Goal: Task Accomplishment & Management: Use online tool/utility

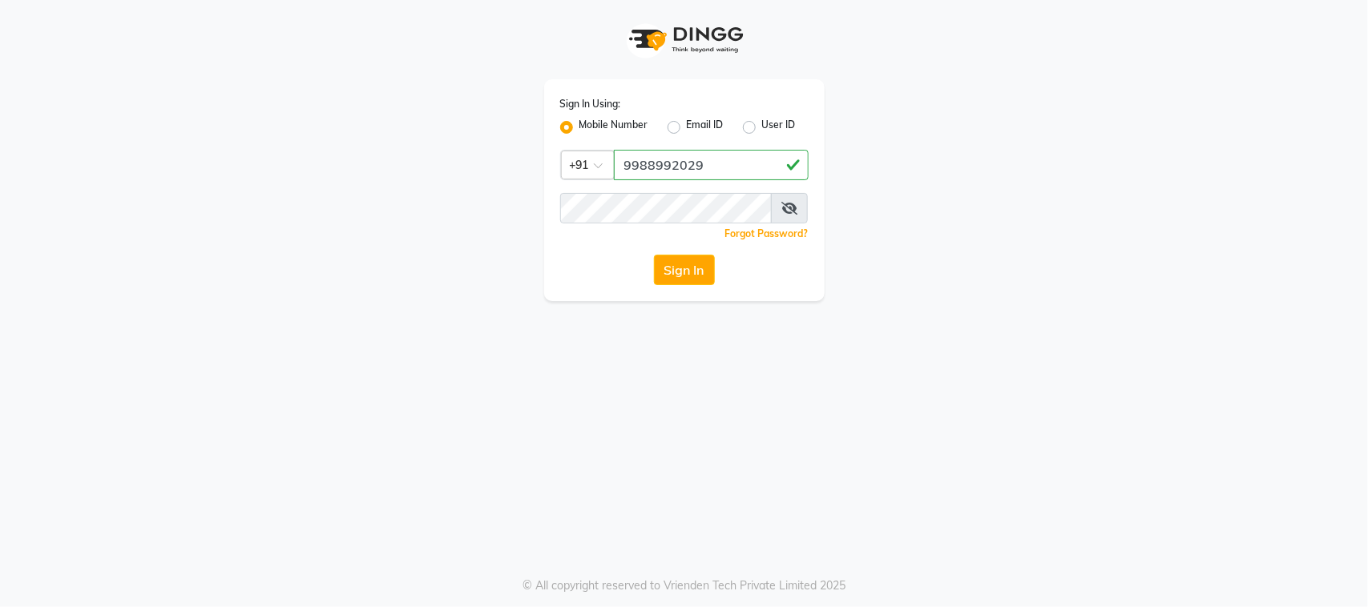
type input "9988992029"
click at [654, 255] on button "Sign In" at bounding box center [684, 270] width 61 height 30
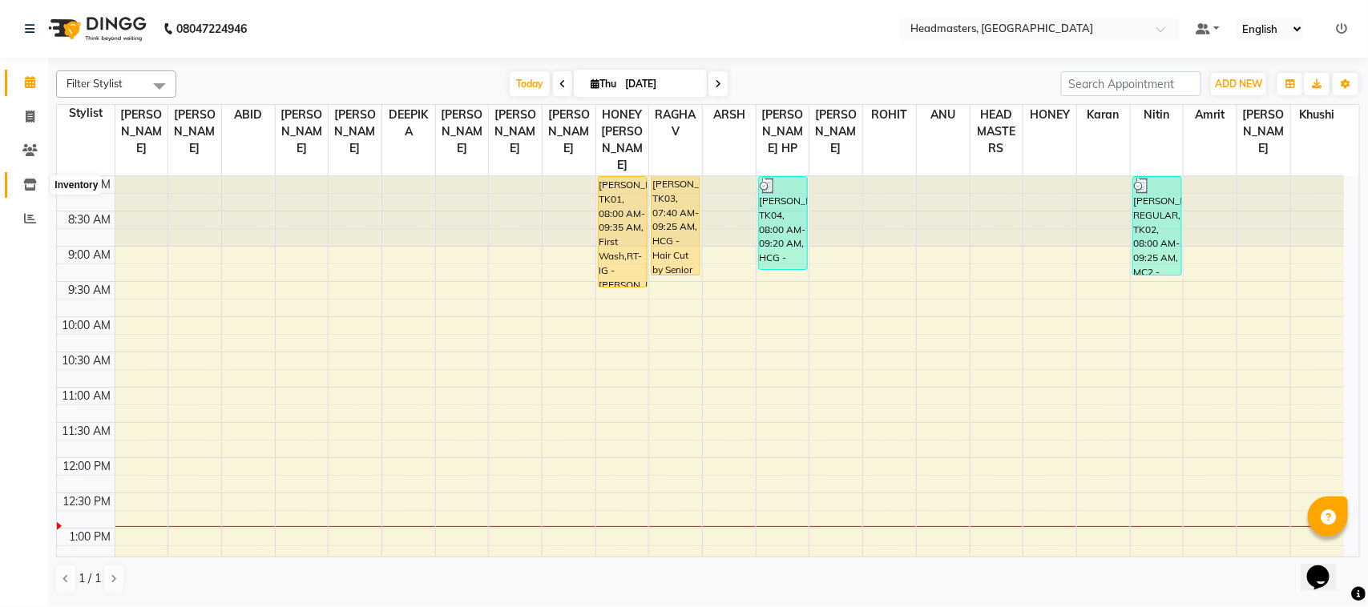
click at [37, 184] on span at bounding box center [30, 185] width 28 height 18
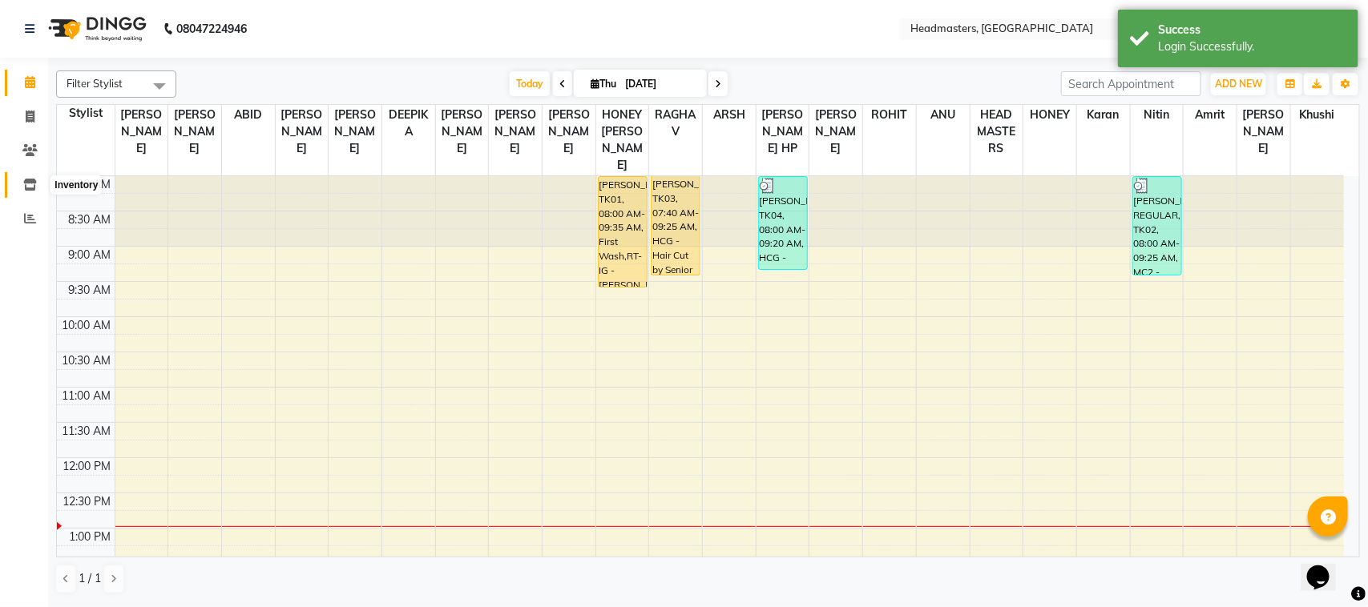
select select
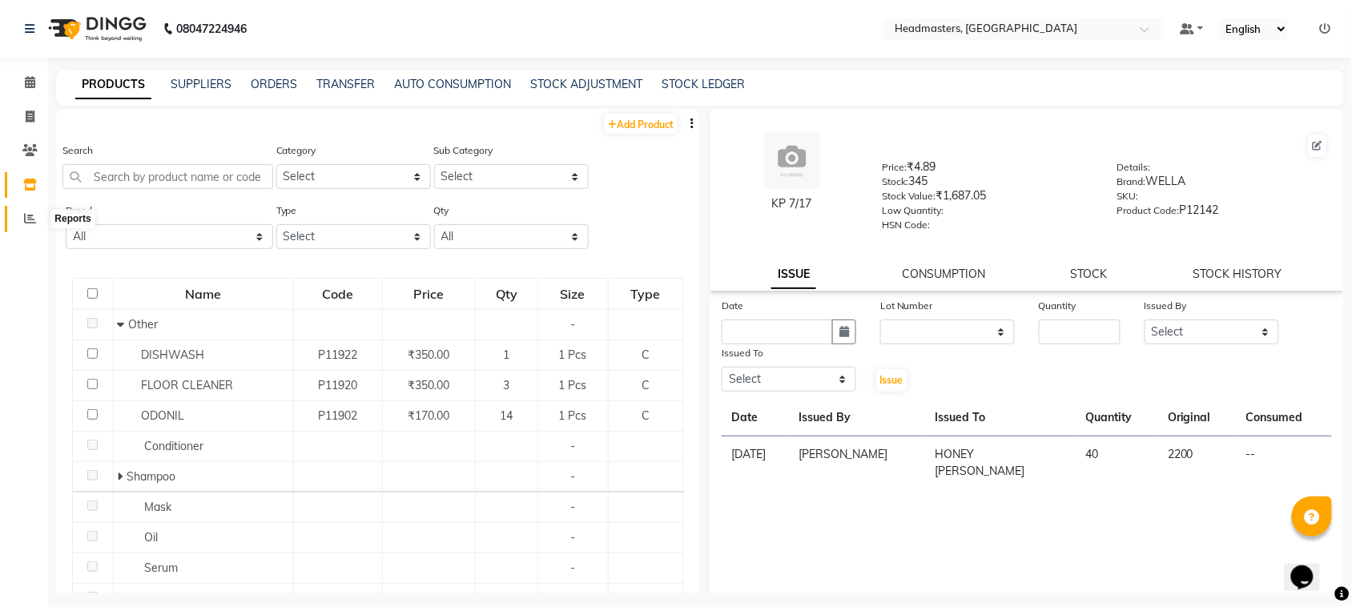
click at [32, 222] on icon at bounding box center [30, 218] width 12 height 12
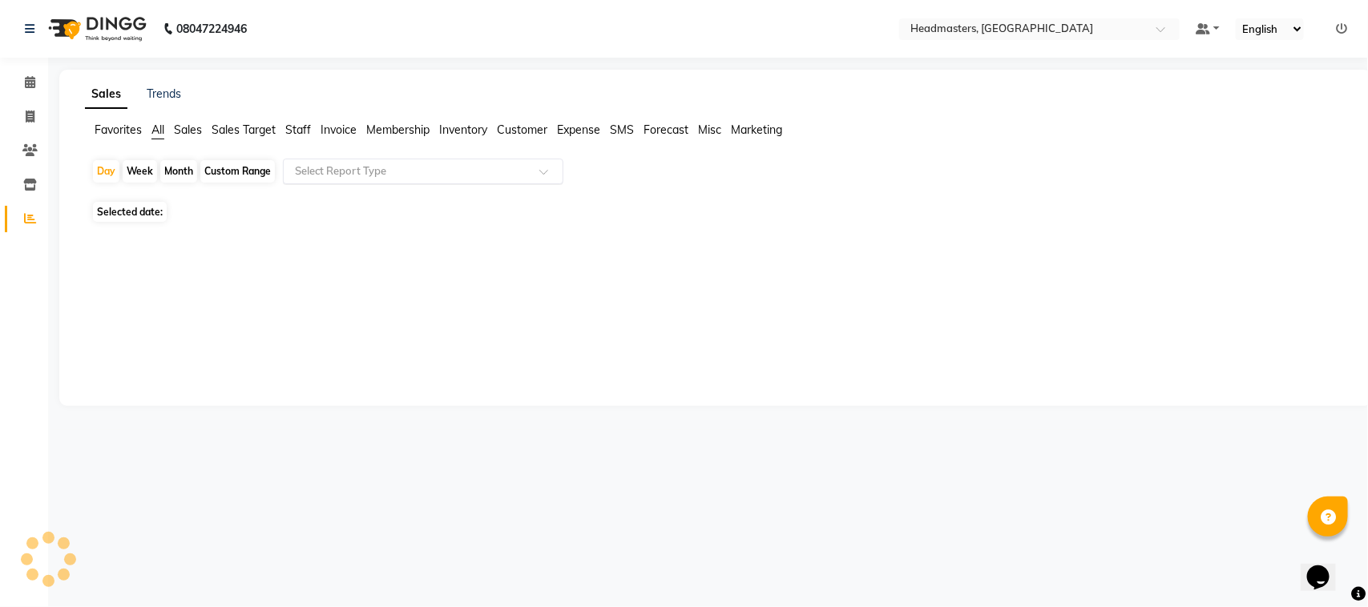
click at [323, 164] on input "text" at bounding box center [407, 171] width 231 height 16
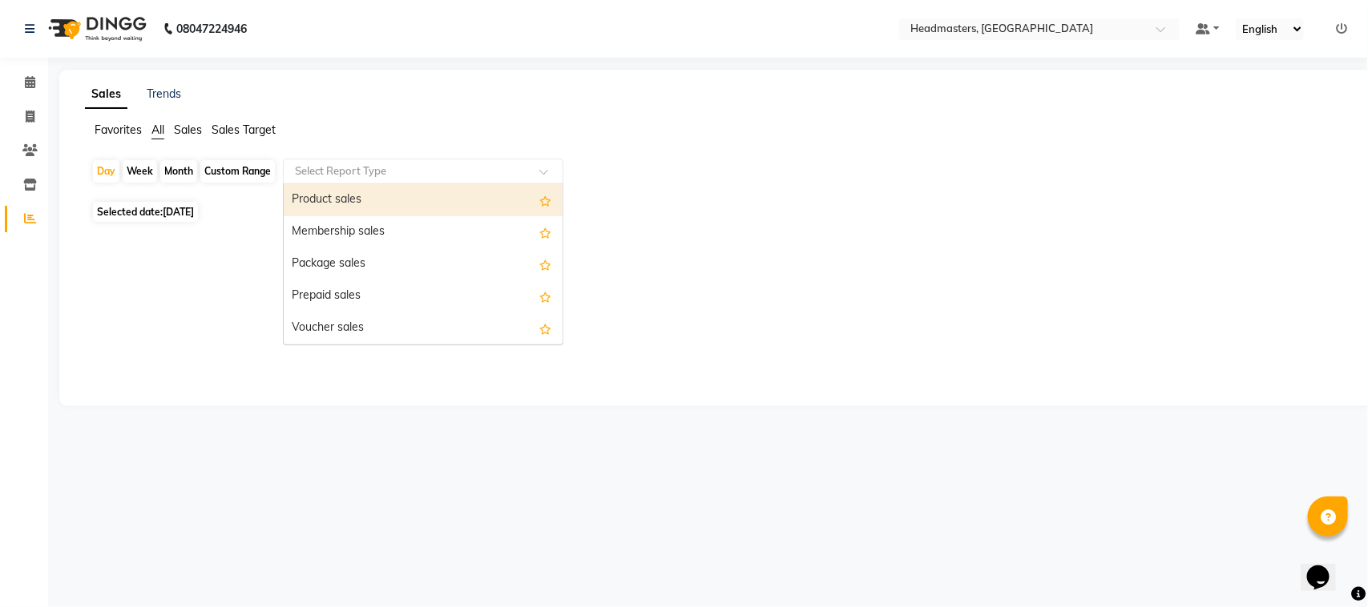
click at [333, 199] on div "Product sales" at bounding box center [423, 200] width 279 height 32
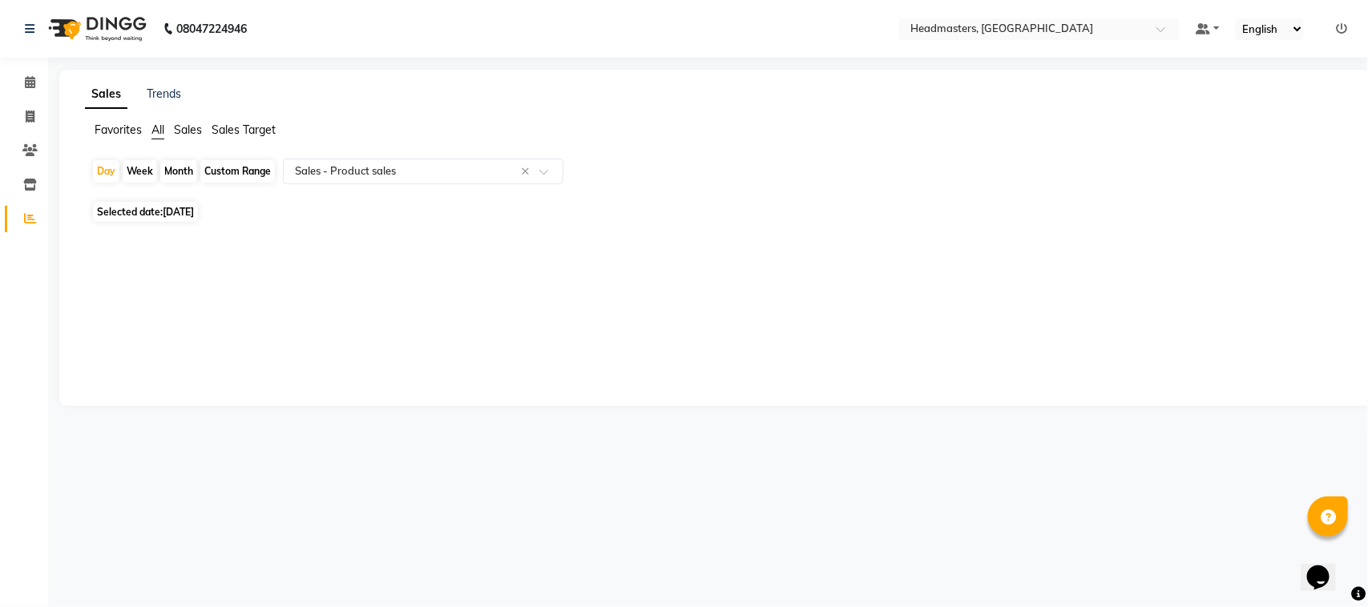
click at [198, 215] on span "Selected date: [DATE]" at bounding box center [145, 212] width 105 height 20
select select "9"
select select "2025"
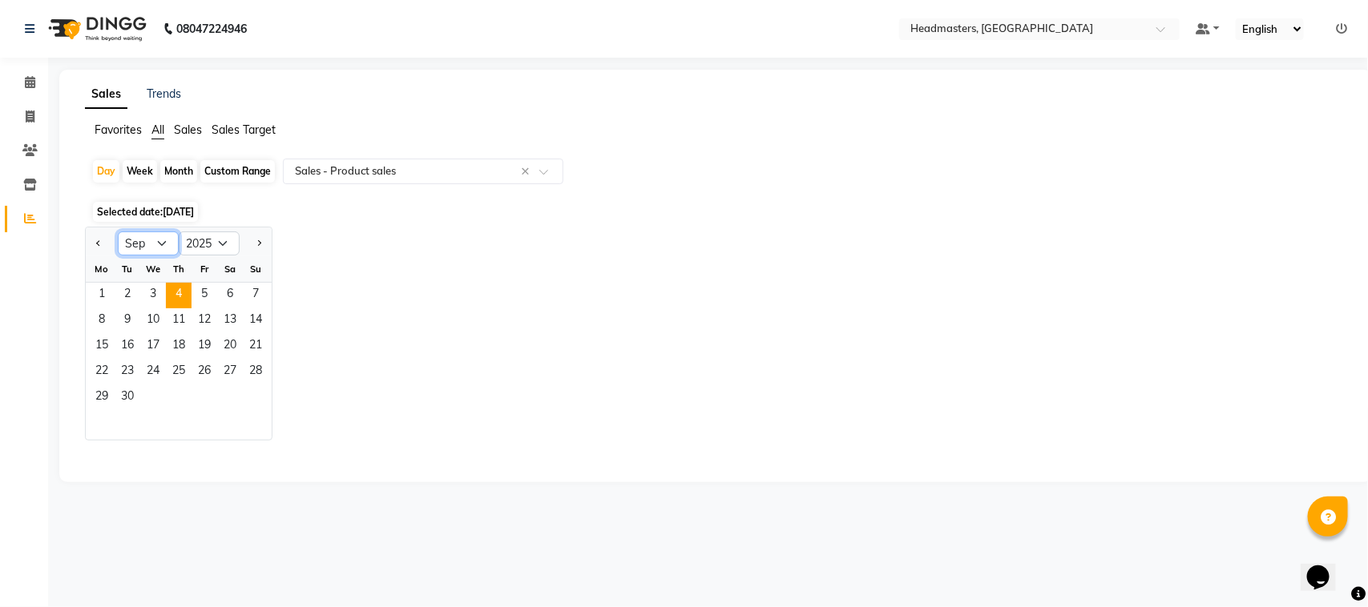
click at [151, 242] on select "Jan Feb Mar Apr May Jun [DATE] Aug Sep Oct Nov Dec" at bounding box center [148, 244] width 61 height 24
select select "8"
click at [118, 232] on select "Jan Feb Mar Apr May Jun [DATE] Aug Sep Oct Nov Dec" at bounding box center [148, 244] width 61 height 24
click at [251, 394] on span "31" at bounding box center [256, 398] width 26 height 26
select select "csv"
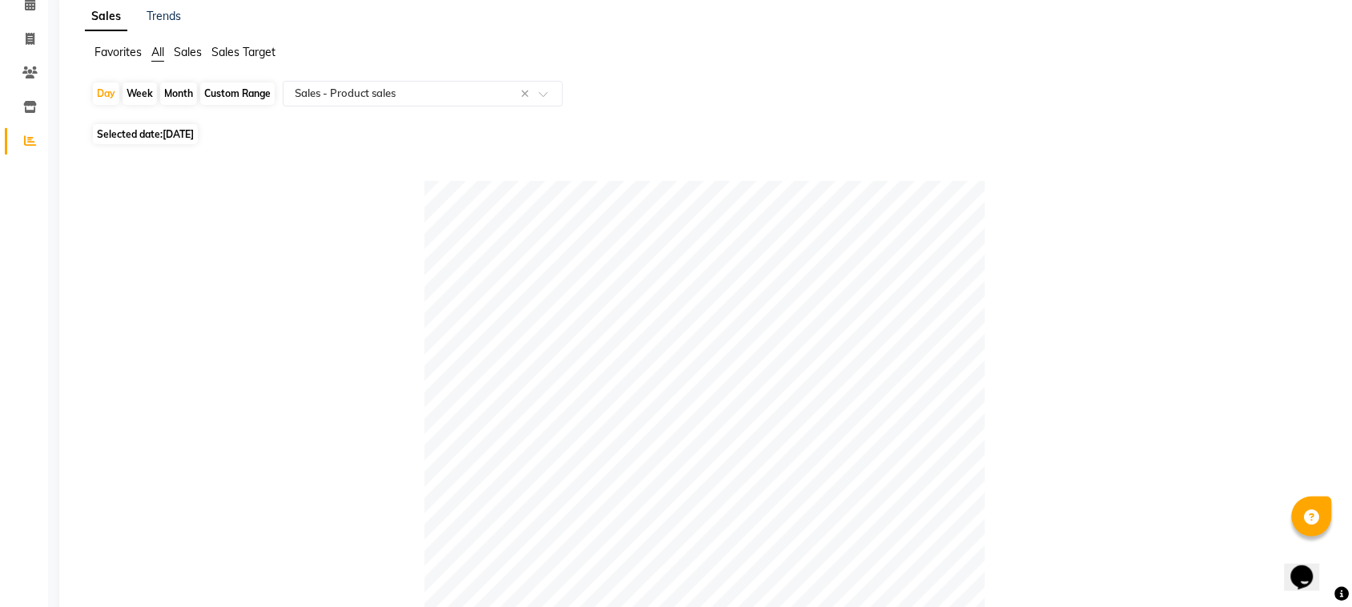
scroll to position [38, 0]
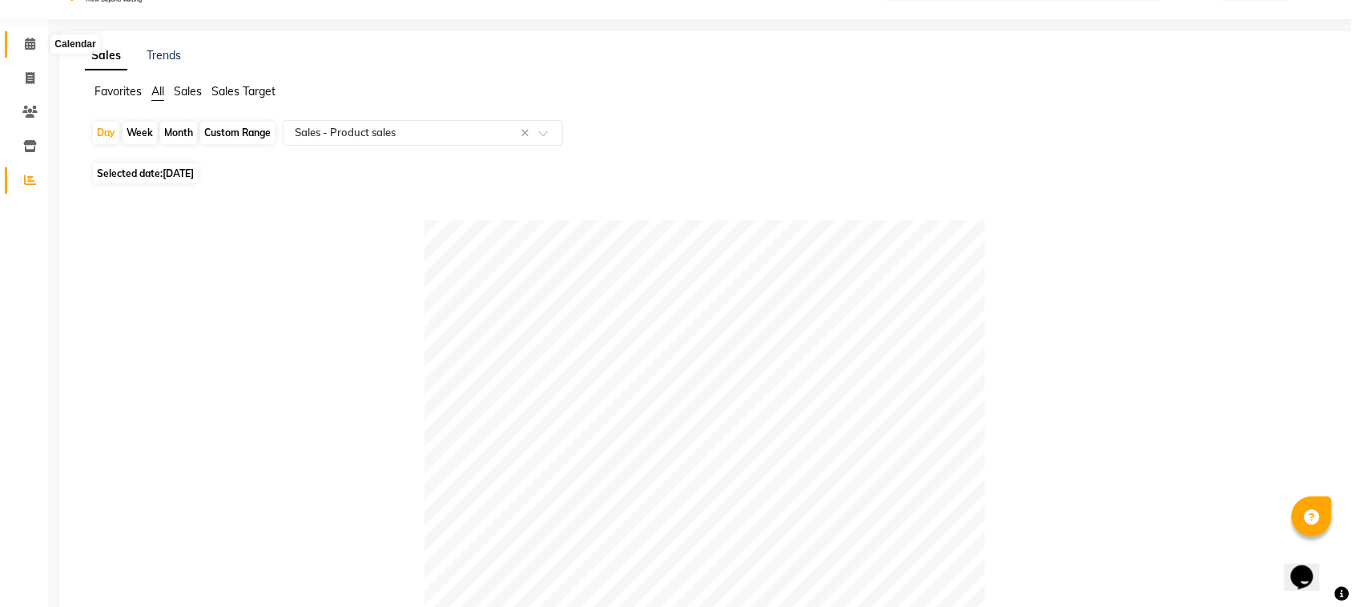
click at [37, 48] on span at bounding box center [30, 44] width 28 height 18
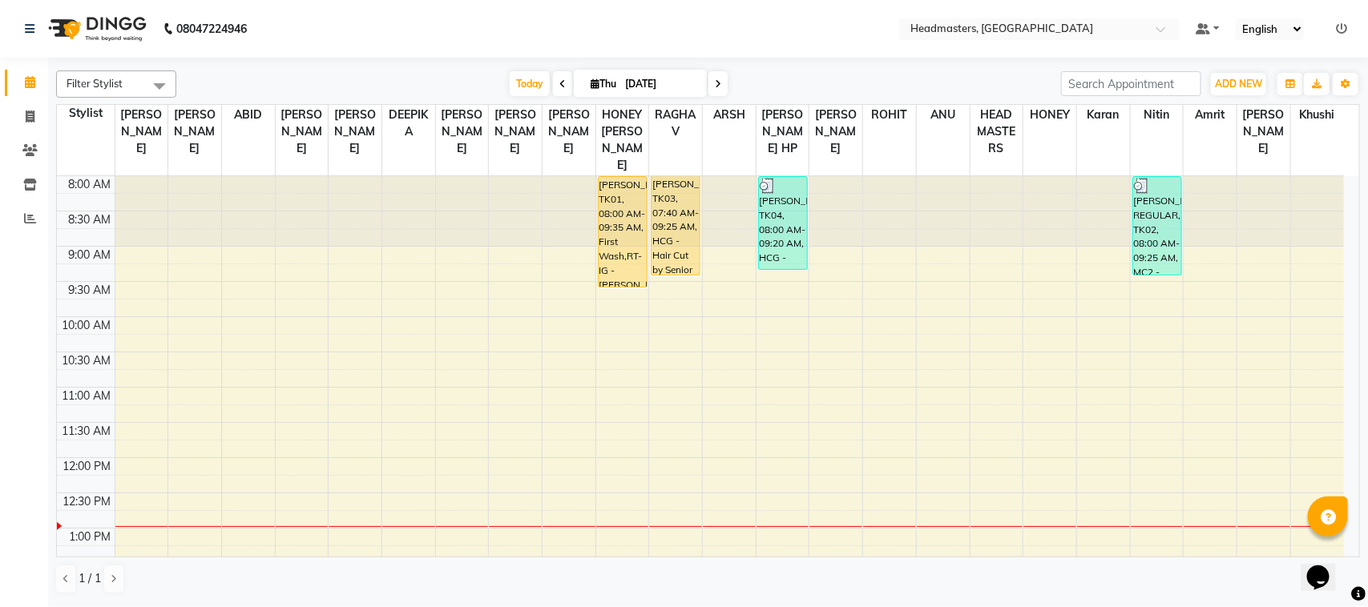
click at [559, 78] on span at bounding box center [562, 83] width 19 height 25
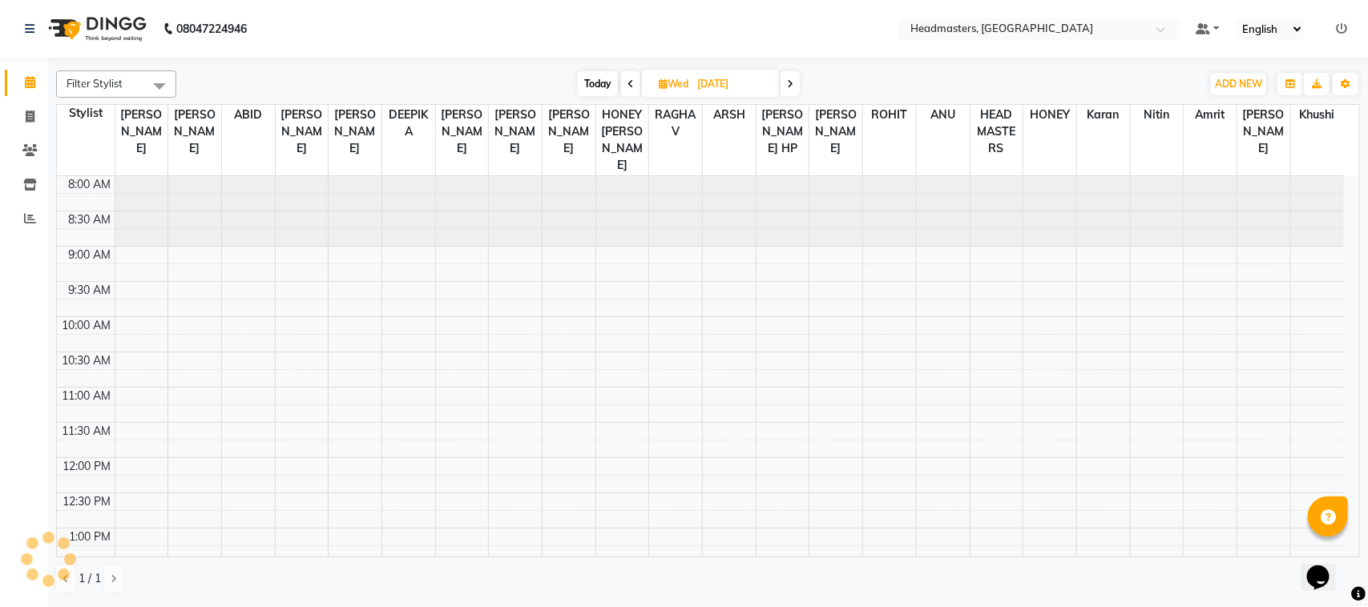
click at [559, 78] on div "[DATE] [DATE]" at bounding box center [688, 84] width 1009 height 24
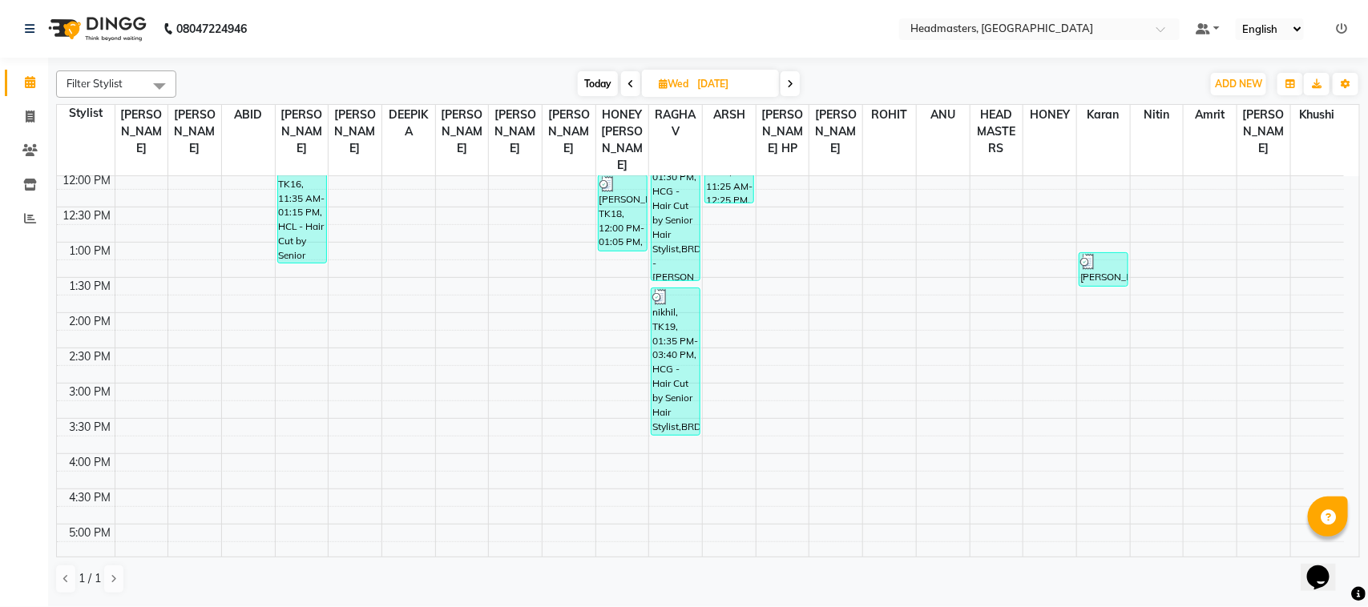
click at [630, 78] on span at bounding box center [630, 83] width 19 height 25
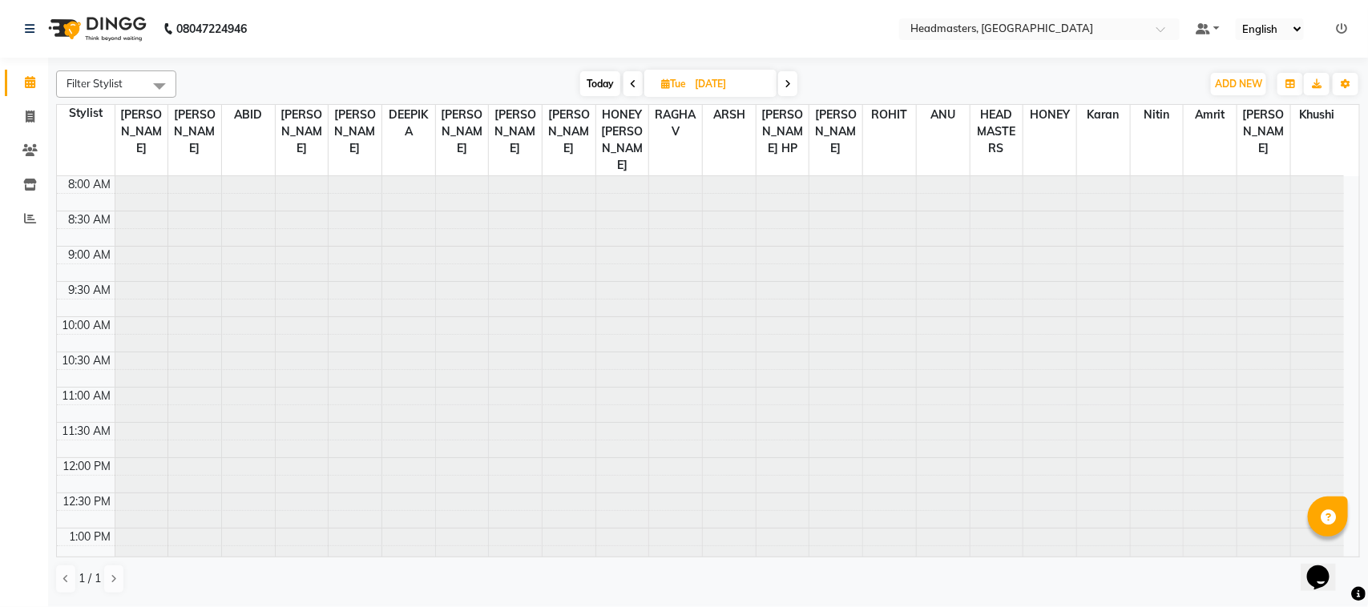
click at [630, 78] on span at bounding box center [632, 83] width 19 height 25
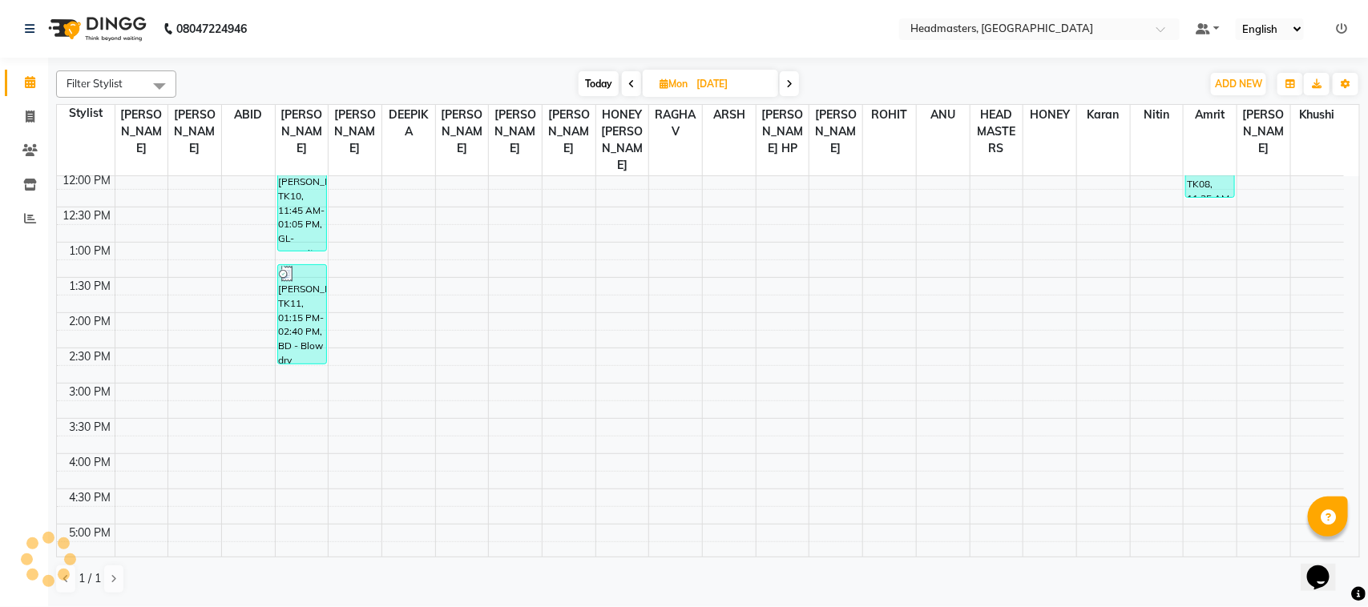
click at [630, 78] on span at bounding box center [631, 83] width 19 height 25
type input "[DATE]"
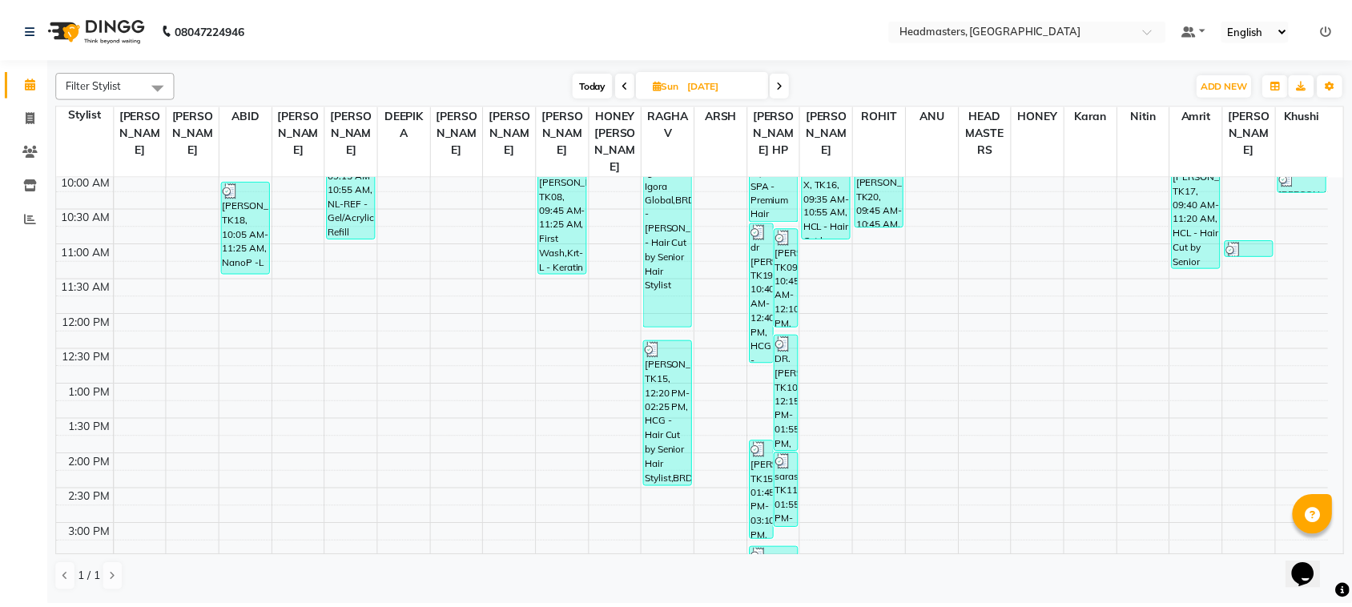
scroll to position [0, 0]
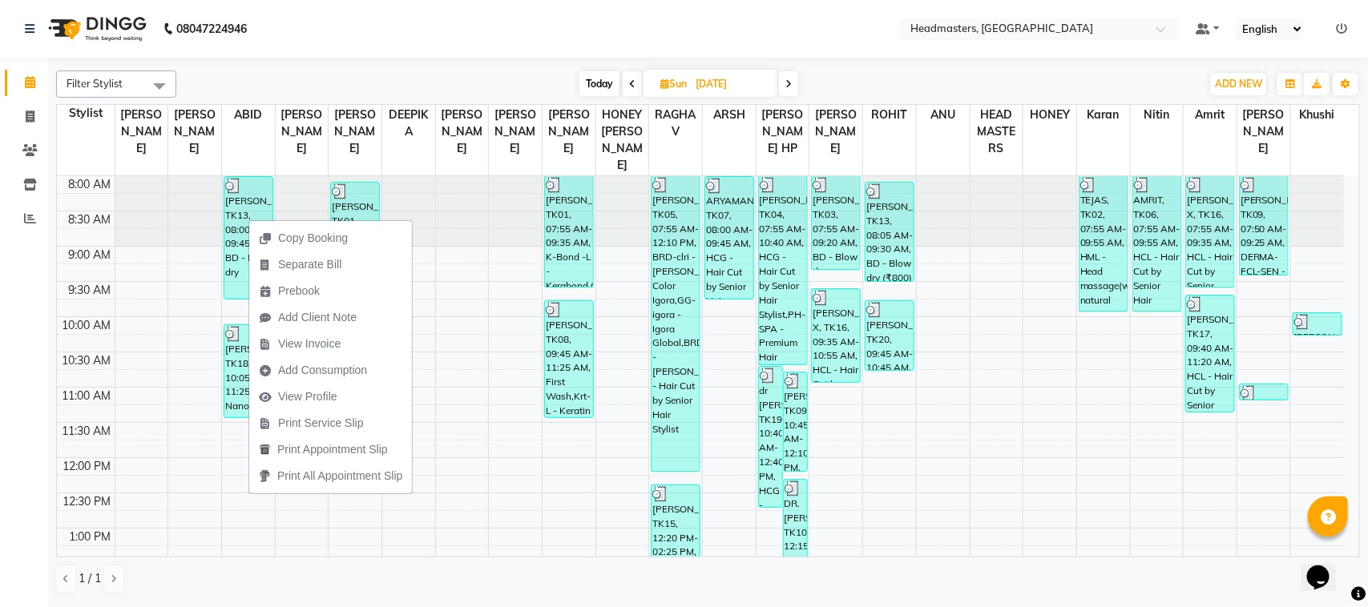
click at [323, 340] on span "View Invoice" at bounding box center [309, 344] width 62 height 17
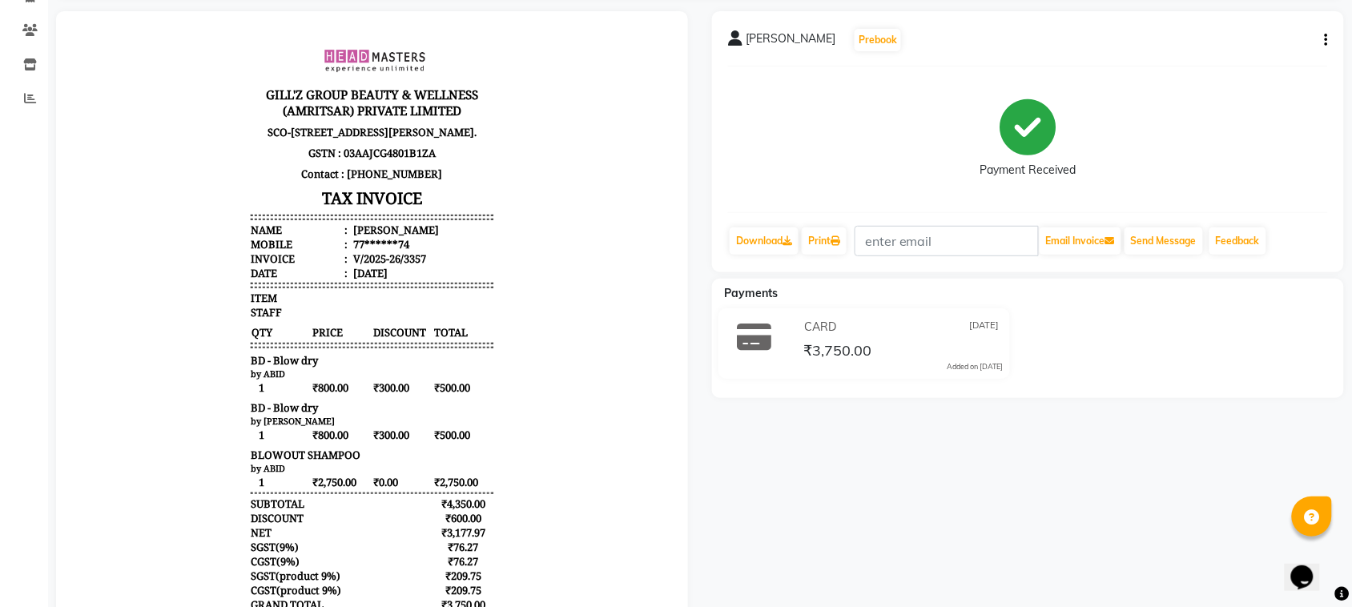
scroll to position [200, 0]
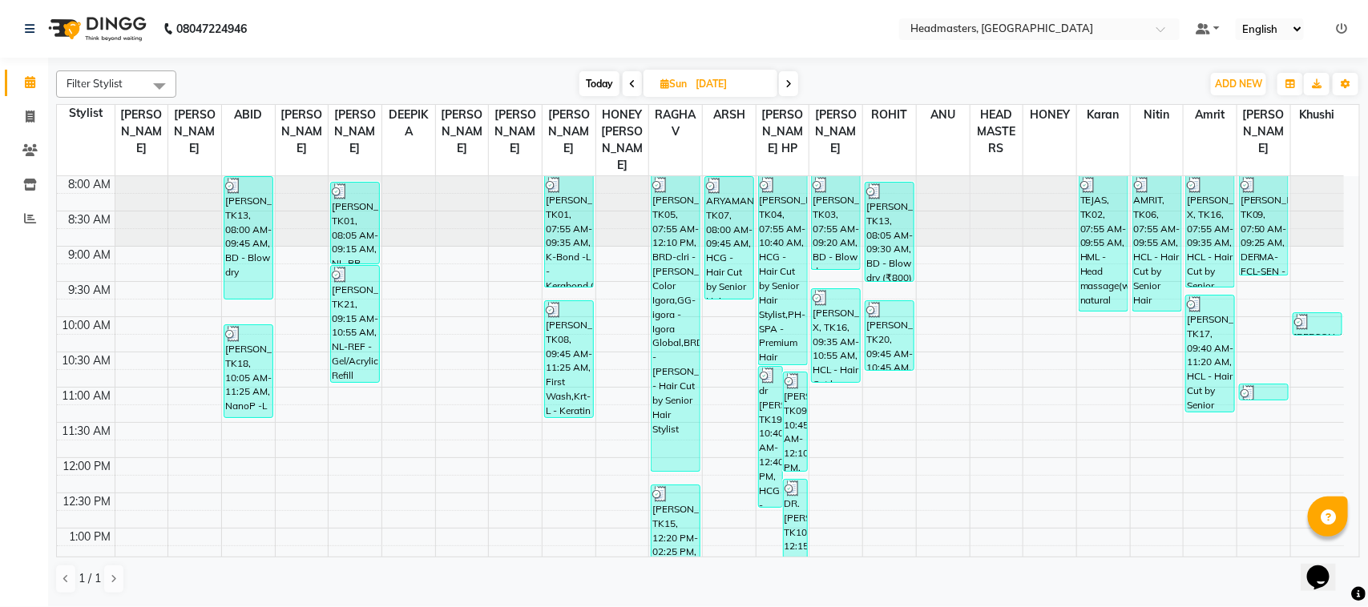
click at [789, 91] on span at bounding box center [788, 83] width 19 height 25
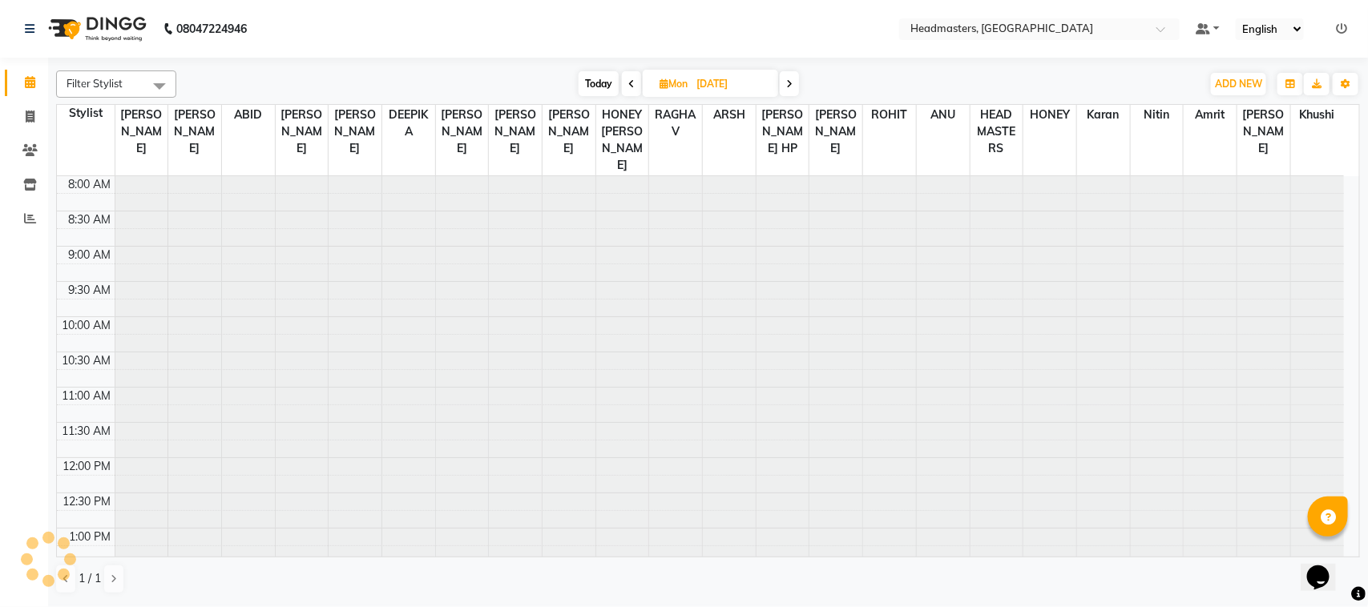
click at [789, 91] on span at bounding box center [789, 83] width 19 height 25
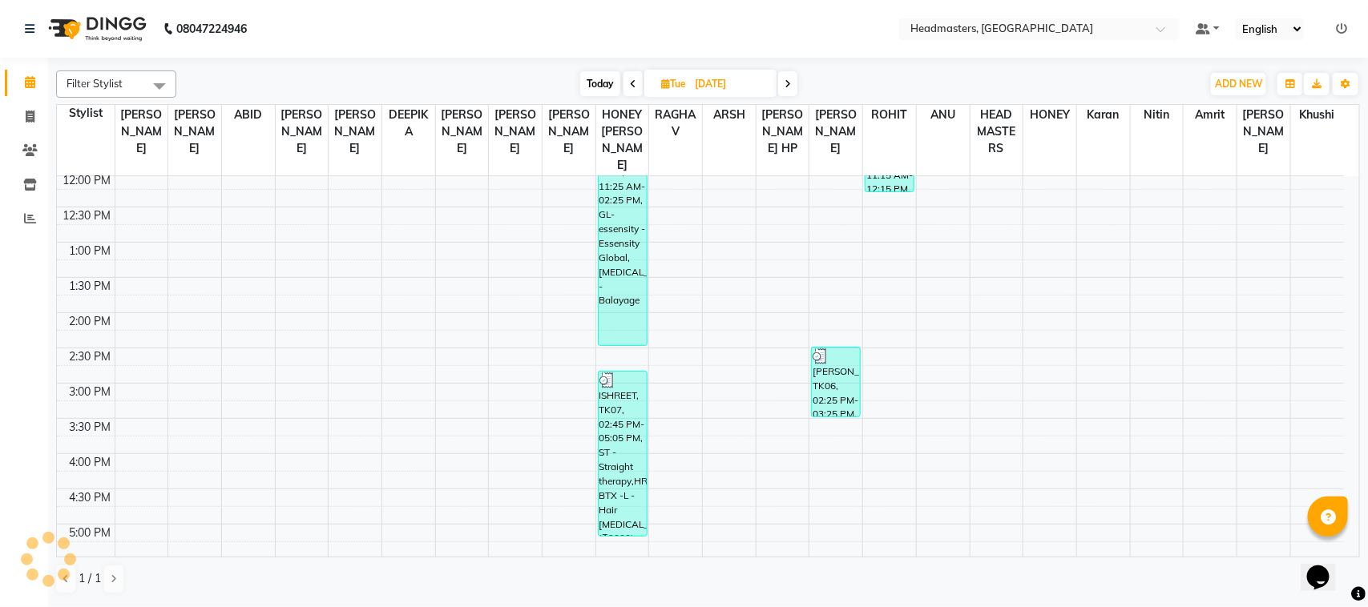
click at [789, 91] on span at bounding box center [787, 83] width 19 height 25
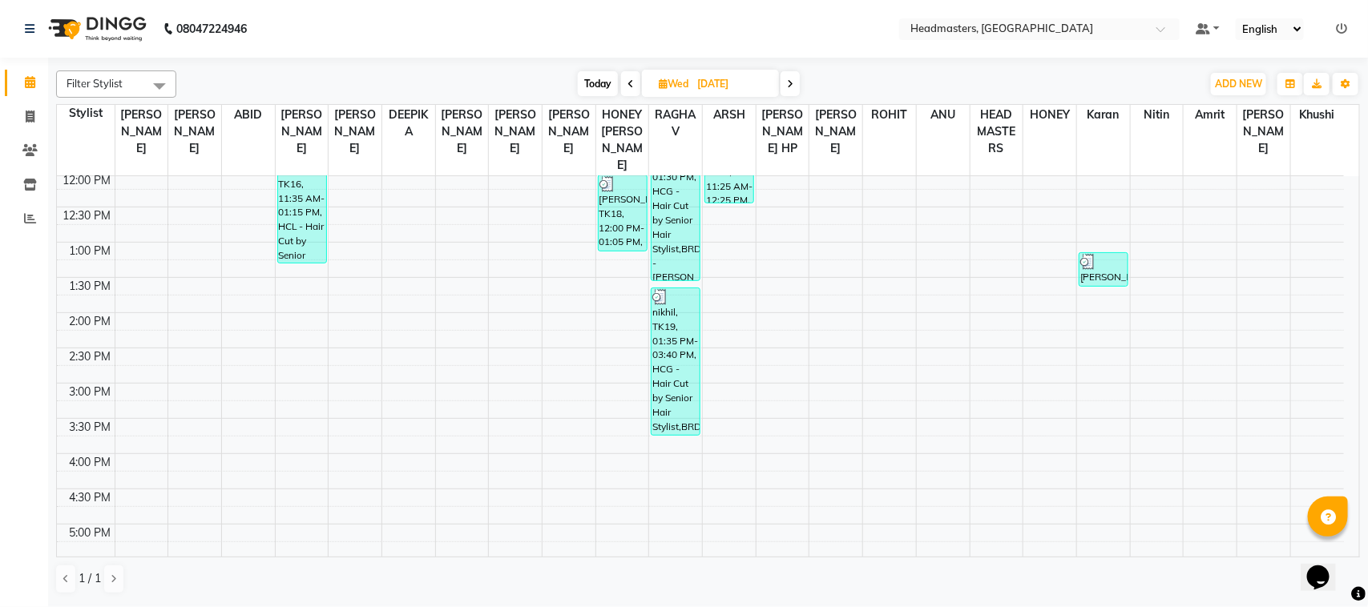
scroll to position [0, 0]
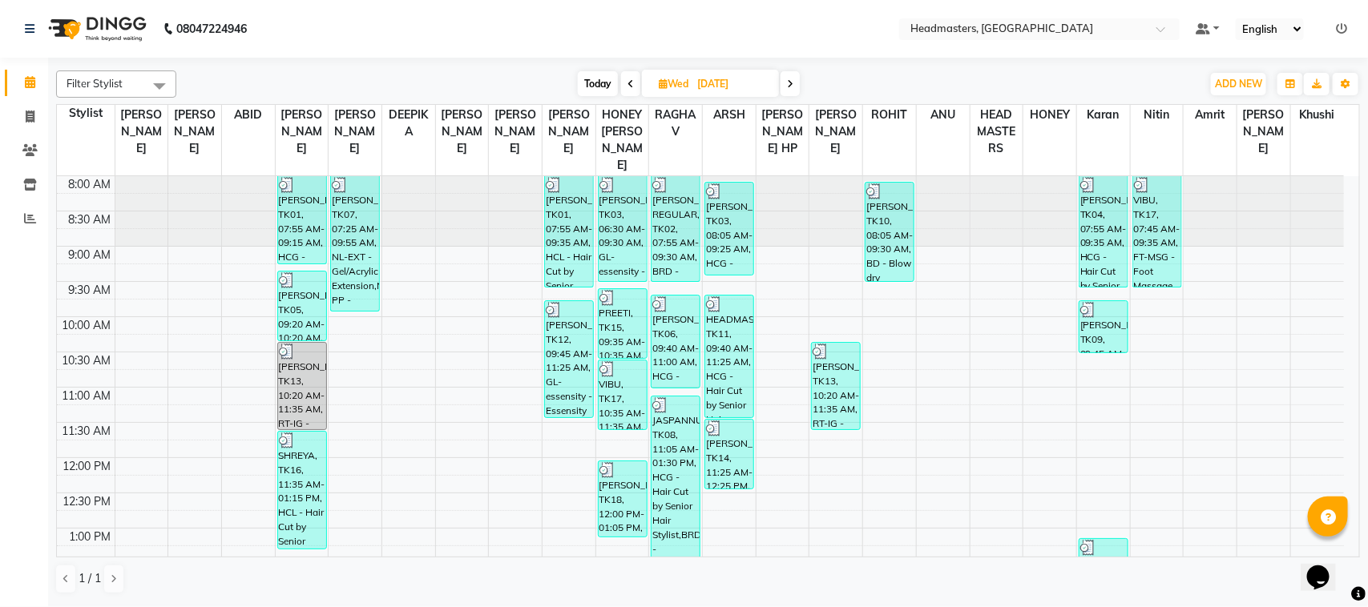
click at [631, 77] on span at bounding box center [630, 83] width 19 height 25
type input "[DATE]"
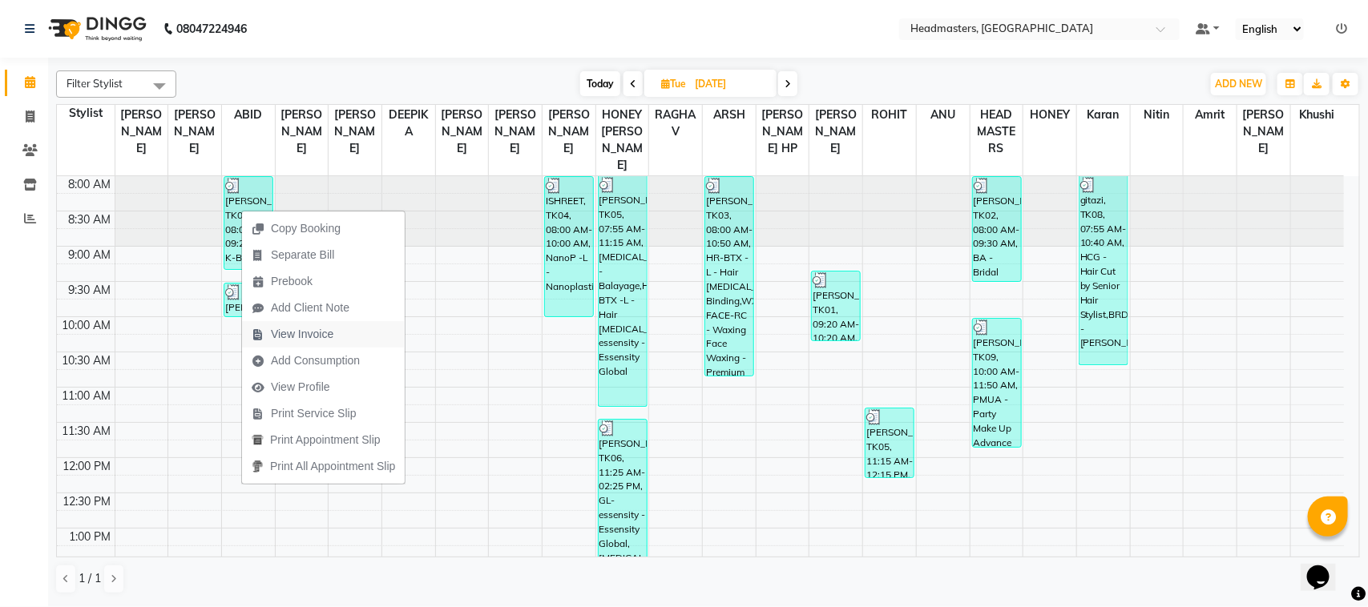
click at [328, 326] on span "View Invoice" at bounding box center [302, 334] width 62 height 17
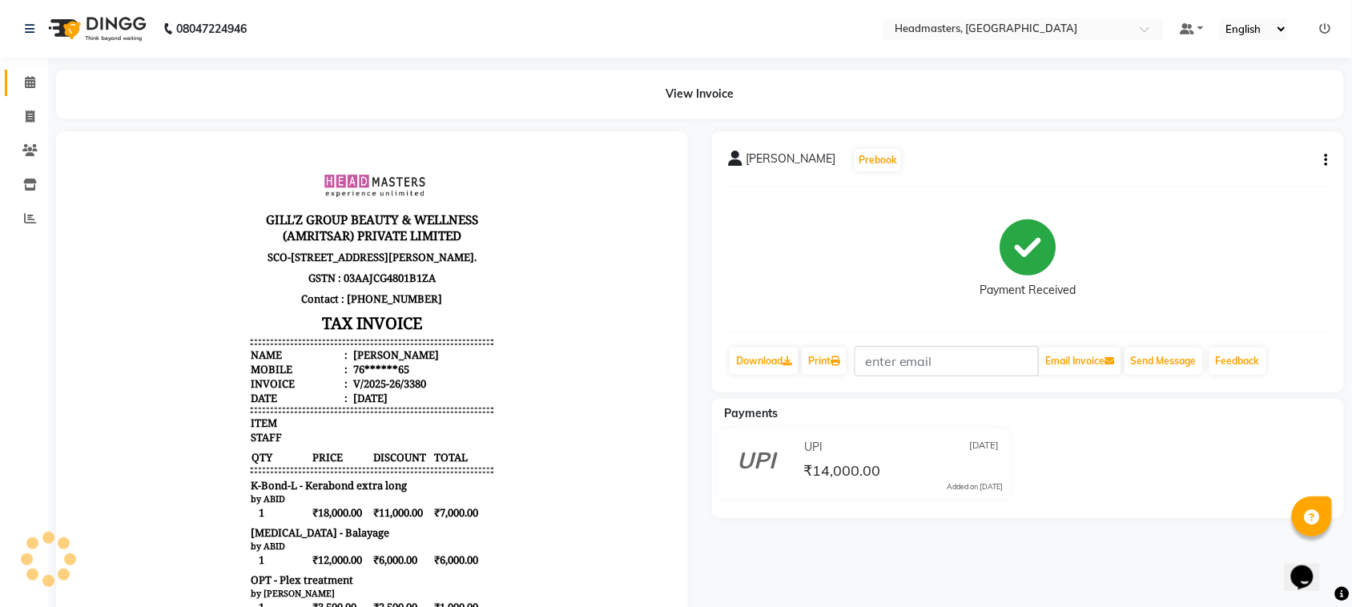
click at [33, 72] on link "Calendar" at bounding box center [24, 83] width 38 height 26
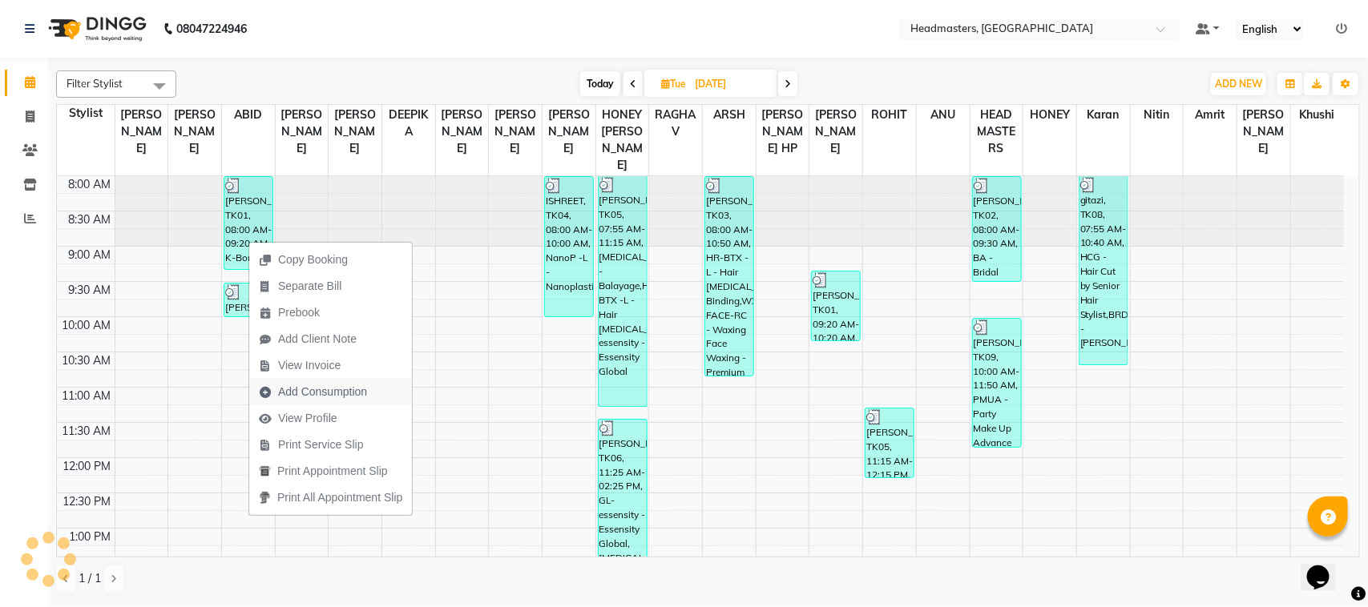
click at [327, 387] on span "Add Consumption" at bounding box center [322, 392] width 89 height 17
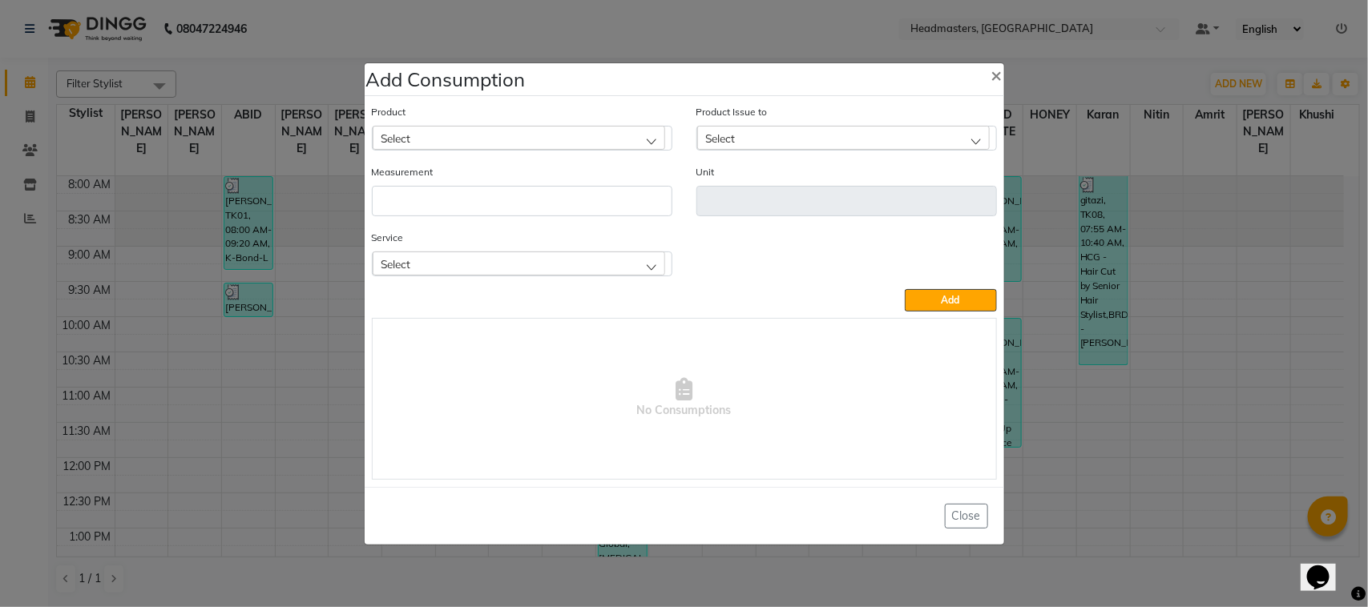
click at [498, 144] on div "Select" at bounding box center [519, 138] width 292 height 24
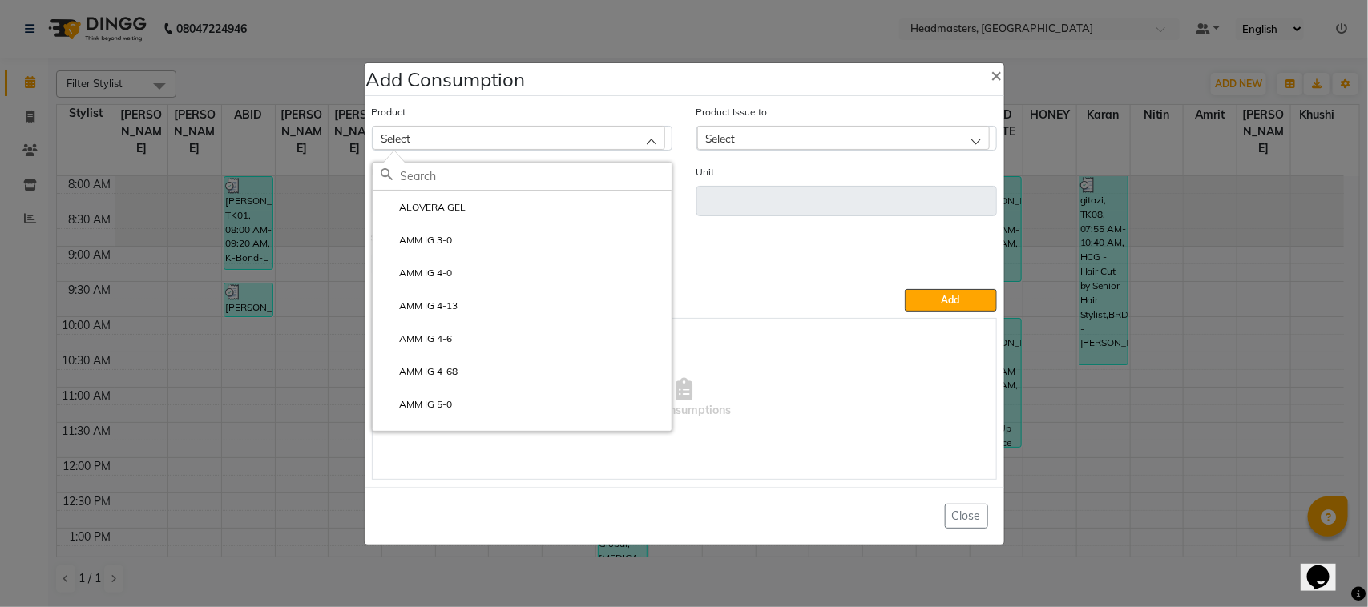
click at [946, 499] on div "Close" at bounding box center [684, 516] width 639 height 58
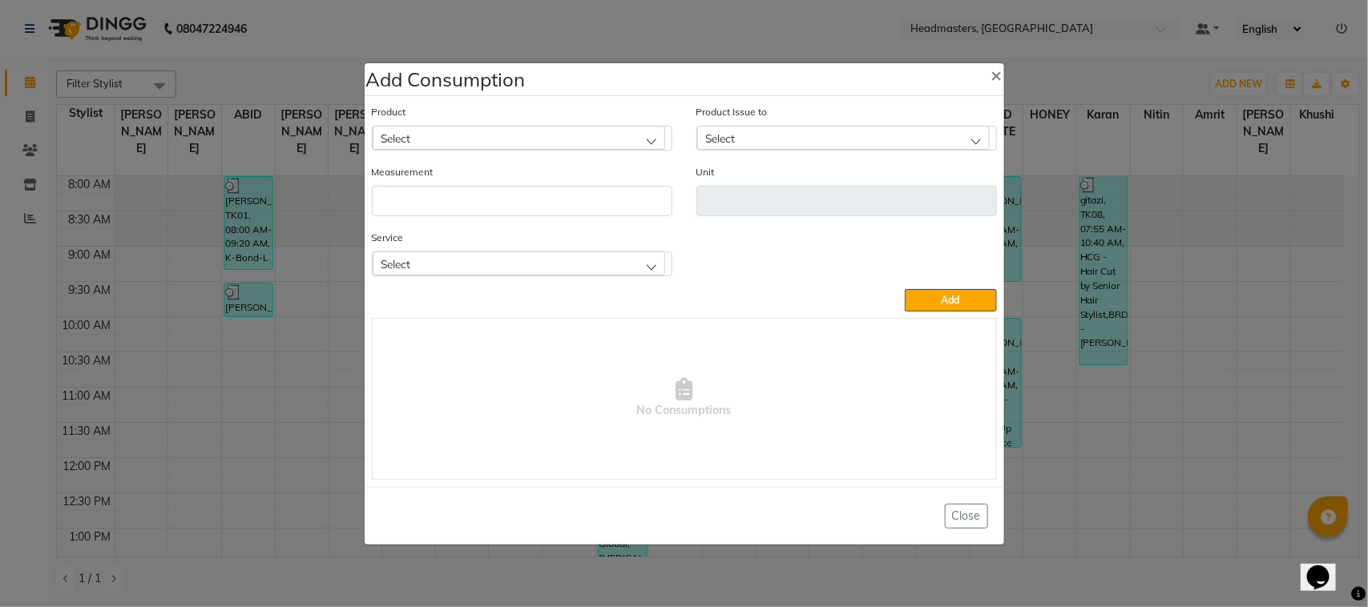
click at [495, 123] on div "Product Select ALOVERA GEL" at bounding box center [522, 126] width 300 height 47
click at [493, 131] on div "Select" at bounding box center [519, 138] width 292 height 24
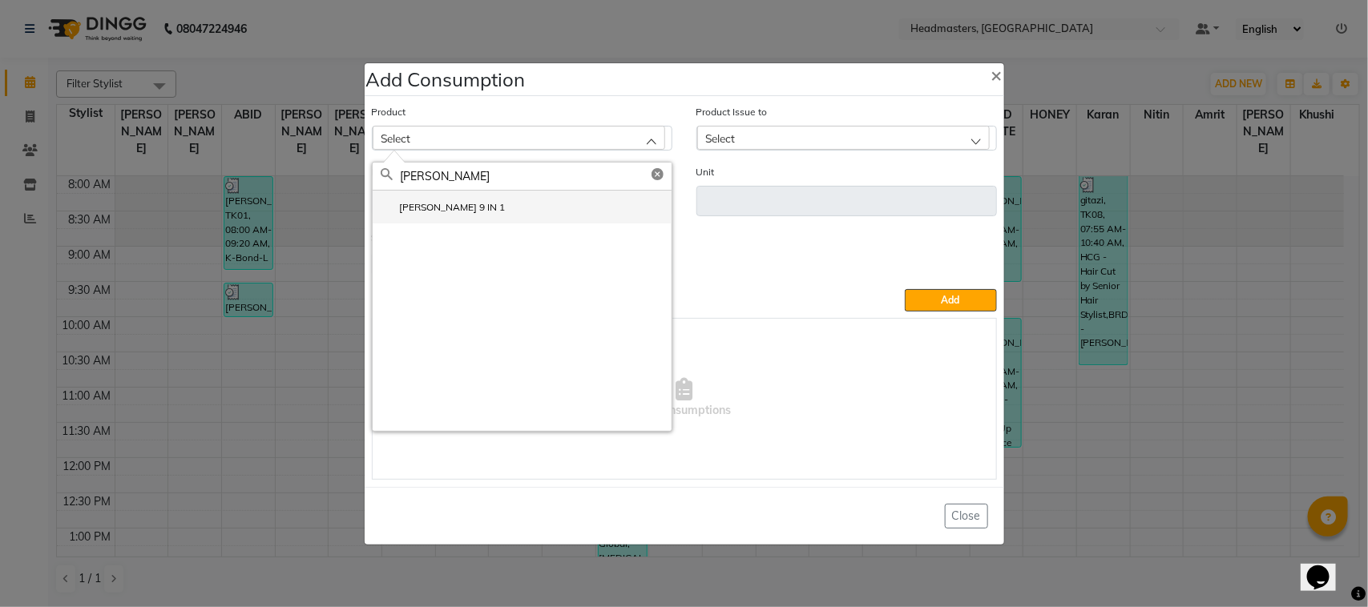
type input "[PERSON_NAME]"
click at [501, 211] on li "[PERSON_NAME] 9 IN 1" at bounding box center [522, 207] width 299 height 33
type input "GM"
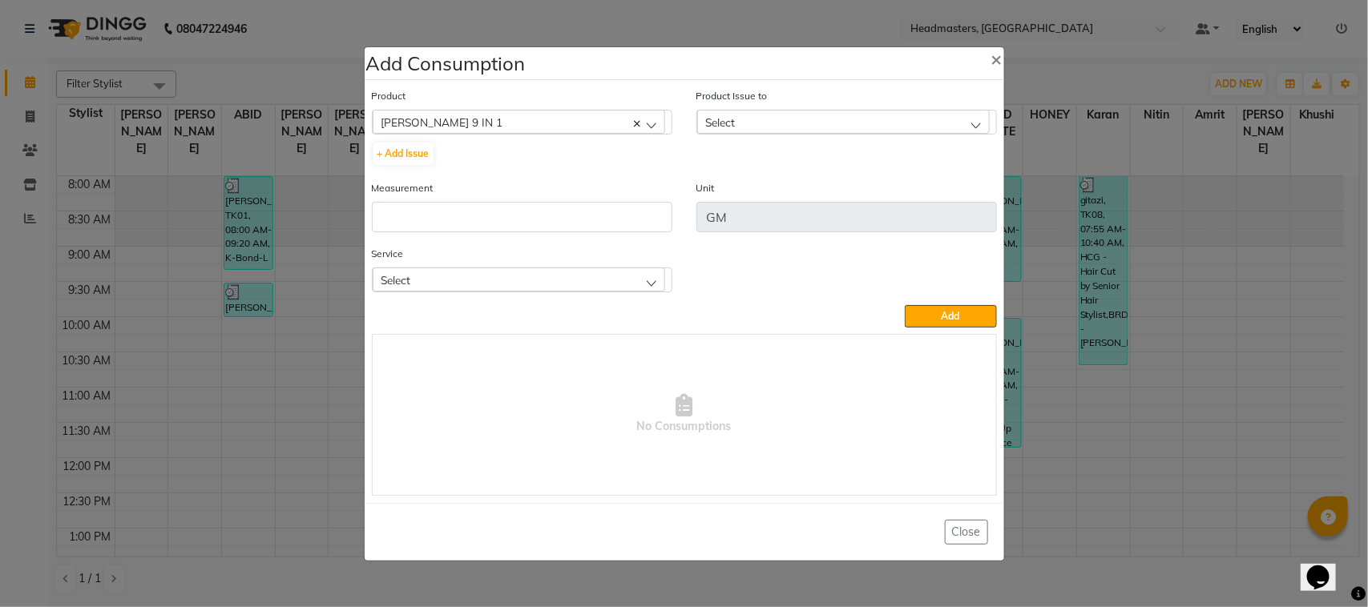
click at [761, 130] on div "Select" at bounding box center [843, 122] width 292 height 24
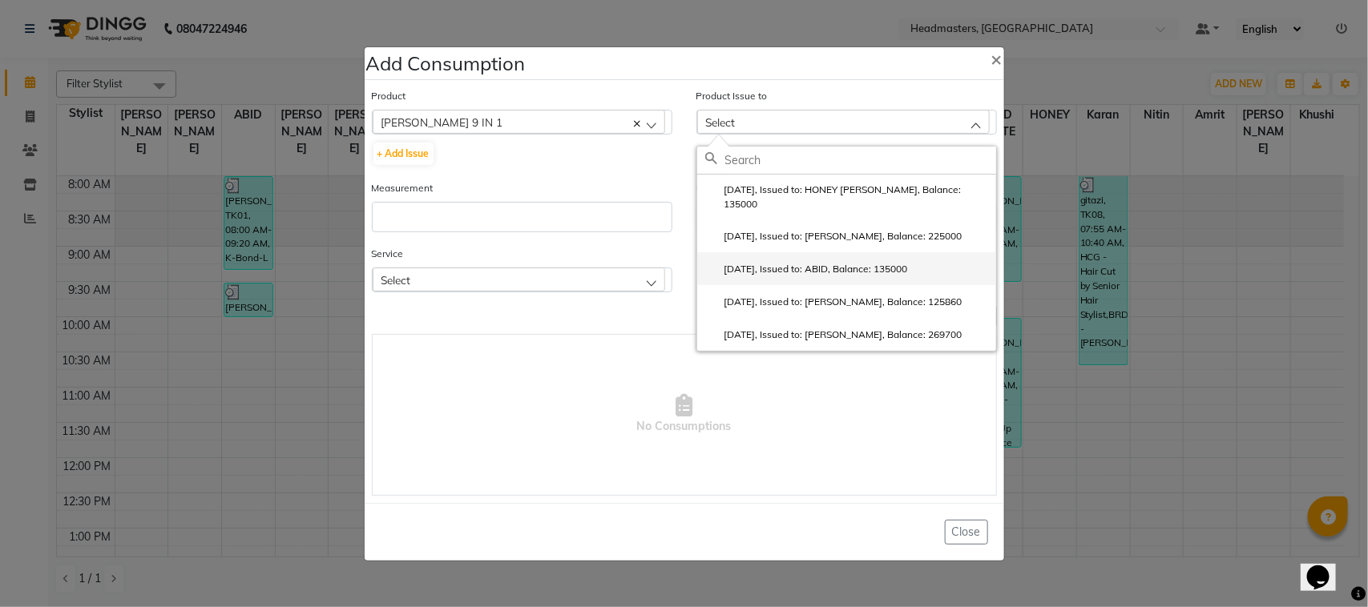
click at [805, 267] on li "[DATE], Issued to: ABID, Balance: 135000" at bounding box center [846, 268] width 299 height 33
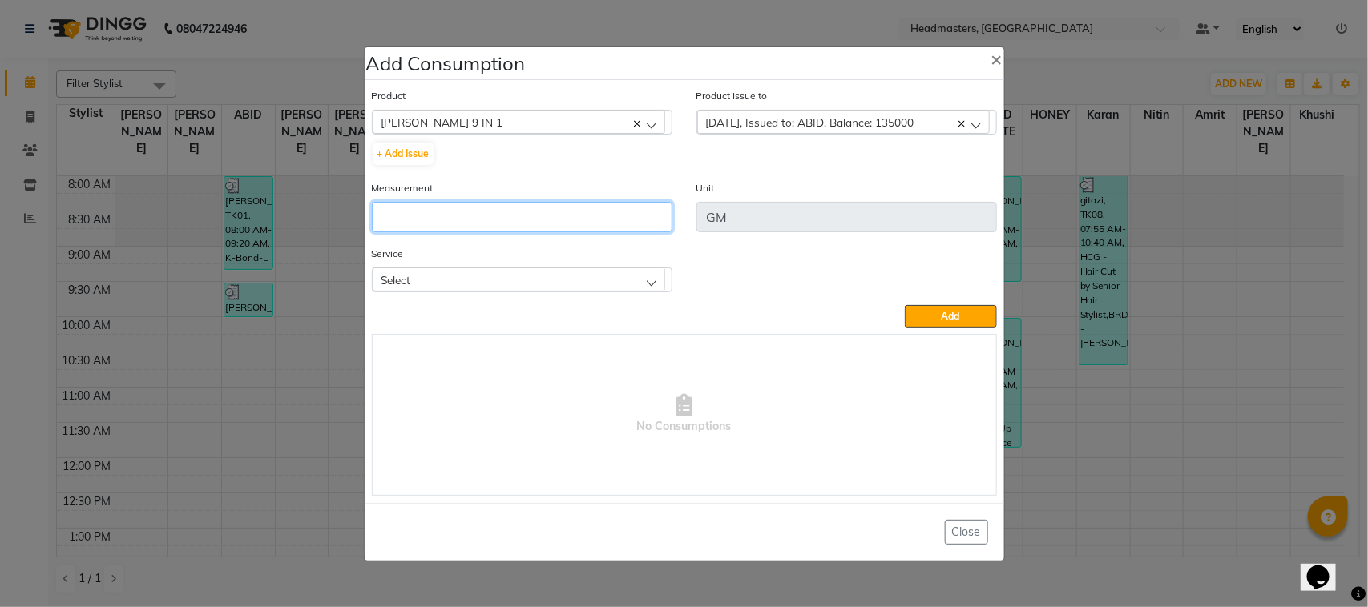
click at [534, 218] on input "number" at bounding box center [522, 217] width 300 height 30
type input "150"
click at [549, 290] on div "Select" at bounding box center [519, 280] width 292 height 24
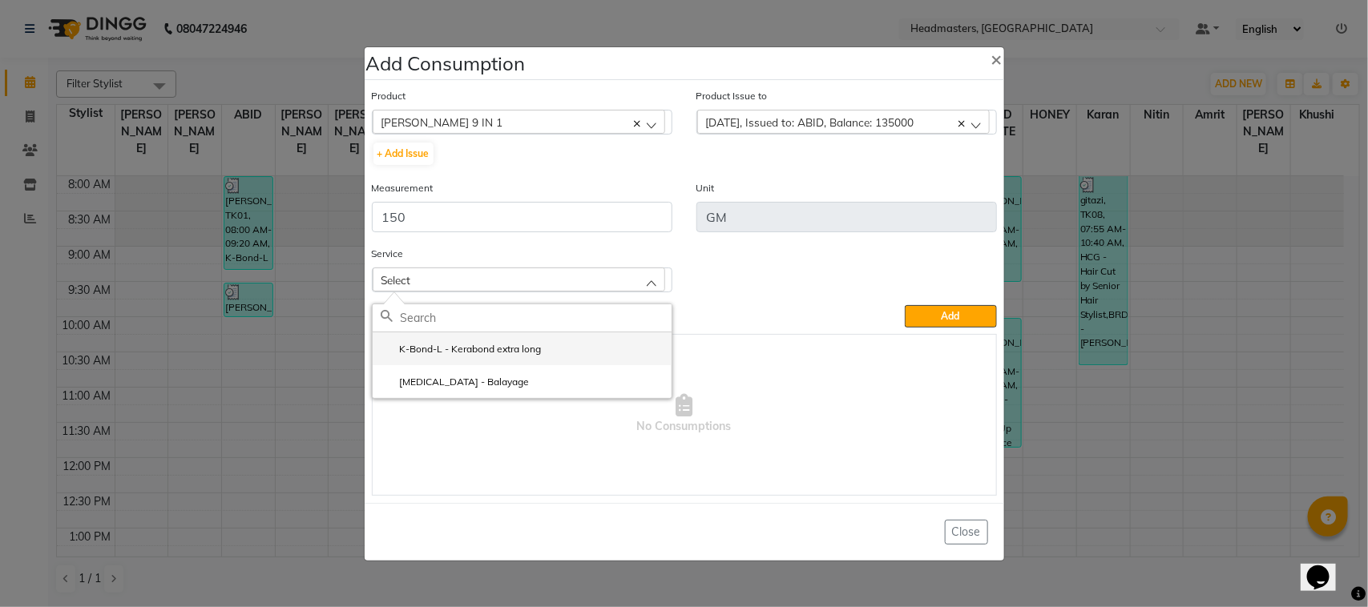
click at [514, 353] on label "K-Bond-L - Kerabond extra long" at bounding box center [461, 349] width 161 height 14
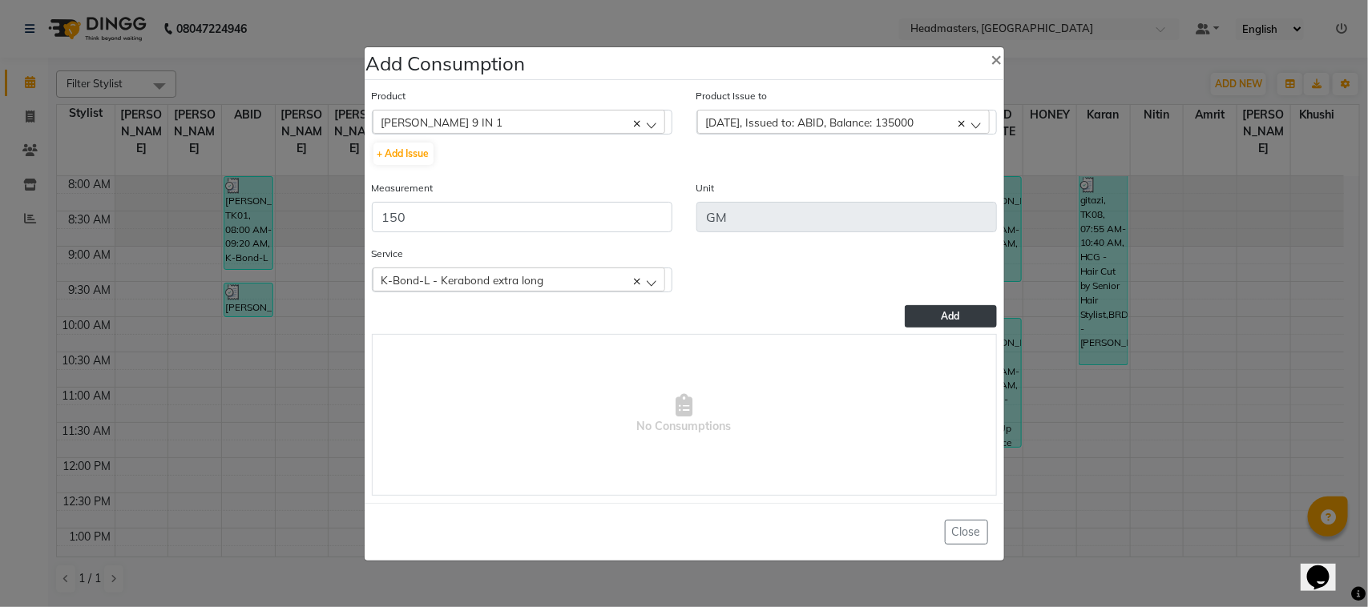
click at [946, 310] on span "Add" at bounding box center [950, 316] width 18 height 12
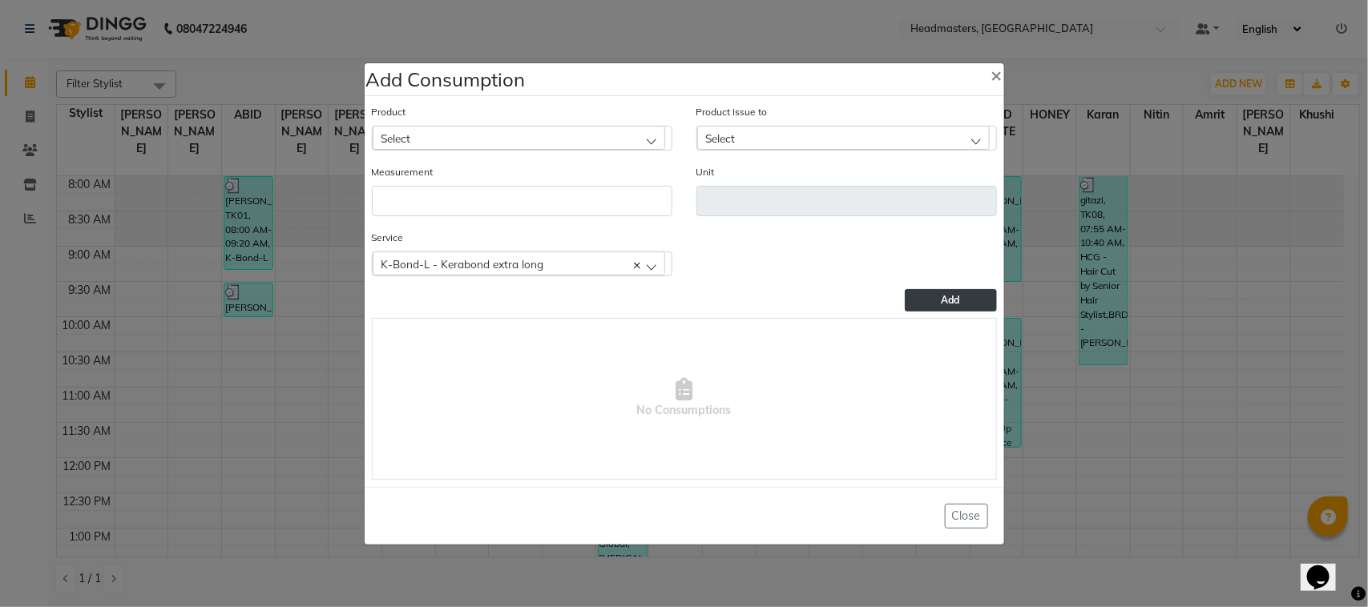
click at [166, 123] on ngb-modal-window "Add Consumption × Product Select ALOVERA GEL Product Issue to Select [DATE], Is…" at bounding box center [684, 303] width 1368 height 607
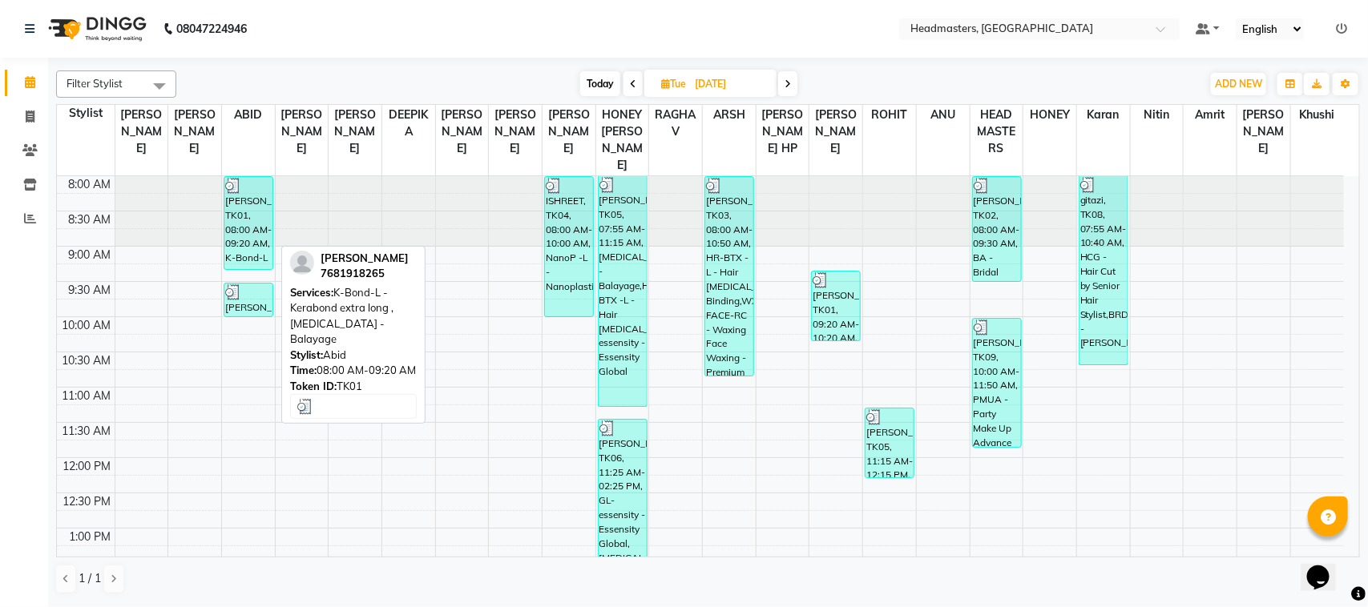
click at [232, 211] on div "[PERSON_NAME], TK01, 08:00 AM-09:20 AM, K-Bond-L - Kerabond extra long ,[MEDICA…" at bounding box center [248, 223] width 48 height 92
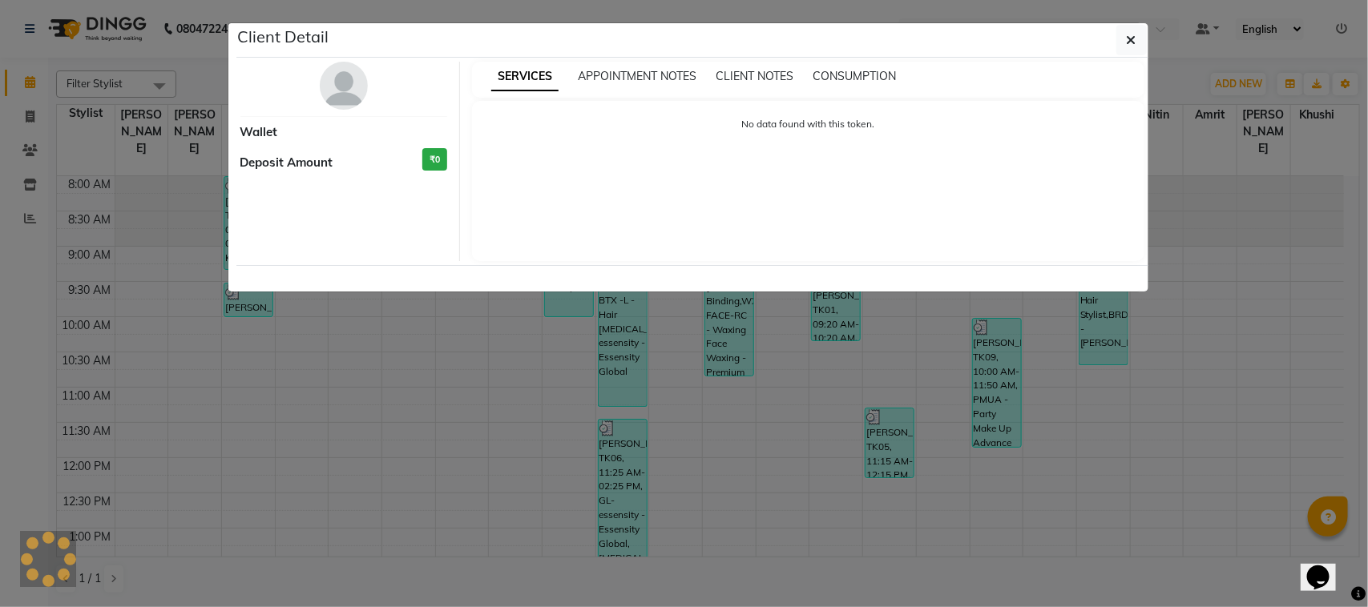
select select "3"
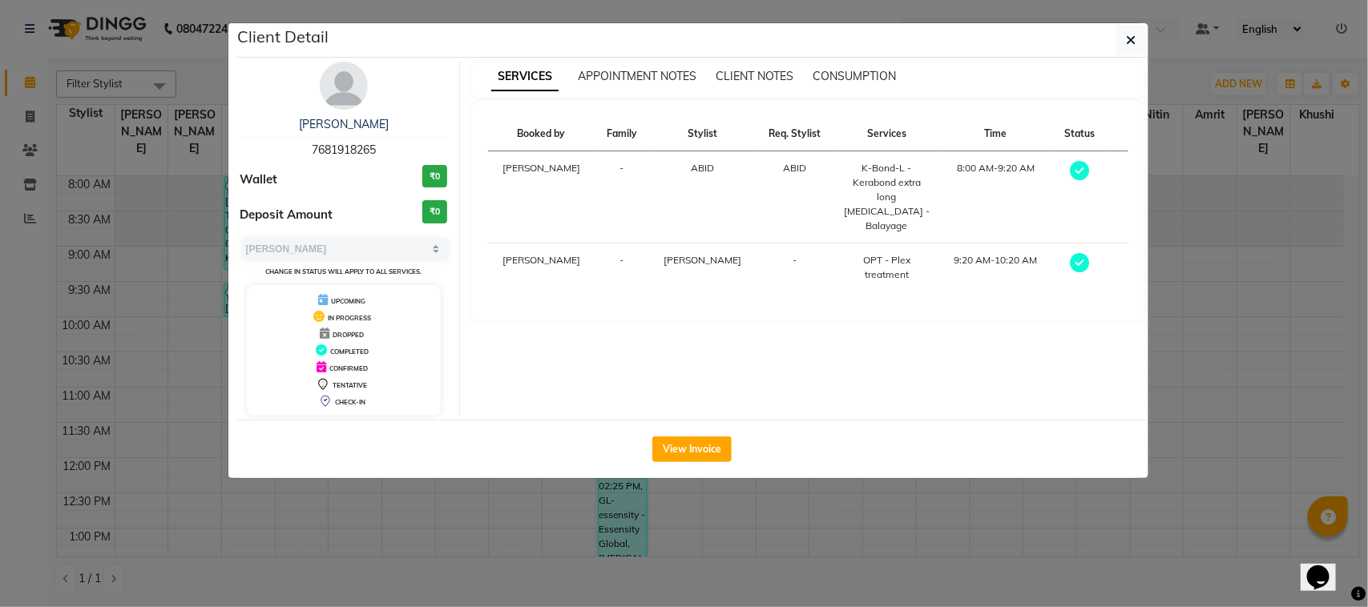
drag, startPoint x: 232, startPoint y: 211, endPoint x: 168, endPoint y: 241, distance: 71.0
click at [168, 241] on ngb-modal-window "Client Detail [PERSON_NAME] 7681918265 Wallet ₹0 Deposit Amount ₹0 Select MARK …" at bounding box center [684, 303] width 1368 height 607
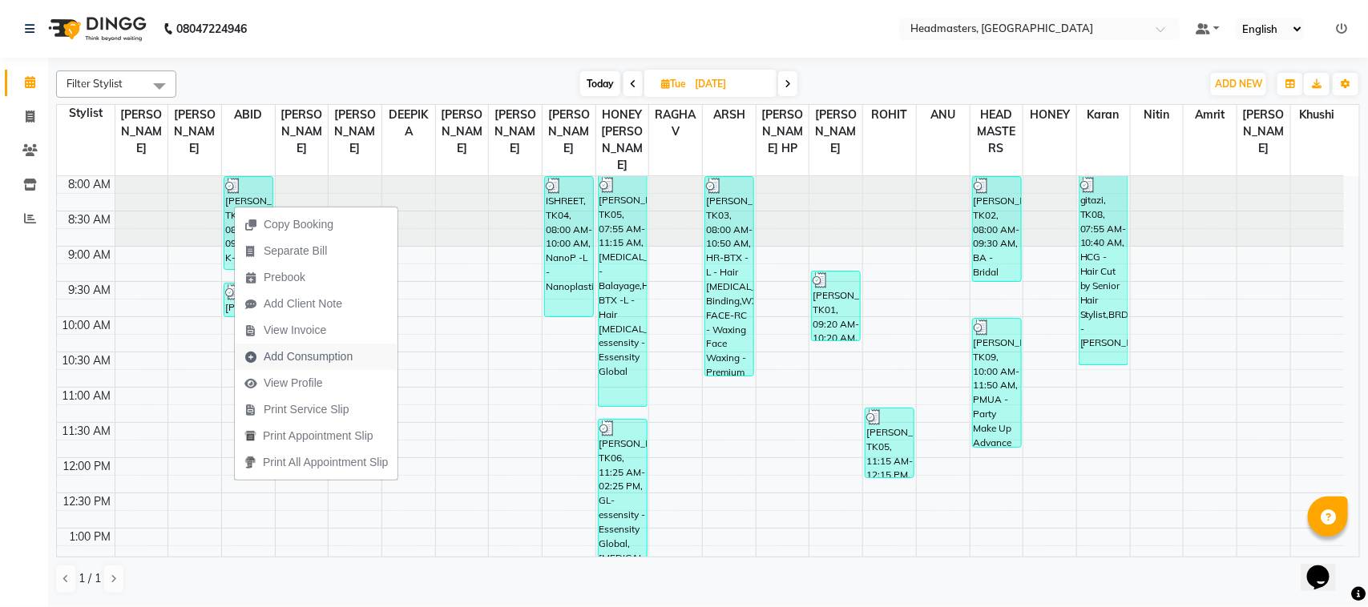
click at [303, 344] on span "Add Consumption" at bounding box center [298, 357] width 127 height 26
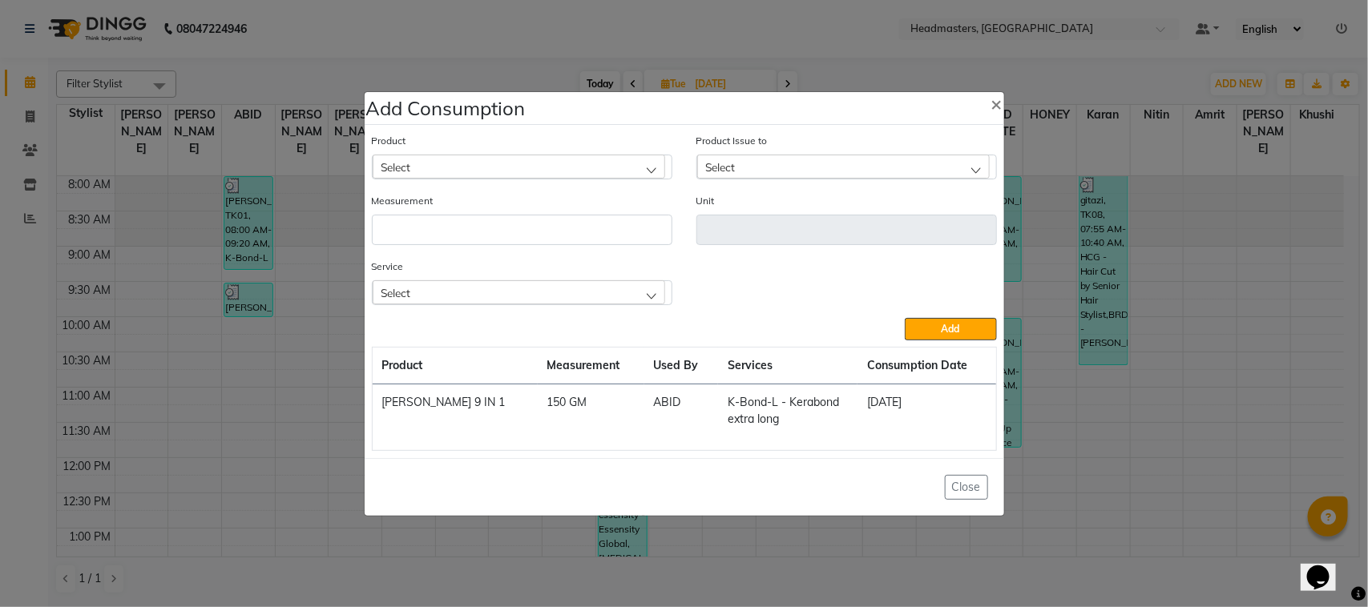
click at [626, 171] on div "Select" at bounding box center [519, 167] width 292 height 24
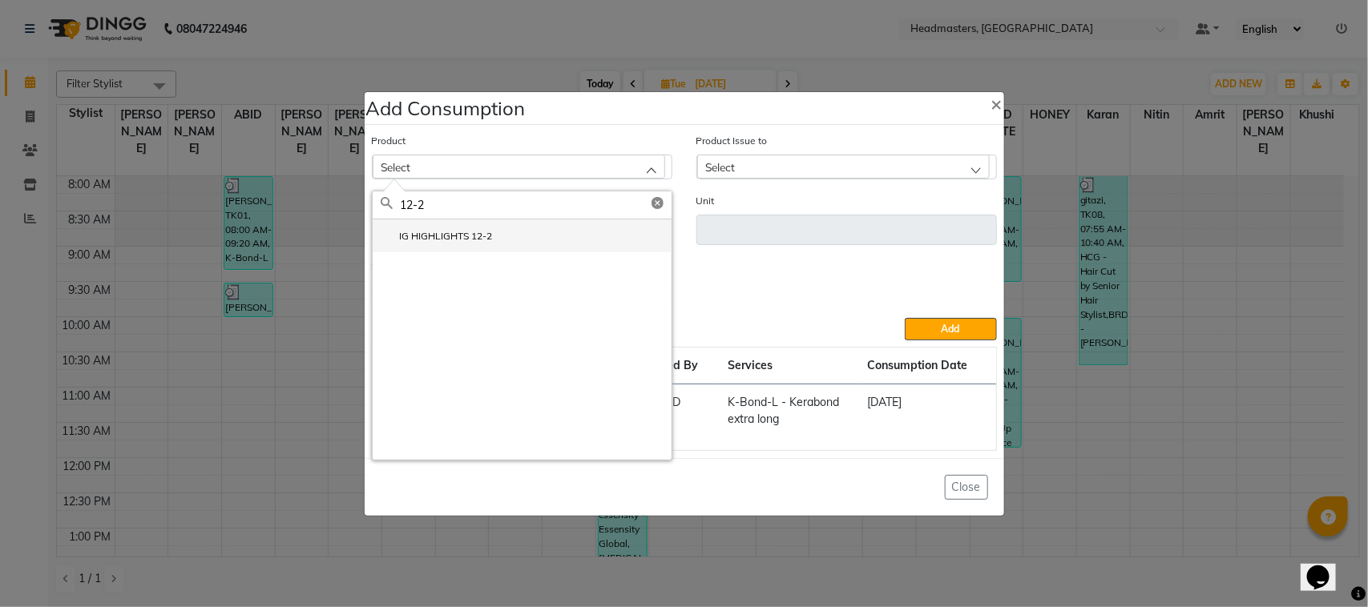
type input "12-2"
click at [490, 239] on label "IG HIGHLIGHTS 12-2" at bounding box center [437, 236] width 112 height 14
type input "GM"
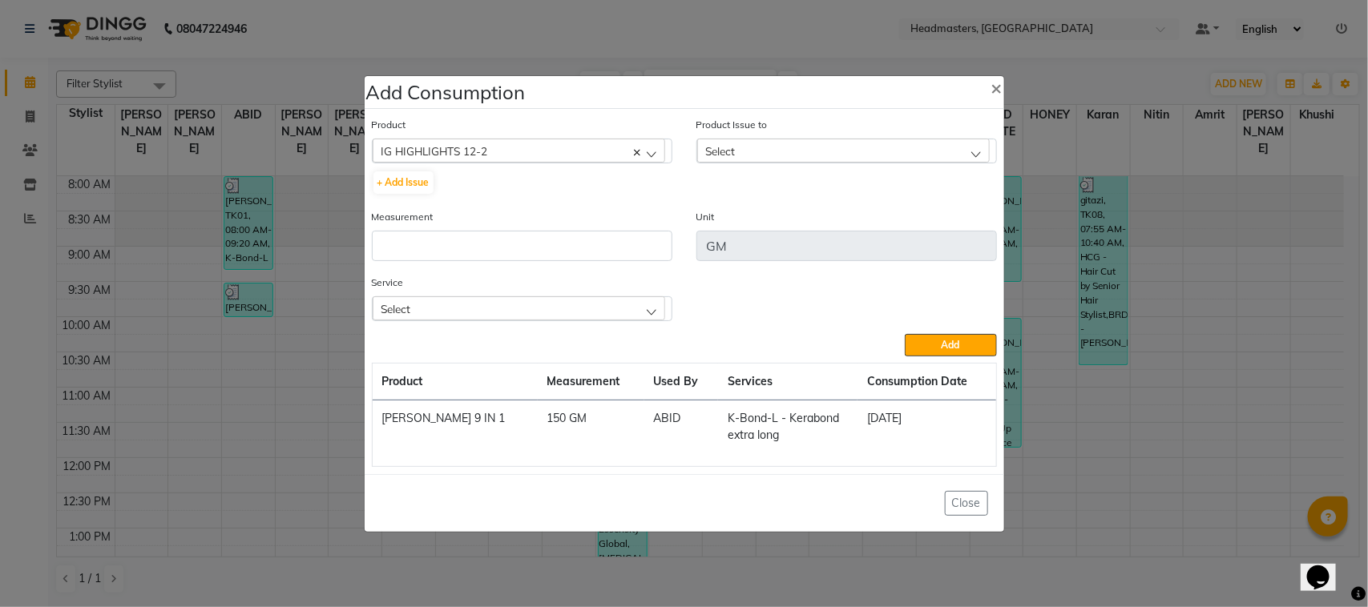
click at [776, 158] on div "Select" at bounding box center [843, 151] width 292 height 24
click at [776, 225] on label "[DATE], Issued to: ABID, Balance: 5225" at bounding box center [800, 220] width 191 height 14
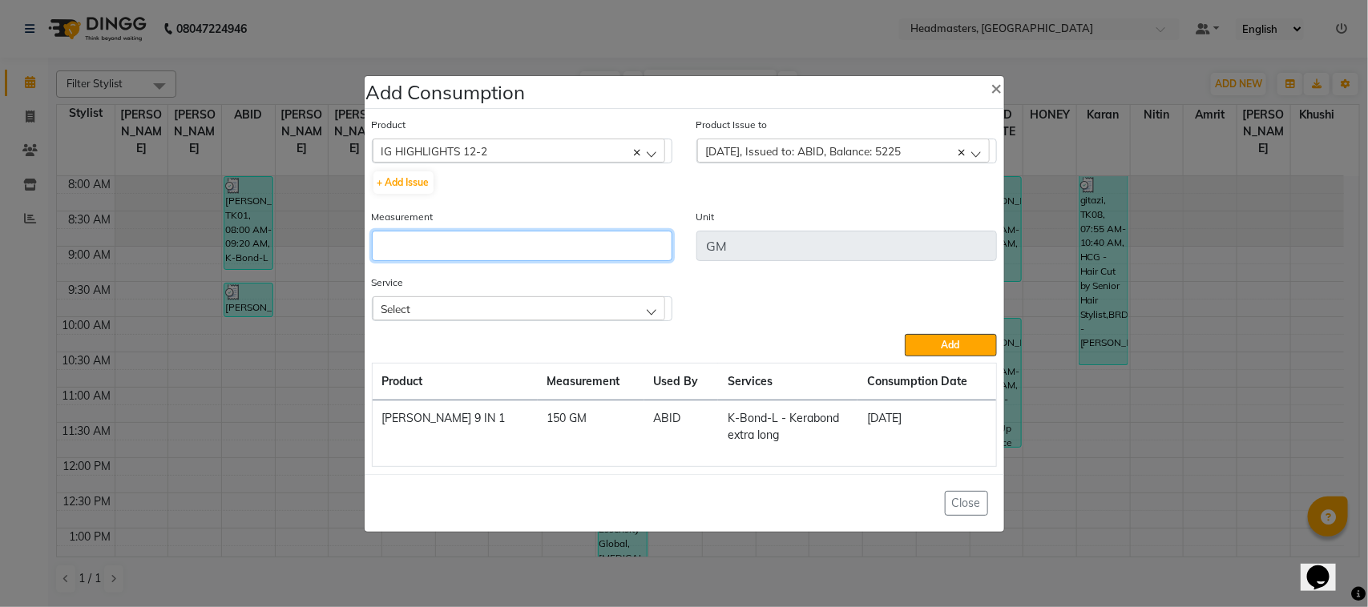
click at [593, 258] on input "number" at bounding box center [522, 246] width 300 height 30
type input "1"
type input "85"
click at [602, 309] on div "Select" at bounding box center [519, 308] width 292 height 24
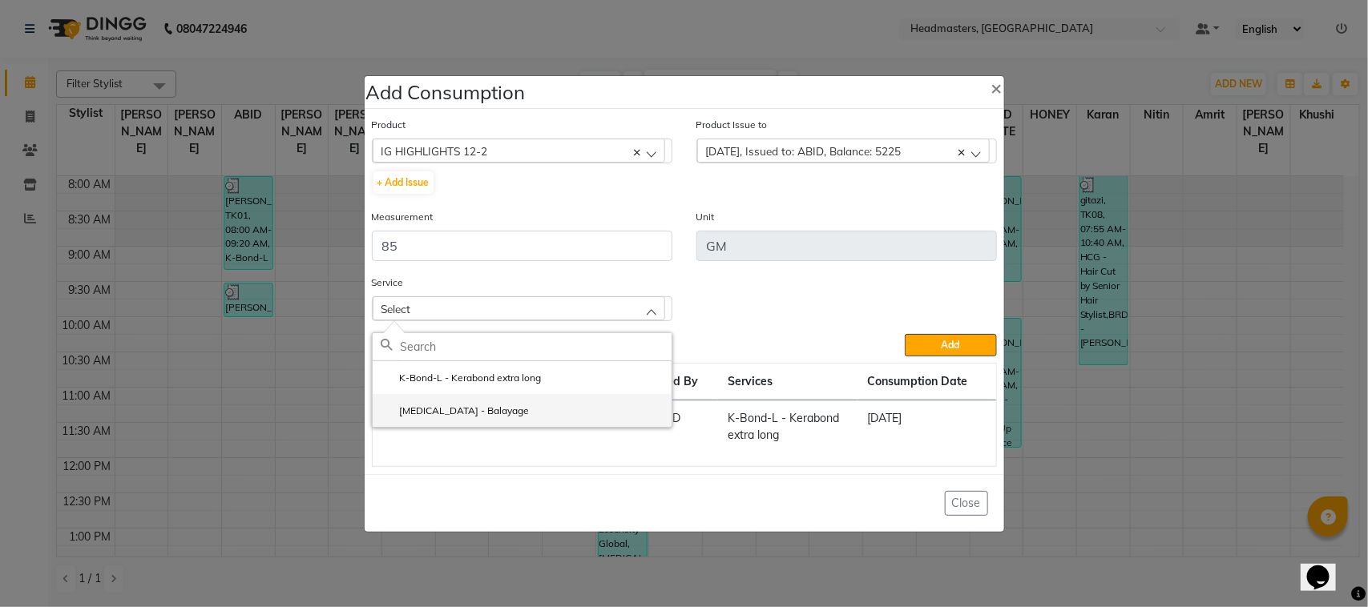
click at [530, 402] on li "[MEDICAL_DATA] - Balayage" at bounding box center [522, 410] width 299 height 33
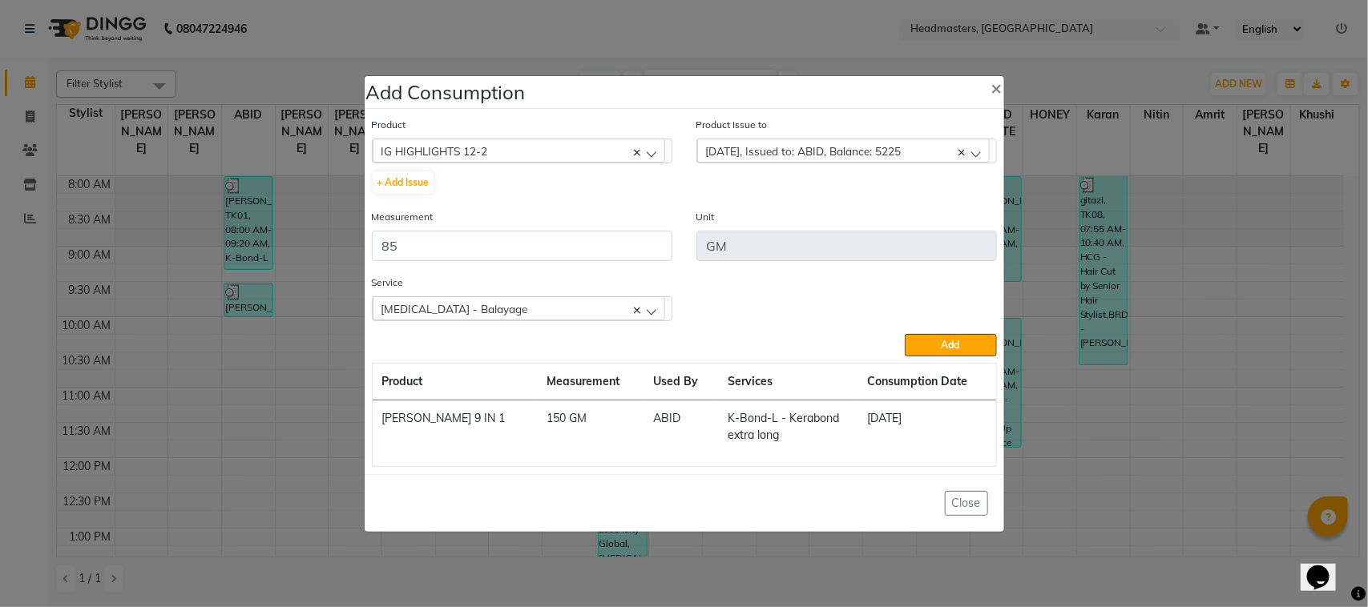
click at [949, 357] on div "Product IG HIGHLIGHTS 12-2 ALOVERA GEL + Add Issue Product Issue to [DATE], Iss…" at bounding box center [684, 291] width 633 height 359
click at [973, 343] on button "Add" at bounding box center [950, 345] width 91 height 22
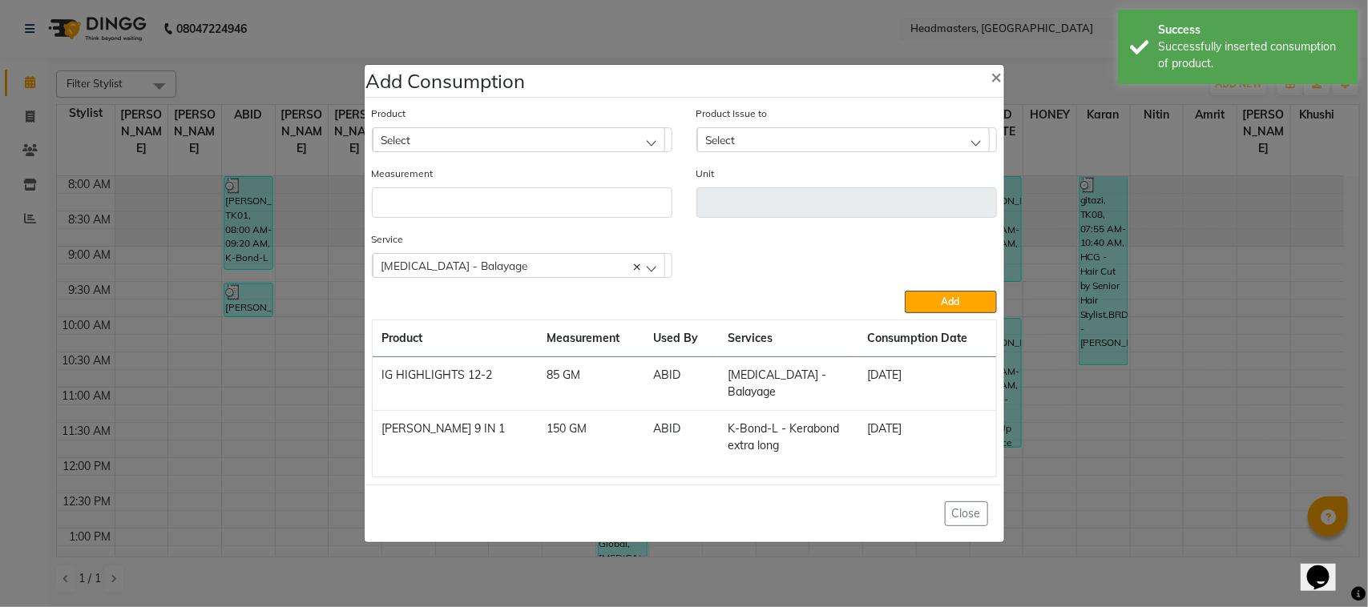
click at [243, 227] on ngb-modal-window "Add Consumption × Product Select ALOVERA GEL Product Issue to Select [DATE], Is…" at bounding box center [684, 303] width 1368 height 607
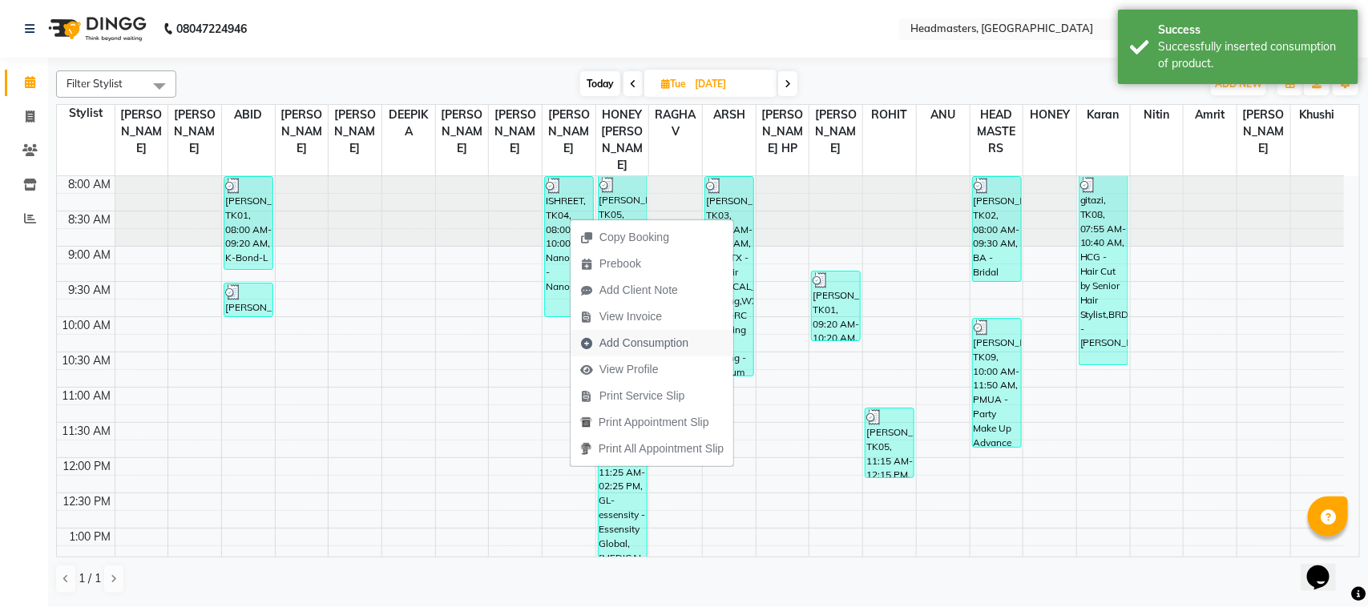
click at [663, 341] on span "Add Consumption" at bounding box center [643, 343] width 89 height 17
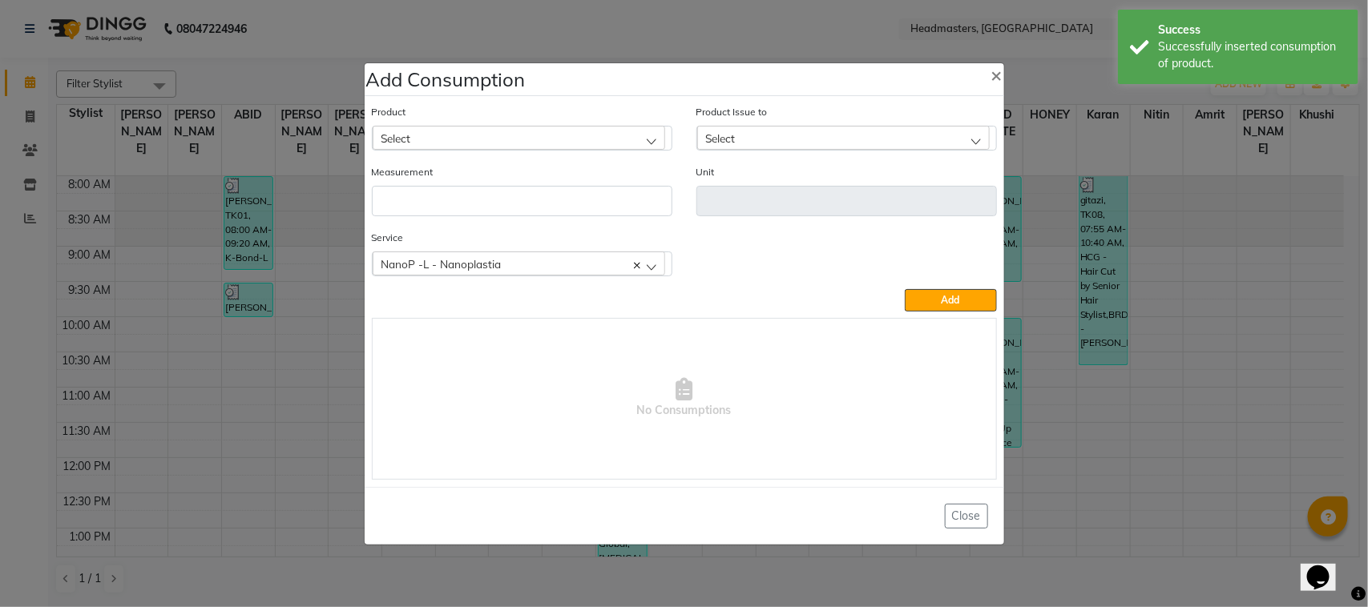
click at [535, 136] on div "Select" at bounding box center [519, 138] width 292 height 24
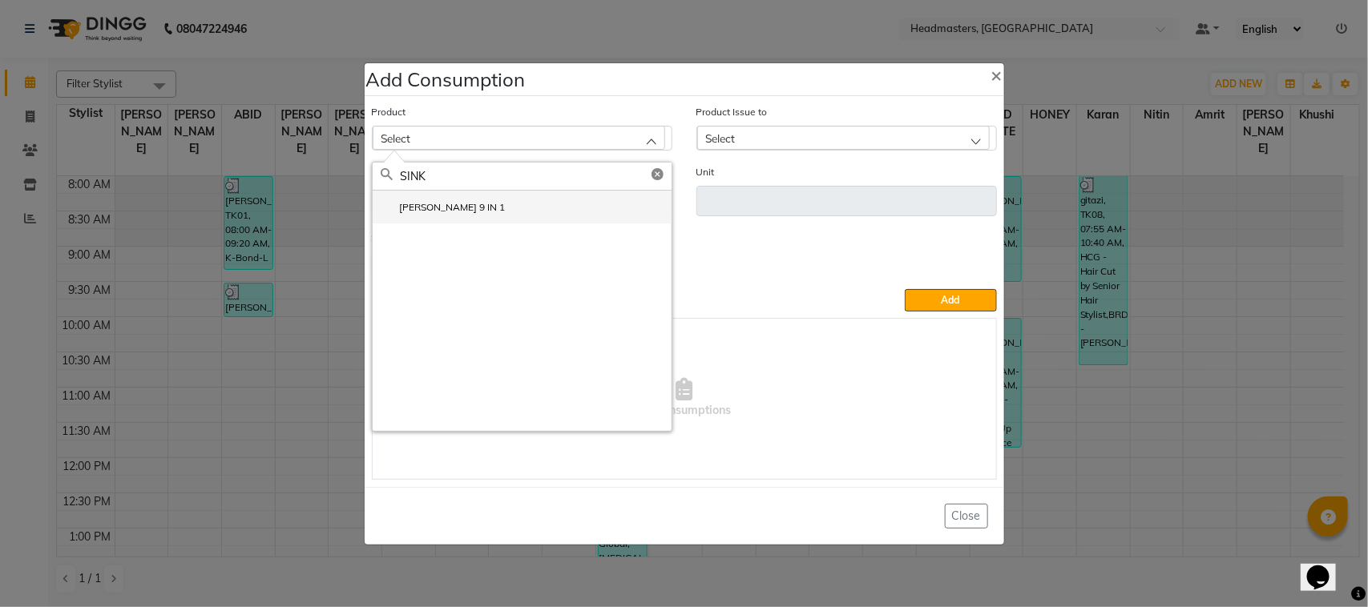
type input "SINK"
click at [499, 214] on li "[PERSON_NAME] 9 IN 1" at bounding box center [522, 207] width 299 height 33
type input "GM"
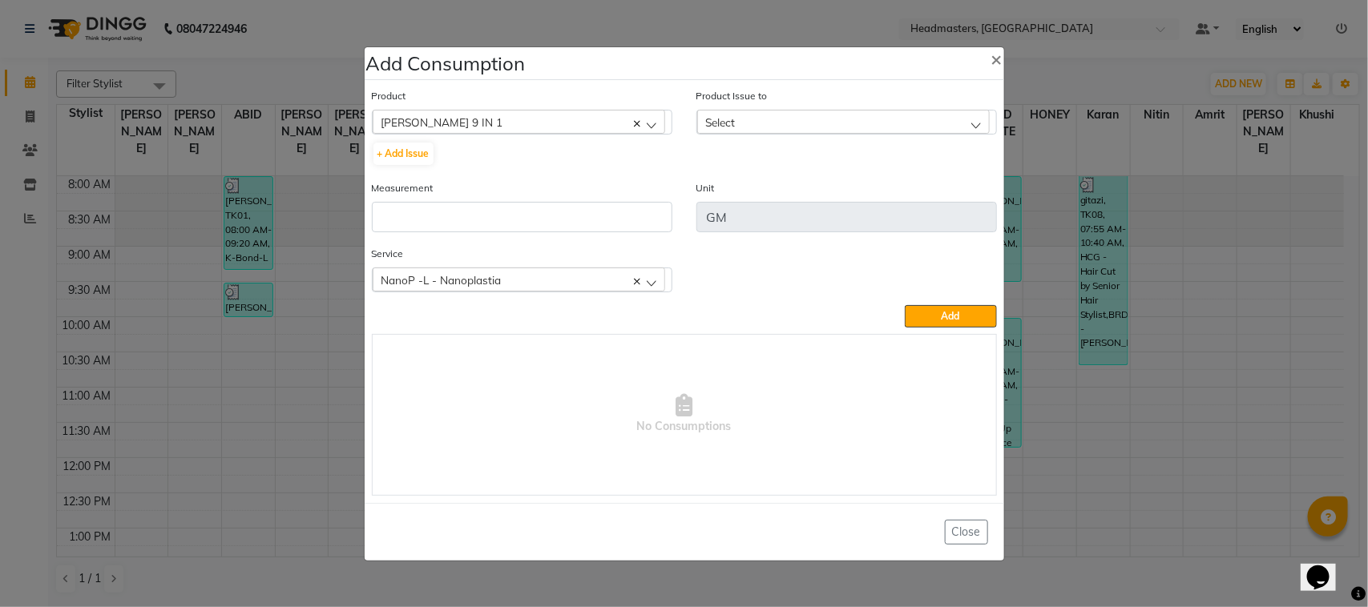
click at [835, 122] on div "Select" at bounding box center [843, 122] width 292 height 24
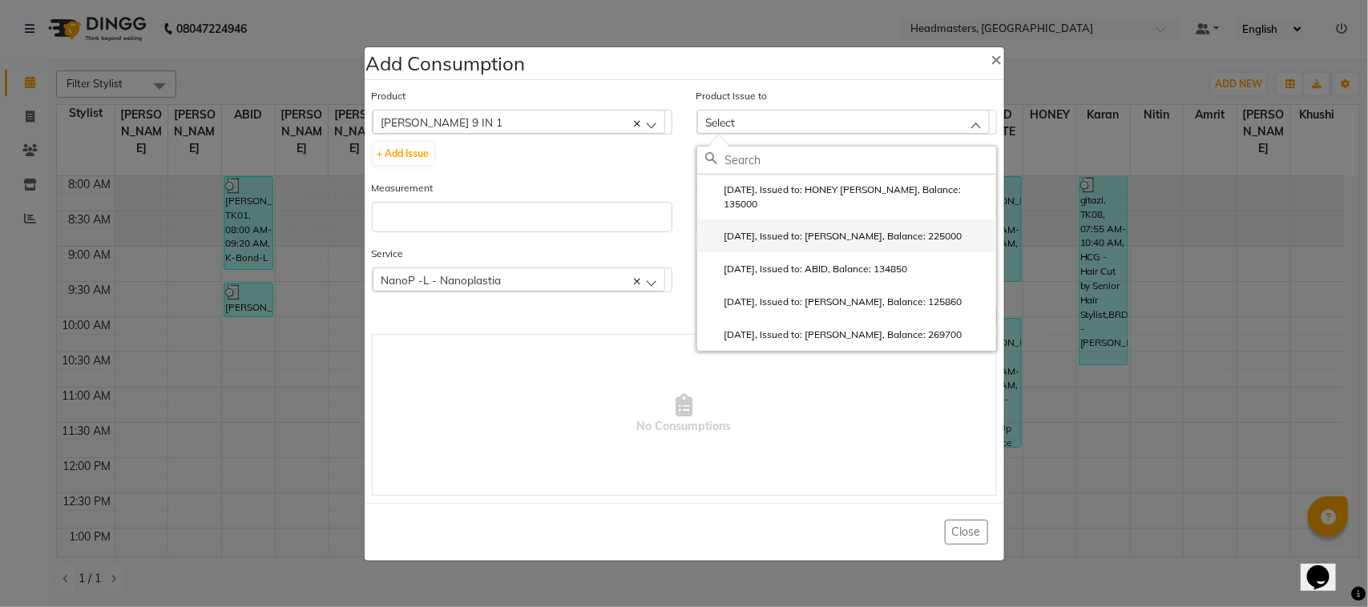
click at [914, 230] on label "[DATE], Issued to: [PERSON_NAME], Balance: 225000" at bounding box center [833, 236] width 257 height 14
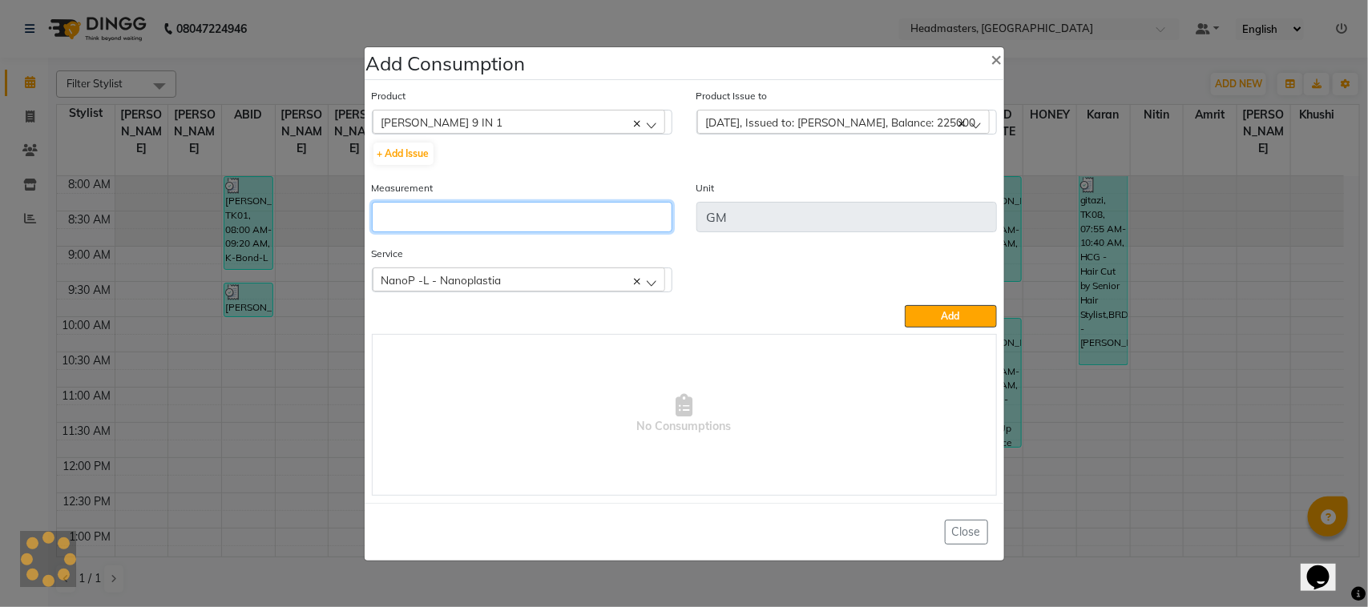
click at [537, 221] on input "number" at bounding box center [522, 217] width 300 height 30
type input "250"
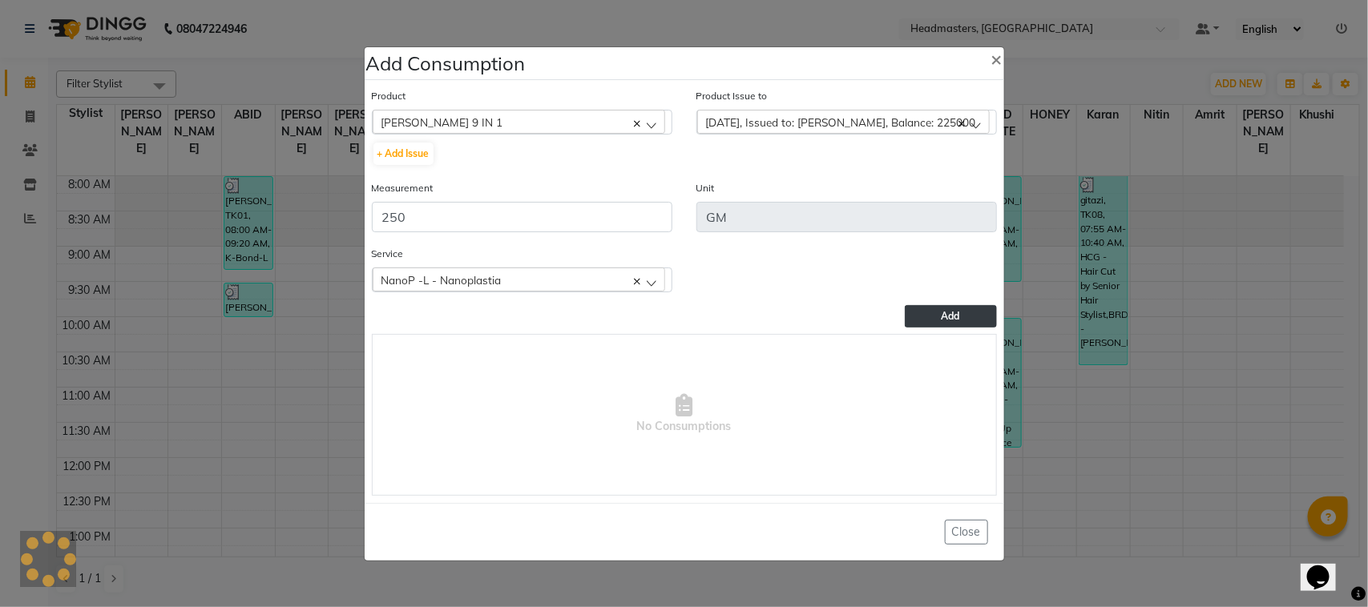
click at [983, 318] on button "Add" at bounding box center [950, 316] width 91 height 22
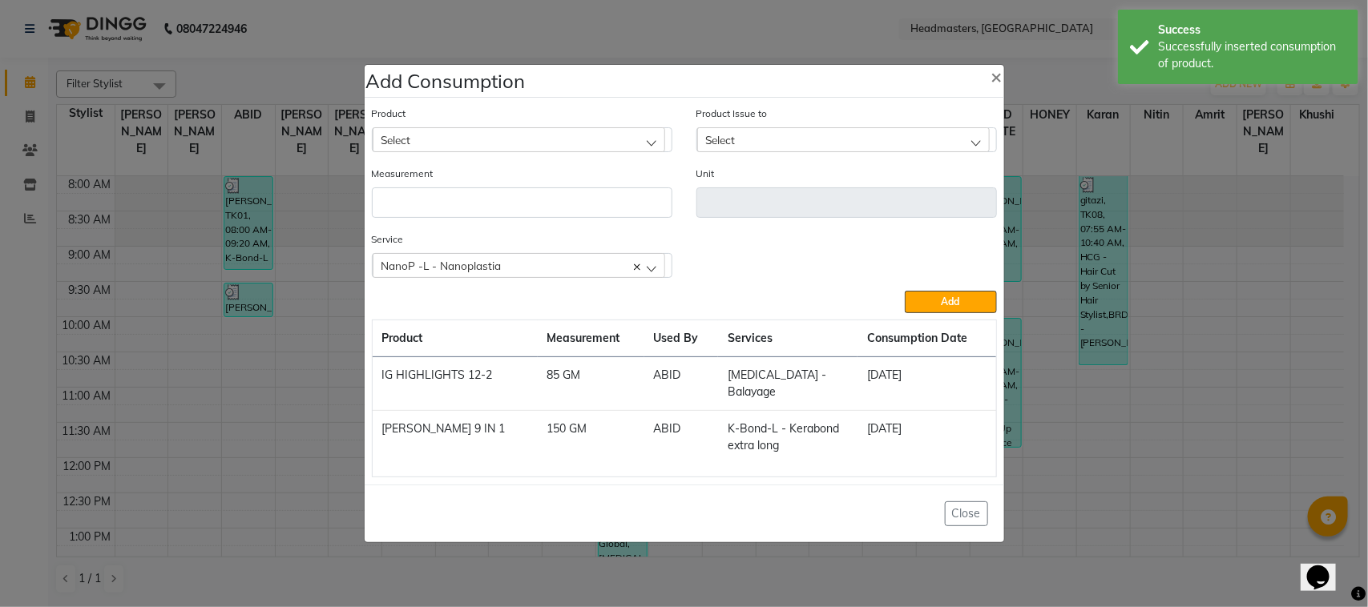
click at [327, 167] on ngb-modal-window "Add Consumption × Product Select ALOVERA GEL Product Issue to Select [DATE], Is…" at bounding box center [684, 303] width 1368 height 607
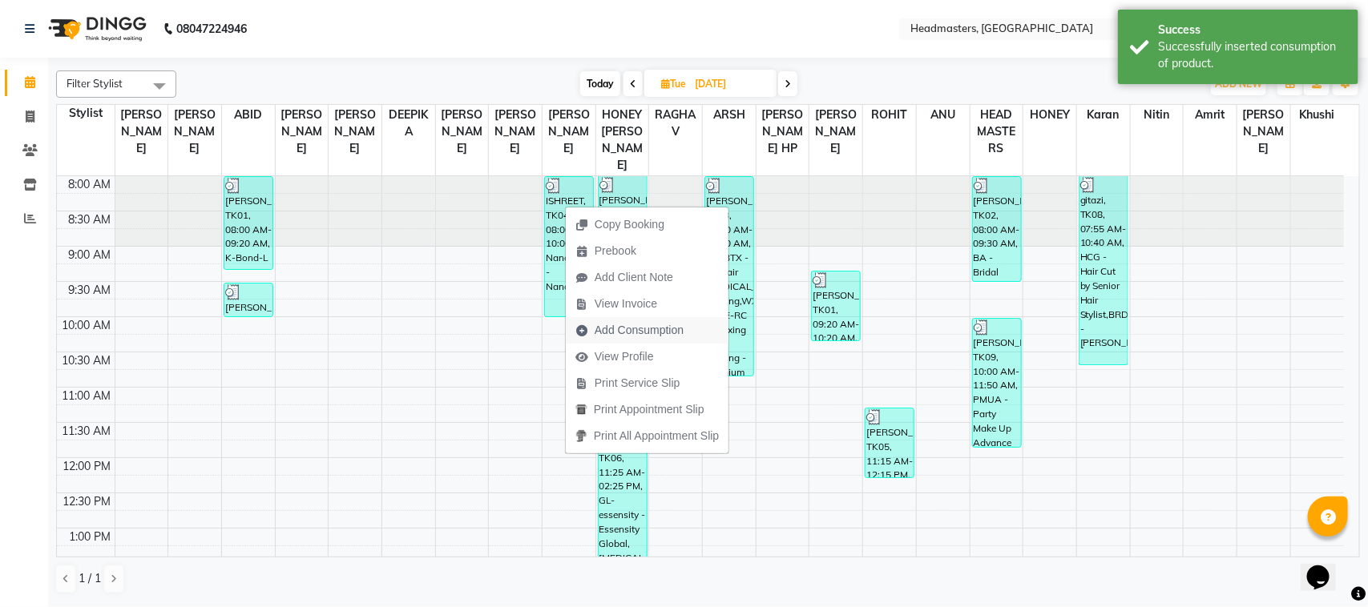
click at [609, 329] on span "Add Consumption" at bounding box center [638, 330] width 89 height 17
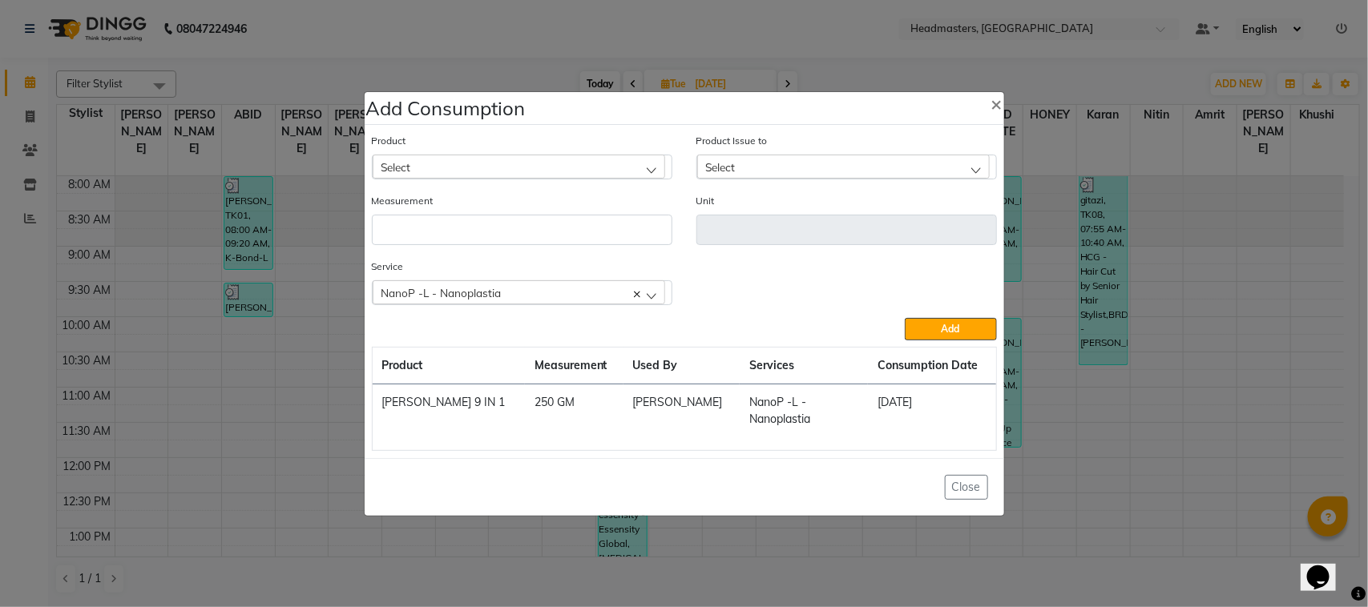
click at [267, 335] on ngb-modal-window "Add Consumption × Product Select Product Issue to Select Measurement Unit Servi…" at bounding box center [684, 303] width 1368 height 607
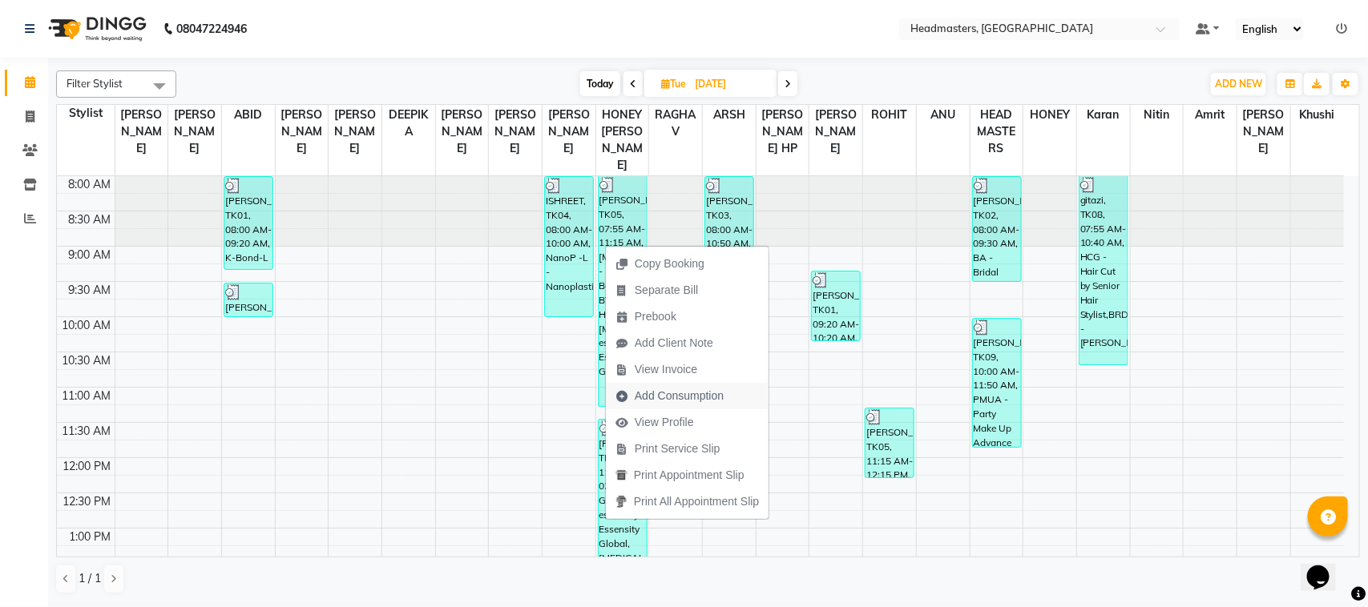
click at [686, 385] on span "Add Consumption" at bounding box center [669, 396] width 127 height 26
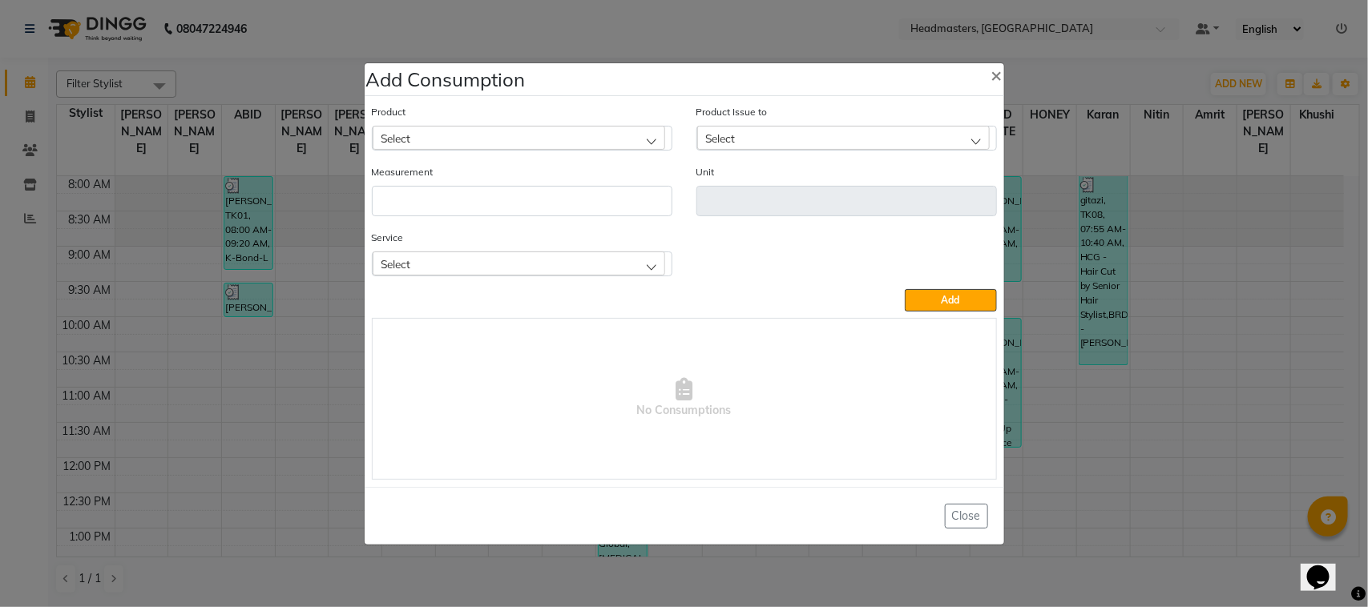
click at [550, 154] on div "Product Select" at bounding box center [522, 133] width 324 height 60
click at [551, 138] on div "Select" at bounding box center [519, 138] width 292 height 24
type input "7/17"
click at [478, 226] on div "KP 7/17" at bounding box center [522, 311] width 299 height 240
click at [479, 214] on li "KP 7/17" at bounding box center [522, 207] width 299 height 33
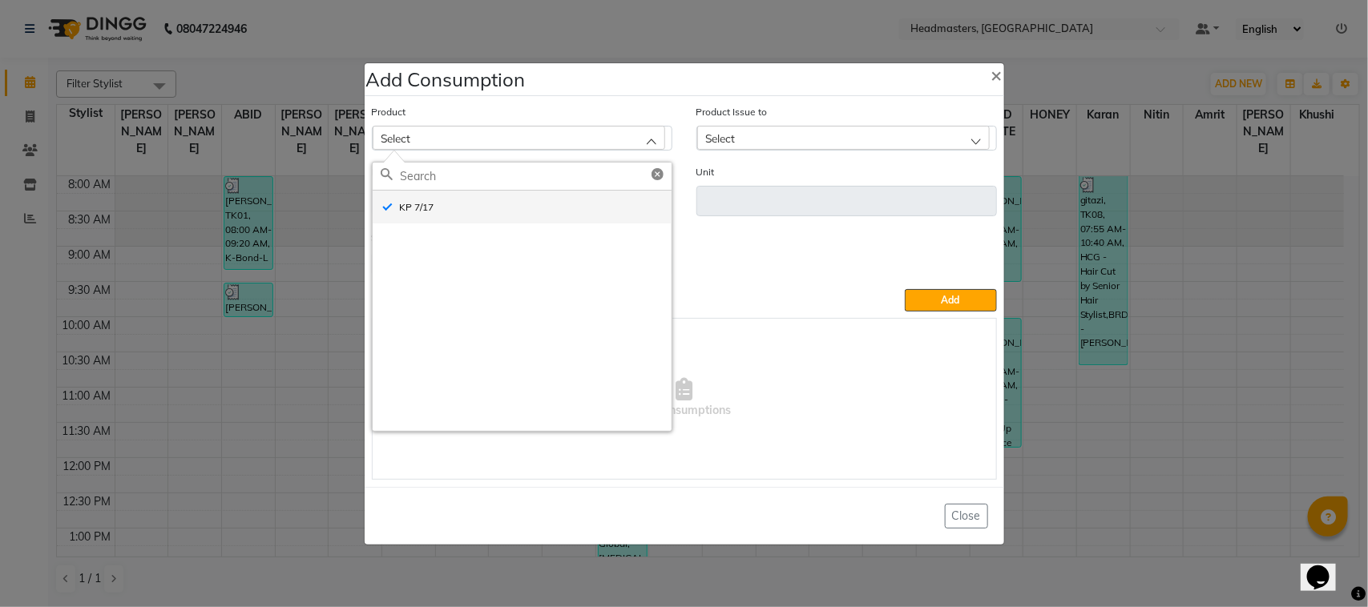
type input "GM"
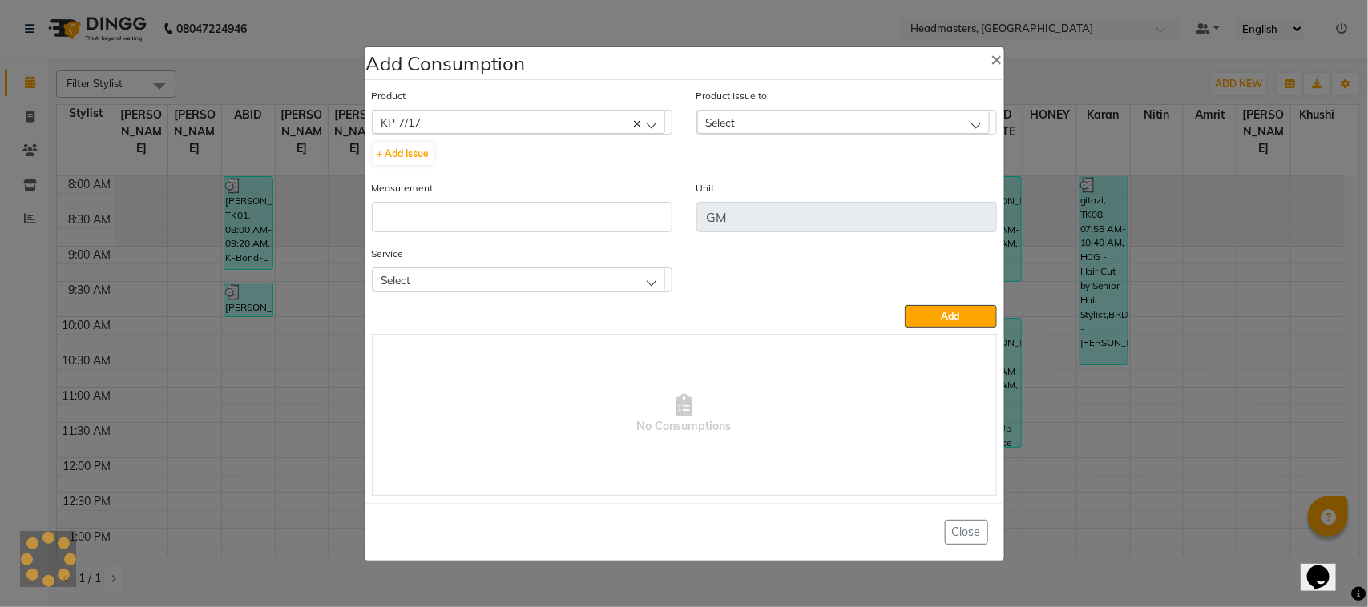
click at [904, 111] on div "Select" at bounding box center [843, 122] width 292 height 24
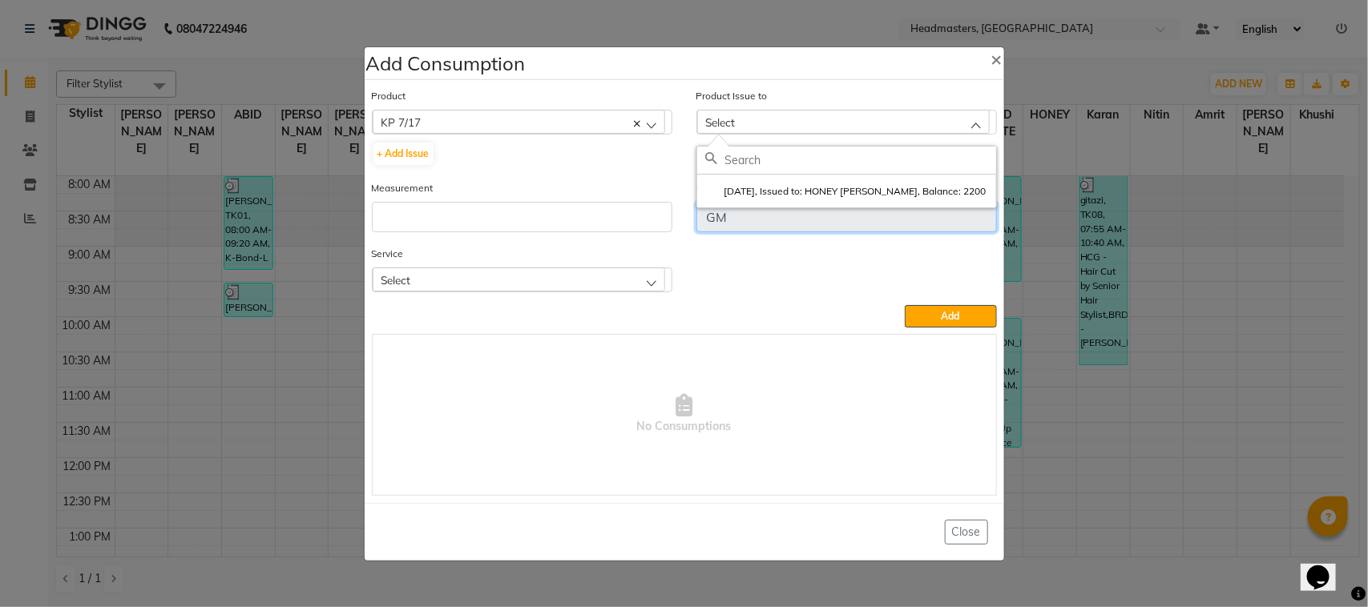
click at [801, 210] on input "GM" at bounding box center [846, 217] width 300 height 30
click at [794, 118] on div "Select" at bounding box center [843, 122] width 292 height 24
click at [793, 189] on label "[DATE], Issued to: HONEY [PERSON_NAME], Balance: 2200" at bounding box center [845, 191] width 281 height 14
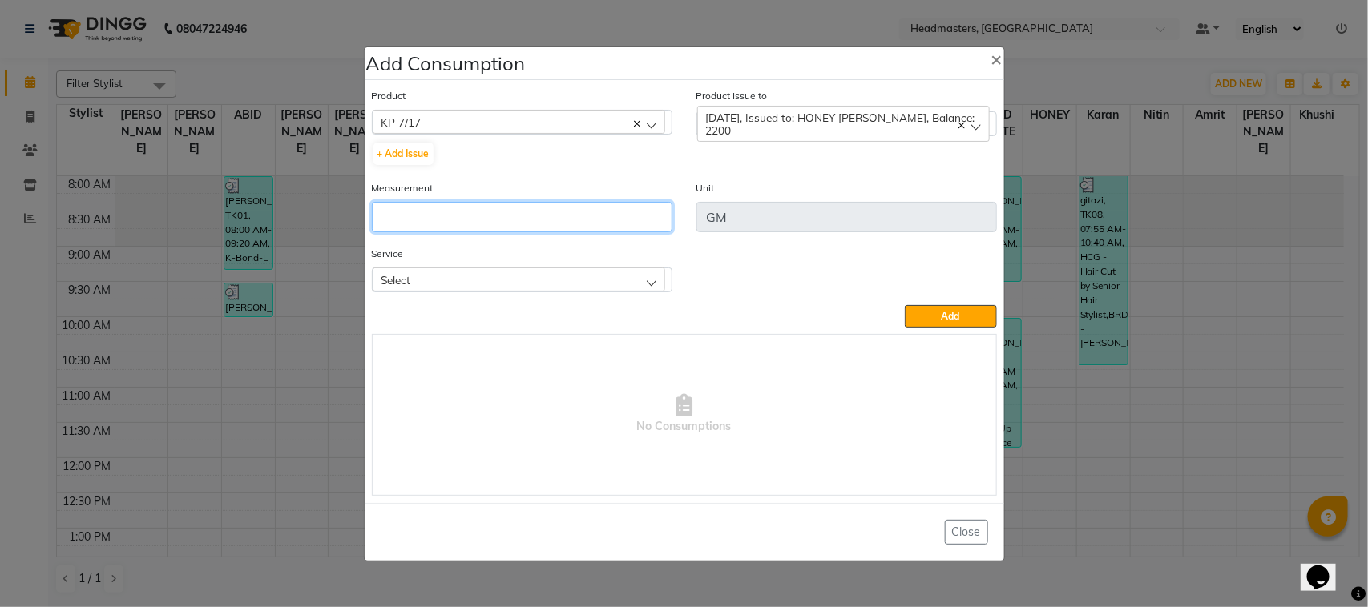
click at [558, 227] on input "number" at bounding box center [522, 217] width 300 height 30
type input "40"
click at [503, 285] on div "Select" at bounding box center [519, 280] width 292 height 24
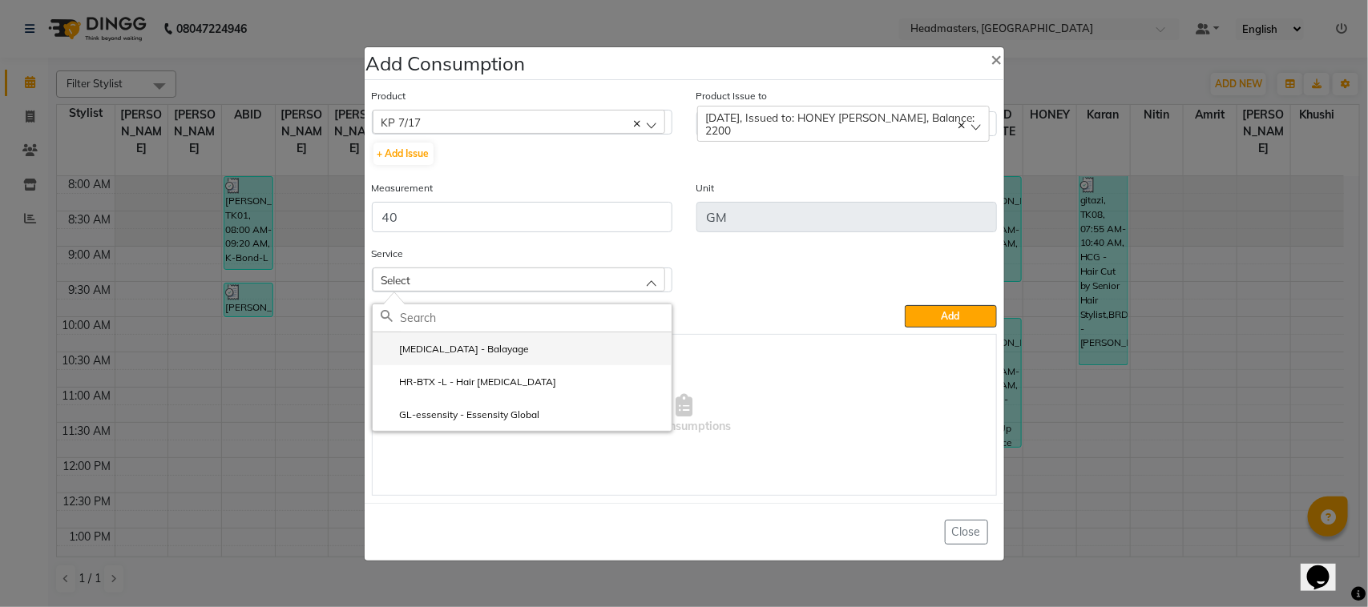
click at [511, 349] on li "[MEDICAL_DATA] - Balayage" at bounding box center [522, 348] width 299 height 33
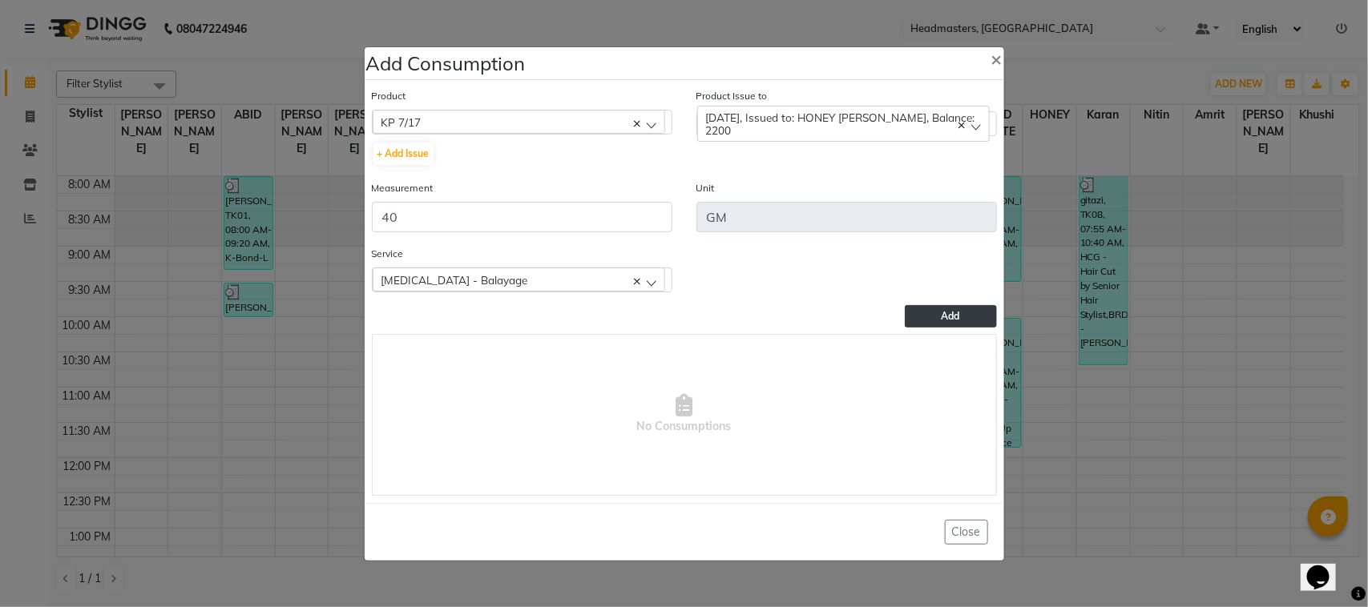
click at [934, 310] on button "Add" at bounding box center [950, 316] width 91 height 22
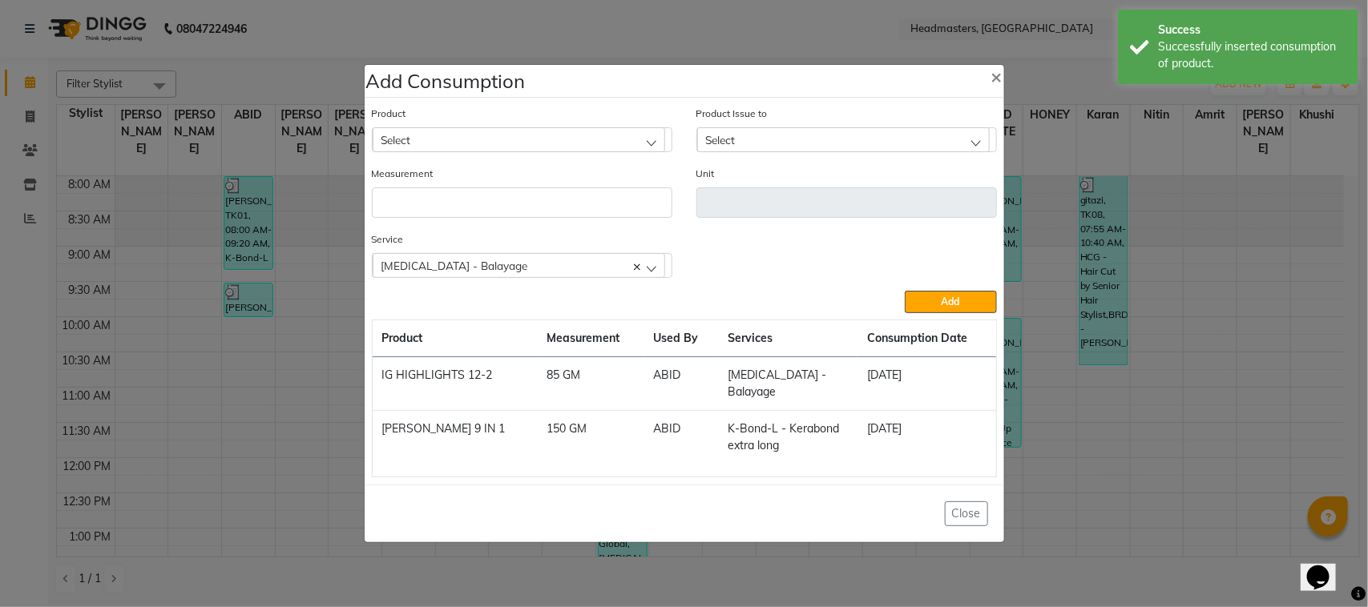
click at [469, 151] on div "Select" at bounding box center [519, 139] width 292 height 24
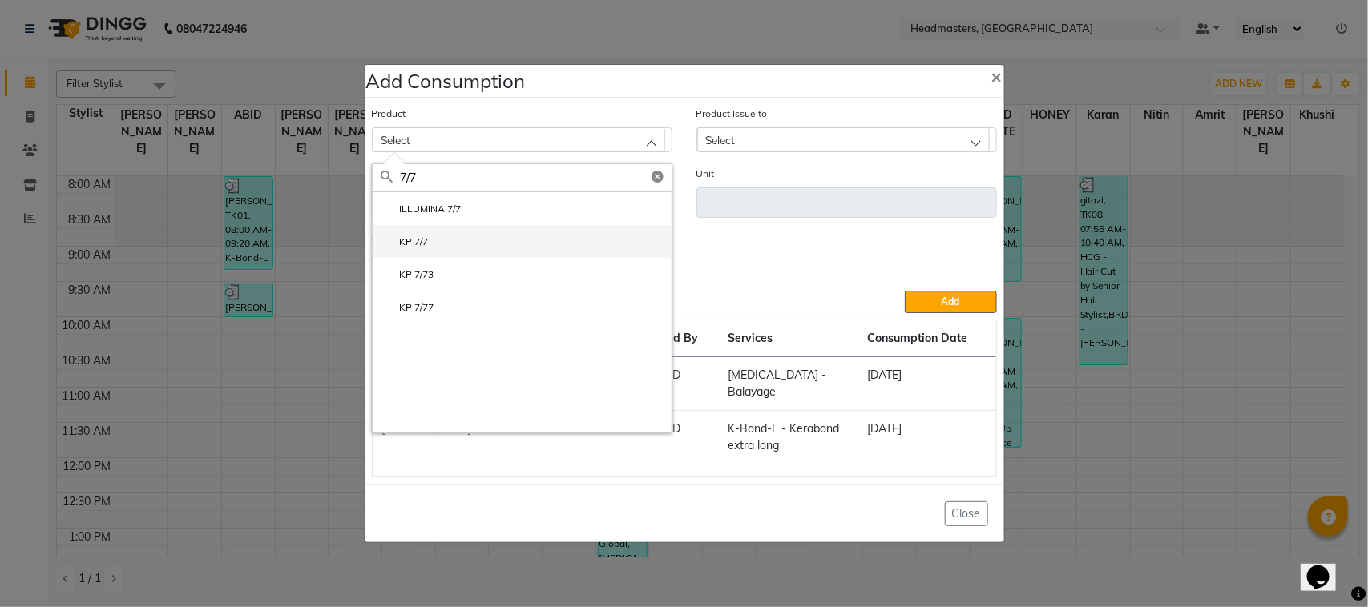
type input "7/7"
click at [474, 252] on li "KP 7/7" at bounding box center [522, 241] width 299 height 33
type input "GM"
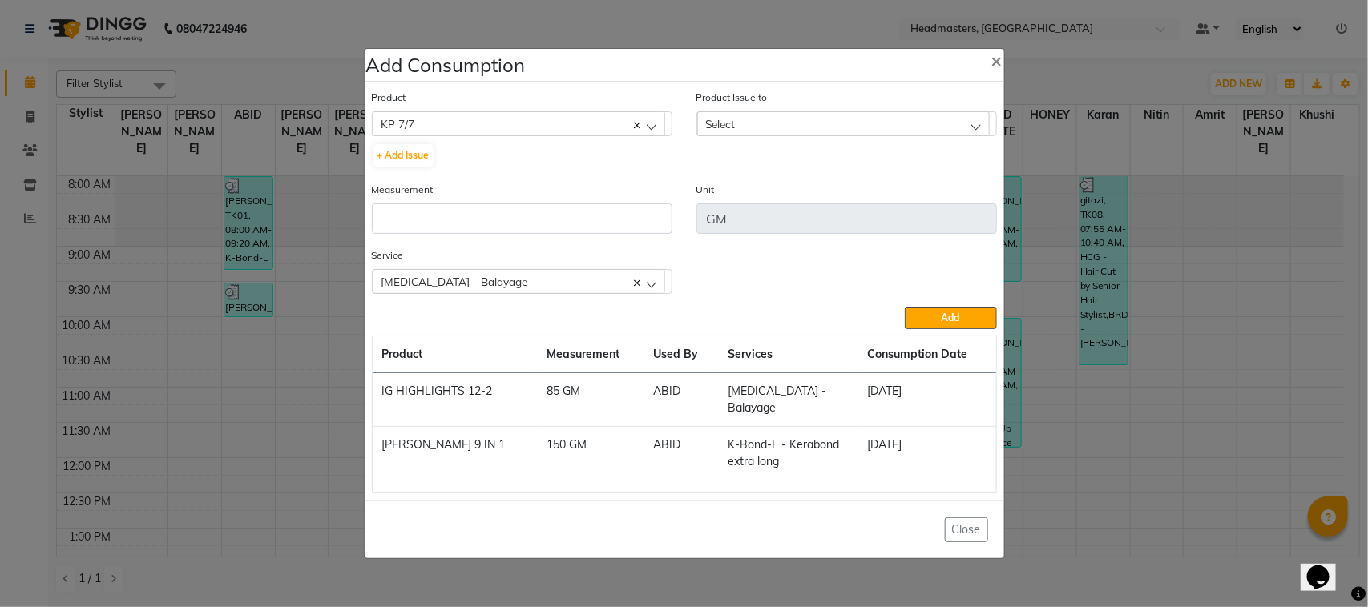
click at [750, 122] on div "Select" at bounding box center [843, 123] width 292 height 24
click at [453, 128] on div "KP 7/7" at bounding box center [519, 123] width 292 height 24
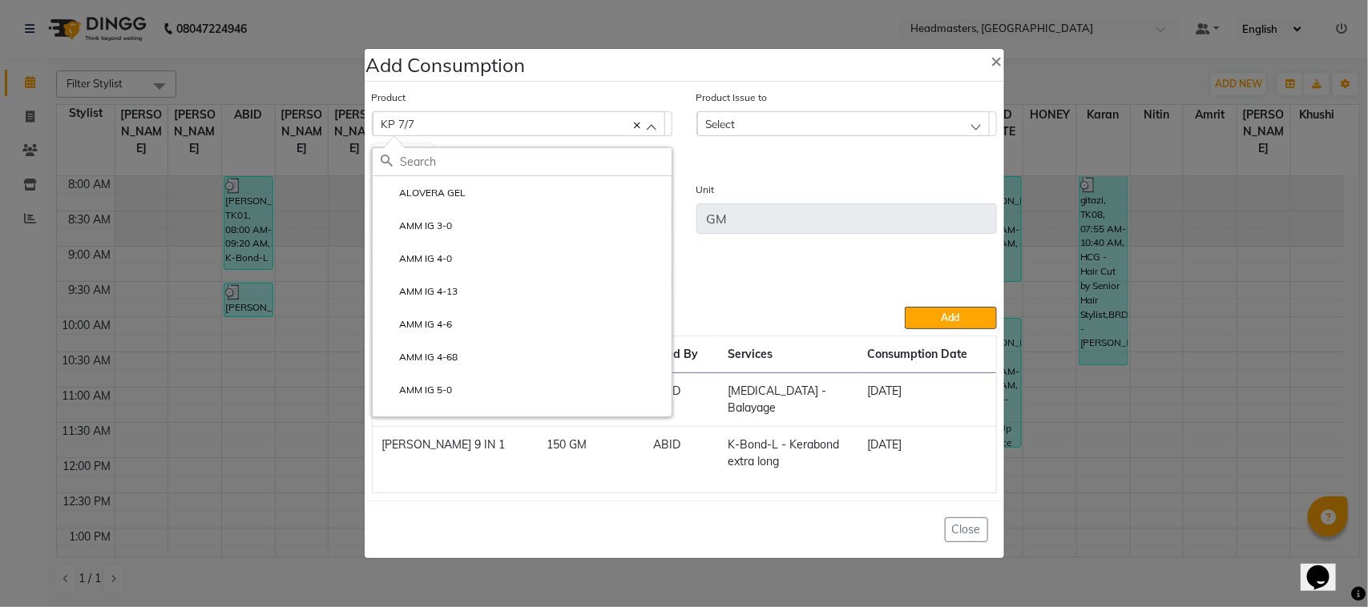
click at [453, 128] on div "KP 7/7" at bounding box center [519, 123] width 292 height 24
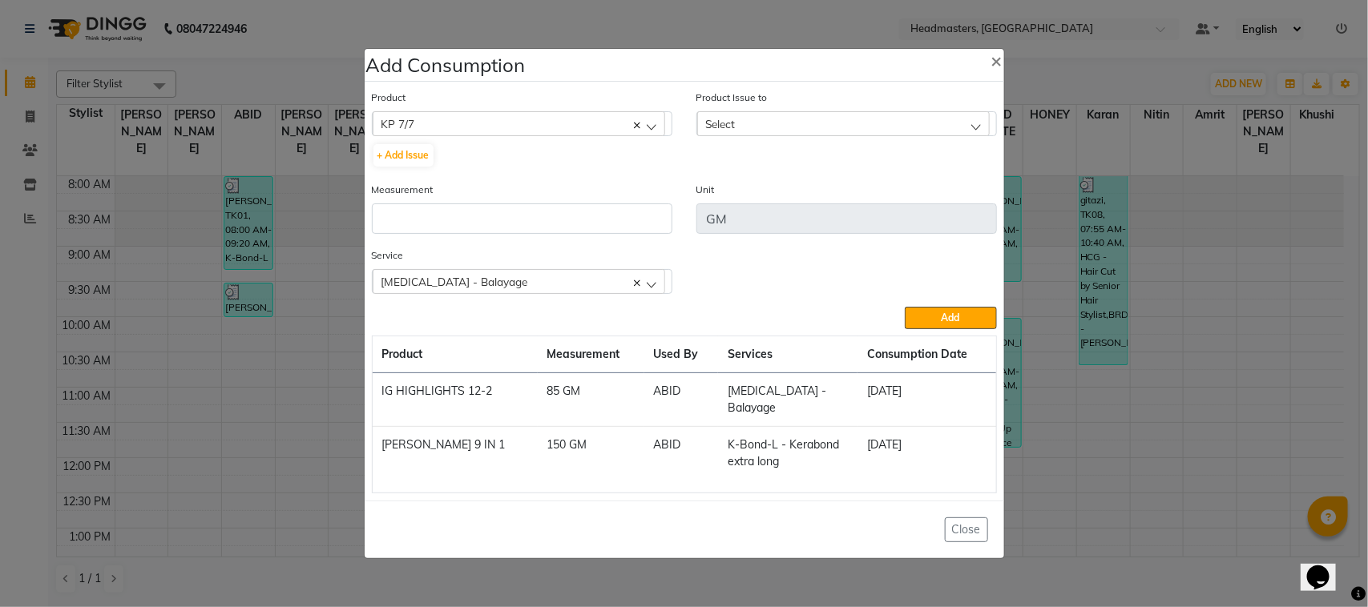
click at [453, 128] on div "KP 7/7" at bounding box center [519, 123] width 292 height 24
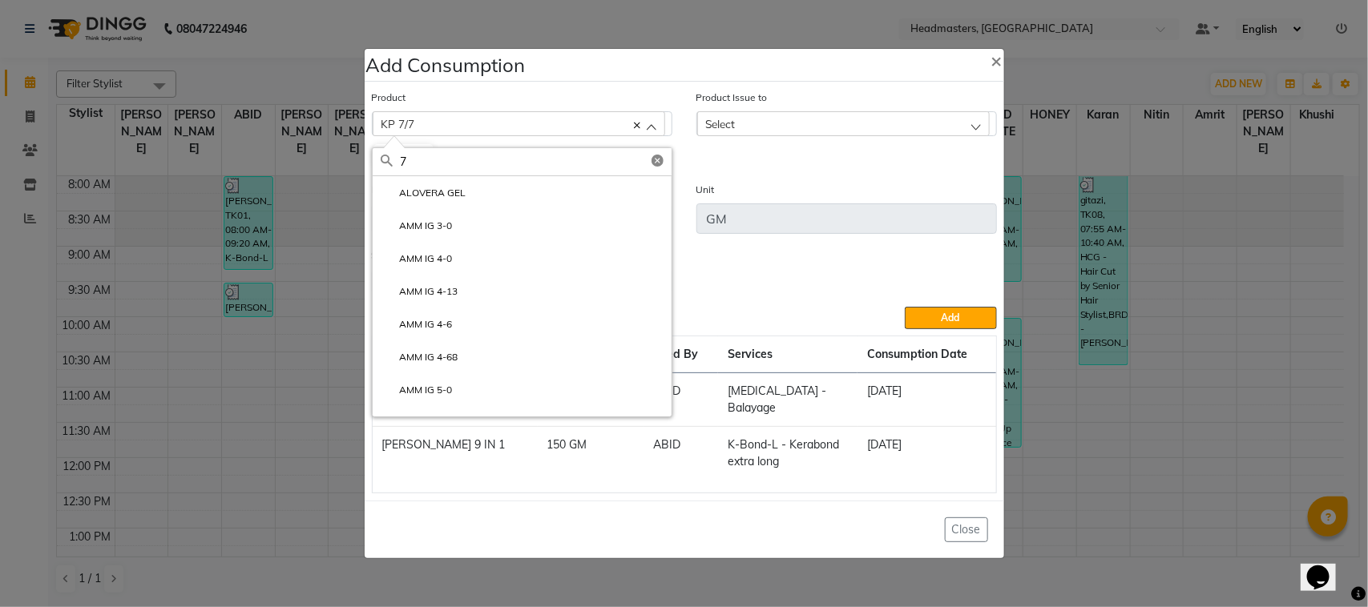
type input "7"
click at [72, 338] on ngb-modal-window "Add Consumption × Product KP 7/7 7 ALOVERA GEL AMM IG 3-0 AMM IG 4-0 AMM IG 4-1…" at bounding box center [684, 303] width 1368 height 607
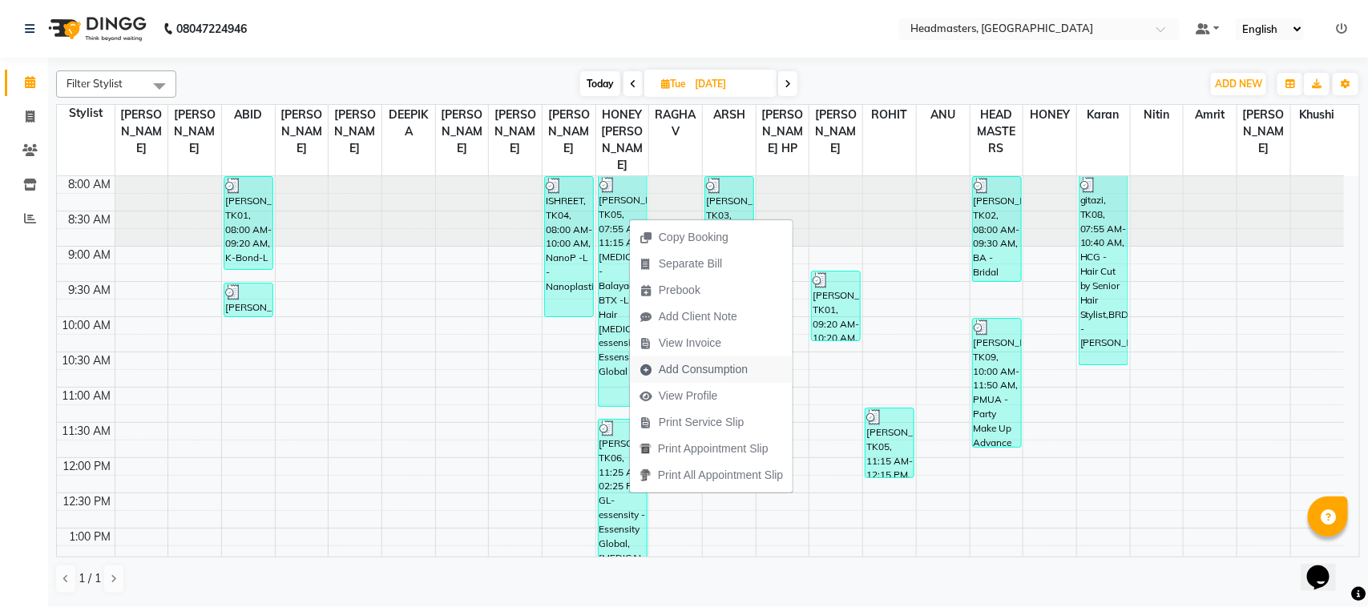
click at [731, 359] on span "Add Consumption" at bounding box center [693, 370] width 127 height 26
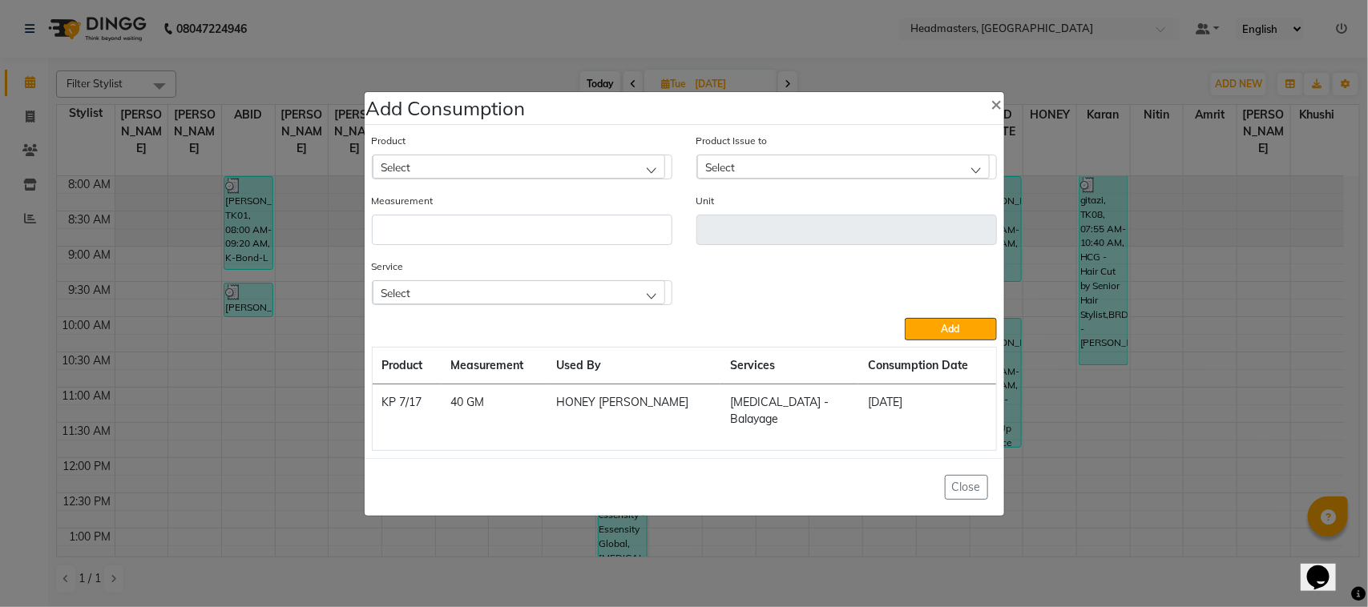
click at [514, 175] on div "Select" at bounding box center [519, 167] width 292 height 24
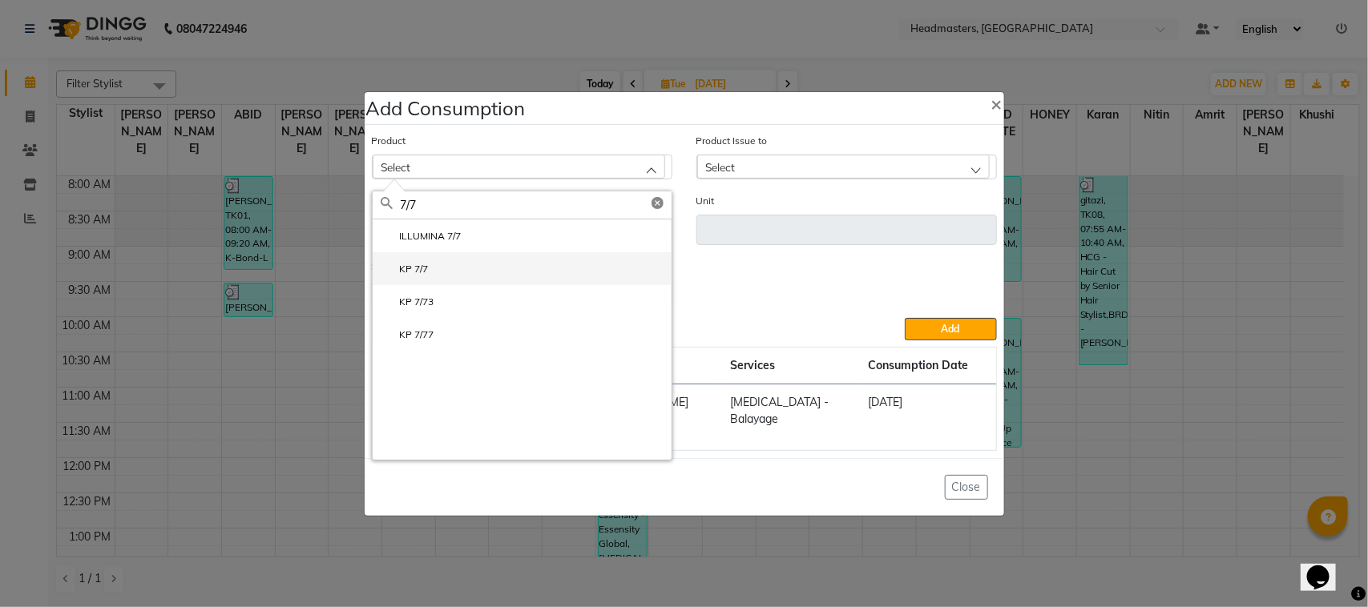
type input "7/7"
click at [478, 269] on li "KP 7/7" at bounding box center [522, 268] width 299 height 33
type input "GM"
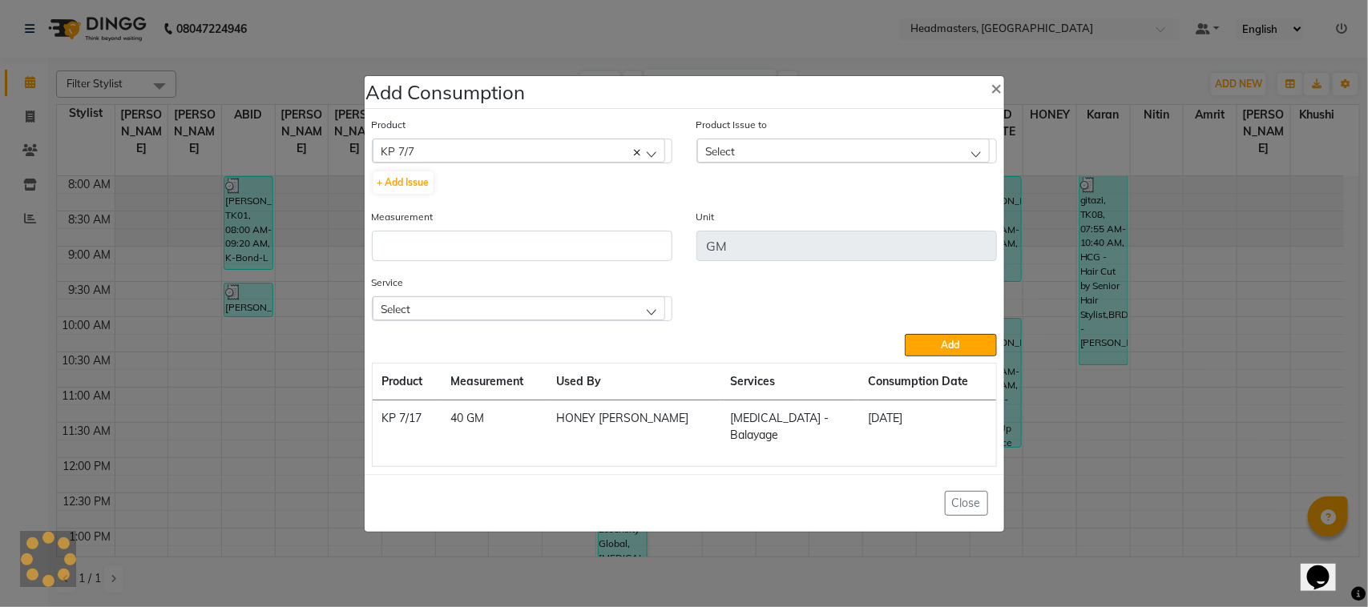
click at [738, 172] on div "Product Issue to Select No Data Available" at bounding box center [846, 162] width 324 height 92
click at [754, 157] on div "Select" at bounding box center [843, 151] width 292 height 24
click at [601, 153] on div "KP 7/7" at bounding box center [519, 151] width 292 height 24
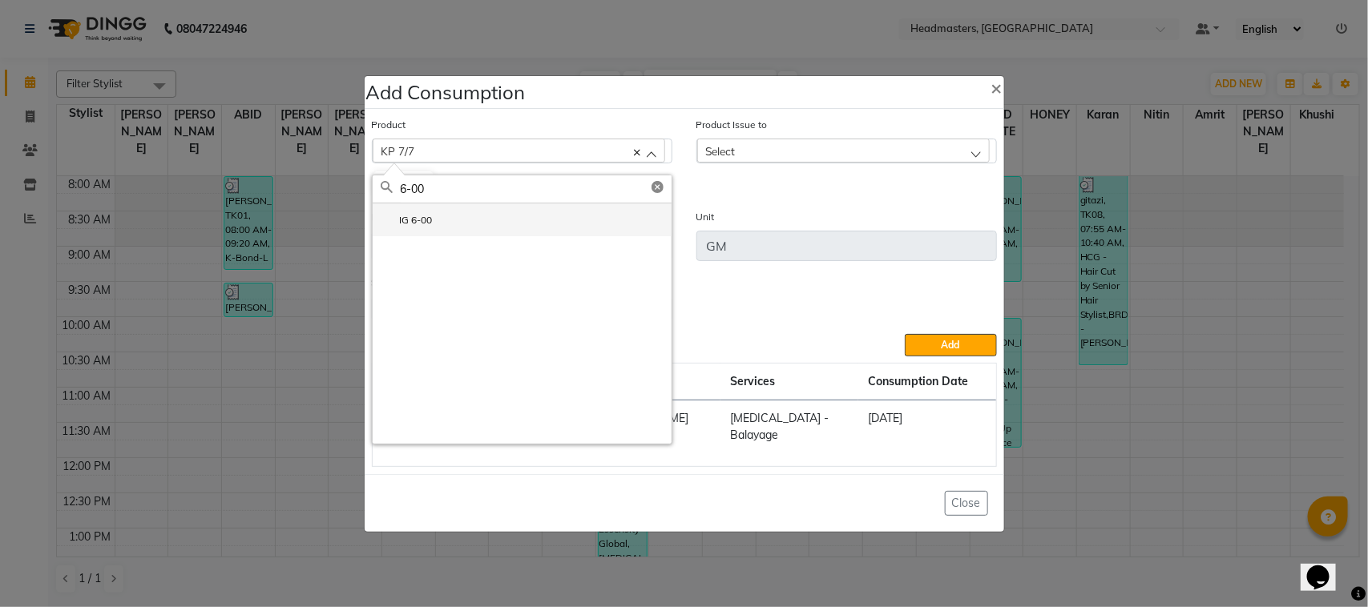
type input "6-00"
click at [529, 232] on li "IG 6-00" at bounding box center [522, 219] width 299 height 33
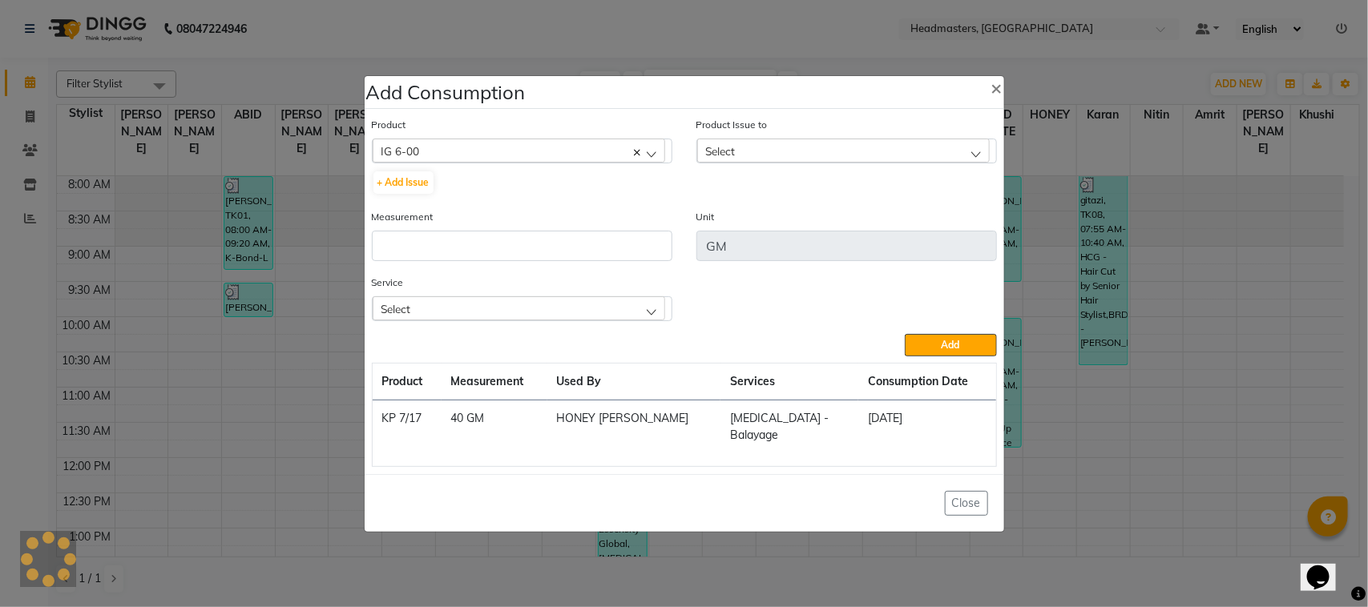
click at [735, 154] on span "Select" at bounding box center [721, 151] width 30 height 14
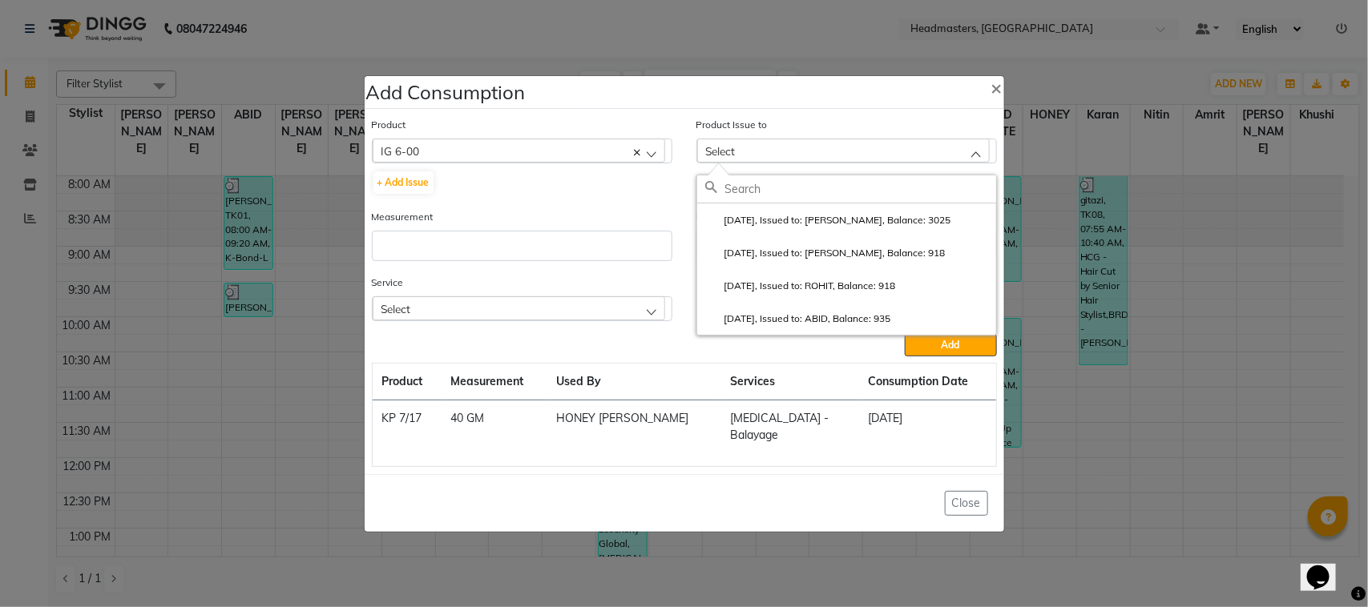
click at [291, 377] on ngb-modal-window "Add Consumption × Product IG 6-00 ALOVERA GEL + Add Issue Product Issue to Sele…" at bounding box center [684, 303] width 1368 height 607
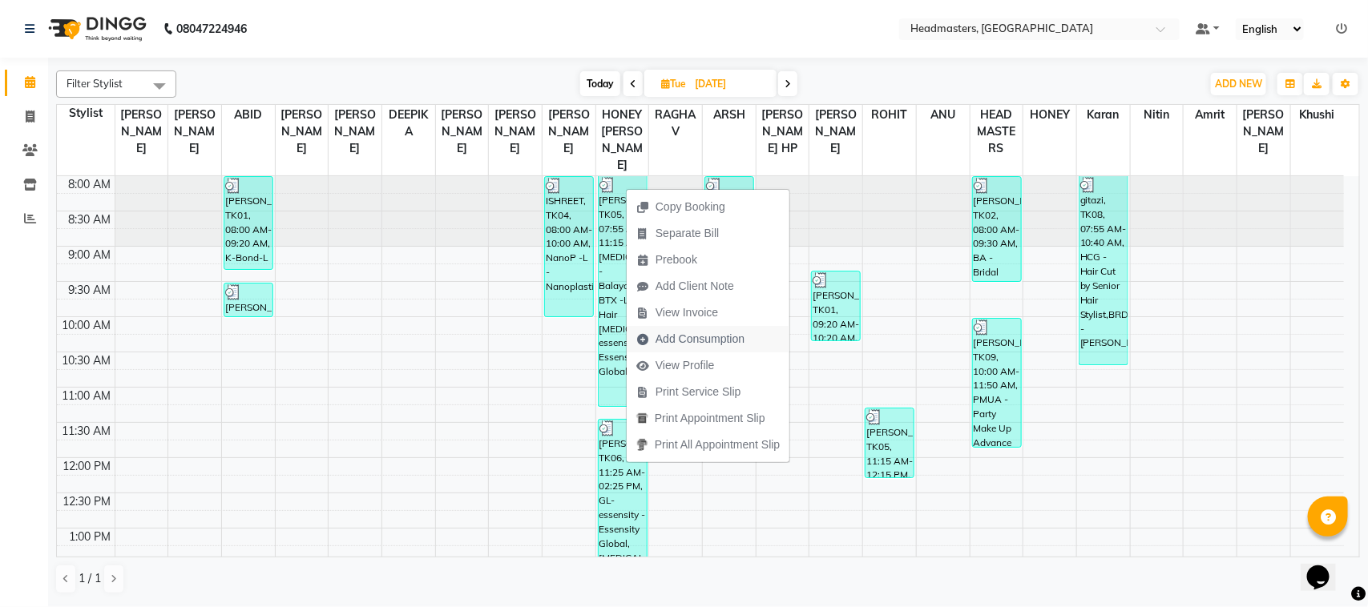
click at [741, 340] on span "Add Consumption" at bounding box center [699, 339] width 89 height 17
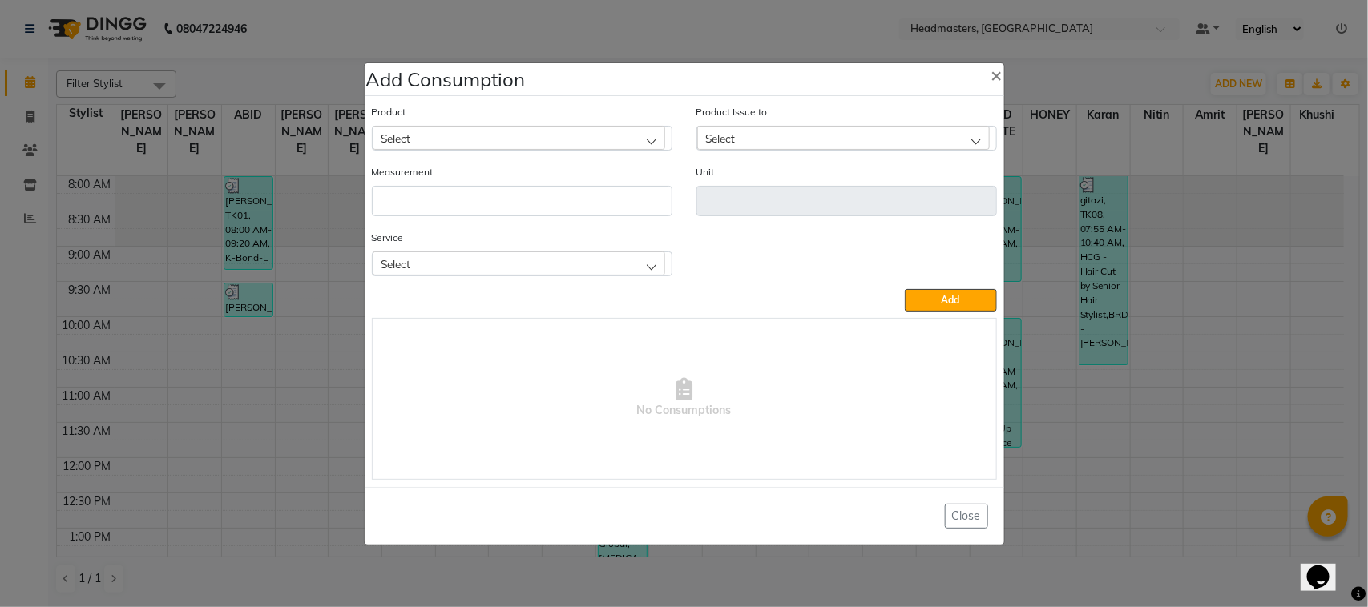
click at [475, 137] on div "Select" at bounding box center [519, 138] width 292 height 24
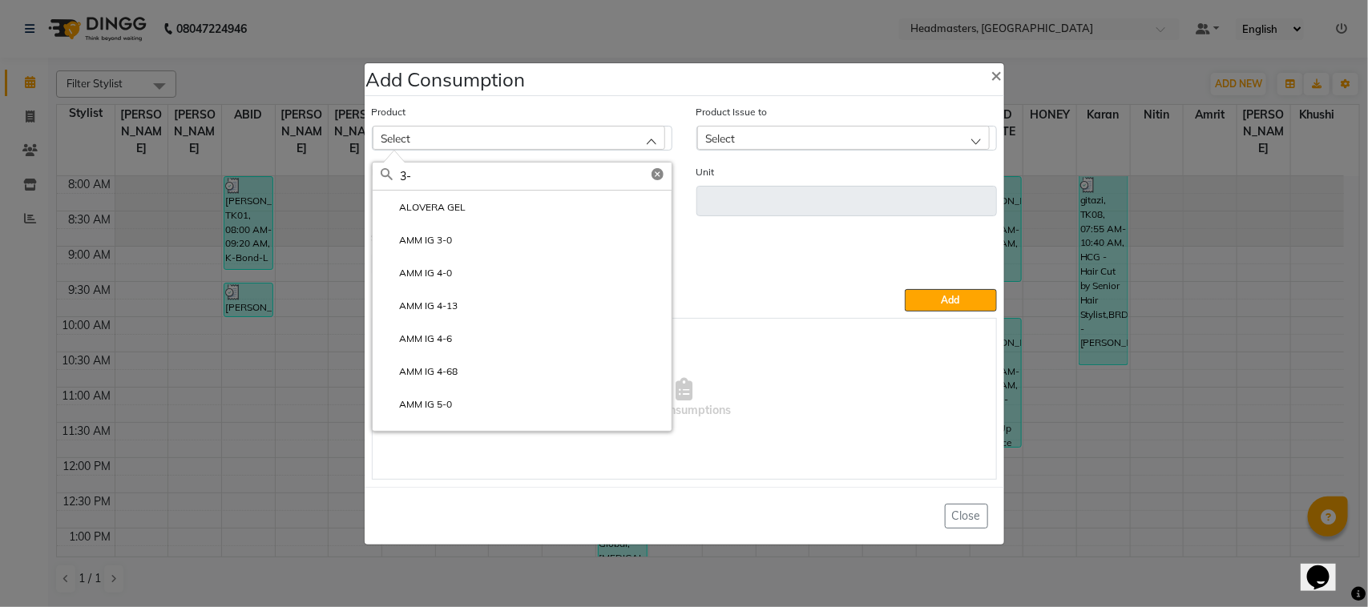
type input "3"
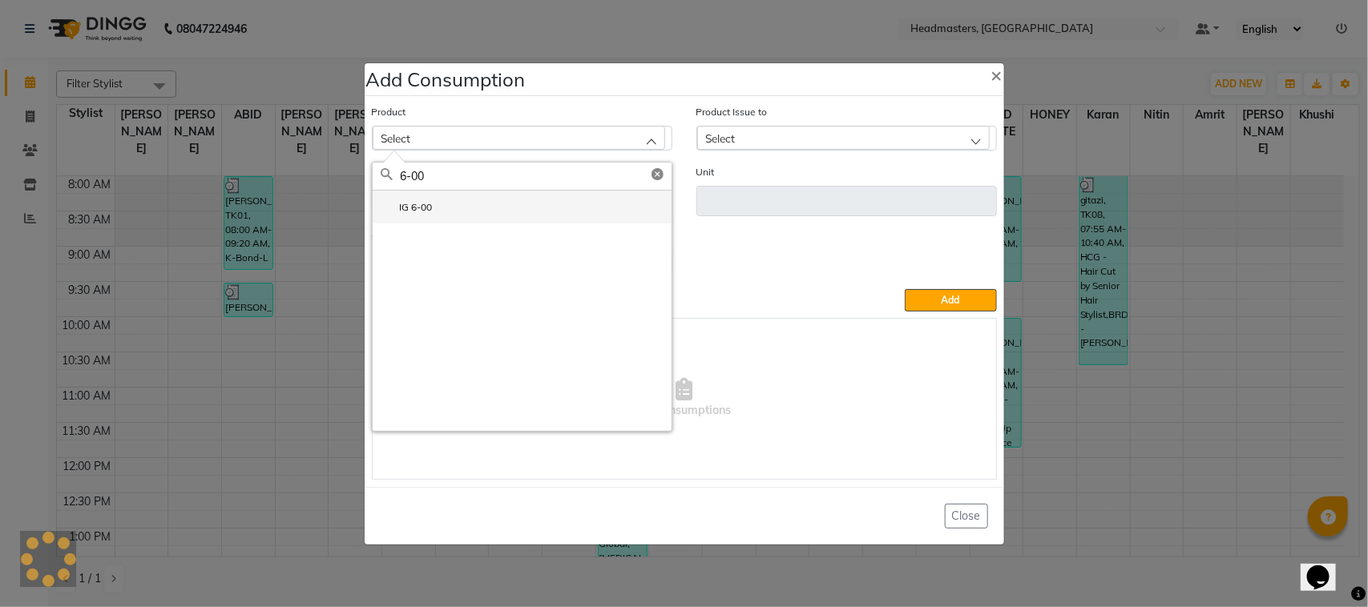
type input "6-00"
click at [466, 214] on li "IG 6-00" at bounding box center [522, 207] width 299 height 33
type input "GM"
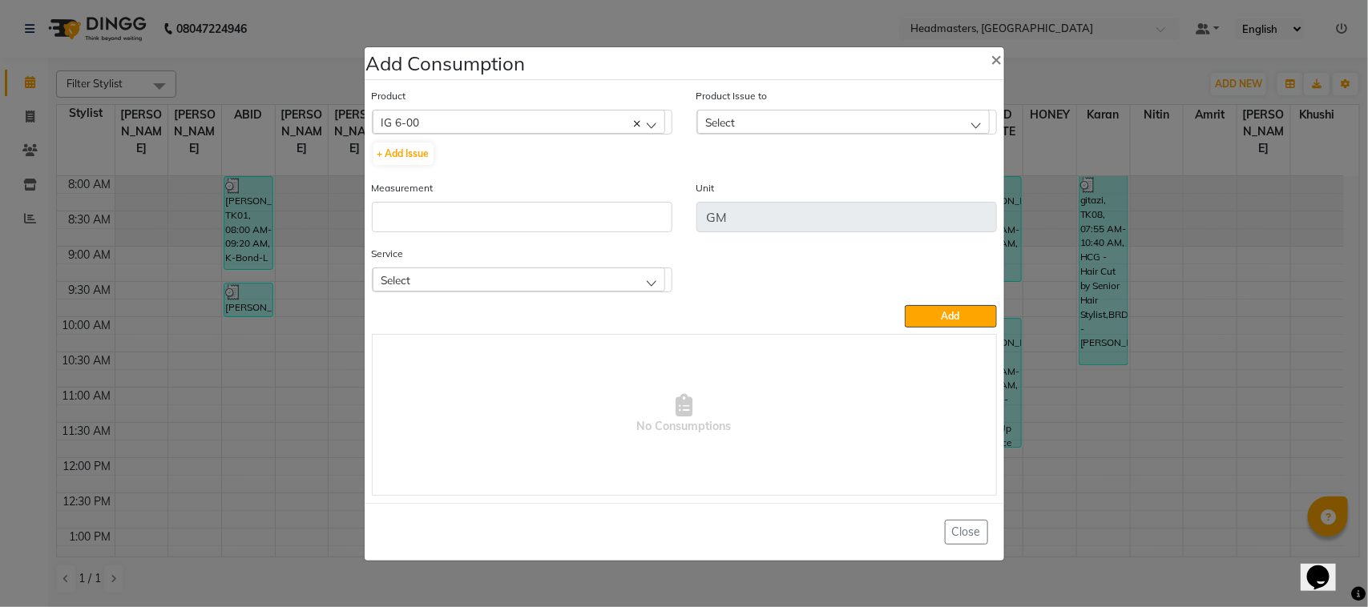
click at [769, 125] on div "Select" at bounding box center [843, 122] width 292 height 24
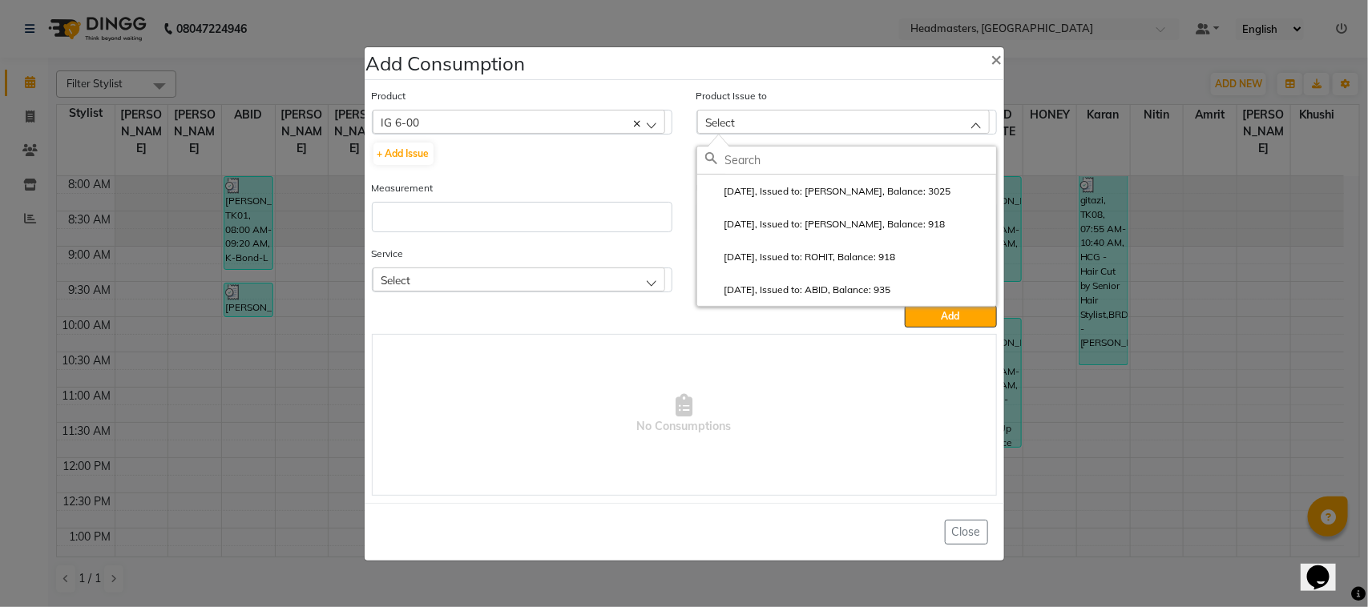
click at [541, 118] on div "IG 6-00" at bounding box center [519, 122] width 292 height 24
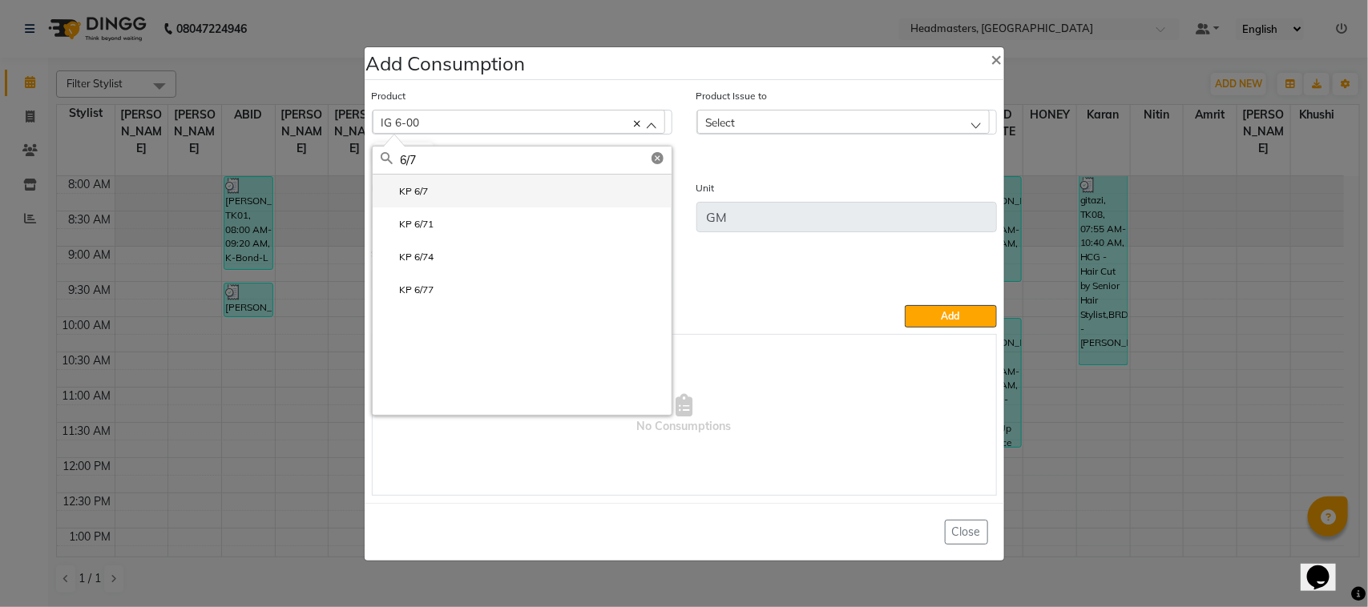
type input "6/7"
click at [474, 194] on li "KP 6/7" at bounding box center [522, 191] width 299 height 33
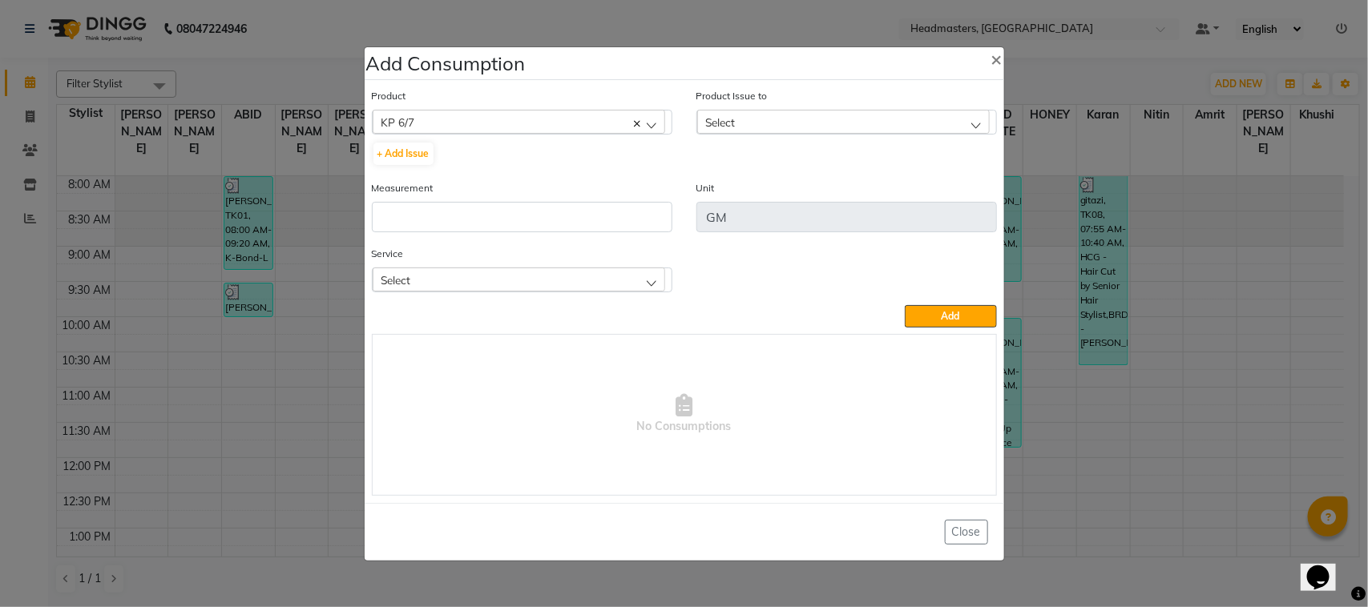
click at [735, 115] on span "Select" at bounding box center [721, 122] width 30 height 14
click at [248, 279] on ngb-modal-window "Add Consumption × Product KP 6/7 ALOVERA GEL + Add Issue Product Issue to Selec…" at bounding box center [684, 303] width 1368 height 607
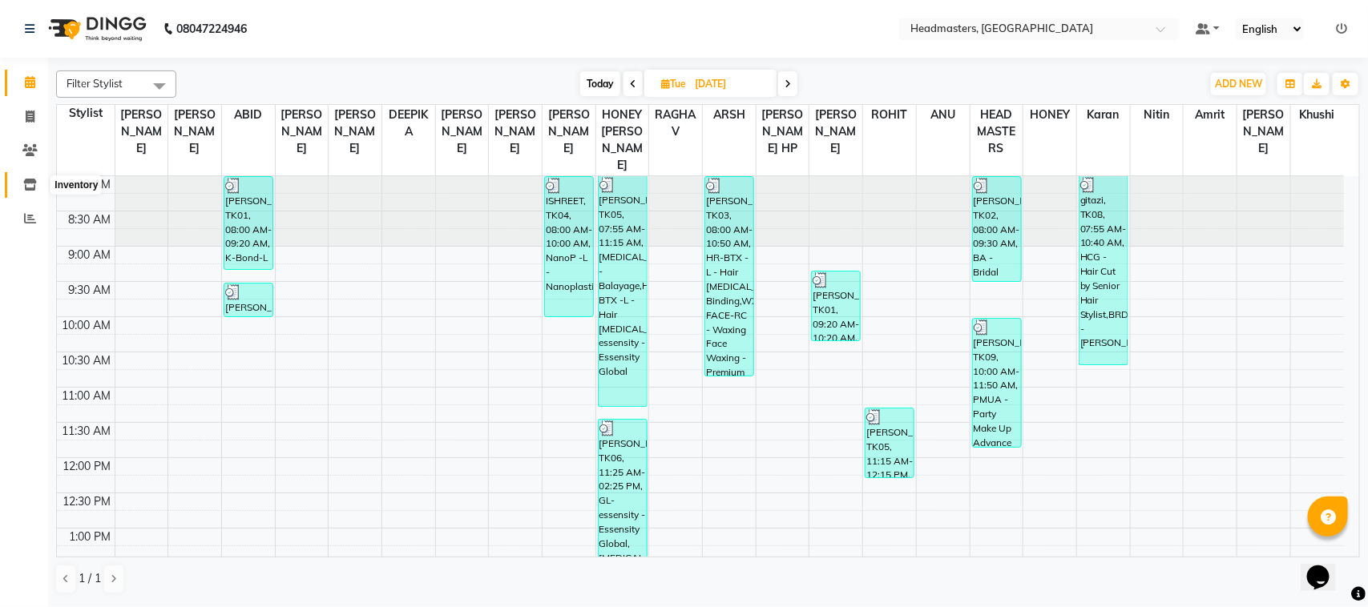
click at [28, 184] on icon at bounding box center [30, 185] width 14 height 12
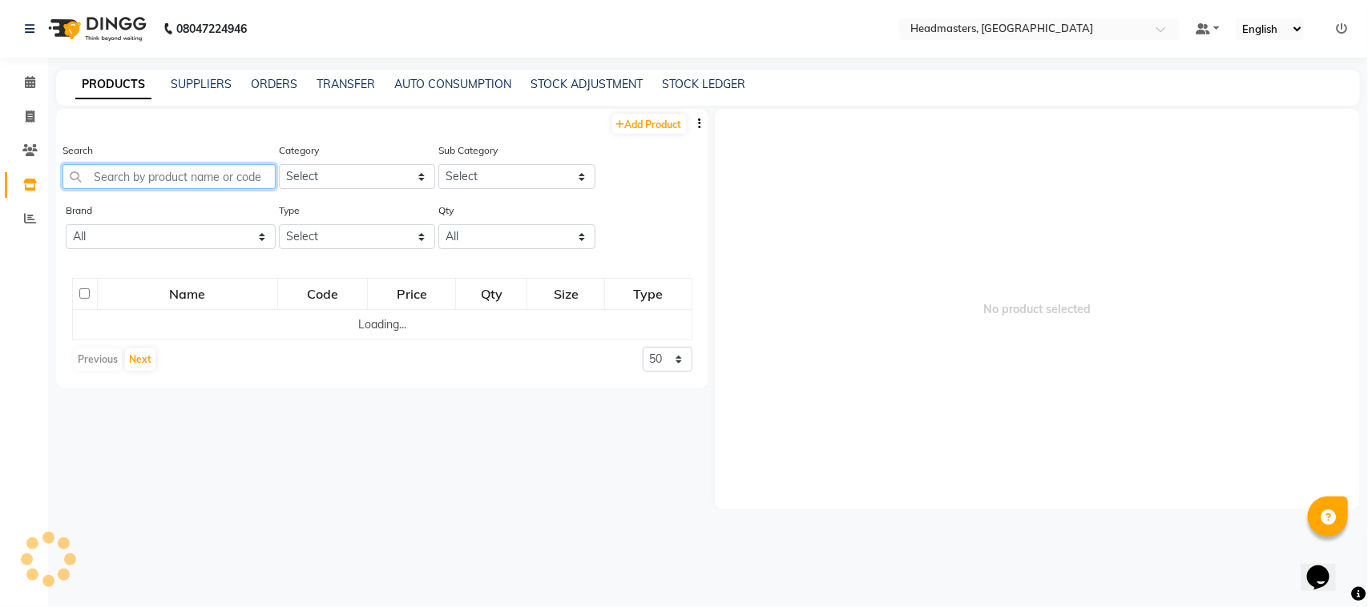
click at [105, 181] on input "text" at bounding box center [168, 176] width 213 height 25
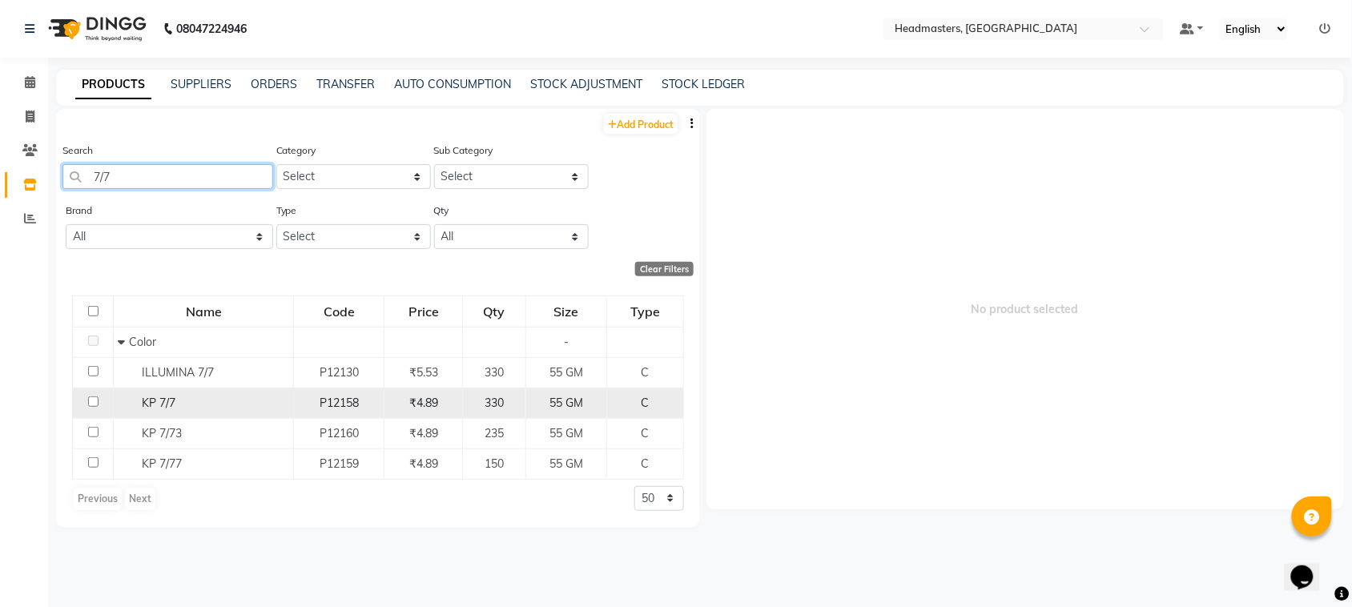
type input "7/7"
click at [92, 401] on input "checkbox" at bounding box center [93, 402] width 10 height 10
checkbox input "true"
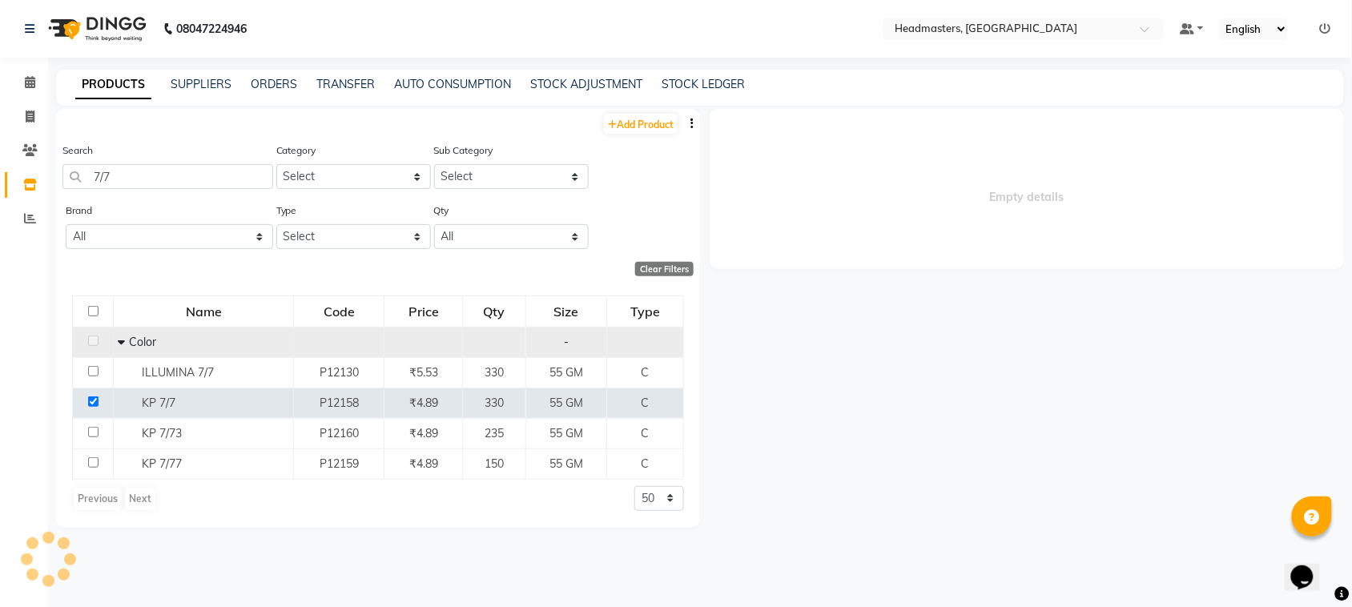
select select
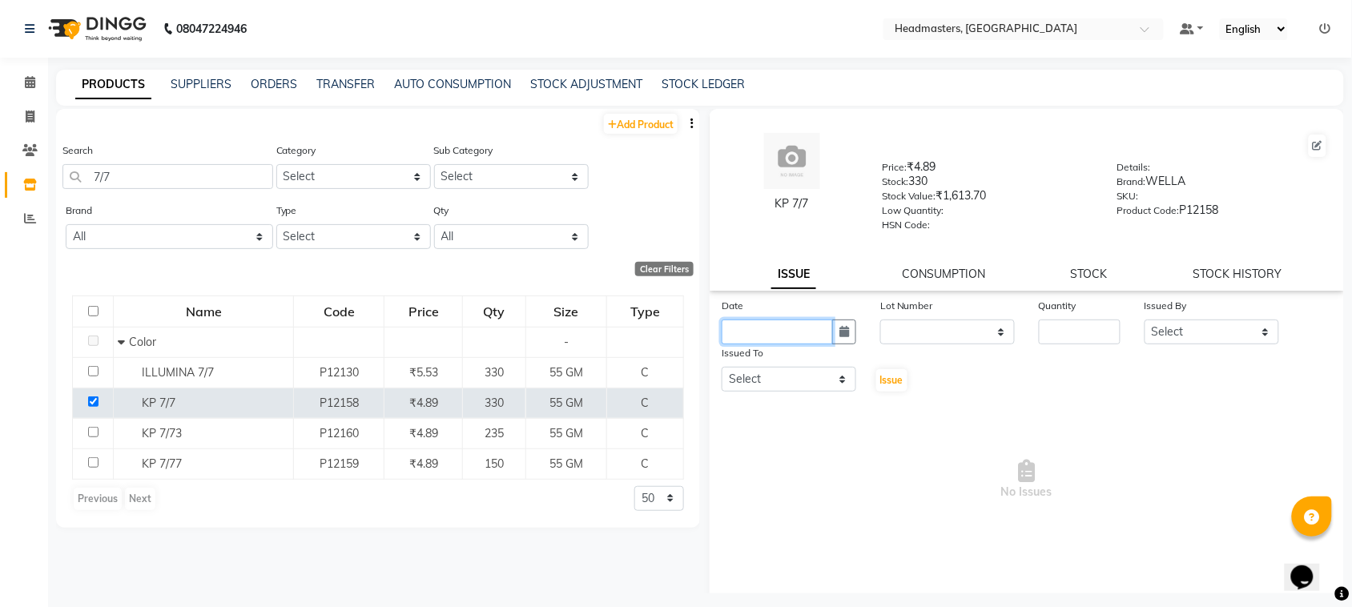
click at [796, 327] on input "text" at bounding box center [777, 332] width 111 height 25
select select "9"
select select "2025"
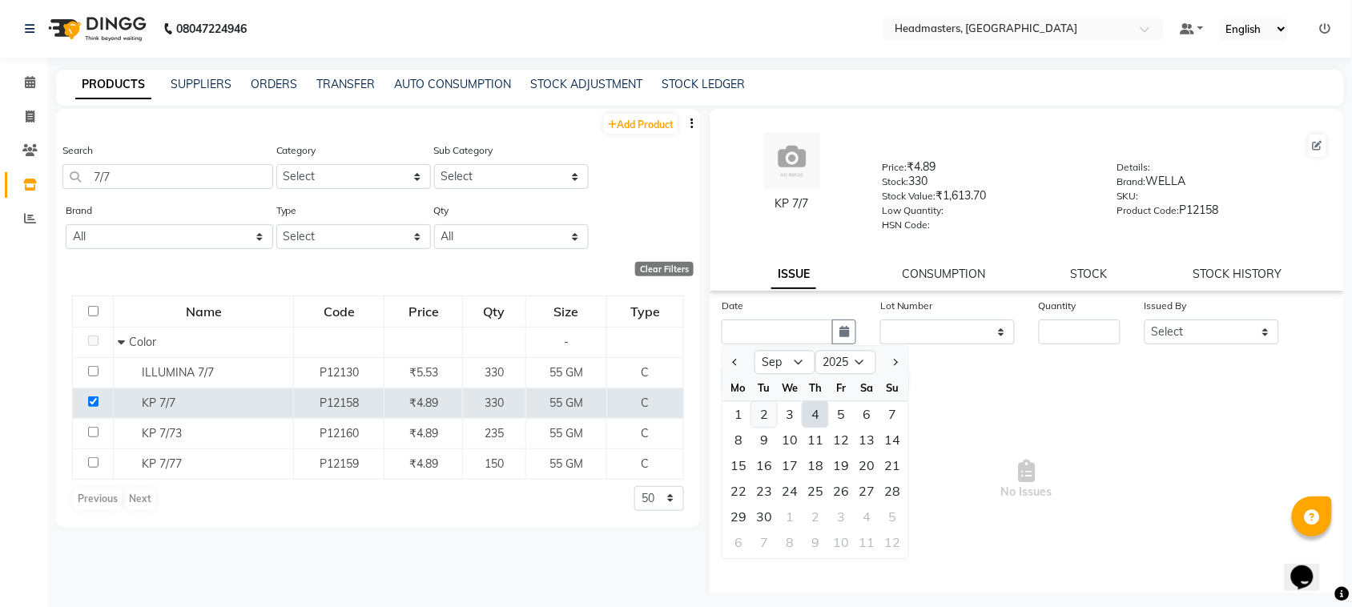
click at [757, 413] on div "2" at bounding box center [765, 415] width 26 height 26
type input "[DATE]"
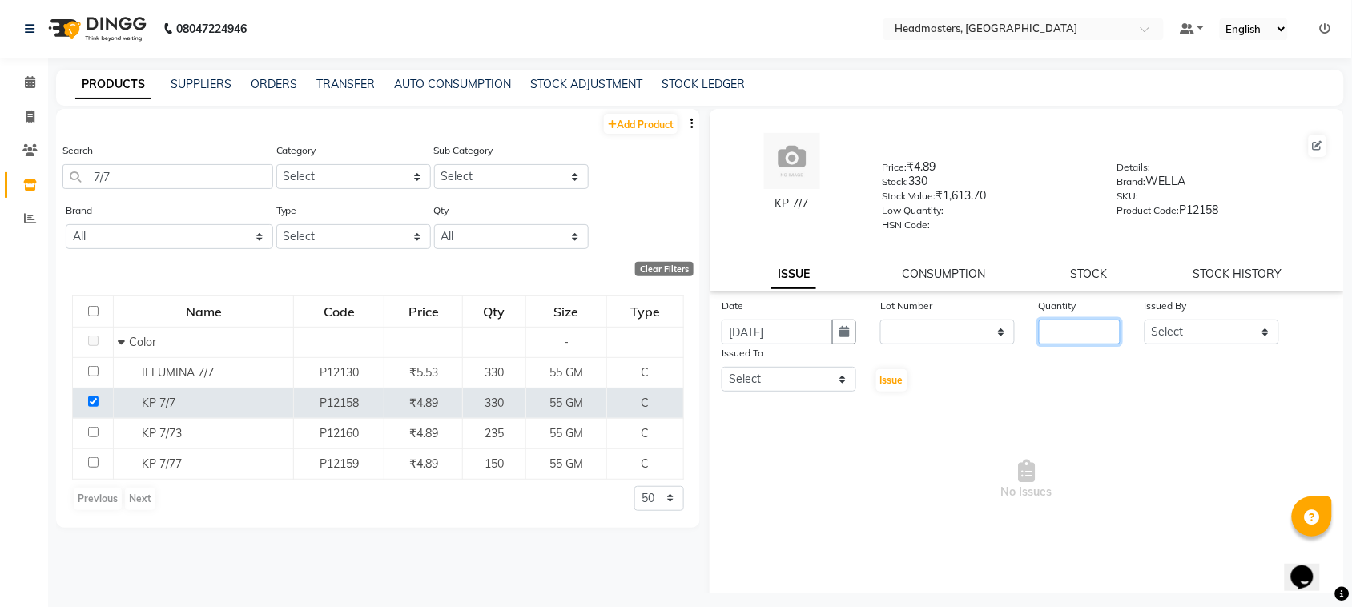
click at [1054, 324] on input "number" at bounding box center [1080, 332] width 82 height 25
type input "40"
click at [1238, 323] on select "Select ABID Amrit ANU ARSH [PERSON_NAME] HEAD MASTERS HONEY [PERSON_NAME] HONEY…" at bounding box center [1212, 332] width 135 height 25
click at [1145, 320] on select "Select ABID Amrit ANU ARSH [PERSON_NAME] HEAD MASTERS HONEY [PERSON_NAME] HONEY…" at bounding box center [1212, 332] width 135 height 25
click at [1215, 133] on div at bounding box center [1106, 146] width 446 height 26
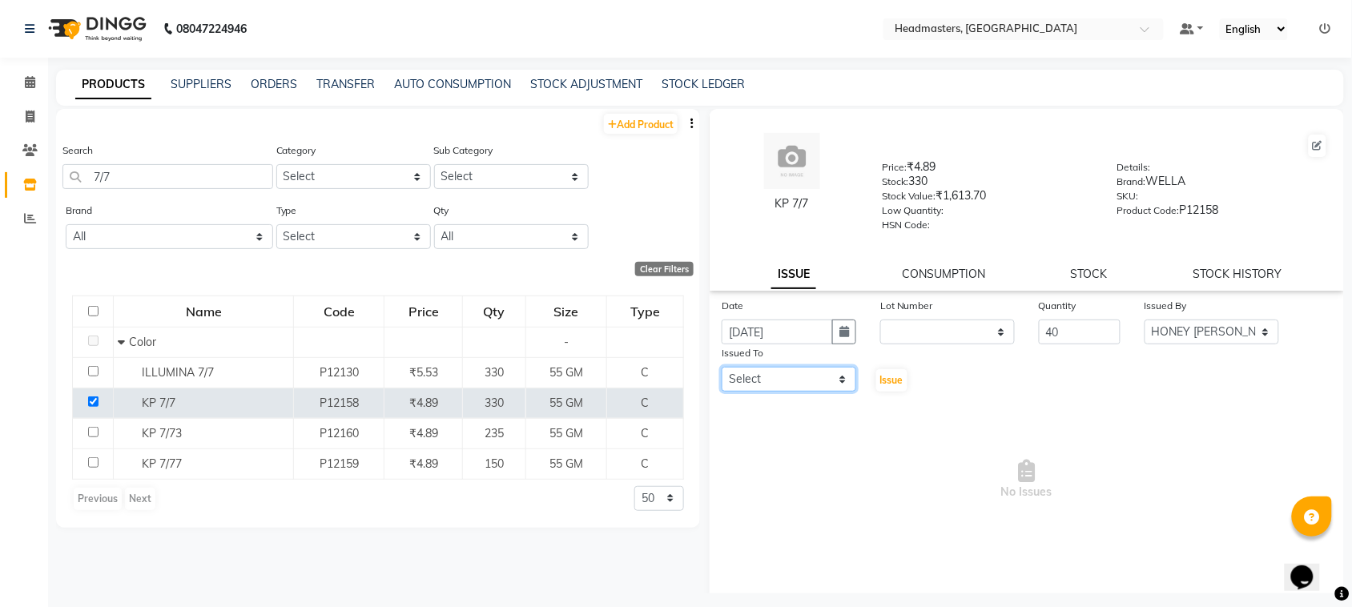
click at [798, 369] on select "Select ABID Amrit ANU ARSH [PERSON_NAME] HEAD MASTERS HONEY [PERSON_NAME] HONEY…" at bounding box center [789, 379] width 135 height 25
click at [1164, 337] on select "Select ABID Amrit ANU ARSH [PERSON_NAME] HEAD MASTERS HONEY [PERSON_NAME] HONEY…" at bounding box center [1212, 332] width 135 height 25
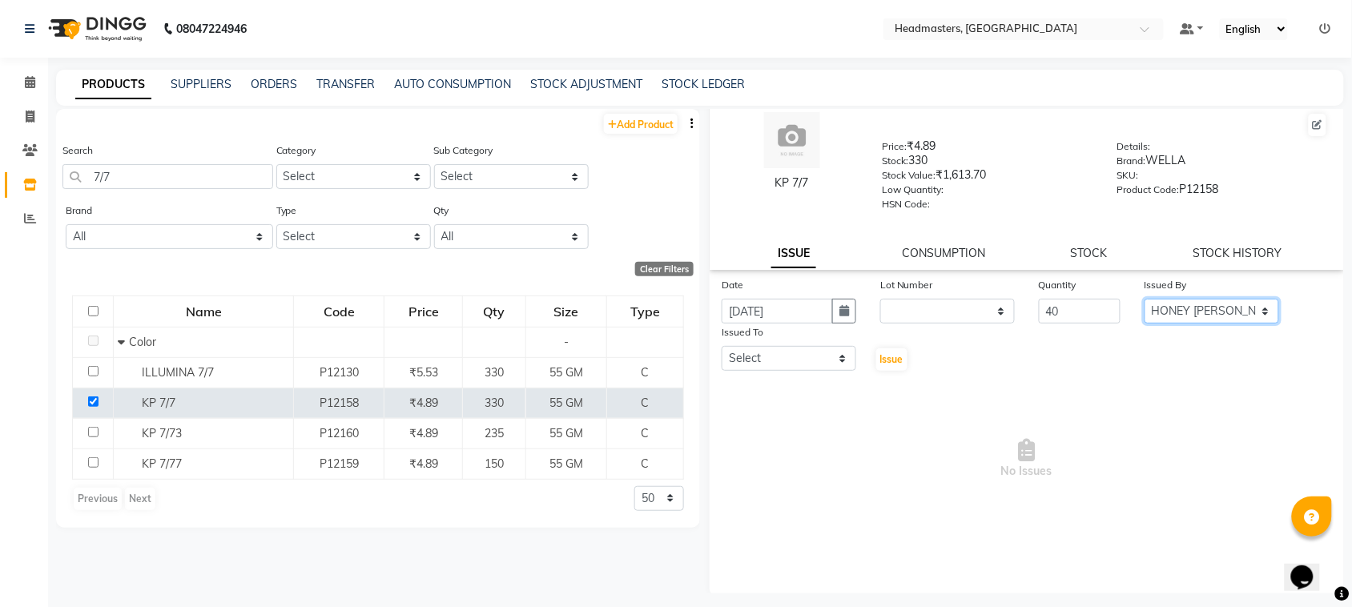
click at [1208, 299] on select "Select ABID Amrit ANU ARSH [PERSON_NAME] HEAD MASTERS HONEY [PERSON_NAME] HONEY…" at bounding box center [1212, 311] width 135 height 25
select select "60636"
click at [1145, 299] on select "Select ABID Amrit ANU ARSH [PERSON_NAME] HEAD MASTERS HONEY [PERSON_NAME] HONEY…" at bounding box center [1212, 311] width 135 height 25
click at [783, 355] on select "Select ABID Amrit ANU ARSH [PERSON_NAME] HEAD MASTERS HONEY [PERSON_NAME] HONEY…" at bounding box center [789, 358] width 135 height 25
select select "60638"
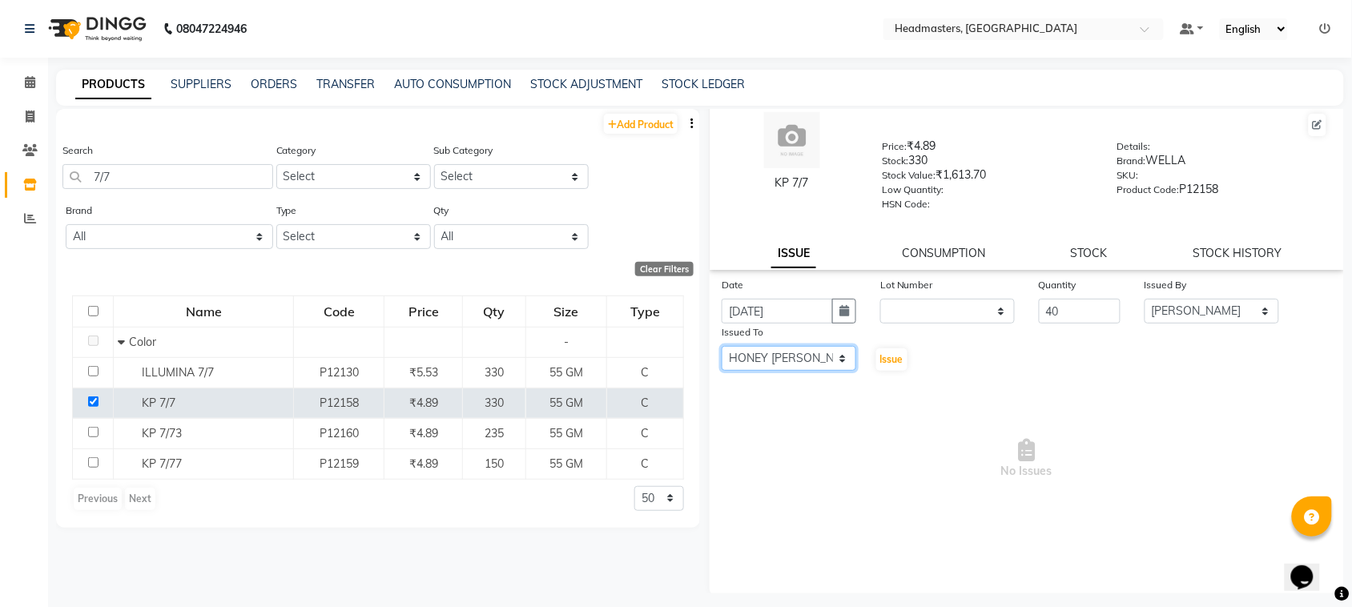
click at [722, 346] on select "Select ABID Amrit ANU ARSH [PERSON_NAME] HEAD MASTERS HONEY [PERSON_NAME] HONEY…" at bounding box center [789, 358] width 135 height 25
click at [893, 354] on span "Issue" at bounding box center [891, 359] width 23 height 12
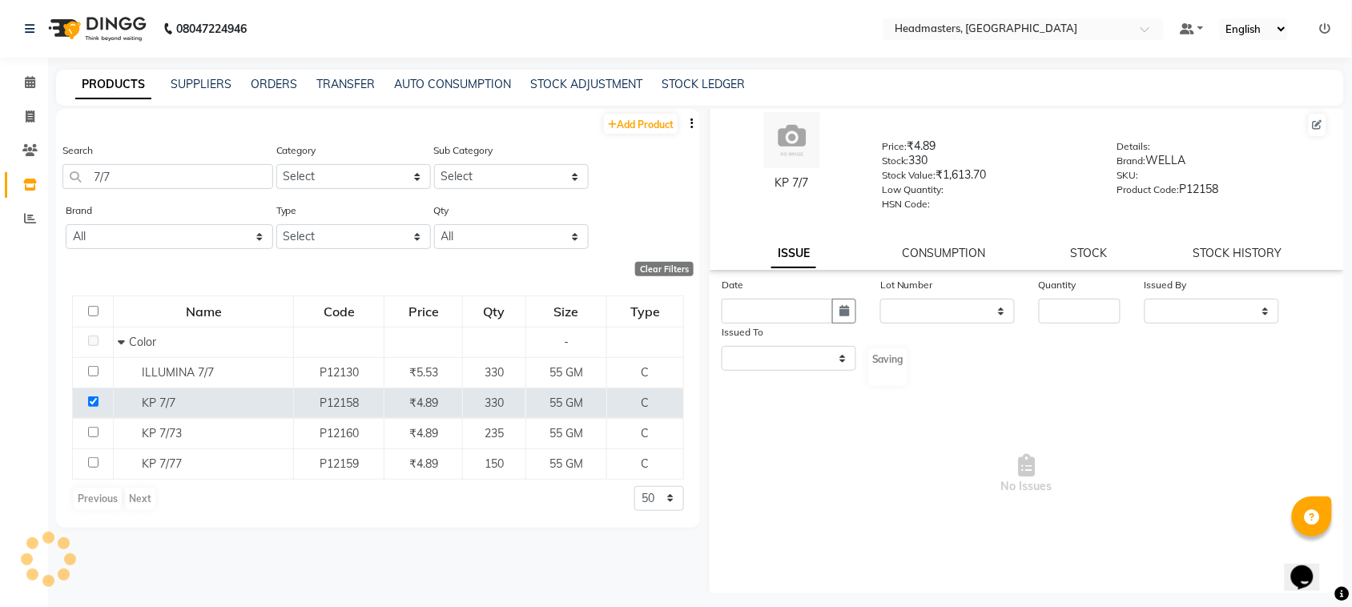
scroll to position [0, 0]
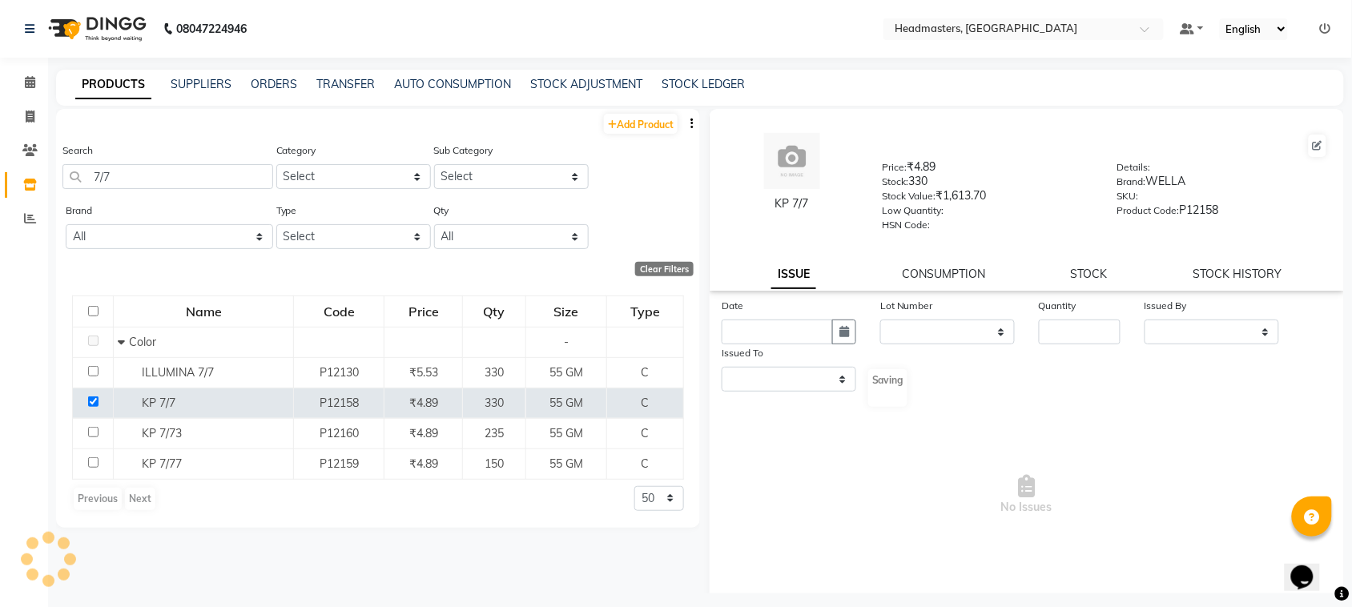
select select
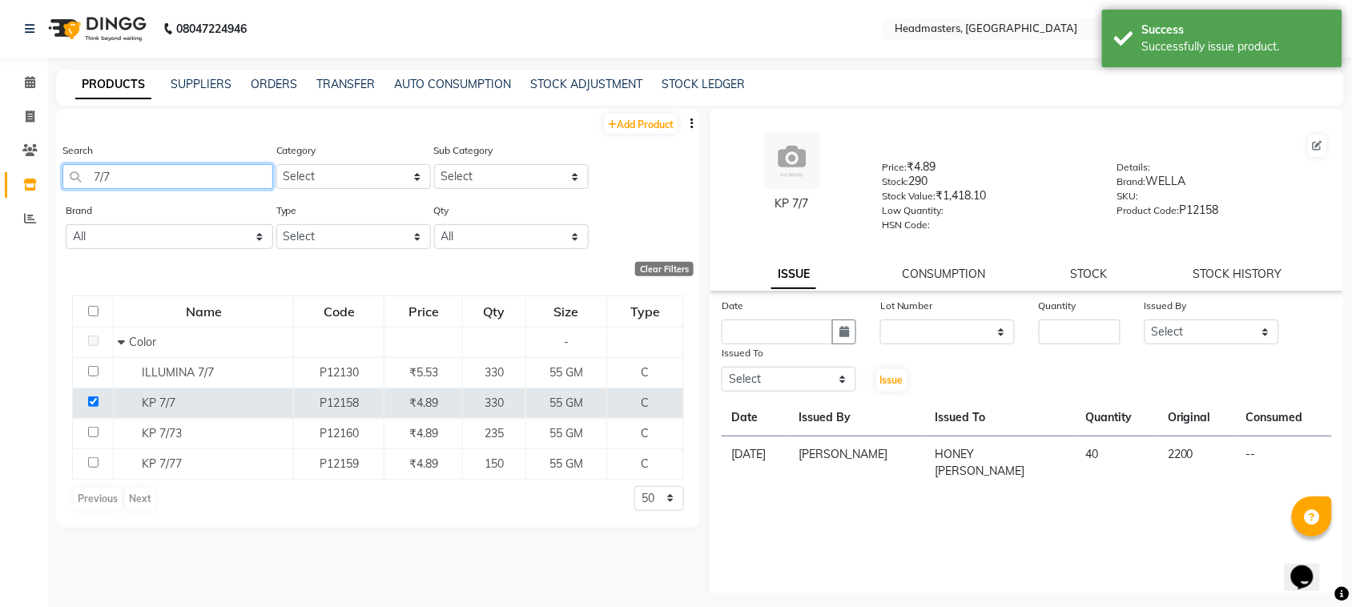
click at [131, 183] on input "7/7" at bounding box center [167, 176] width 211 height 25
click at [225, 90] on link "SUPPLIERS" at bounding box center [201, 84] width 61 height 14
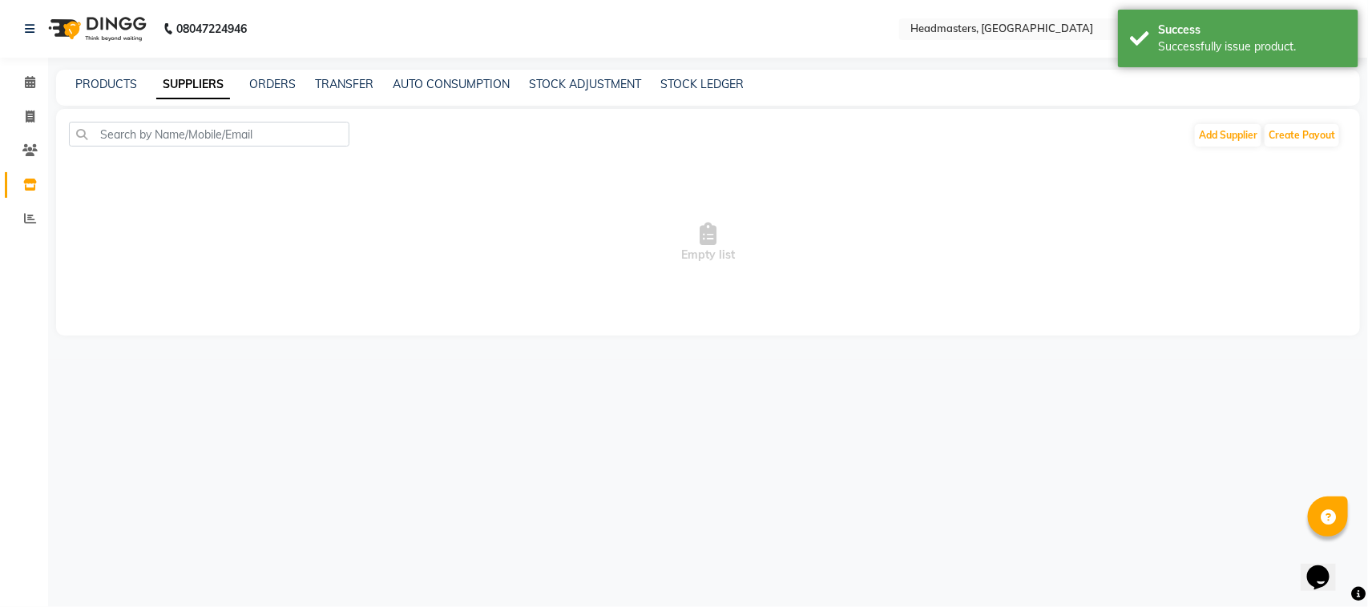
click at [139, 90] on div "PRODUCTS SUPPLIERS ORDERS TRANSFER AUTO CONSUMPTION STOCK ADJUSTMENT STOCK LEDG…" at bounding box center [698, 84] width 1284 height 17
click at [119, 90] on link "PRODUCTS" at bounding box center [106, 84] width 62 height 14
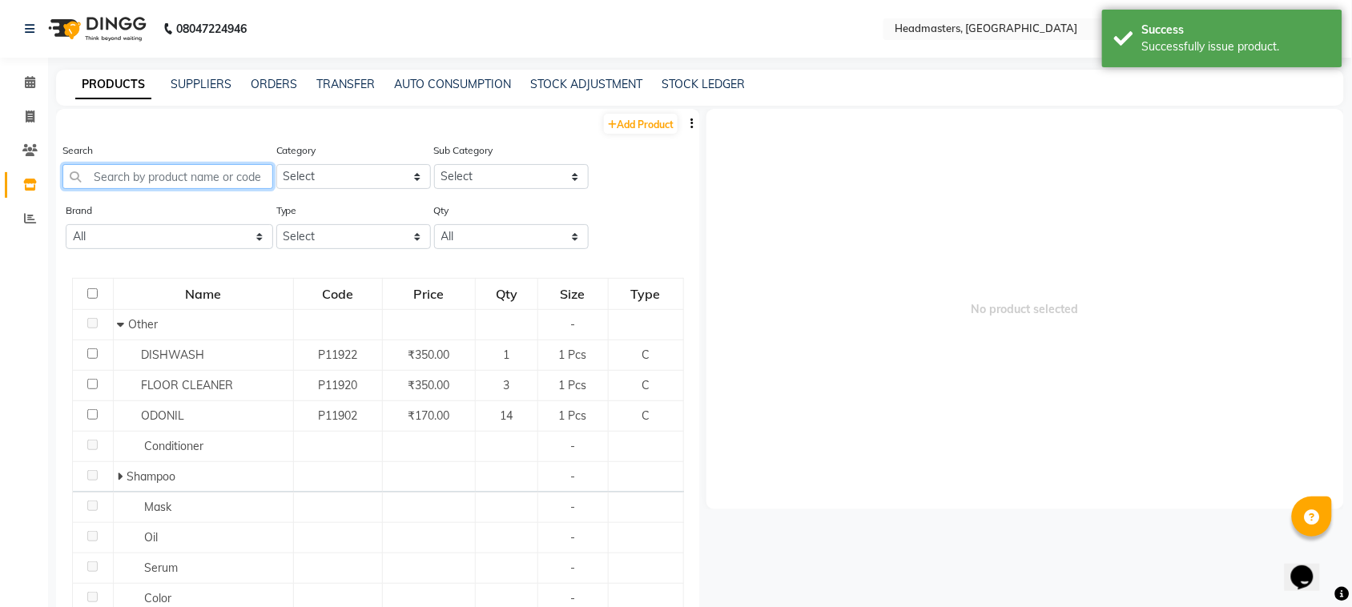
click at [130, 168] on input "text" at bounding box center [167, 176] width 211 height 25
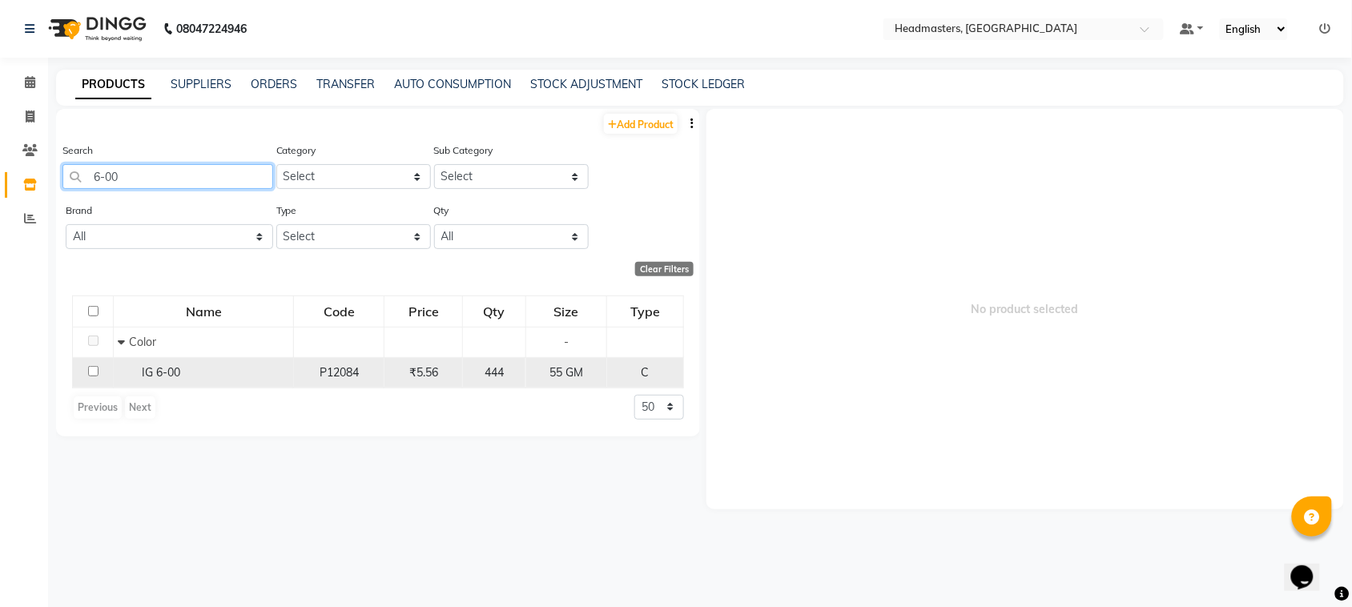
type input "6-00"
click at [88, 370] on input "checkbox" at bounding box center [93, 371] width 10 height 10
checkbox input "true"
select select
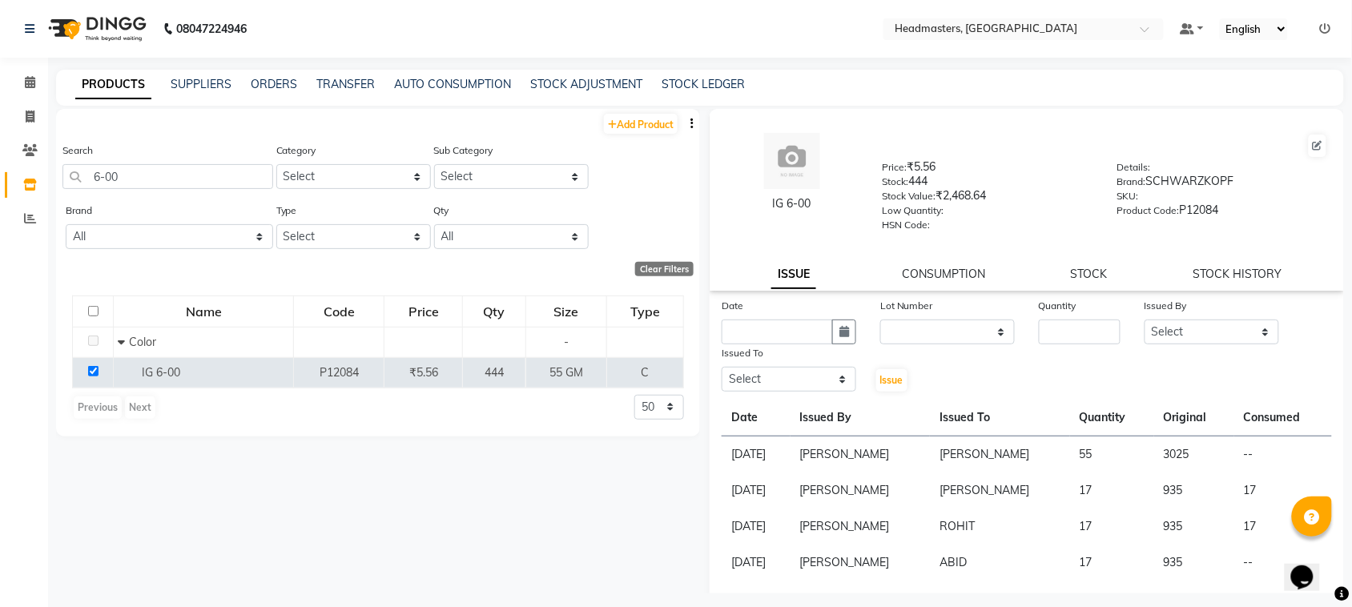
click at [784, 311] on div "Date" at bounding box center [789, 308] width 135 height 22
click at [784, 329] on input "text" at bounding box center [777, 332] width 111 height 25
select select "9"
select select "2025"
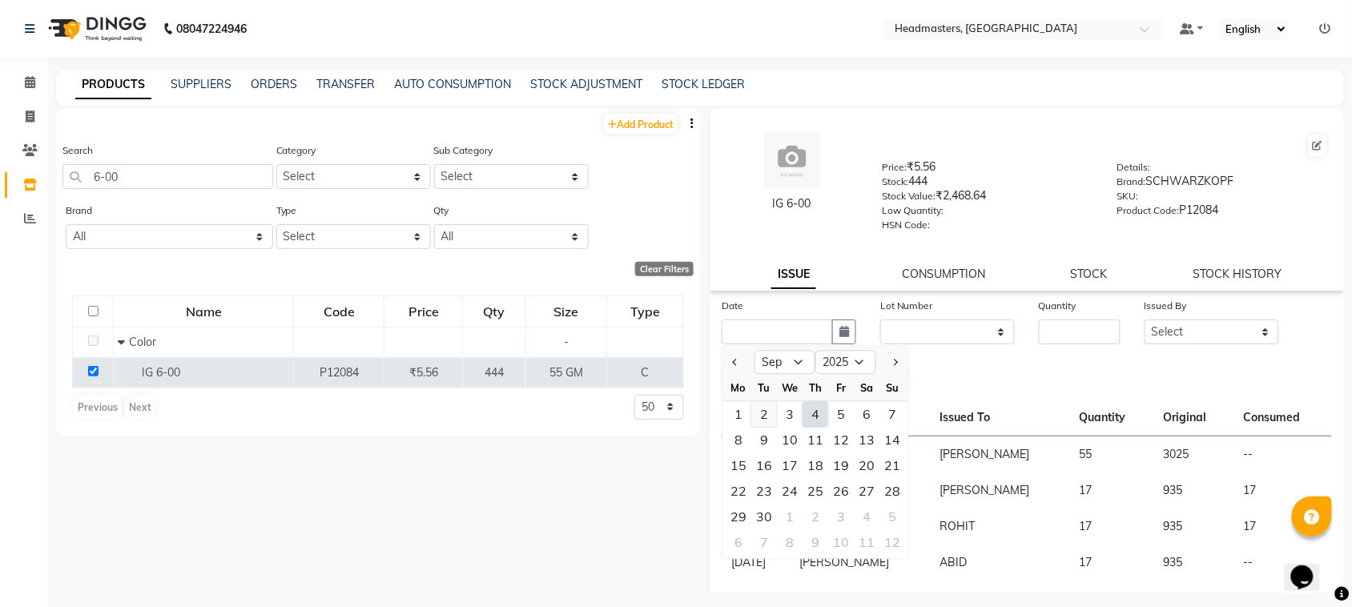
click at [761, 410] on div "2" at bounding box center [765, 415] width 26 height 26
type input "[DATE]"
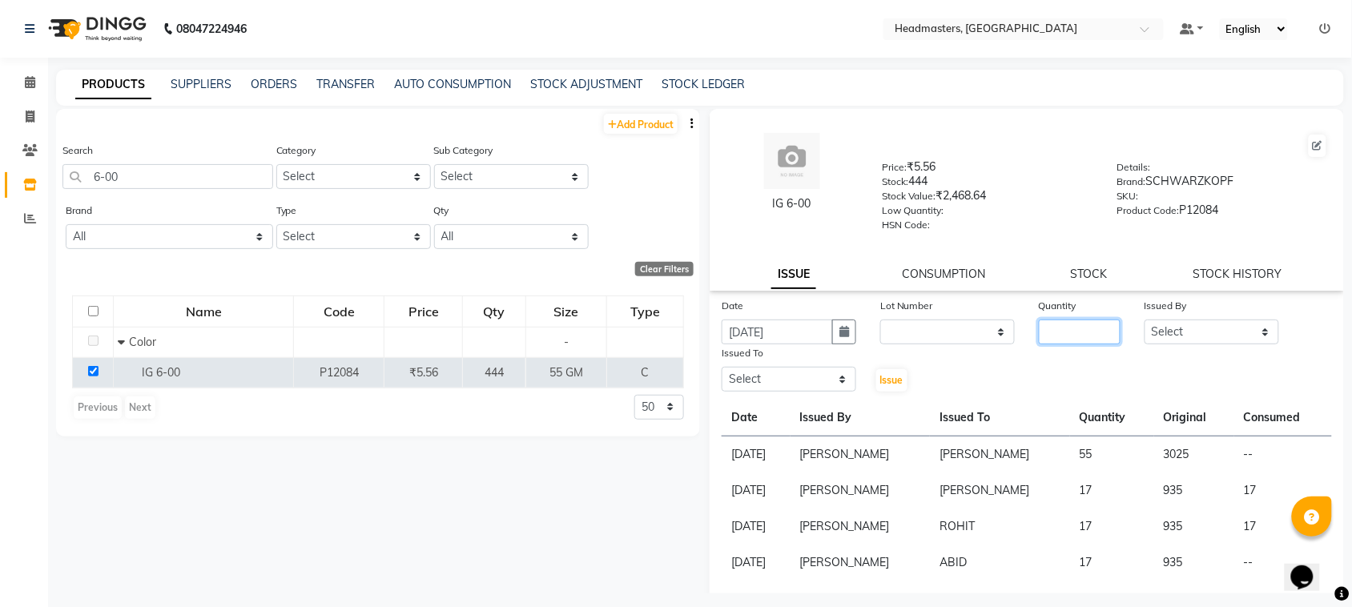
click at [1064, 320] on input "number" at bounding box center [1080, 332] width 82 height 25
type input "20"
click at [1200, 325] on select "Select ABID Amrit ANU ARSH [PERSON_NAME] HEAD MASTERS HONEY [PERSON_NAME] HONEY…" at bounding box center [1212, 332] width 135 height 25
select select "60636"
click at [1145, 320] on select "Select ABID Amrit ANU ARSH [PERSON_NAME] HEAD MASTERS HONEY [PERSON_NAME] HONEY…" at bounding box center [1212, 332] width 135 height 25
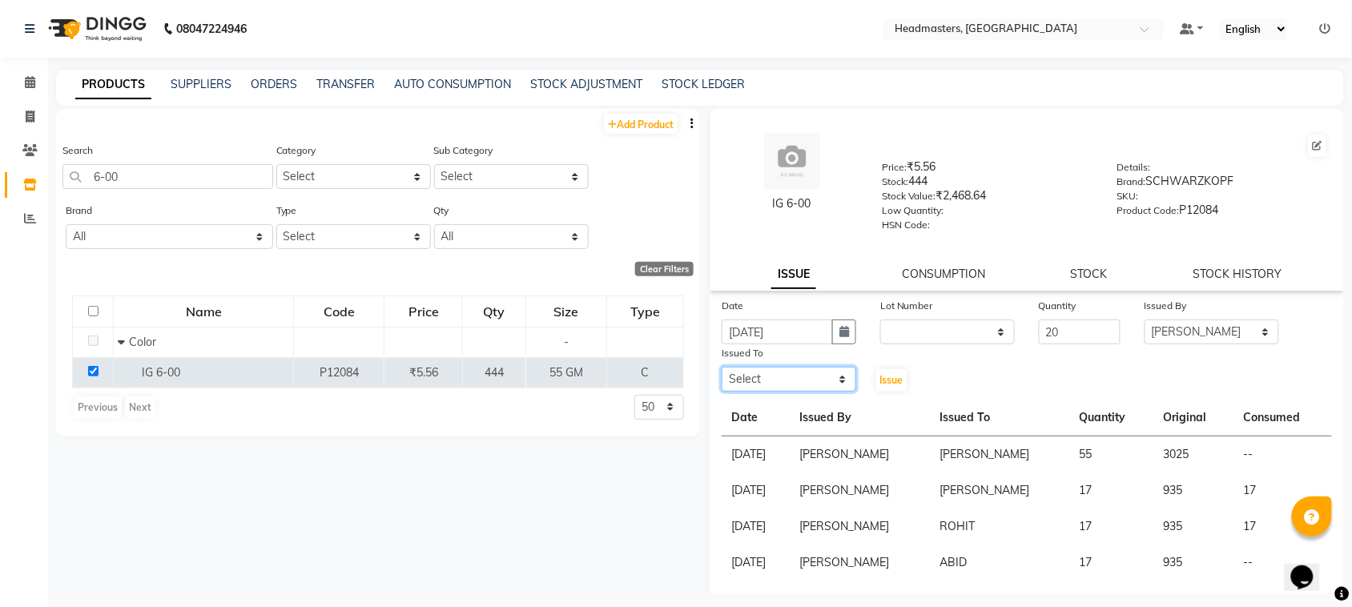
click at [751, 367] on select "Select ABID Amrit ANU ARSH [PERSON_NAME] HEAD MASTERS HONEY [PERSON_NAME] HONEY…" at bounding box center [789, 379] width 135 height 25
click at [722, 367] on select "Select ABID Amrit ANU ARSH [PERSON_NAME] HEAD MASTERS HONEY [PERSON_NAME] HONEY…" at bounding box center [789, 379] width 135 height 25
click at [787, 377] on select "Select ABID Amrit ANU ARSH [PERSON_NAME] HEAD MASTERS HONEY [PERSON_NAME] HONEY…" at bounding box center [789, 379] width 135 height 25
select select "60638"
click at [722, 367] on select "Select ABID Amrit ANU ARSH [PERSON_NAME] HEAD MASTERS HONEY [PERSON_NAME] HONEY…" at bounding box center [789, 379] width 135 height 25
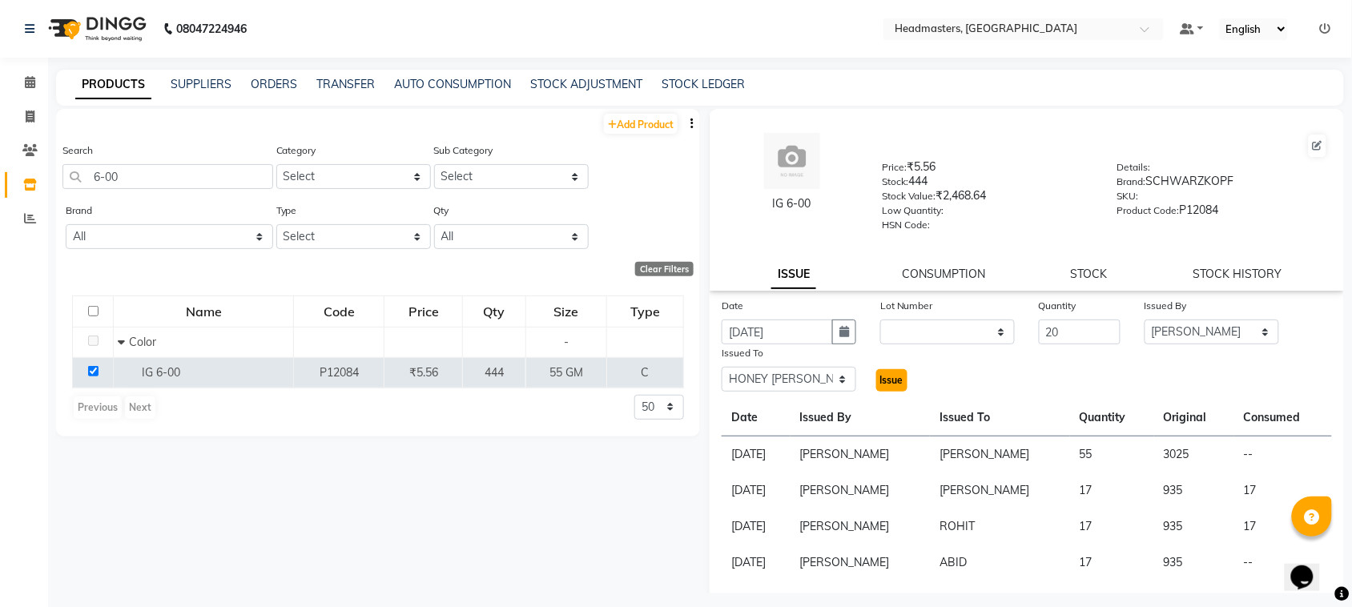
click at [881, 383] on button "Issue" at bounding box center [891, 380] width 31 height 22
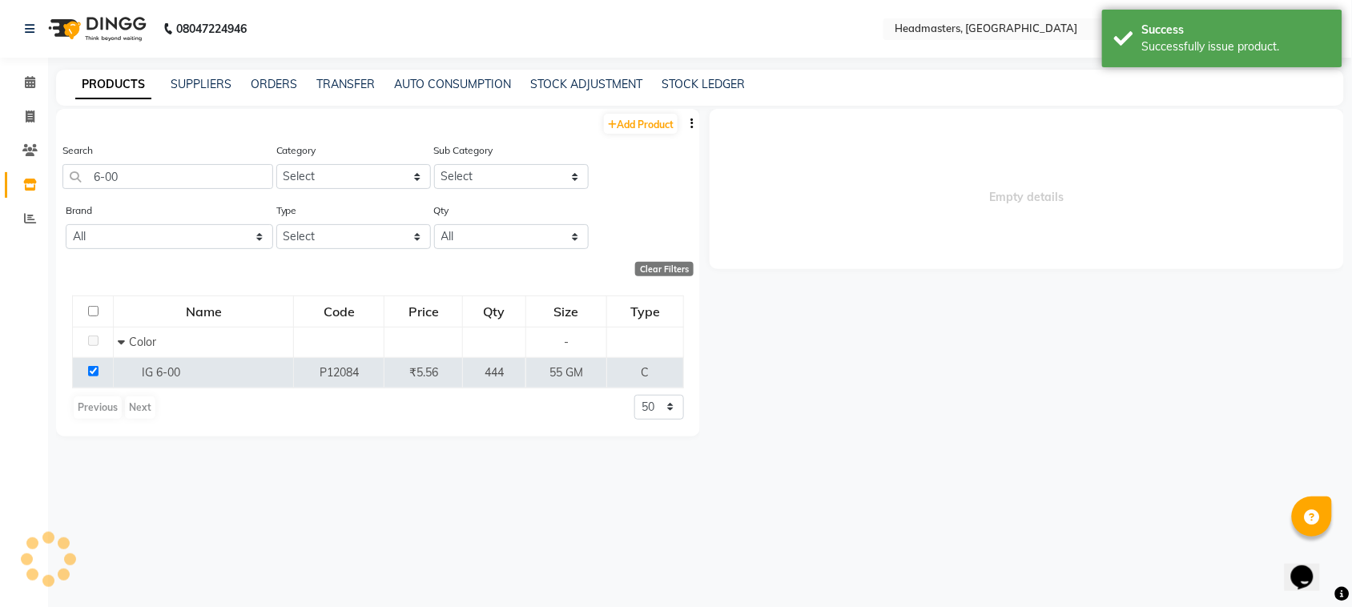
select select
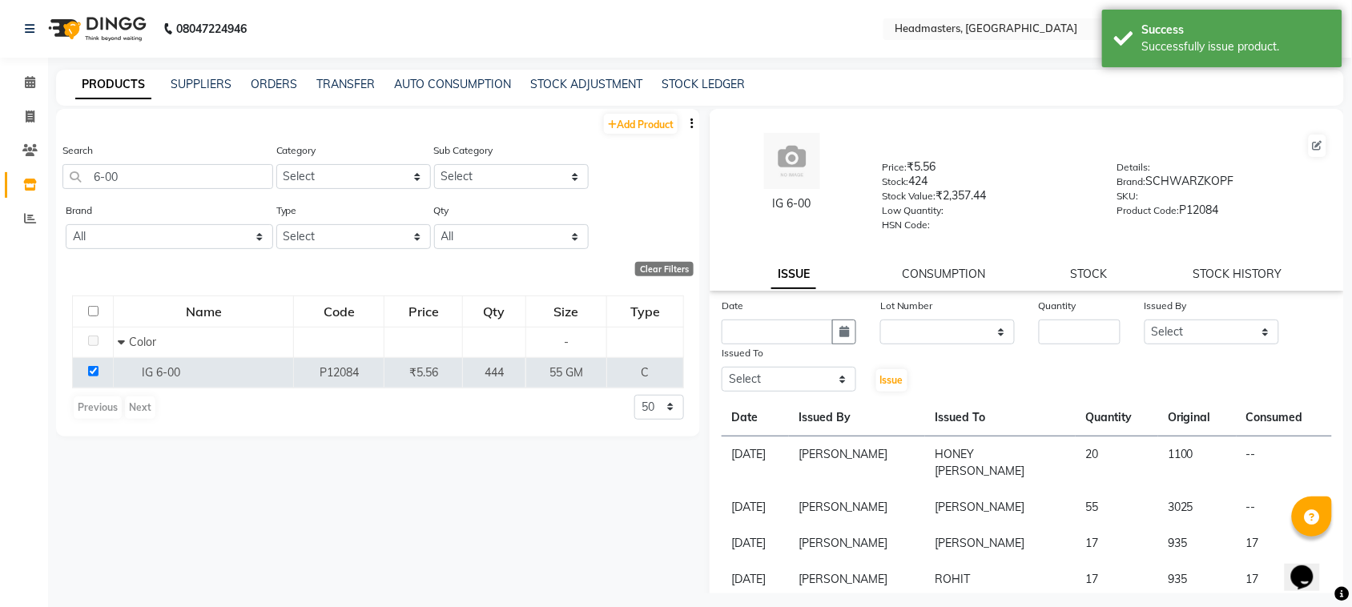
click at [191, 92] on div "SUPPLIERS" at bounding box center [201, 84] width 61 height 17
click at [194, 83] on link "SUPPLIERS" at bounding box center [201, 84] width 61 height 14
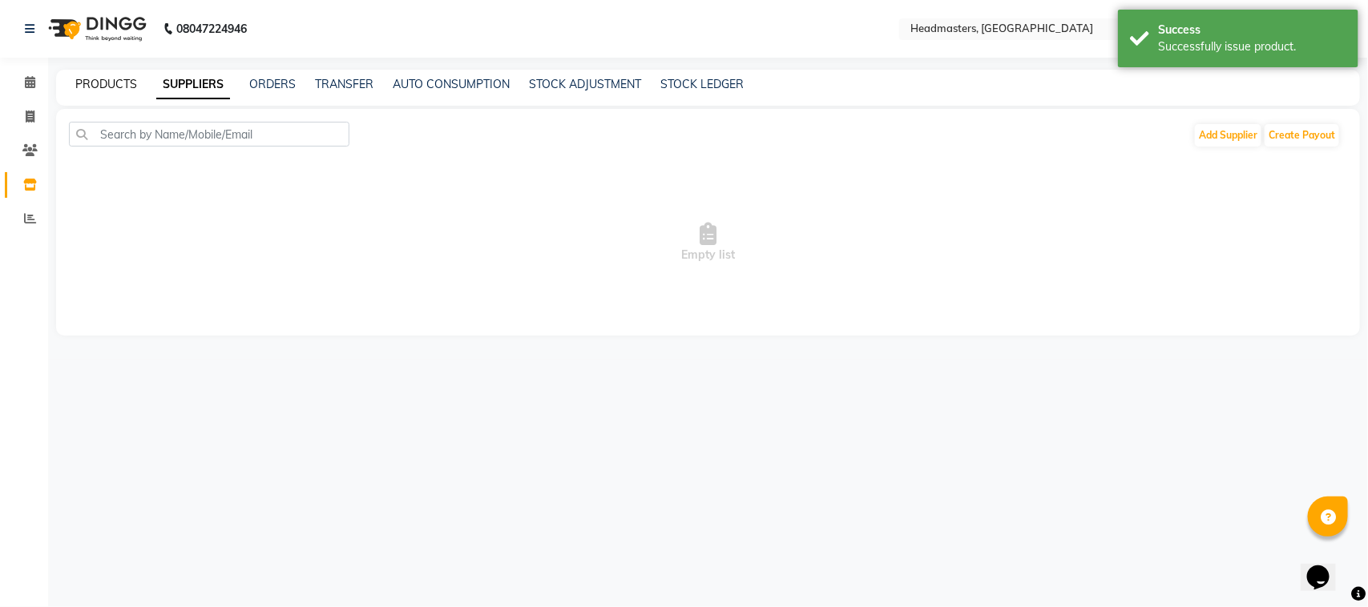
click at [121, 88] on link "PRODUCTS" at bounding box center [106, 84] width 62 height 14
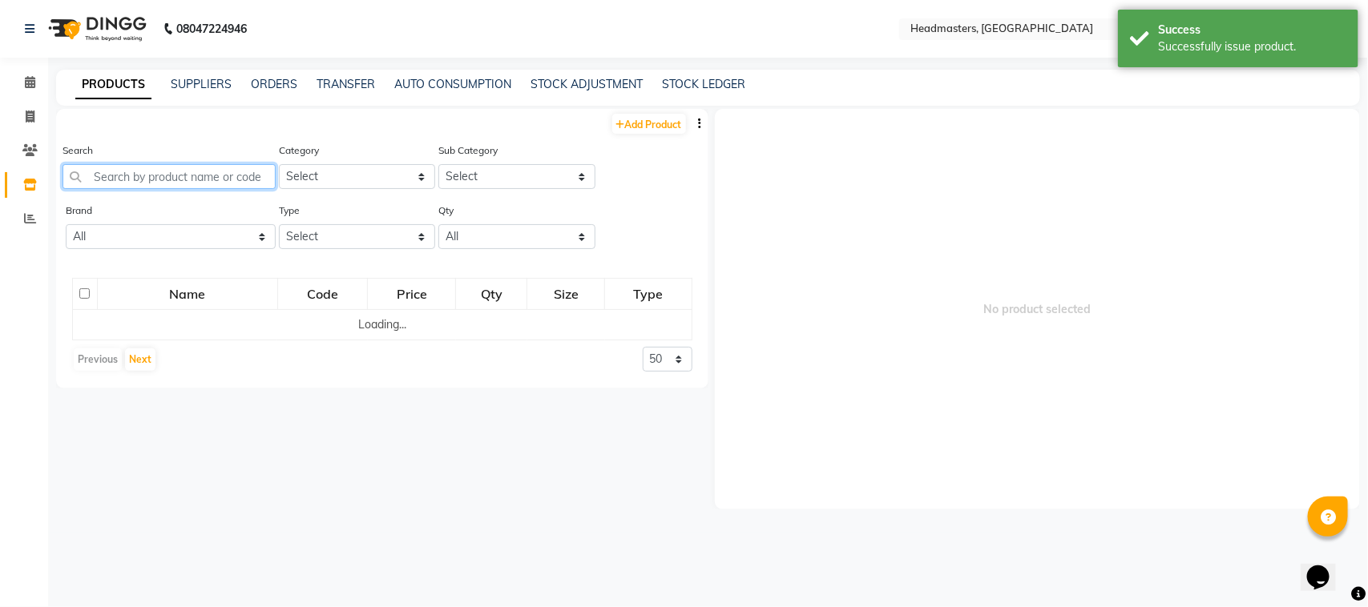
click at [159, 165] on input "text" at bounding box center [168, 176] width 213 height 25
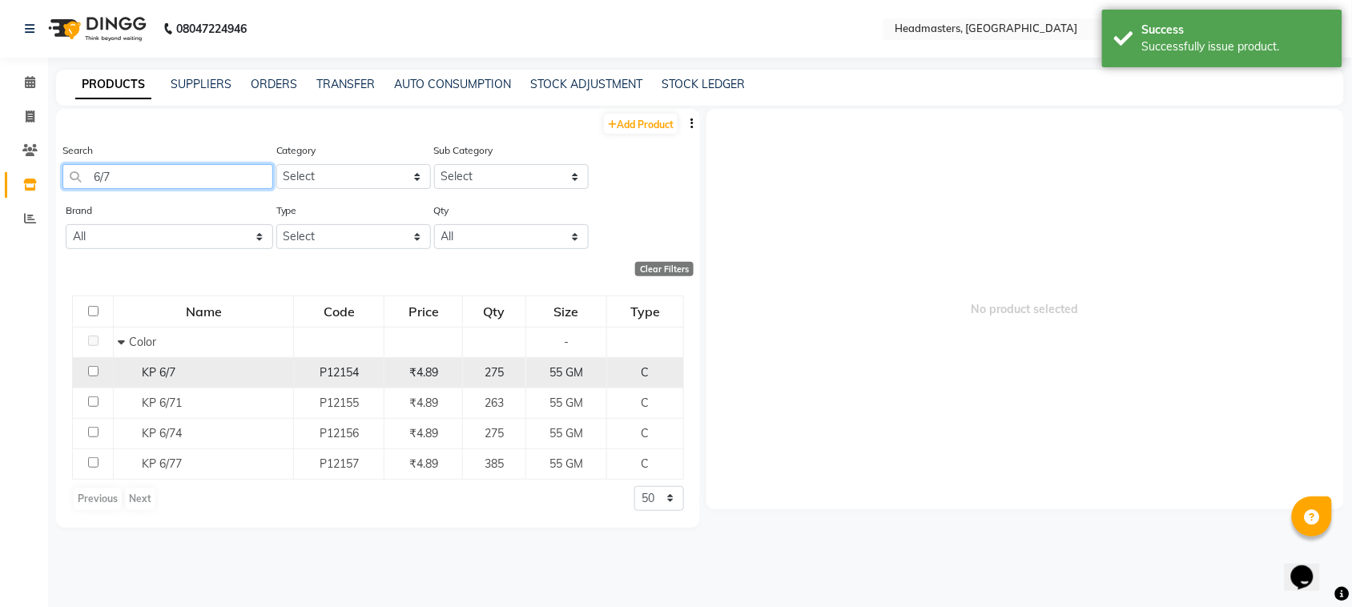
type input "6/7"
click at [88, 369] on input "checkbox" at bounding box center [93, 371] width 10 height 10
checkbox input "true"
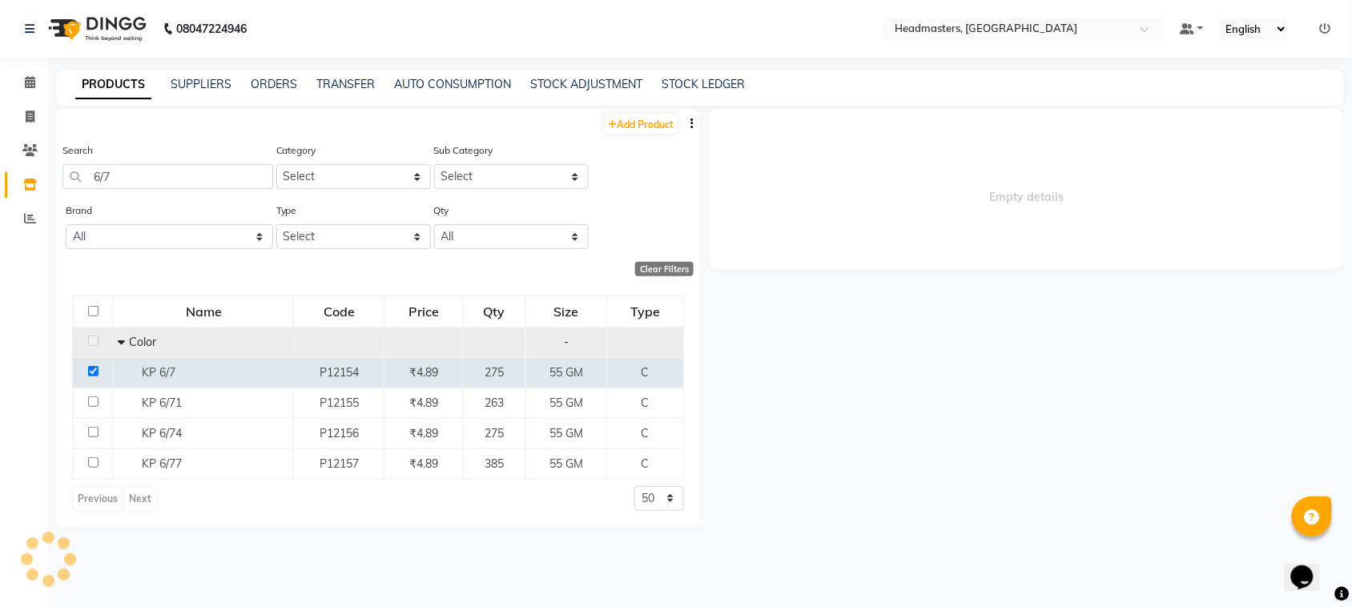
select select
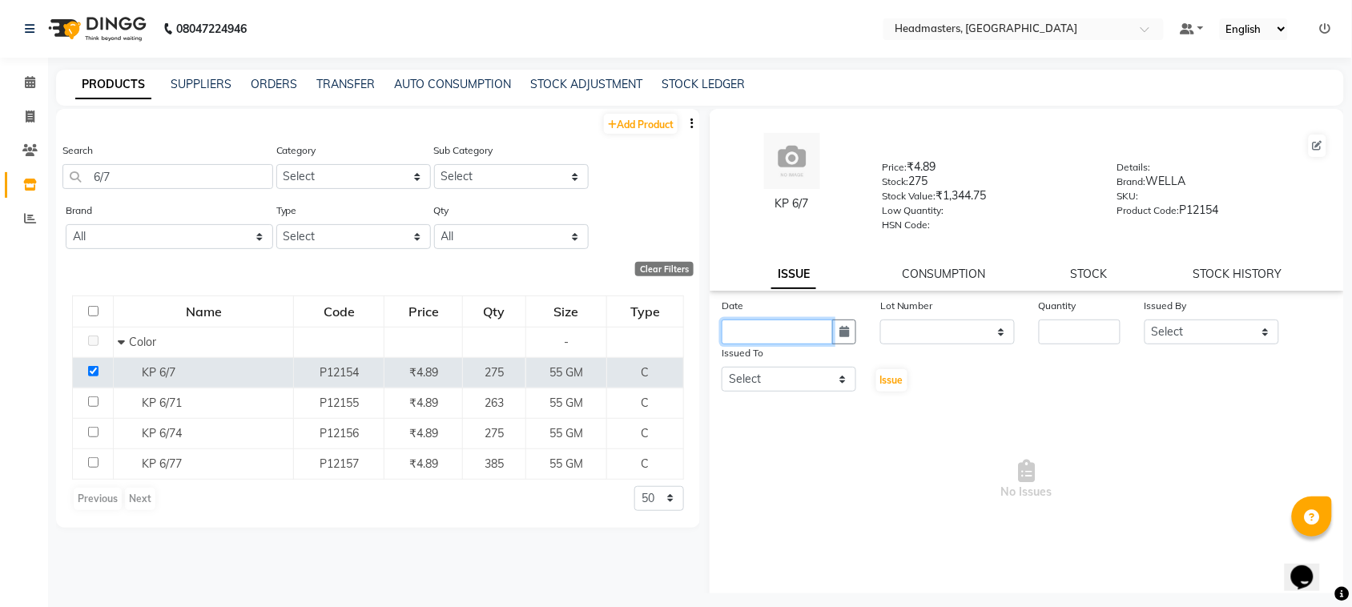
click at [791, 326] on input "text" at bounding box center [777, 332] width 111 height 25
select select "9"
select select "2025"
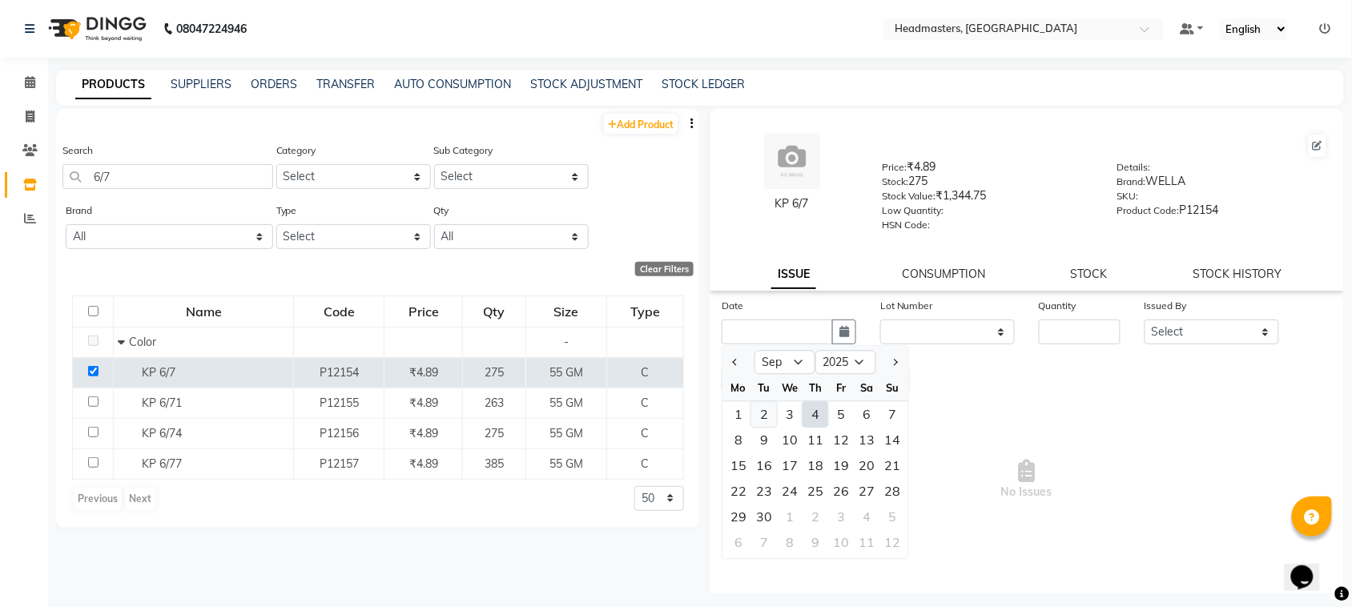
click at [768, 402] on div "2" at bounding box center [765, 415] width 26 height 26
type input "[DATE]"
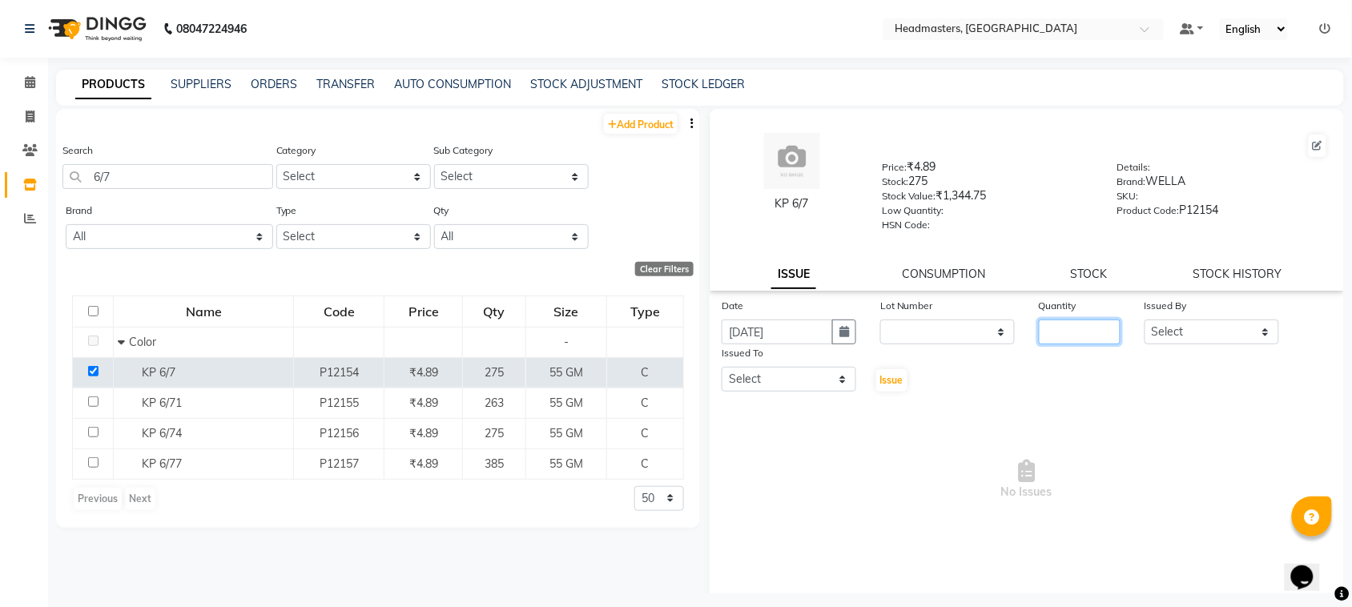
click at [1070, 330] on input "number" at bounding box center [1080, 332] width 82 height 25
drag, startPoint x: 1171, startPoint y: 330, endPoint x: 1106, endPoint y: 335, distance: 64.3
click at [1166, 330] on select "Select ABID Amrit ANU ARSH [PERSON_NAME] HEAD MASTERS HONEY [PERSON_NAME] HONEY…" at bounding box center [1212, 332] width 135 height 25
click at [1080, 336] on input "60" at bounding box center [1080, 332] width 82 height 25
type input "6"
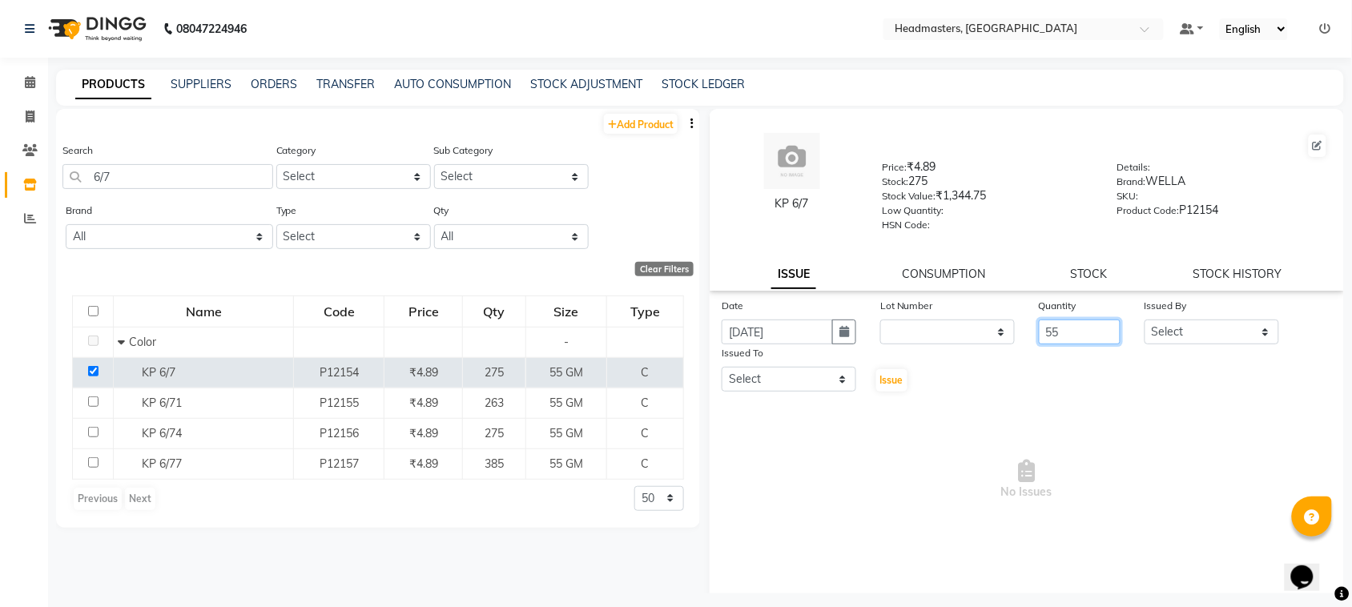
type input "55"
click at [1215, 324] on select "Select ABID Amrit ANU ARSH [PERSON_NAME] HEAD MASTERS HONEY [PERSON_NAME] HONEY…" at bounding box center [1212, 332] width 135 height 25
select select "60636"
click at [1145, 320] on select "Select ABID Amrit ANU ARSH [PERSON_NAME] HEAD MASTERS HONEY [PERSON_NAME] HONEY…" at bounding box center [1212, 332] width 135 height 25
click at [820, 381] on select "Select ABID Amrit ANU ARSH [PERSON_NAME] HEAD MASTERS HONEY [PERSON_NAME] HONEY…" at bounding box center [789, 379] width 135 height 25
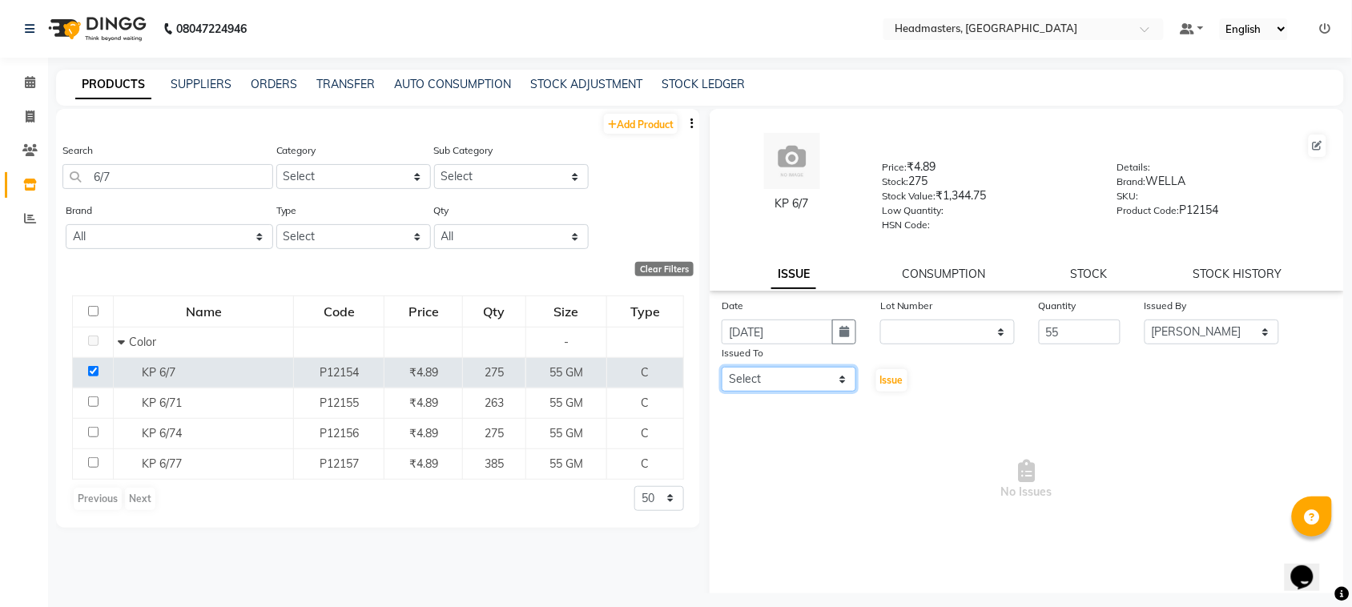
select select "60638"
click at [722, 367] on select "Select ABID Amrit ANU ARSH [PERSON_NAME] HEAD MASTERS HONEY [PERSON_NAME] HONEY…" at bounding box center [789, 379] width 135 height 25
click at [886, 385] on button "Issue" at bounding box center [891, 380] width 31 height 22
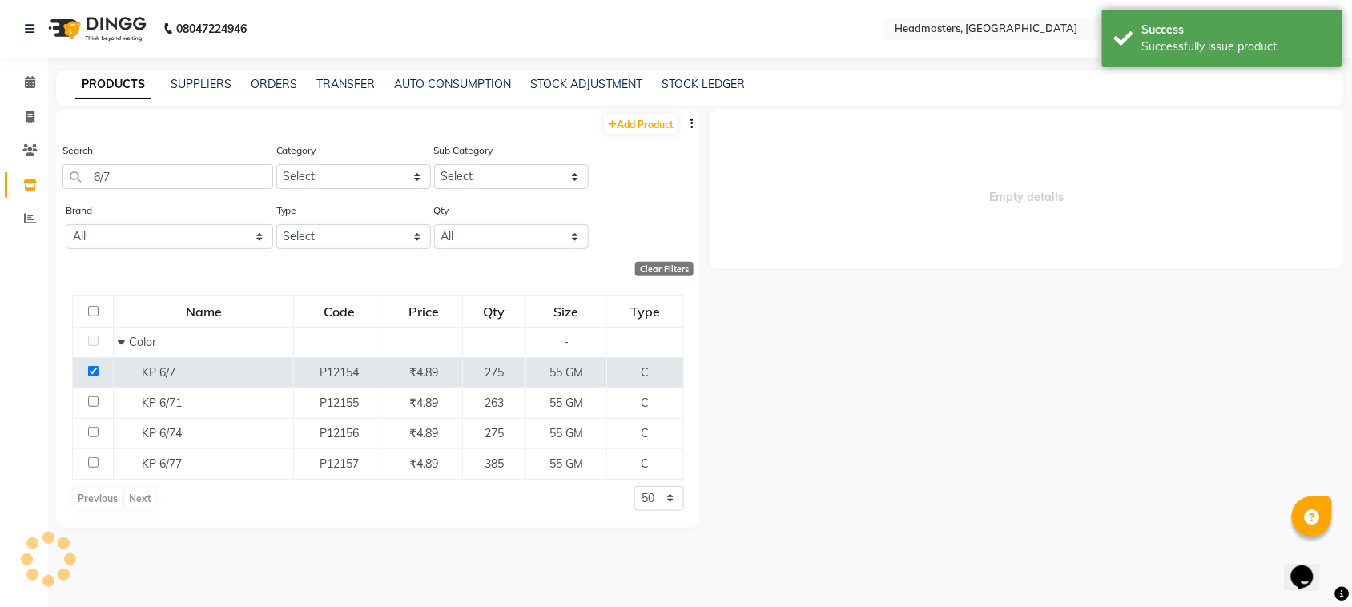
select select
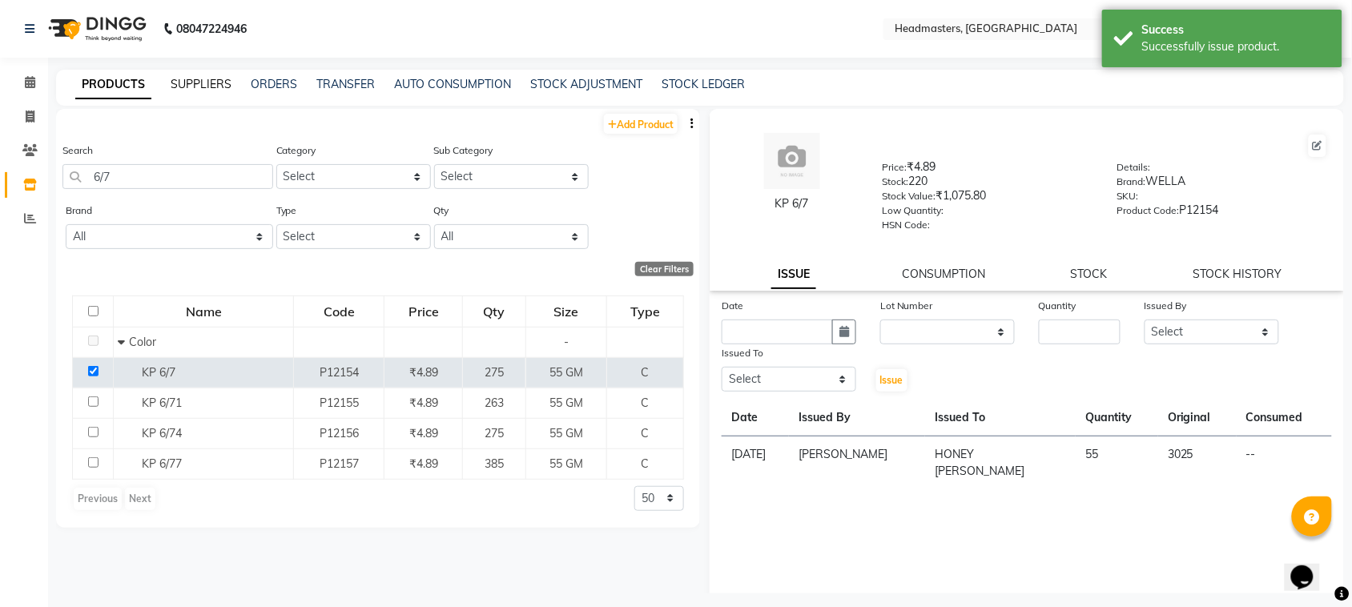
click at [207, 87] on link "SUPPLIERS" at bounding box center [201, 84] width 61 height 14
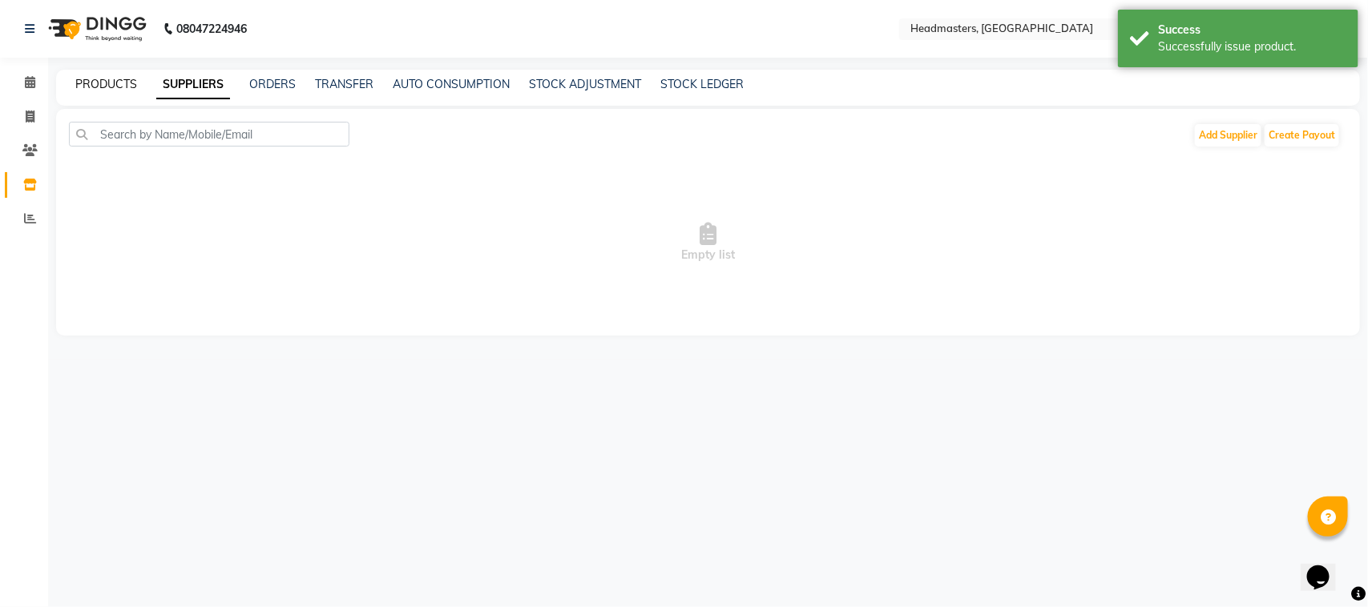
click at [113, 81] on link "PRODUCTS" at bounding box center [106, 84] width 62 height 14
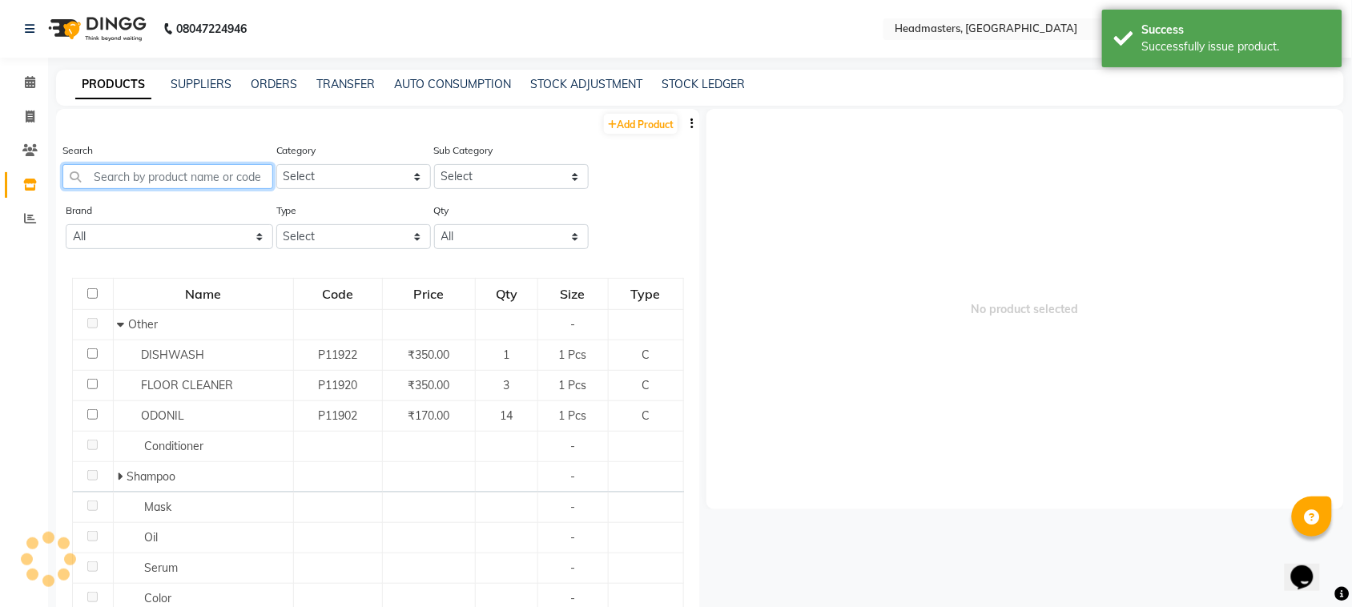
click at [251, 165] on input "text" at bounding box center [167, 176] width 211 height 25
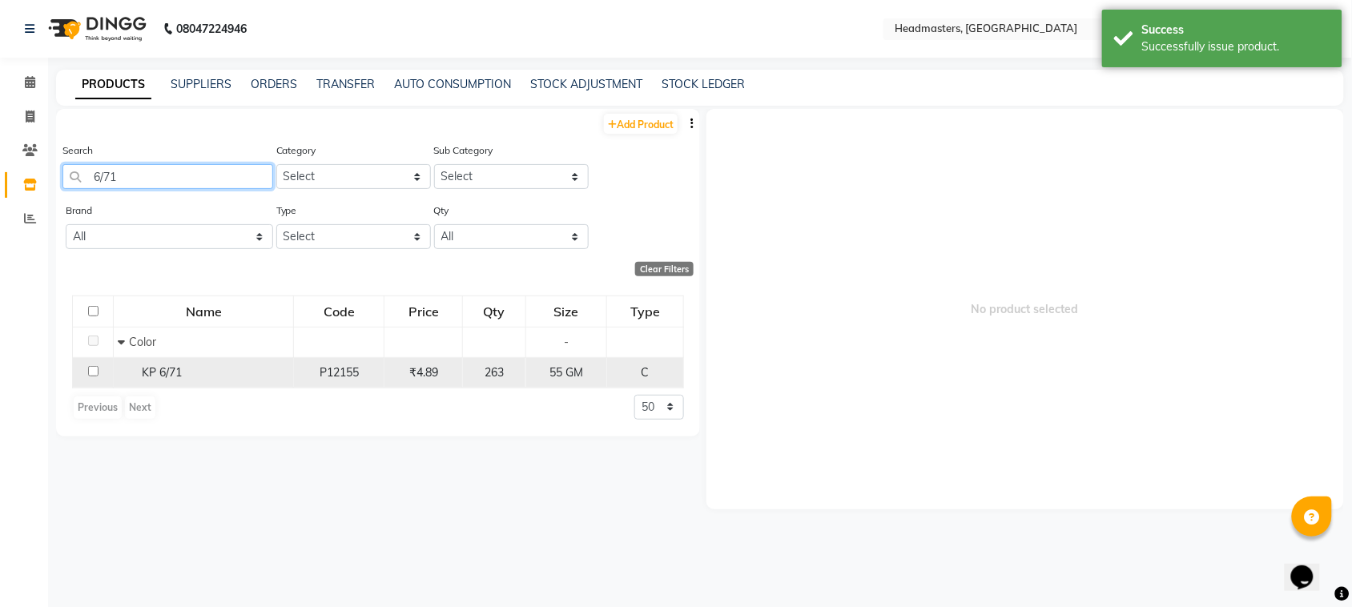
type input "6/71"
drag, startPoint x: 88, startPoint y: 373, endPoint x: 99, endPoint y: 373, distance: 10.4
click at [98, 373] on input "checkbox" at bounding box center [93, 371] width 10 height 10
checkbox input "true"
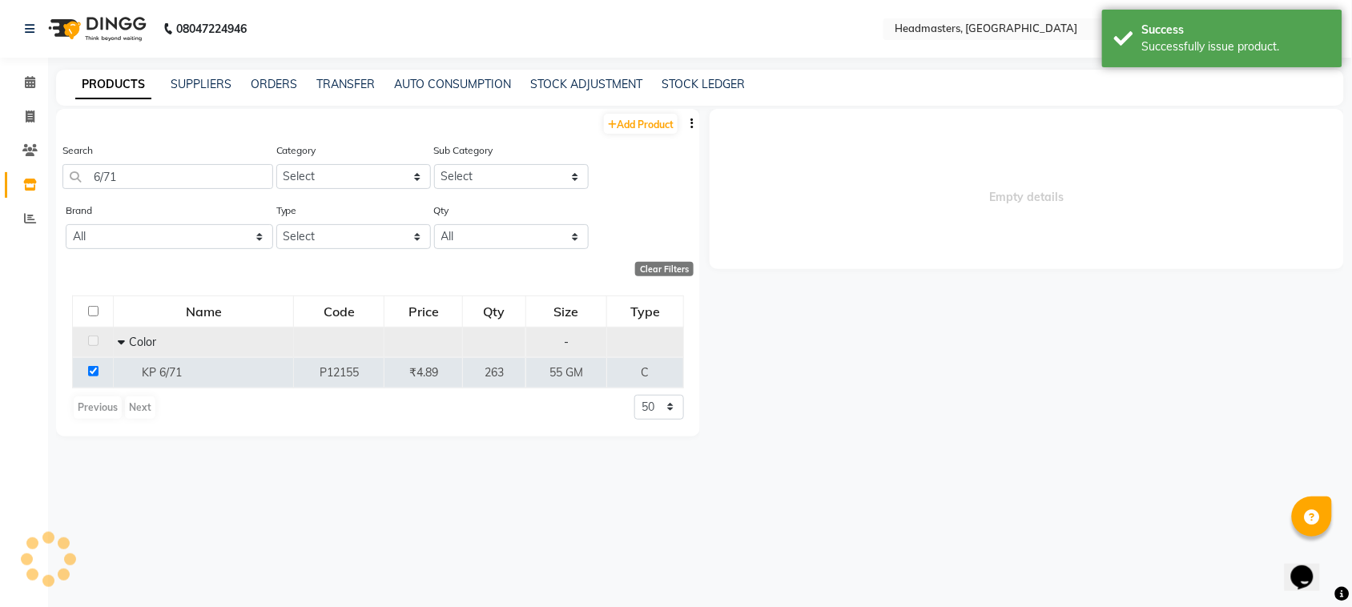
select select
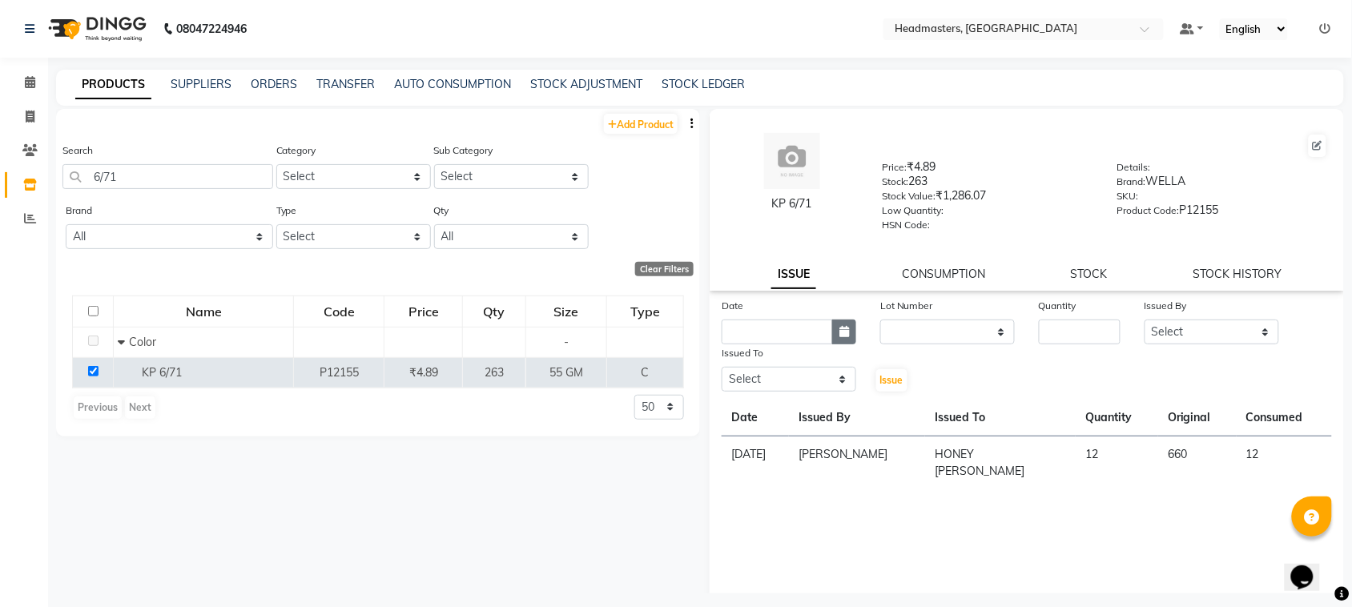
click at [846, 328] on button "button" at bounding box center [844, 332] width 24 height 25
select select "9"
select select "2025"
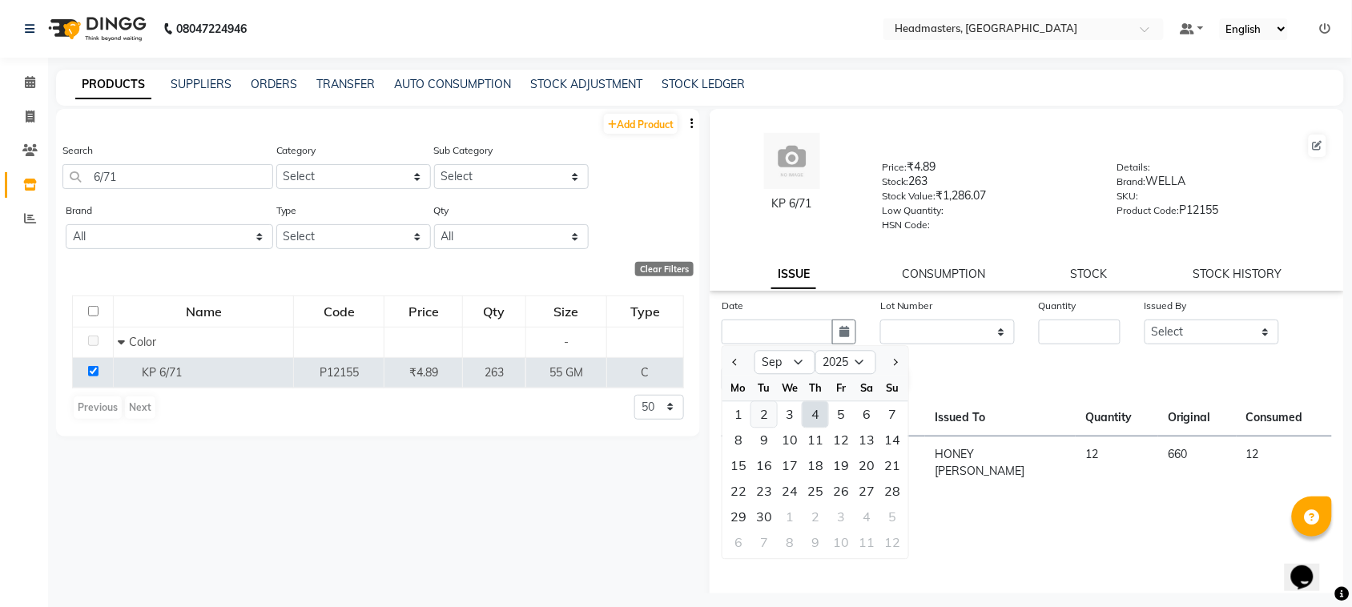
click at [767, 415] on div "2" at bounding box center [765, 415] width 26 height 26
type input "[DATE]"
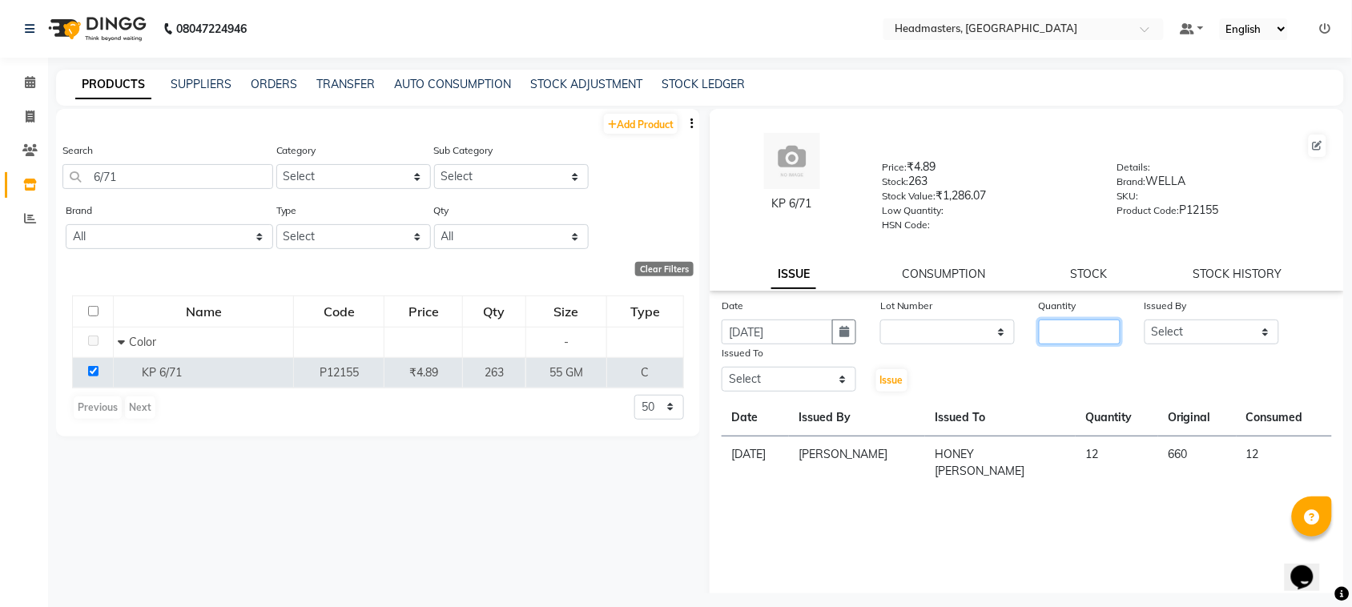
click at [1092, 336] on input "number" at bounding box center [1080, 332] width 82 height 25
type input "20"
click at [1155, 328] on select "Select ABID Amrit ANU ARSH [PERSON_NAME] HEAD MASTERS HONEY [PERSON_NAME] HONEY…" at bounding box center [1212, 332] width 135 height 25
select select "60636"
click at [1145, 320] on select "Select ABID Amrit ANU ARSH [PERSON_NAME] HEAD MASTERS HONEY [PERSON_NAME] HONEY…" at bounding box center [1212, 332] width 135 height 25
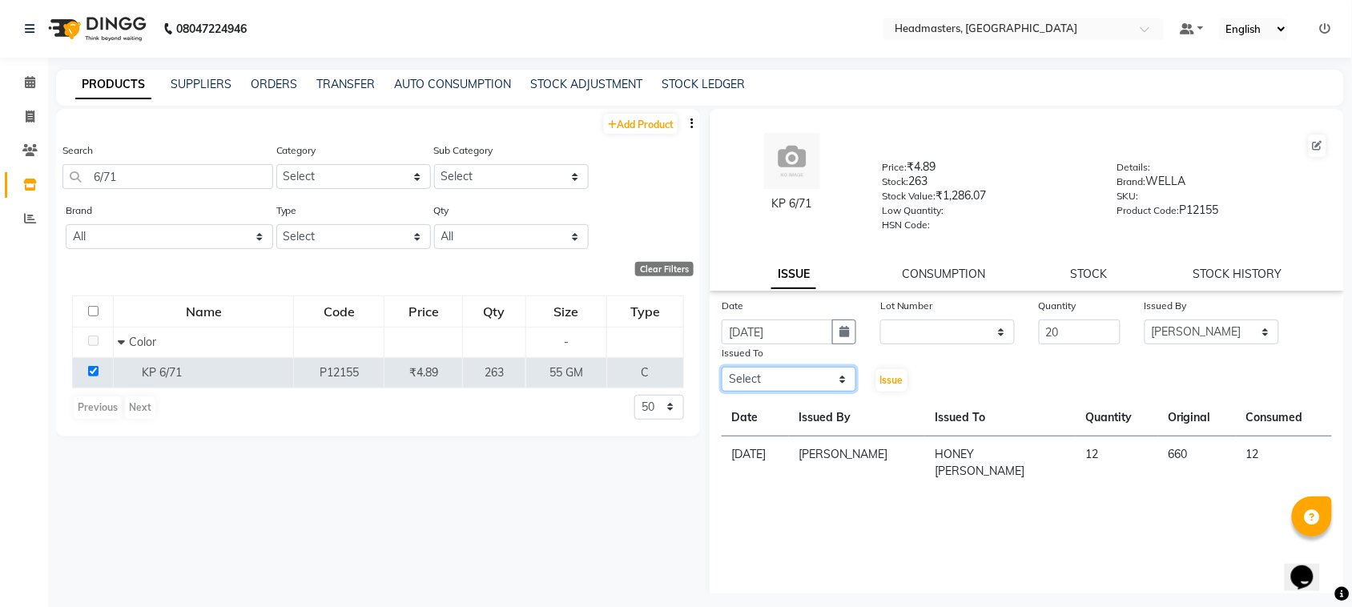
click at [766, 381] on select "Select ABID Amrit ANU ARSH [PERSON_NAME] HEAD MASTERS HONEY [PERSON_NAME] HONEY…" at bounding box center [789, 379] width 135 height 25
select select "60638"
click at [722, 367] on select "Select ABID Amrit ANU ARSH [PERSON_NAME] HEAD MASTERS HONEY [PERSON_NAME] HONEY…" at bounding box center [789, 379] width 135 height 25
click at [895, 374] on span "Issue" at bounding box center [891, 380] width 23 height 12
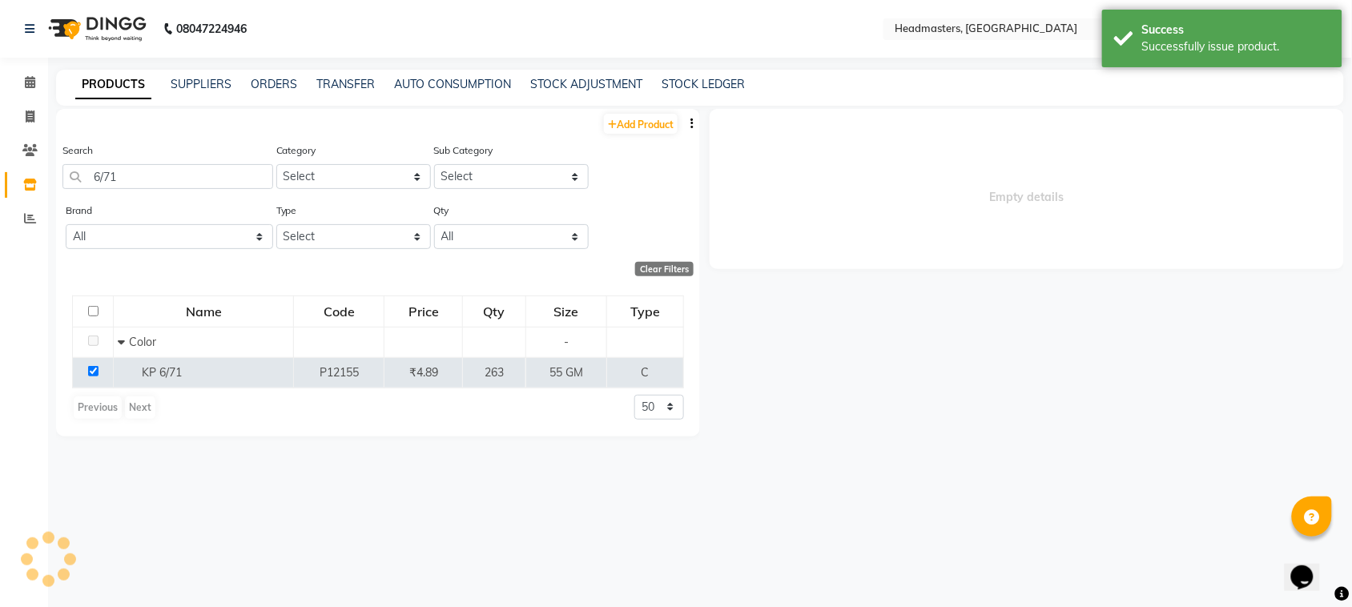
select select
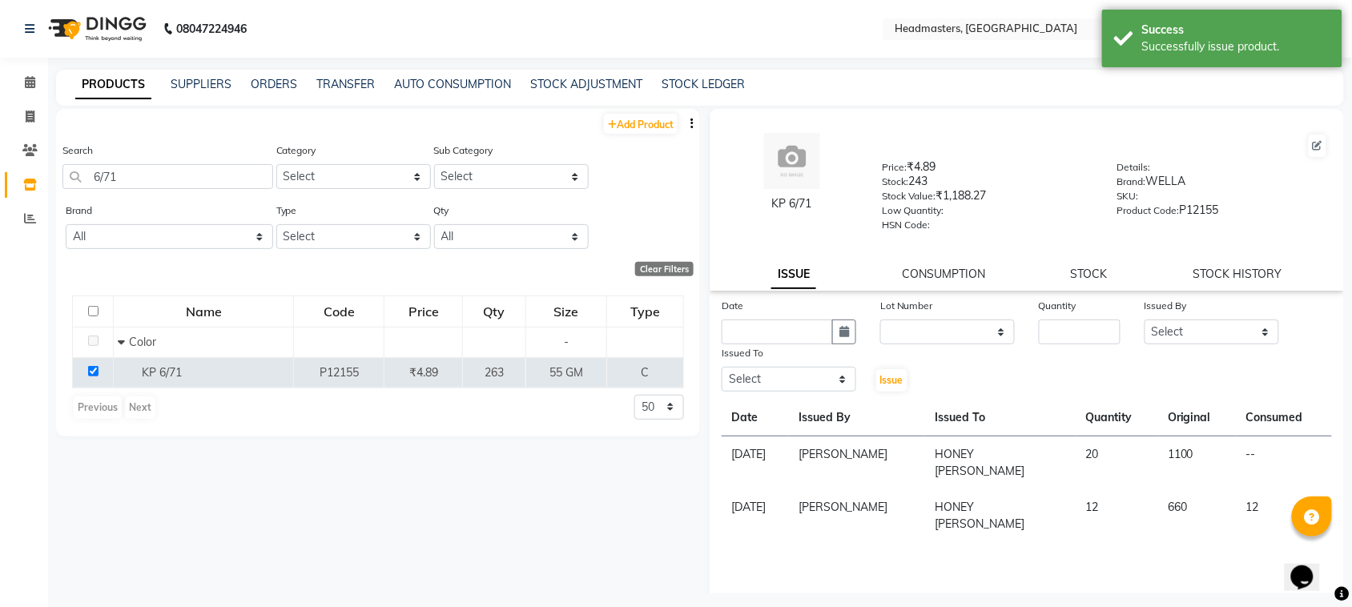
click at [213, 91] on div "SUPPLIERS" at bounding box center [201, 84] width 61 height 17
click at [196, 74] on div "PRODUCTS SUPPLIERS ORDERS TRANSFER AUTO CONSUMPTION STOCK ADJUSTMENT STOCK LEDG…" at bounding box center [700, 88] width 1288 height 36
click at [195, 88] on link "SUPPLIERS" at bounding box center [201, 84] width 61 height 14
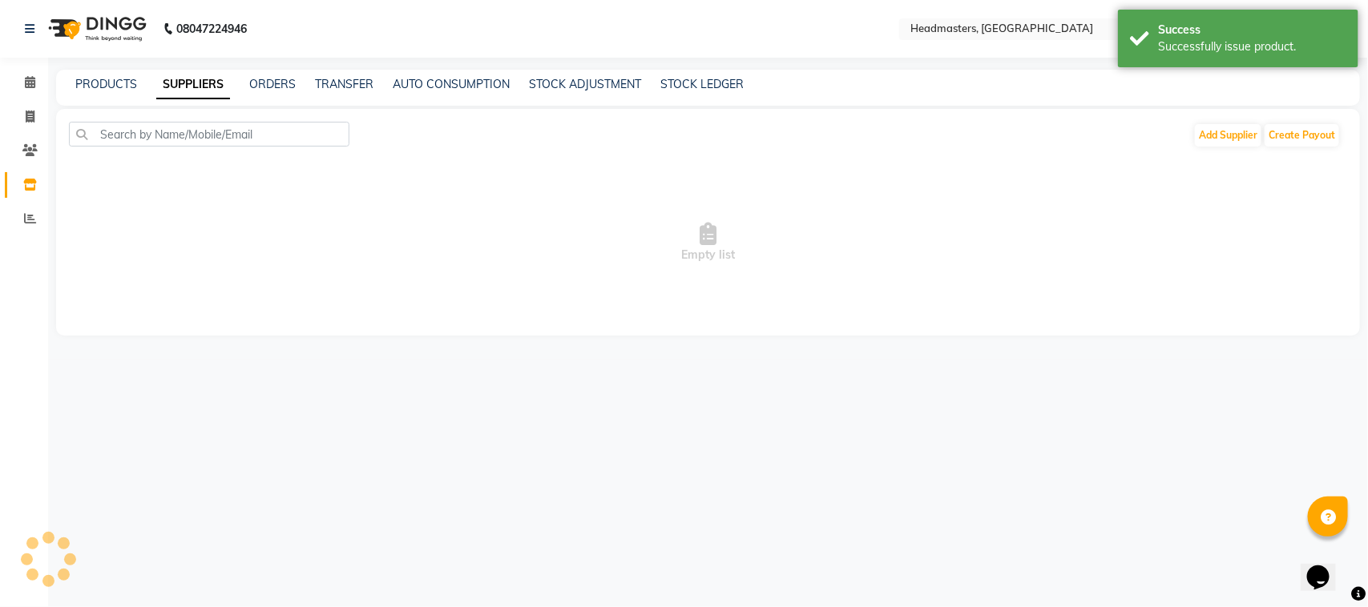
click at [108, 100] on div "PRODUCTS SUPPLIERS ORDERS TRANSFER AUTO CONSUMPTION STOCK ADJUSTMENT STOCK LEDG…" at bounding box center [708, 88] width 1304 height 36
click at [106, 92] on div "PRODUCTS" at bounding box center [106, 84] width 62 height 17
click at [117, 79] on link "PRODUCTS" at bounding box center [106, 84] width 62 height 14
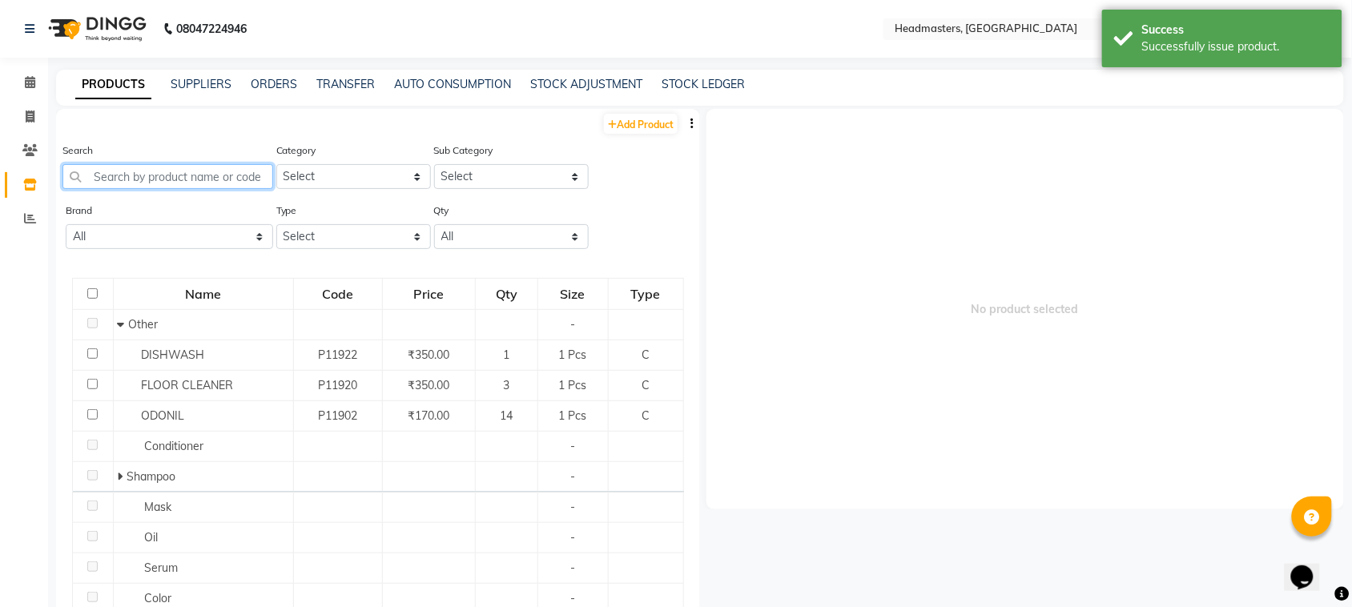
click at [147, 170] on input "text" at bounding box center [167, 176] width 211 height 25
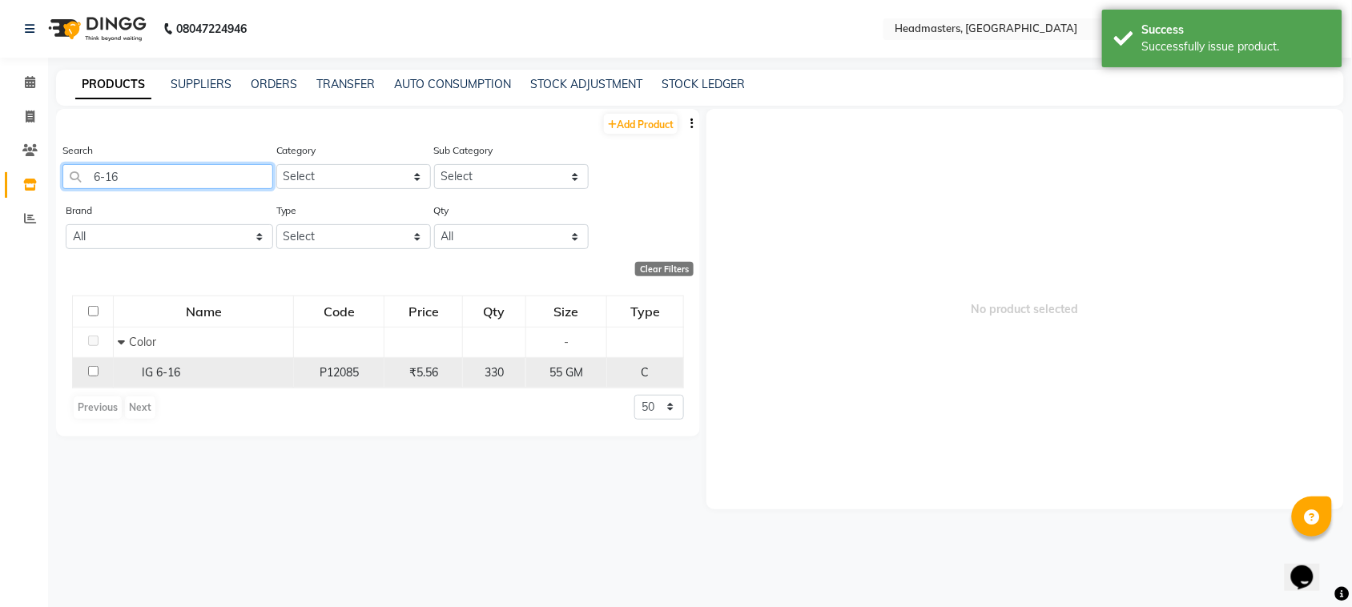
type input "6-16"
click at [99, 373] on td at bounding box center [93, 372] width 41 height 30
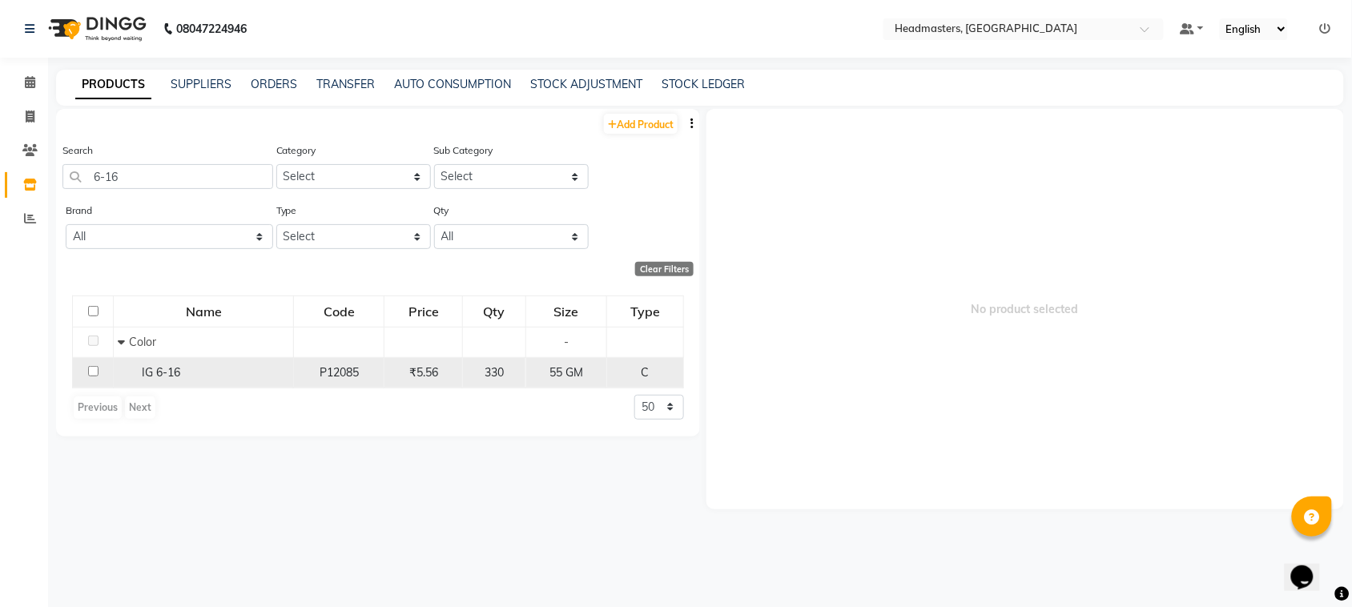
click at [96, 373] on input "checkbox" at bounding box center [93, 371] width 10 height 10
checkbox input "true"
select select
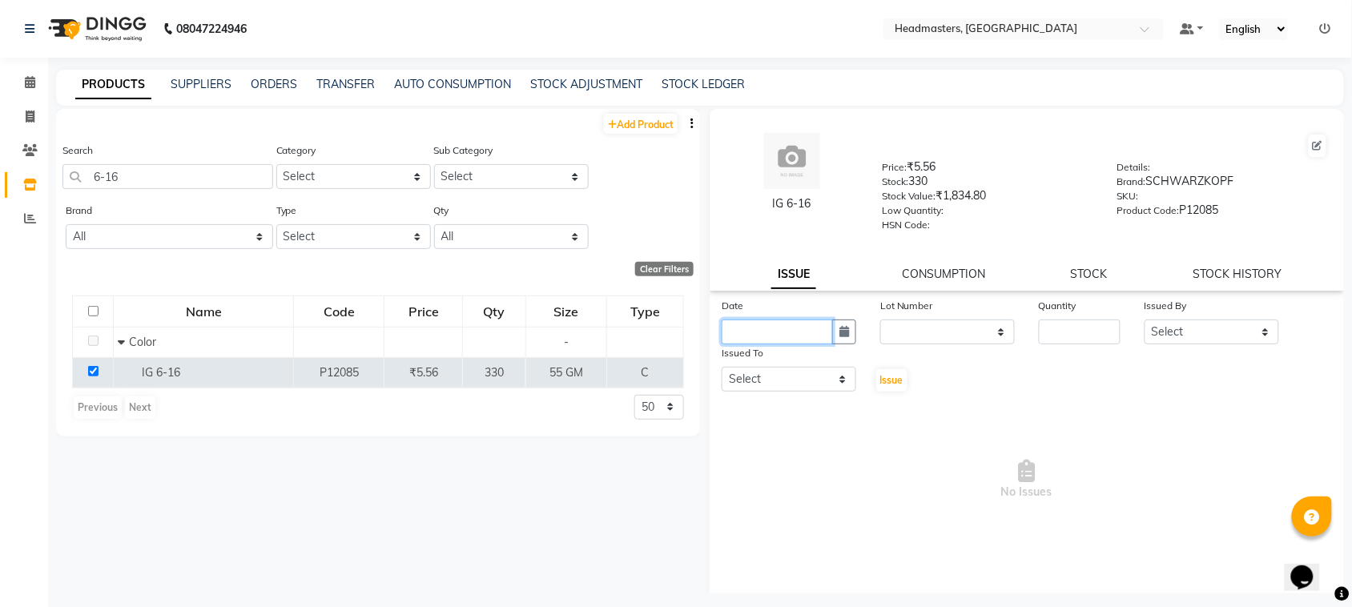
click at [822, 326] on input "text" at bounding box center [777, 332] width 111 height 25
select select "9"
select select "2025"
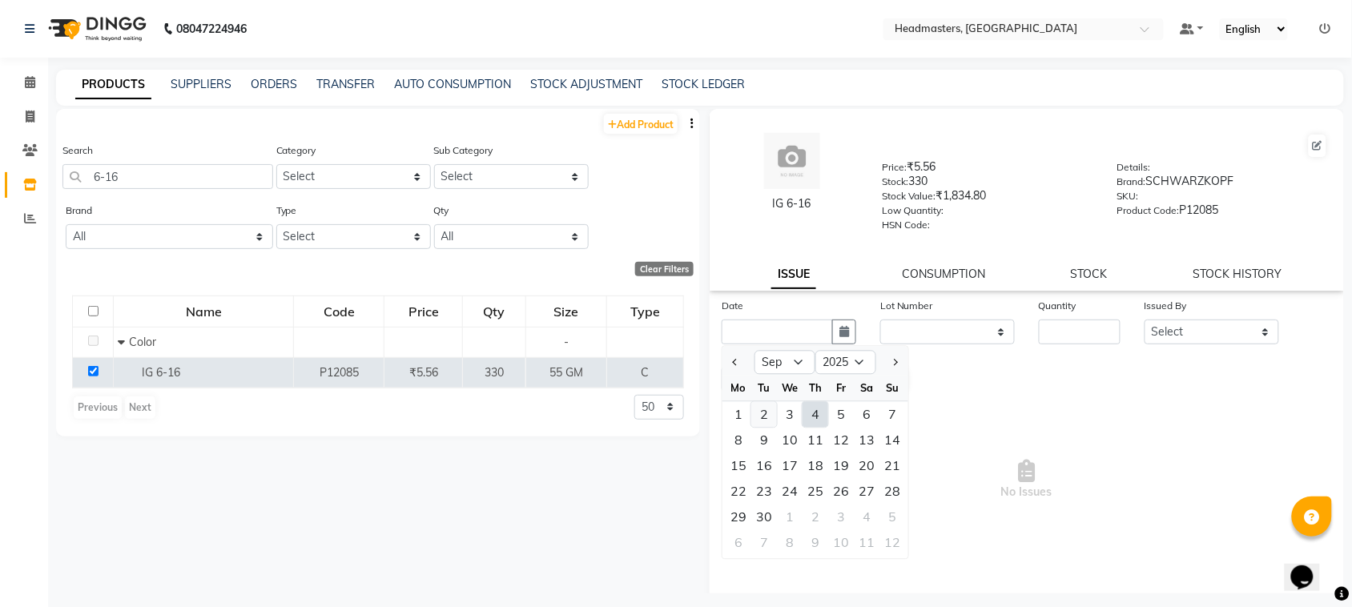
click at [762, 402] on div "2" at bounding box center [765, 415] width 26 height 26
type input "[DATE]"
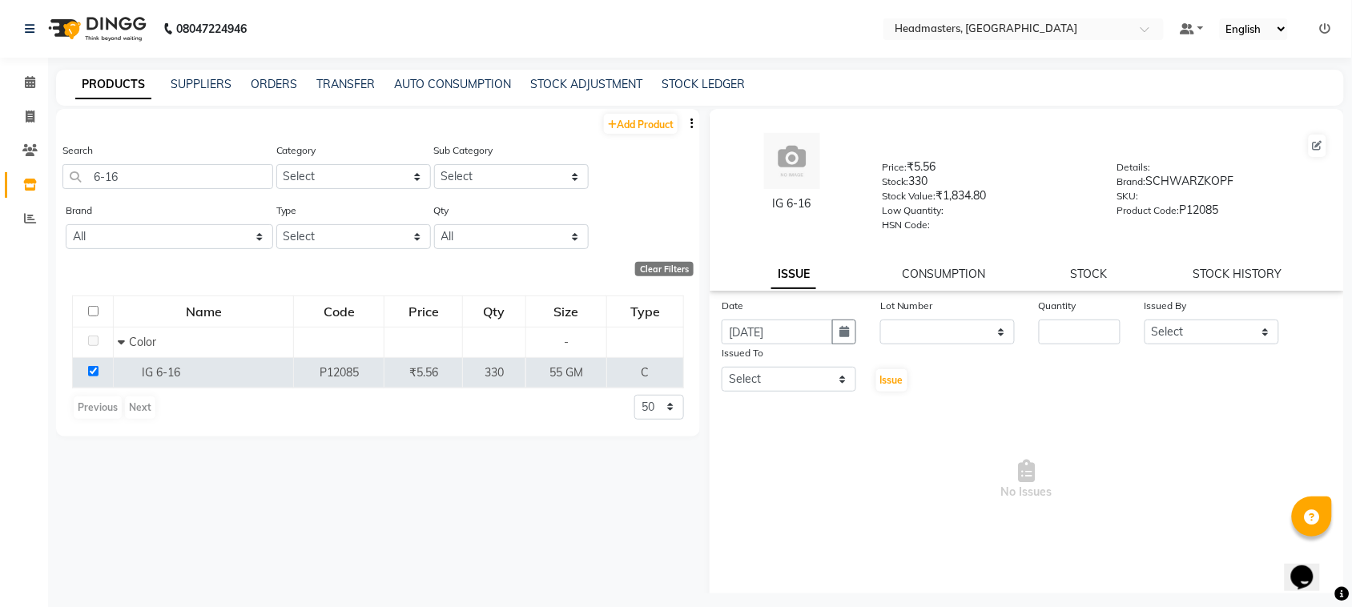
click at [1066, 314] on div "Quantity" at bounding box center [1080, 308] width 82 height 22
click at [1067, 323] on input "number" at bounding box center [1080, 332] width 82 height 25
type input "6"
type input "55"
click at [1191, 320] on select "Select ABID Amrit ANU ARSH [PERSON_NAME] HEAD MASTERS HONEY [PERSON_NAME] HONEY…" at bounding box center [1212, 332] width 135 height 25
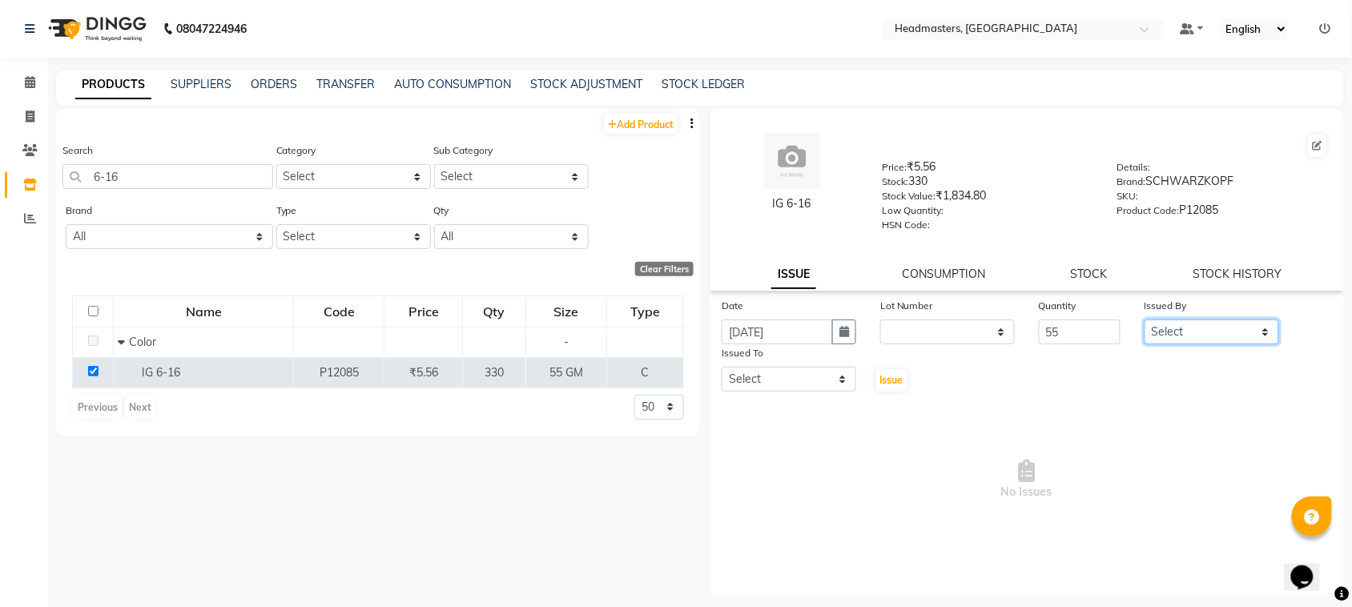
select select "60636"
click at [1145, 320] on select "Select ABID Amrit ANU ARSH [PERSON_NAME] HEAD MASTERS HONEY [PERSON_NAME] HONEY…" at bounding box center [1212, 332] width 135 height 25
click at [764, 371] on select "Select ABID Amrit ANU ARSH [PERSON_NAME] HEAD MASTERS HONEY [PERSON_NAME] HONEY…" at bounding box center [789, 379] width 135 height 25
select select "60638"
click at [722, 367] on select "Select ABID Amrit ANU ARSH [PERSON_NAME] HEAD MASTERS HONEY [PERSON_NAME] HONEY…" at bounding box center [789, 379] width 135 height 25
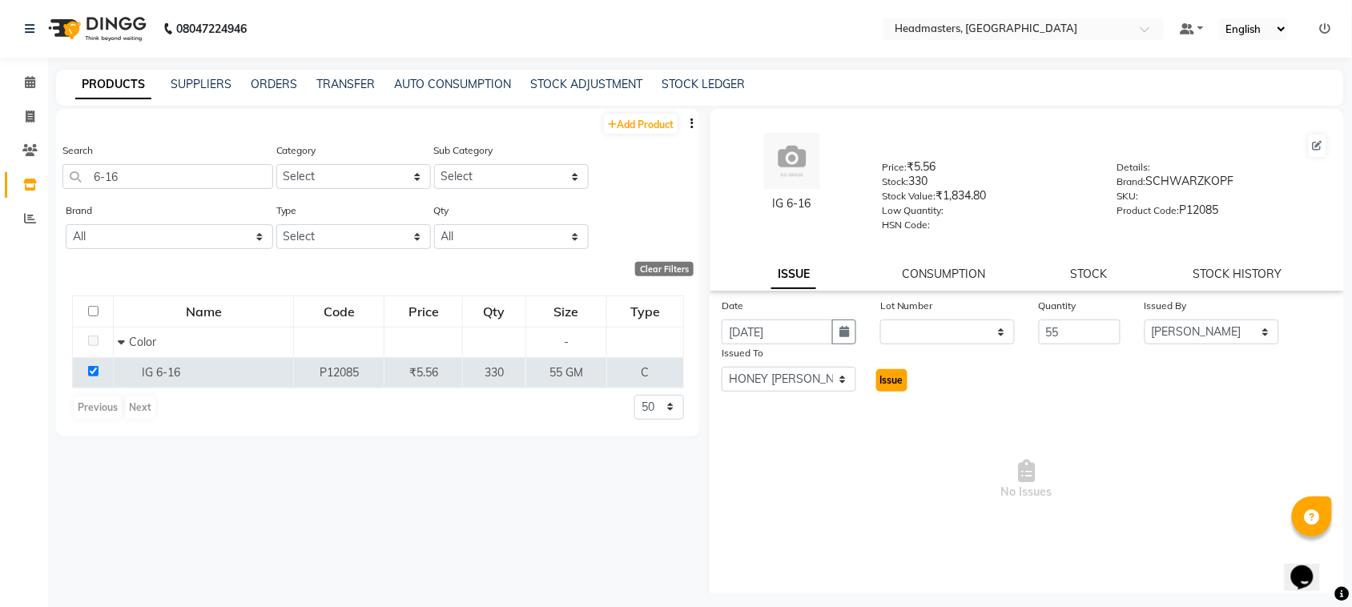
click at [891, 382] on span "Issue" at bounding box center [891, 380] width 23 height 12
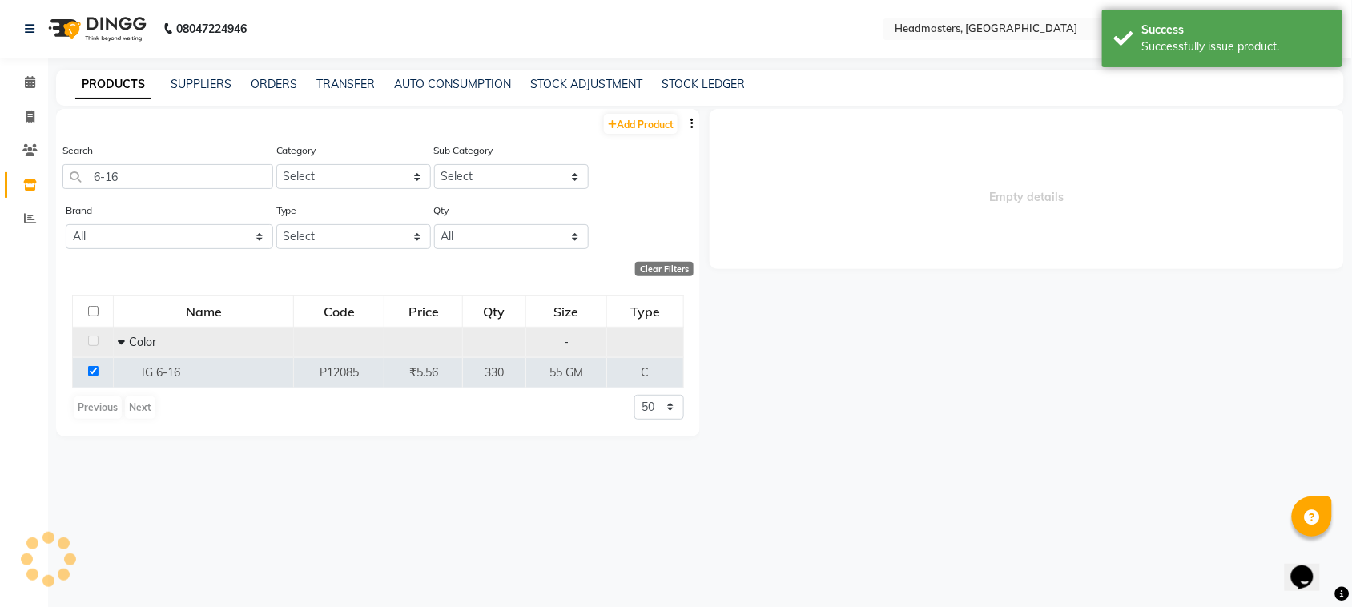
select select
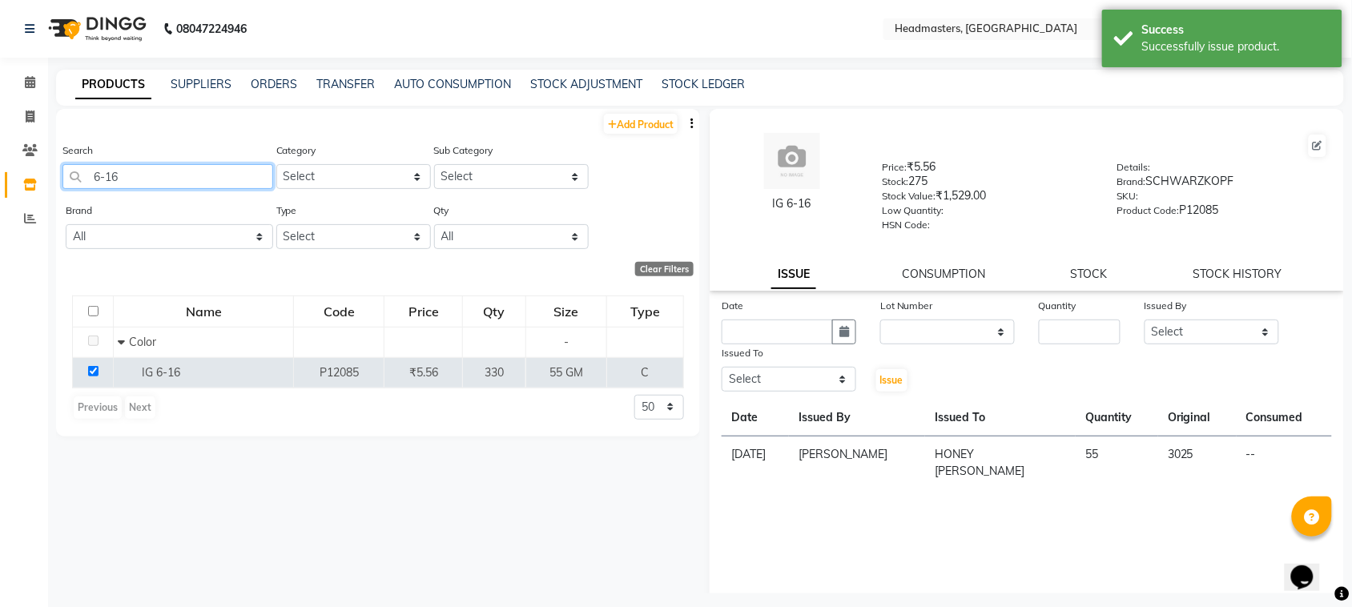
drag, startPoint x: 188, startPoint y: 175, endPoint x: 0, endPoint y: 170, distance: 188.3
click at [0, 170] on app-home "08047224946 Select Location × Headmasters, [GEOGRAPHIC_DATA] Default Panel My P…" at bounding box center [676, 309] width 1352 height 618
click at [208, 71] on div "PRODUCTS SUPPLIERS ORDERS TRANSFER AUTO CONSUMPTION STOCK ADJUSTMENT STOCK LEDG…" at bounding box center [700, 88] width 1288 height 36
click at [211, 90] on link "SUPPLIERS" at bounding box center [201, 84] width 61 height 14
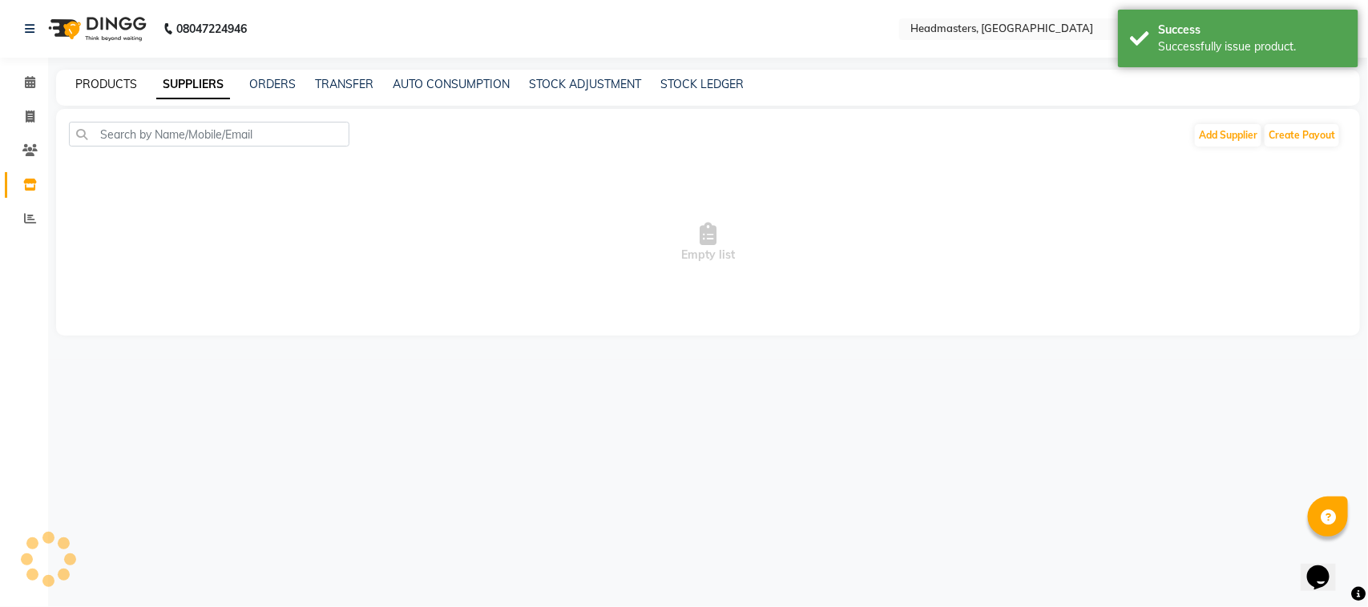
click at [86, 85] on link "PRODUCTS" at bounding box center [106, 84] width 62 height 14
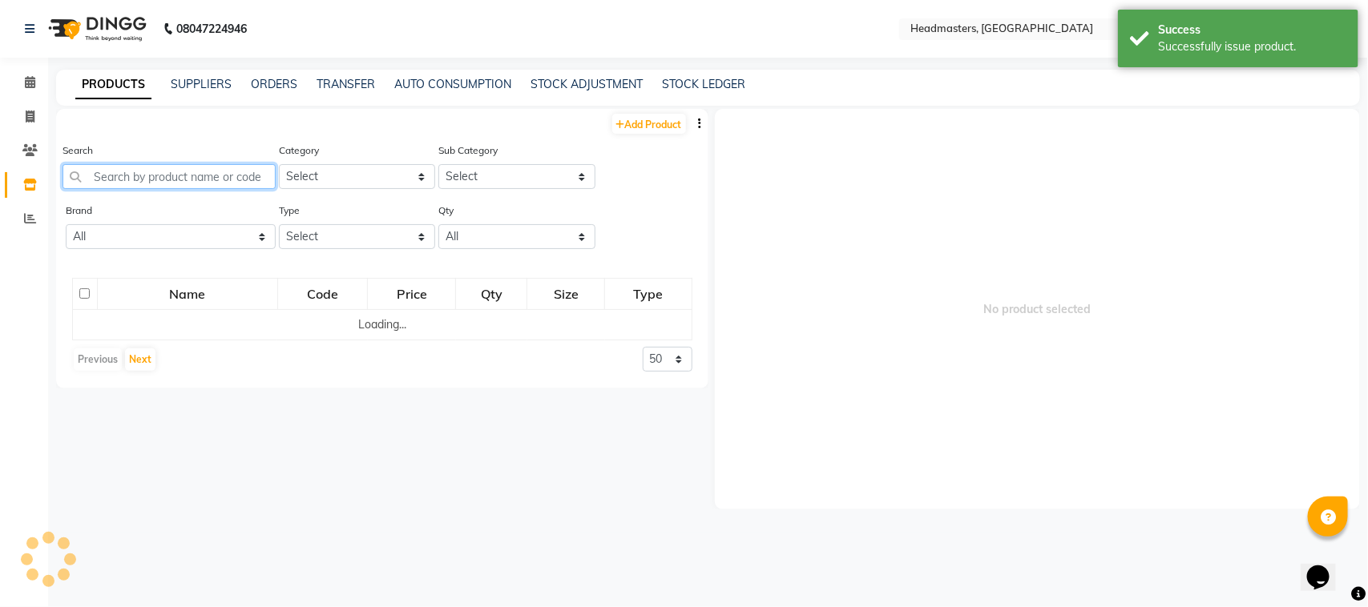
click at [168, 177] on input "text" at bounding box center [168, 176] width 213 height 25
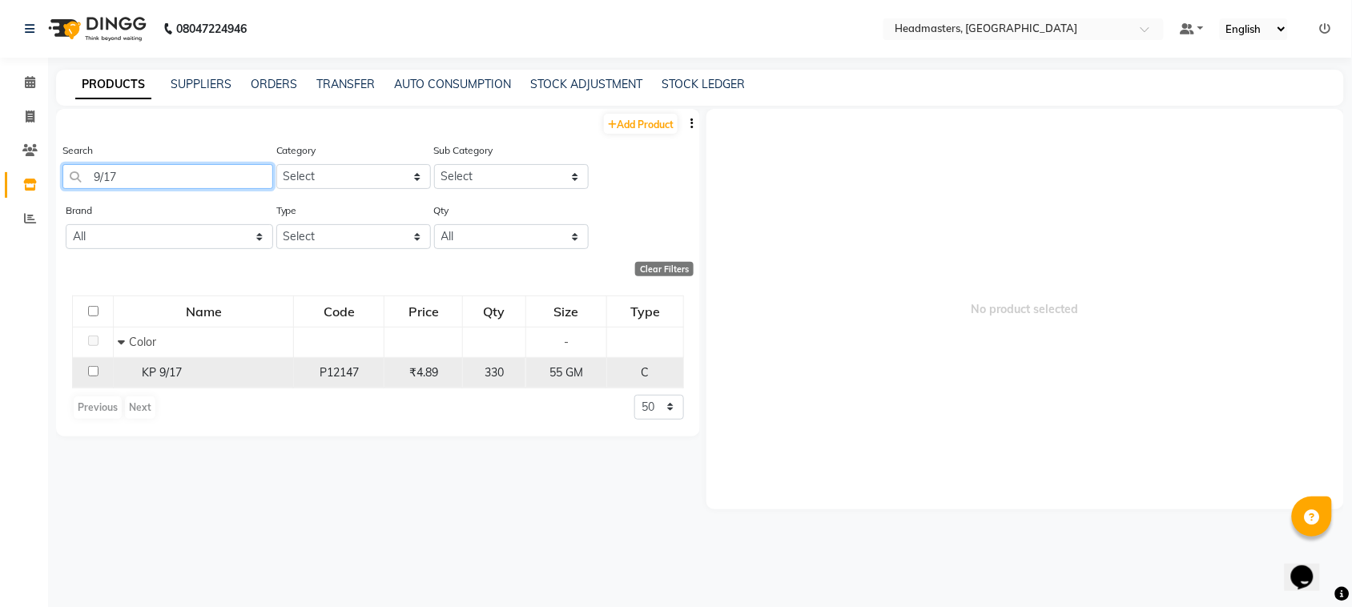
type input "9/17"
click at [94, 369] on input "checkbox" at bounding box center [93, 371] width 10 height 10
checkbox input "true"
select select
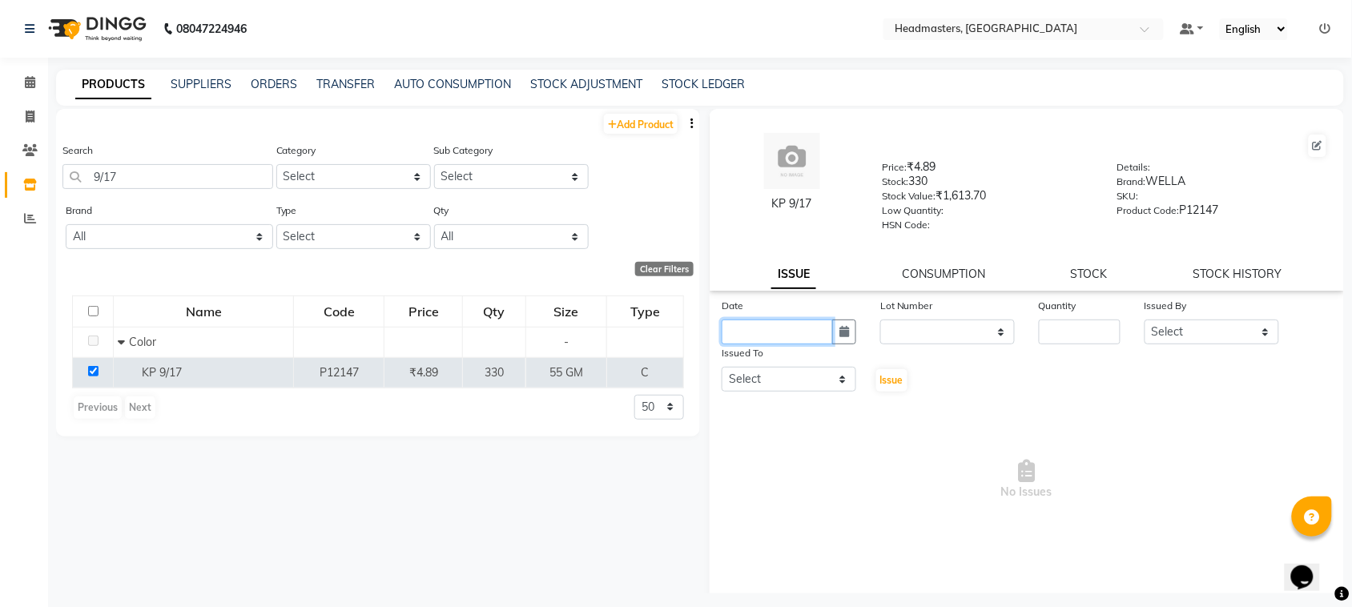
click at [781, 327] on input "text" at bounding box center [777, 332] width 111 height 25
select select "9"
select select "2025"
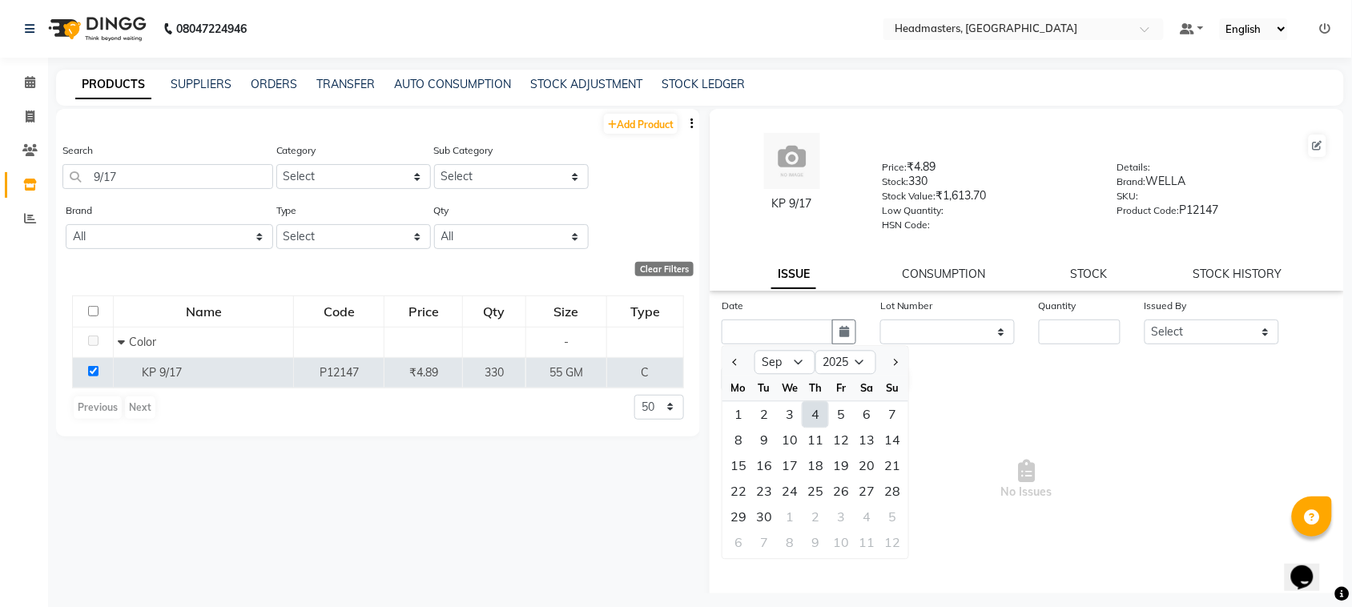
drag, startPoint x: 774, startPoint y: 417, endPoint x: 857, endPoint y: 383, distance: 89.9
click at [774, 417] on div "2" at bounding box center [765, 415] width 26 height 26
type input "[DATE]"
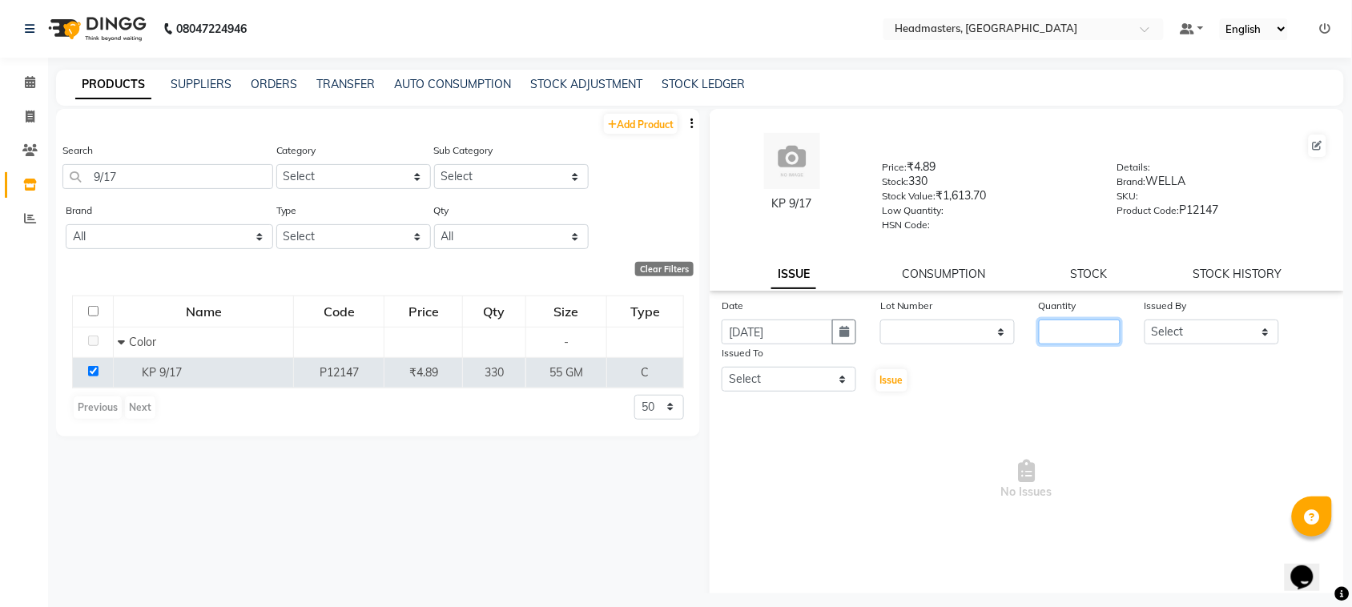
click at [1043, 334] on input "number" at bounding box center [1080, 332] width 82 height 25
type input "6"
type input "55"
click at [1228, 327] on select "Select ABID Amrit ANU ARSH [PERSON_NAME] HEAD MASTERS HONEY [PERSON_NAME] HONEY…" at bounding box center [1212, 332] width 135 height 25
select select "60636"
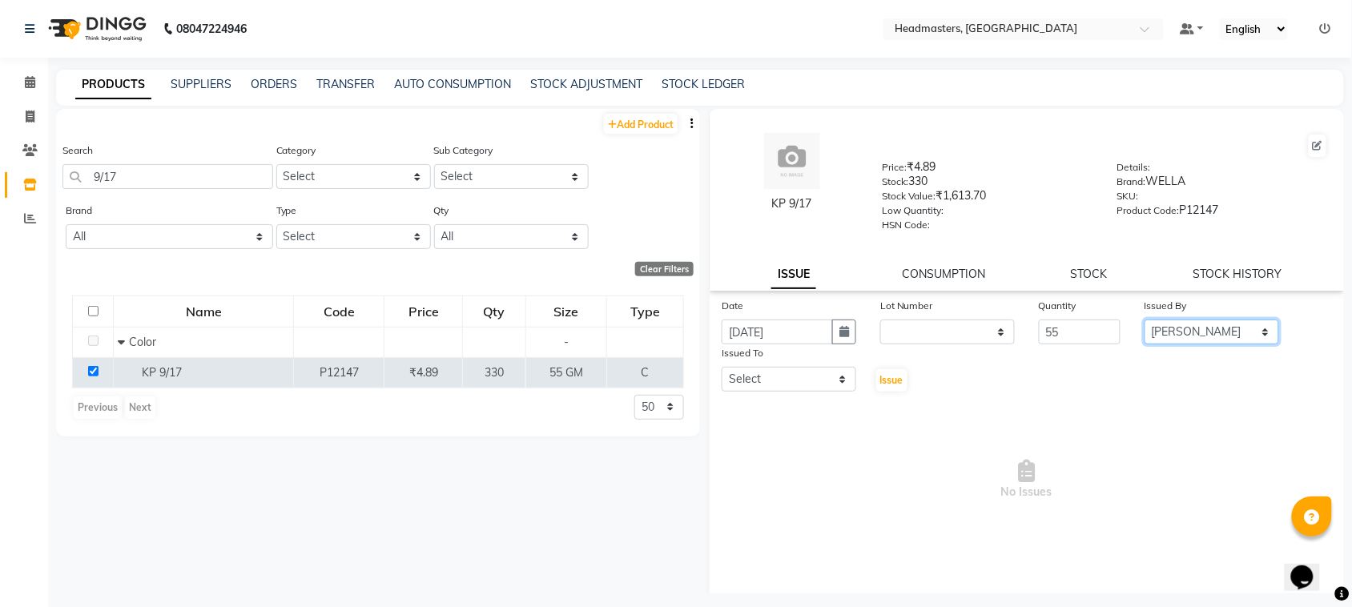
click at [1145, 320] on select "Select ABID Amrit ANU ARSH [PERSON_NAME] HEAD MASTERS HONEY [PERSON_NAME] HONEY…" at bounding box center [1212, 332] width 135 height 25
click at [757, 370] on select "Select ABID Amrit ANU ARSH [PERSON_NAME] HEAD MASTERS HONEY [PERSON_NAME] HONEY…" at bounding box center [789, 379] width 135 height 25
select select "60638"
click at [722, 367] on select "Select ABID Amrit ANU ARSH [PERSON_NAME] HEAD MASTERS HONEY [PERSON_NAME] HONEY…" at bounding box center [789, 379] width 135 height 25
click at [876, 383] on button "Issue" at bounding box center [891, 380] width 31 height 22
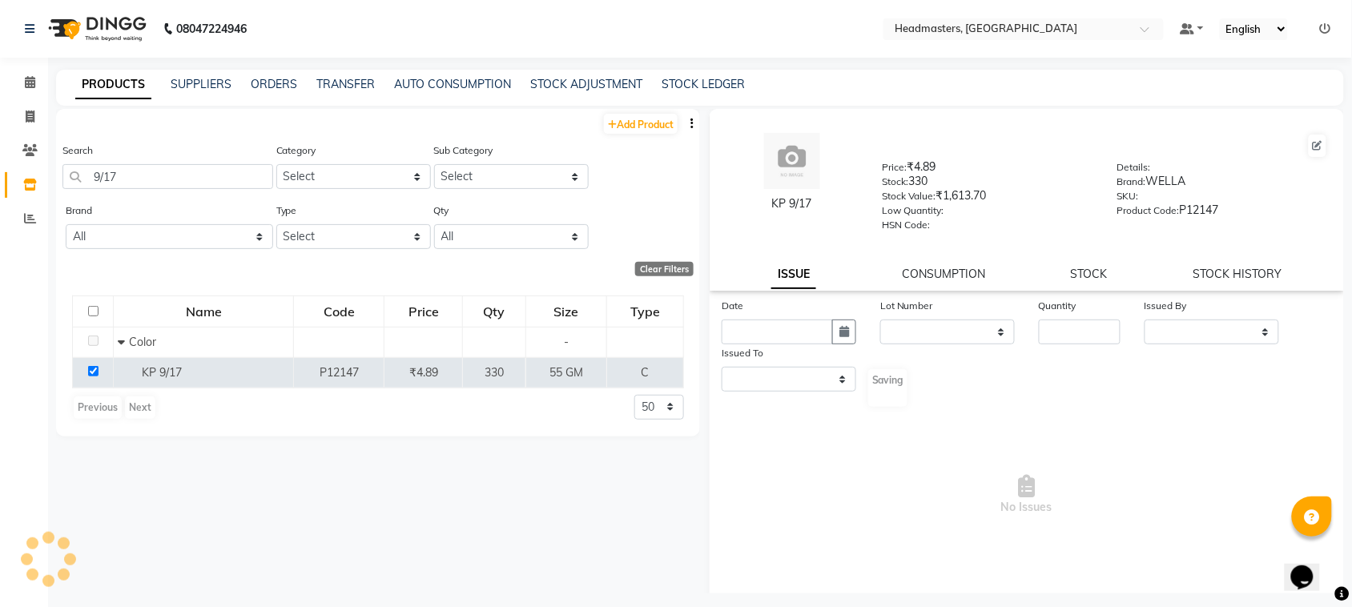
select select
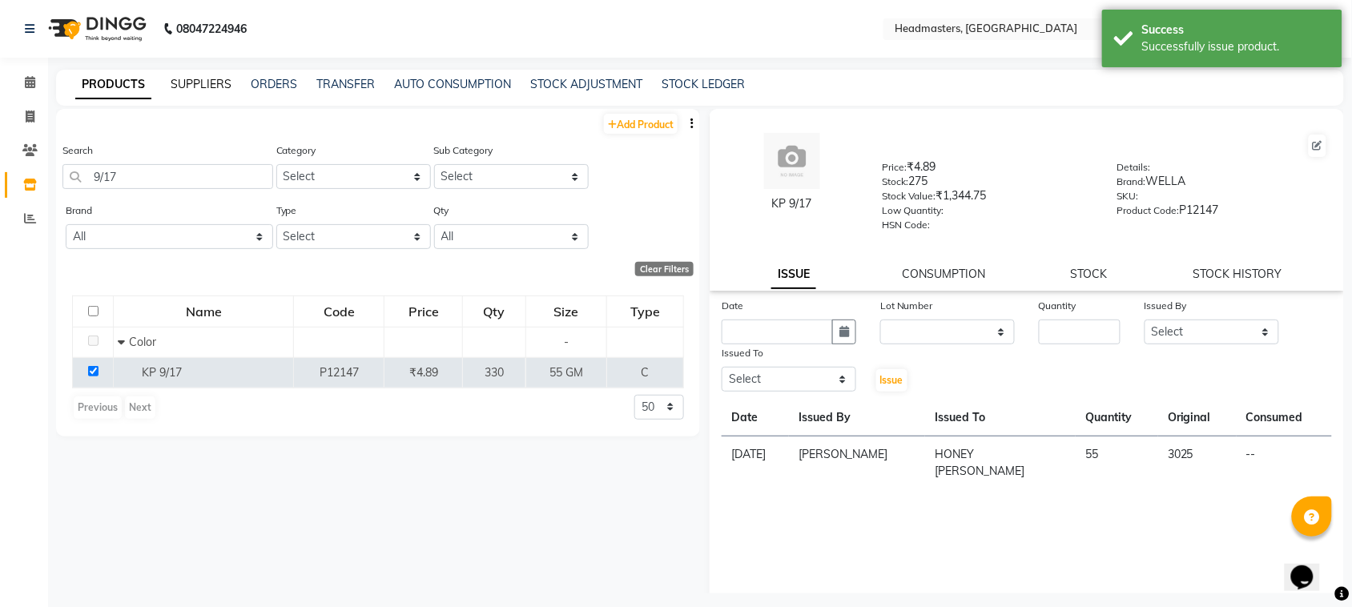
click at [209, 83] on link "SUPPLIERS" at bounding box center [201, 84] width 61 height 14
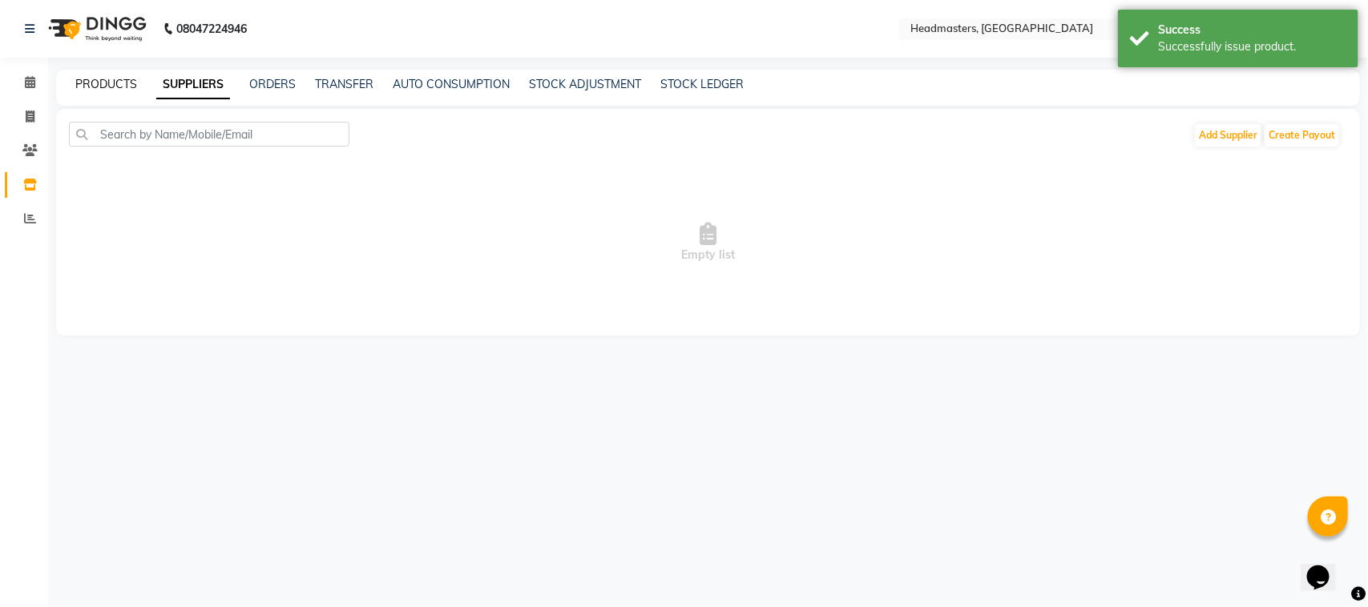
click at [127, 81] on link "PRODUCTS" at bounding box center [106, 84] width 62 height 14
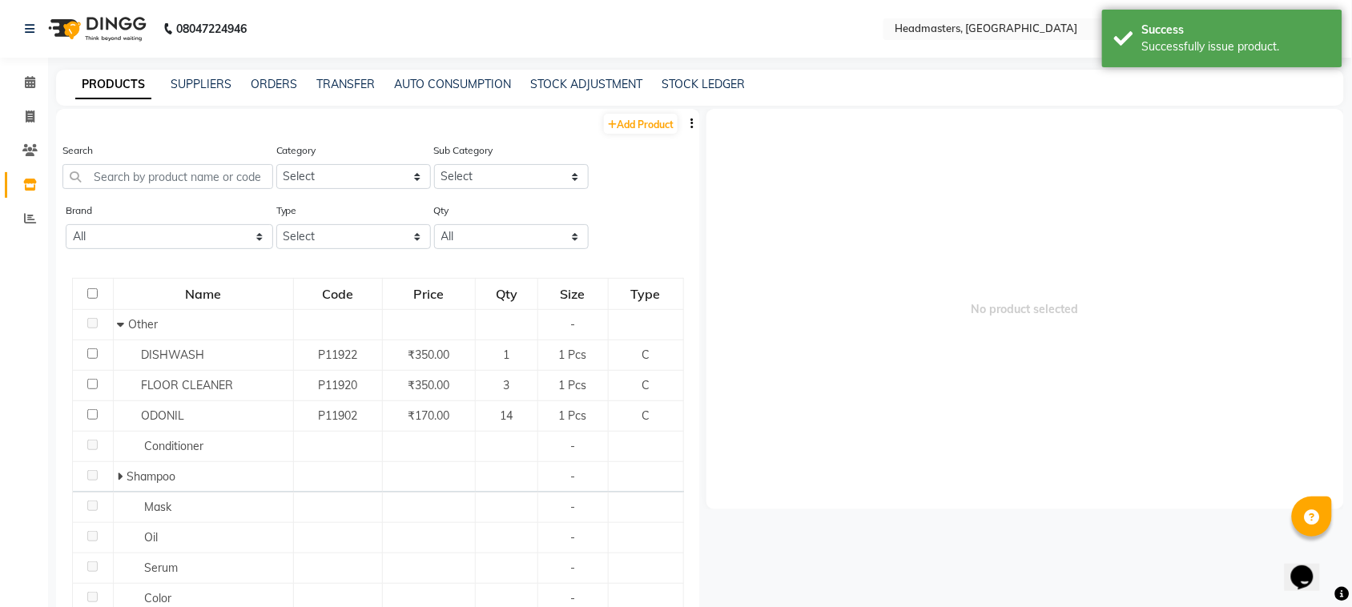
click at [145, 161] on div "Search" at bounding box center [167, 165] width 211 height 47
click at [155, 181] on input "text" at bounding box center [167, 176] width 211 height 25
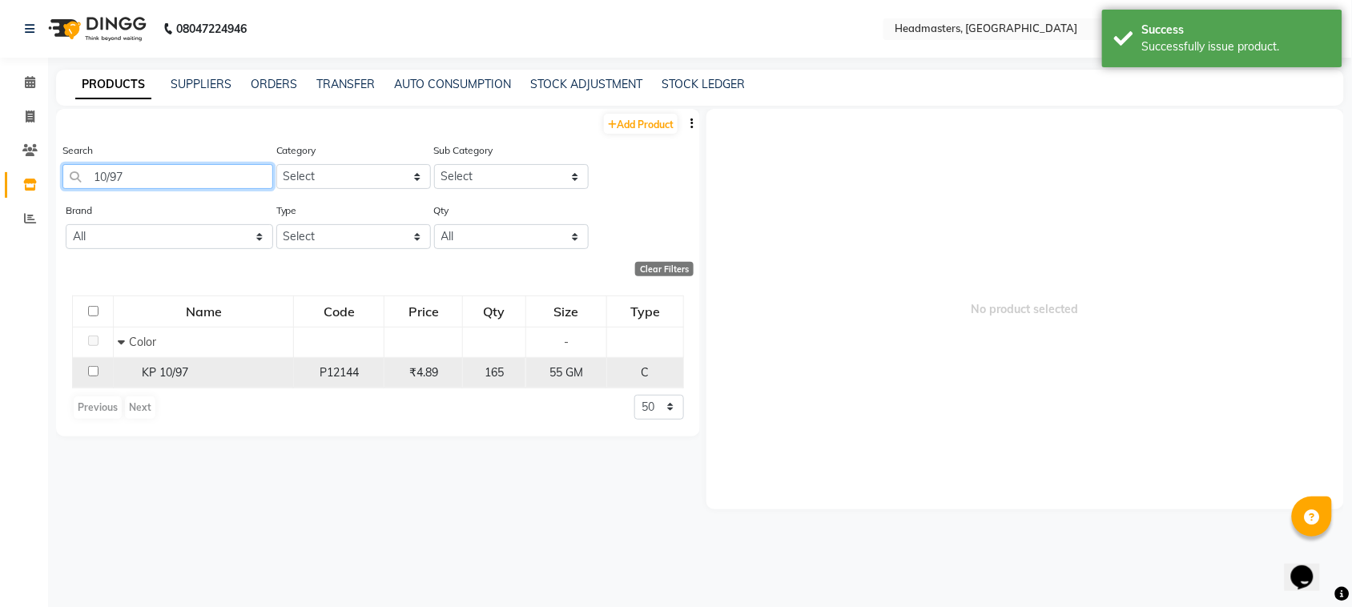
type input "10/97"
click at [97, 362] on td at bounding box center [93, 372] width 41 height 30
click at [98, 369] on input "checkbox" at bounding box center [93, 371] width 10 height 10
checkbox input "true"
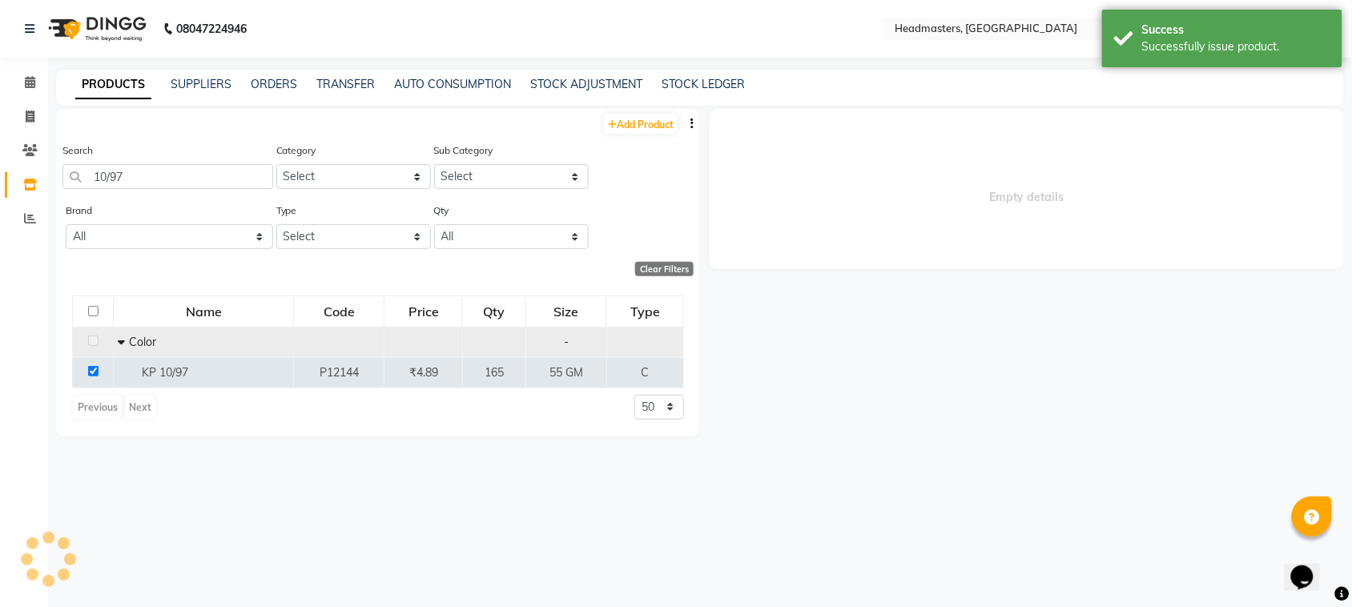
select select
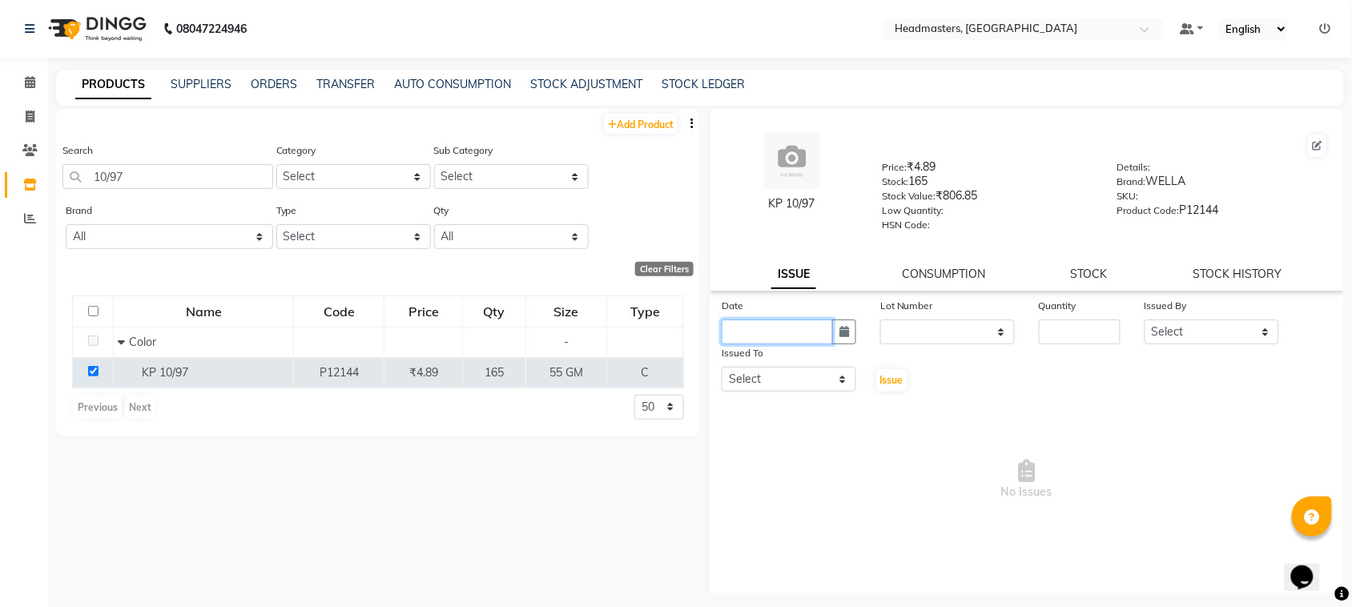
click at [778, 325] on input "text" at bounding box center [777, 332] width 111 height 25
select select "9"
select select "2025"
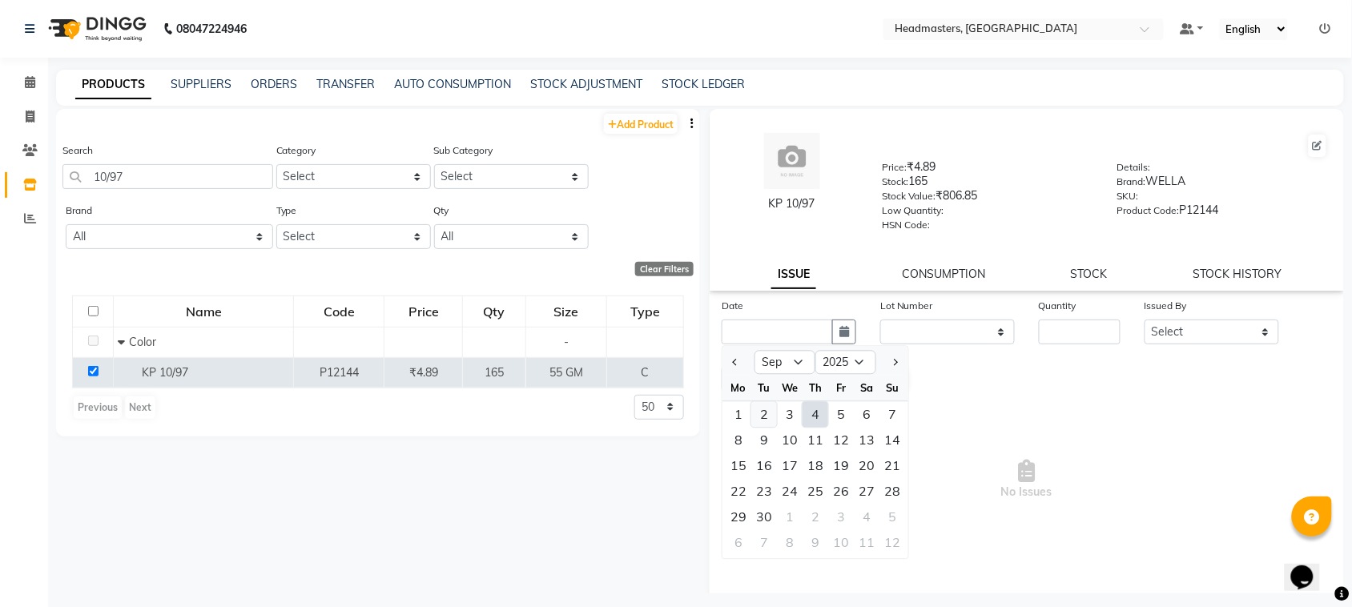
click at [760, 409] on div "2" at bounding box center [765, 415] width 26 height 26
type input "[DATE]"
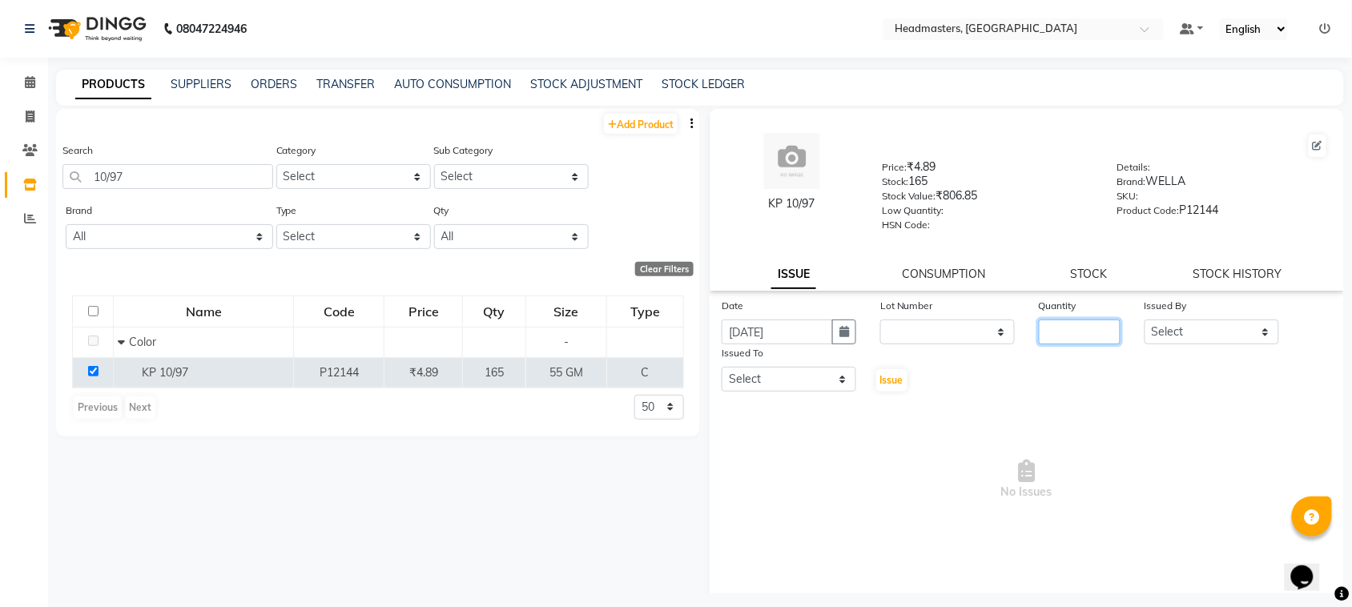
click at [1058, 336] on input "number" at bounding box center [1080, 332] width 82 height 25
type input "20"
click at [1167, 325] on select "Select ABID Amrit ANU ARSH [PERSON_NAME] HEAD MASTERS HONEY [PERSON_NAME] HONEY…" at bounding box center [1212, 332] width 135 height 25
select select "60636"
click at [1145, 320] on select "Select ABID Amrit ANU ARSH [PERSON_NAME] HEAD MASTERS HONEY [PERSON_NAME] HONEY…" at bounding box center [1212, 332] width 135 height 25
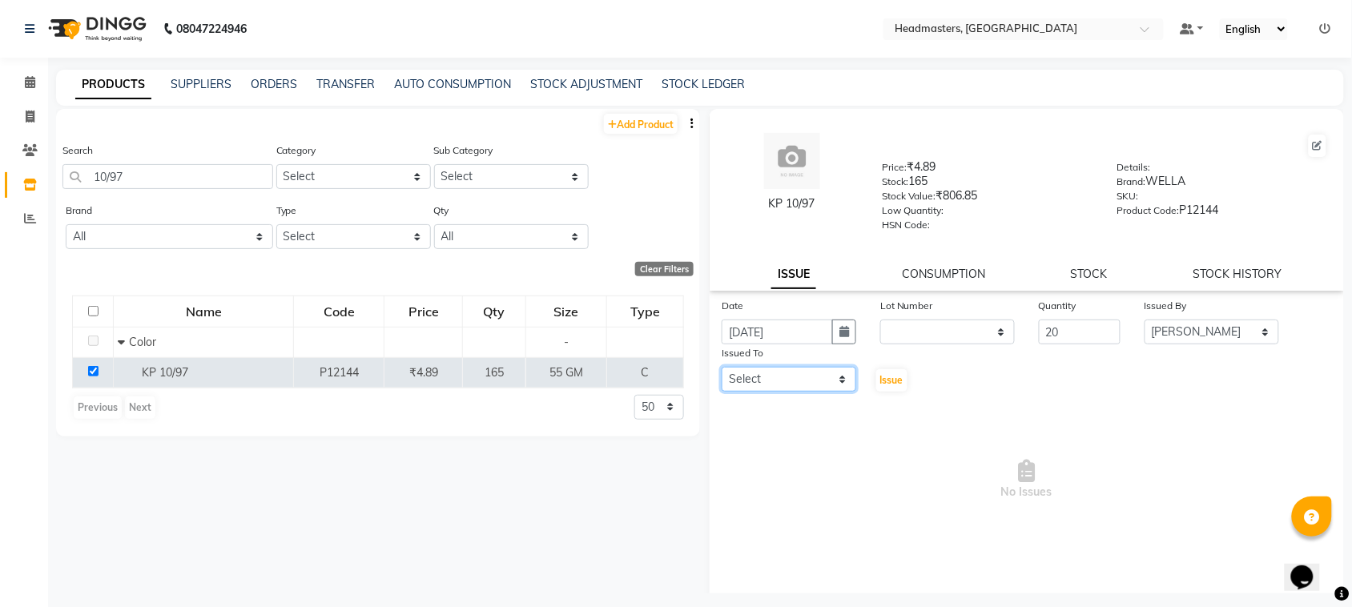
click at [789, 377] on select "Select ABID Amrit ANU ARSH [PERSON_NAME] HEAD MASTERS HONEY [PERSON_NAME] HONEY…" at bounding box center [789, 379] width 135 height 25
select select "60638"
click at [722, 367] on select "Select ABID Amrit ANU ARSH [PERSON_NAME] HEAD MASTERS HONEY [PERSON_NAME] HONEY…" at bounding box center [789, 379] width 135 height 25
click at [880, 374] on span "Issue" at bounding box center [891, 380] width 23 height 12
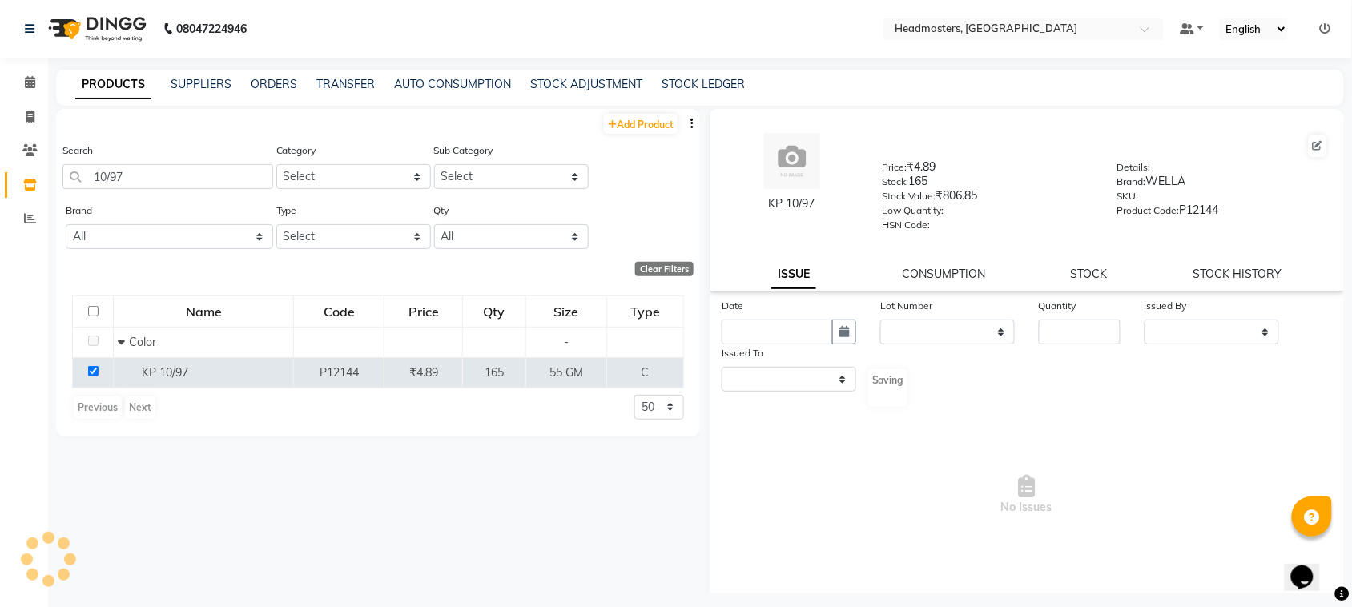
select select
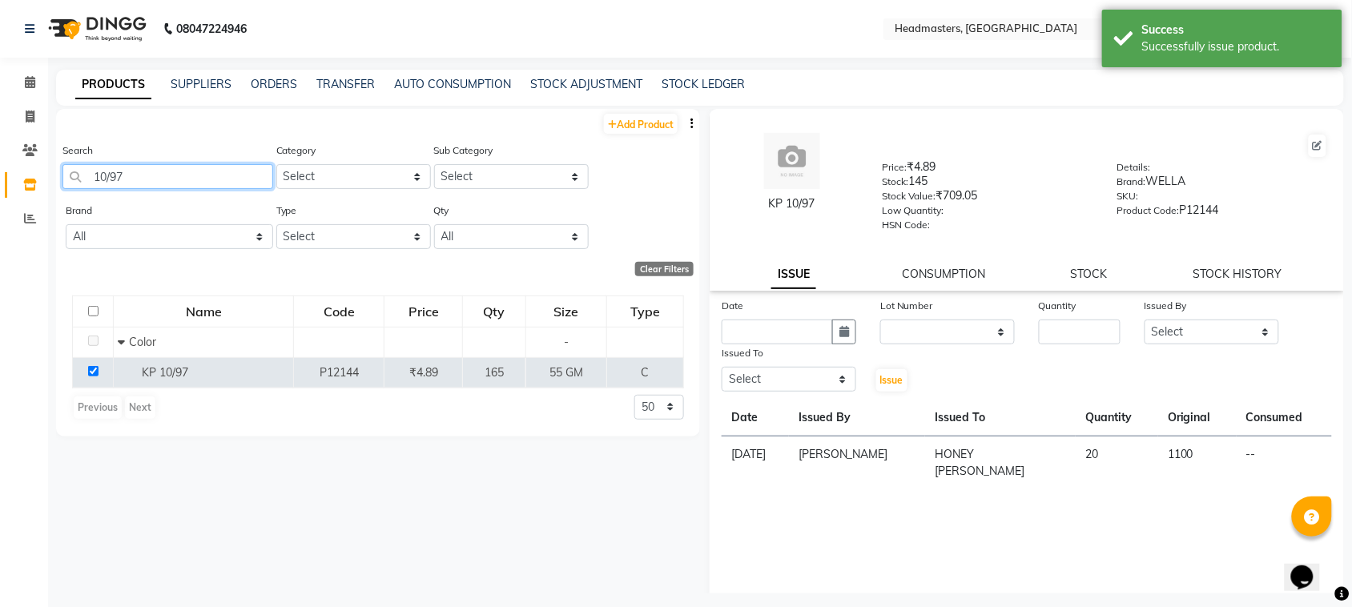
drag, startPoint x: 206, startPoint y: 167, endPoint x: 49, endPoint y: 202, distance: 160.9
click at [49, 202] on main "PRODUCTS SUPPLIERS ORDERS TRANSFER AUTO CONSUMPTION STOCK ADJUSTMENT STOCK LEDG…" at bounding box center [700, 344] width 1304 height 548
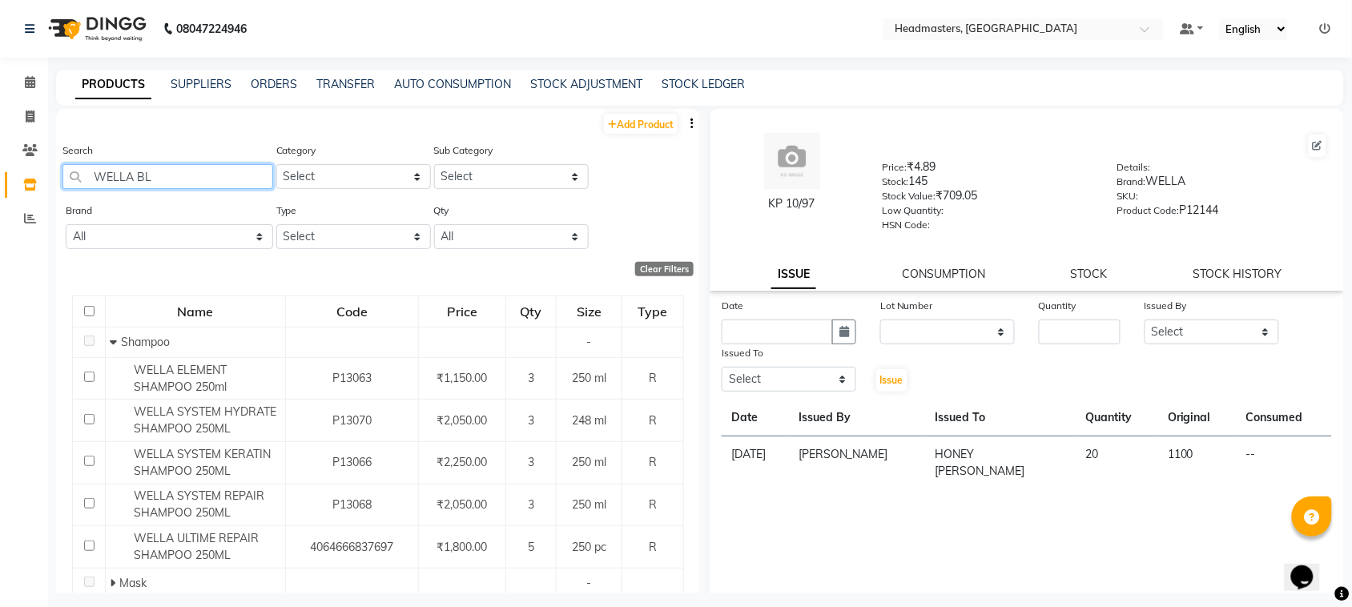
type input "WELLA BLO"
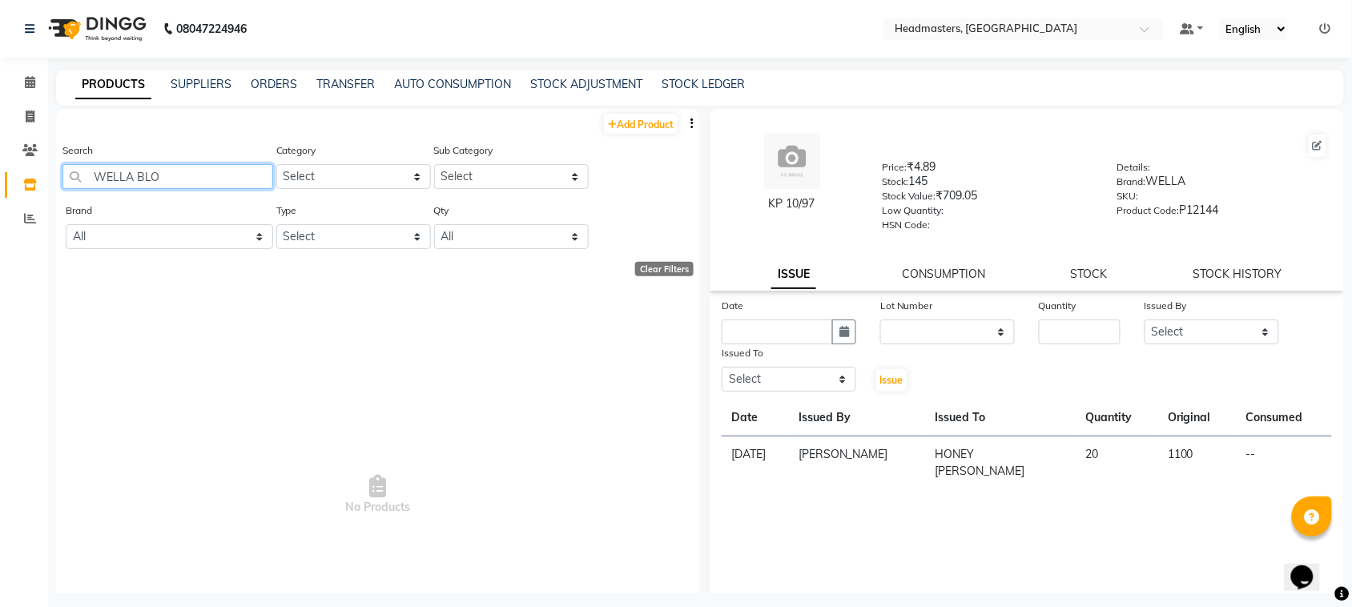
drag, startPoint x: 169, startPoint y: 171, endPoint x: 0, endPoint y: 174, distance: 169.1
click at [0, 174] on app-home "08047224946 Select Location × Headmasters, [GEOGRAPHIC_DATA] Default Panel My P…" at bounding box center [676, 309] width 1352 height 618
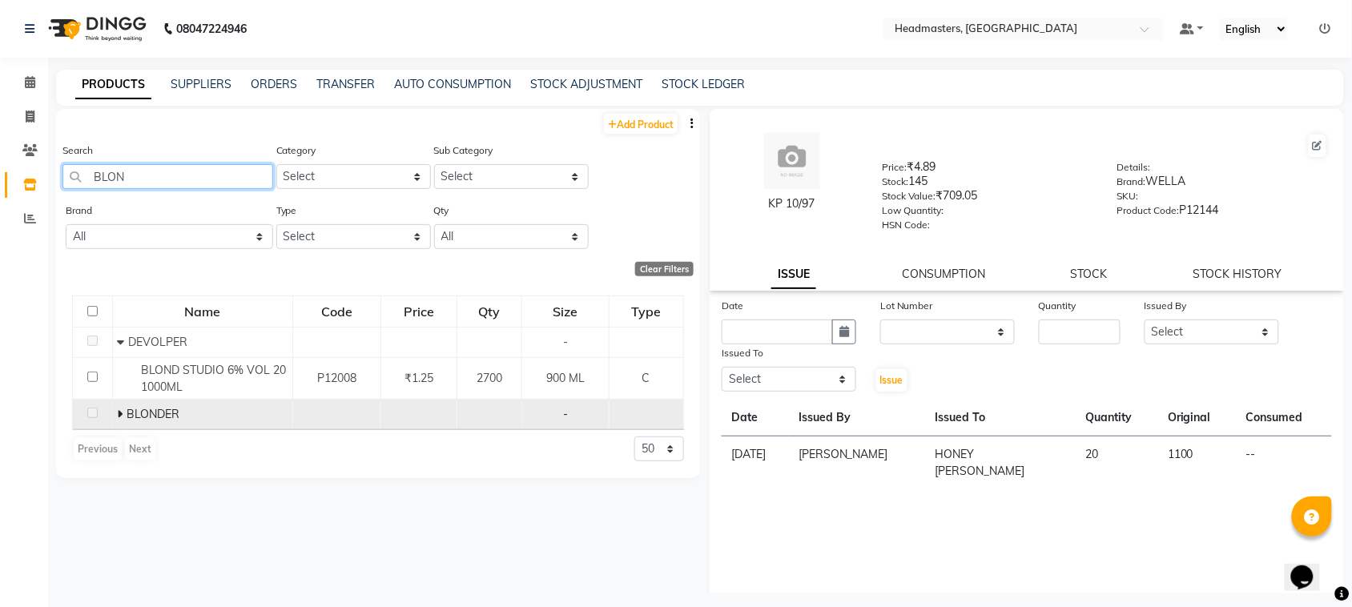
type input "BLON"
click at [115, 413] on td "BLONDER" at bounding box center [202, 415] width 180 height 30
click at [120, 413] on icon at bounding box center [120, 414] width 6 height 11
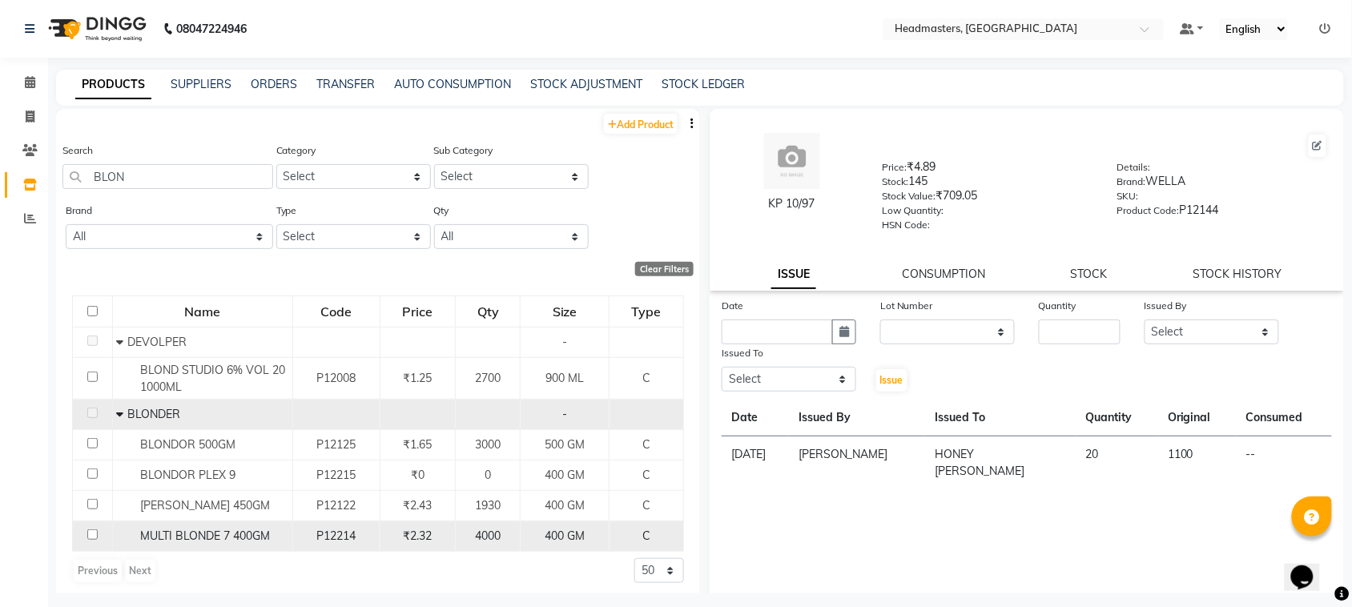
click at [87, 533] on input "checkbox" at bounding box center [92, 535] width 10 height 10
checkbox input "true"
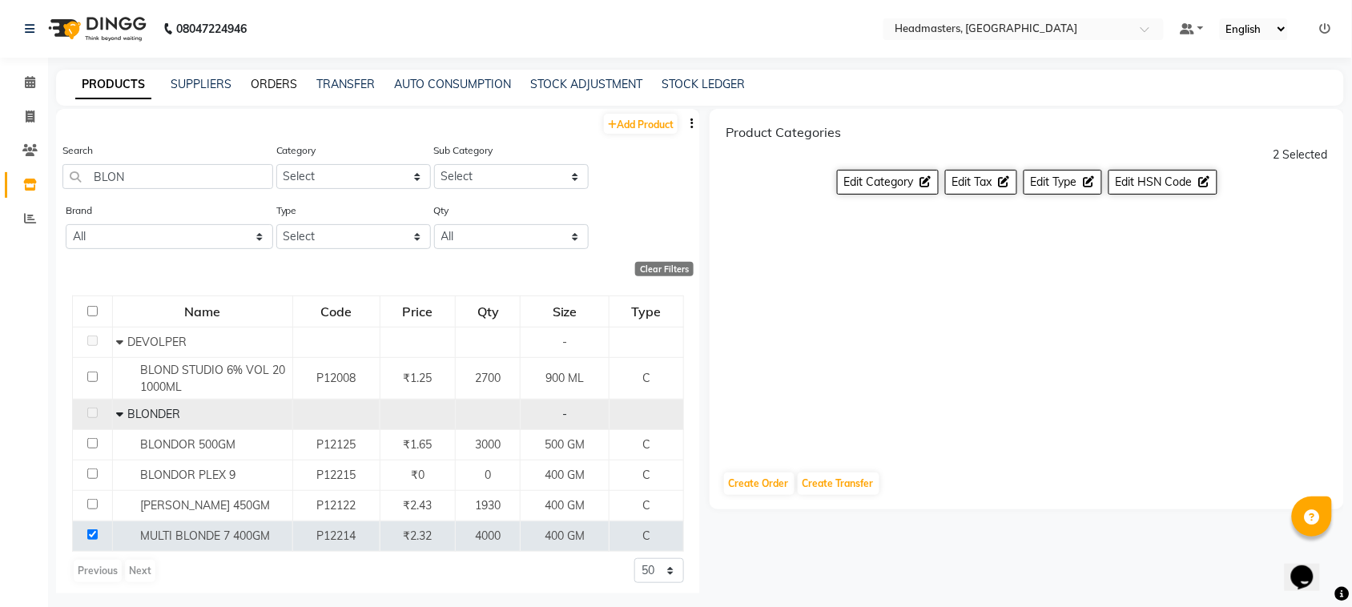
click at [256, 88] on link "ORDERS" at bounding box center [274, 84] width 46 height 14
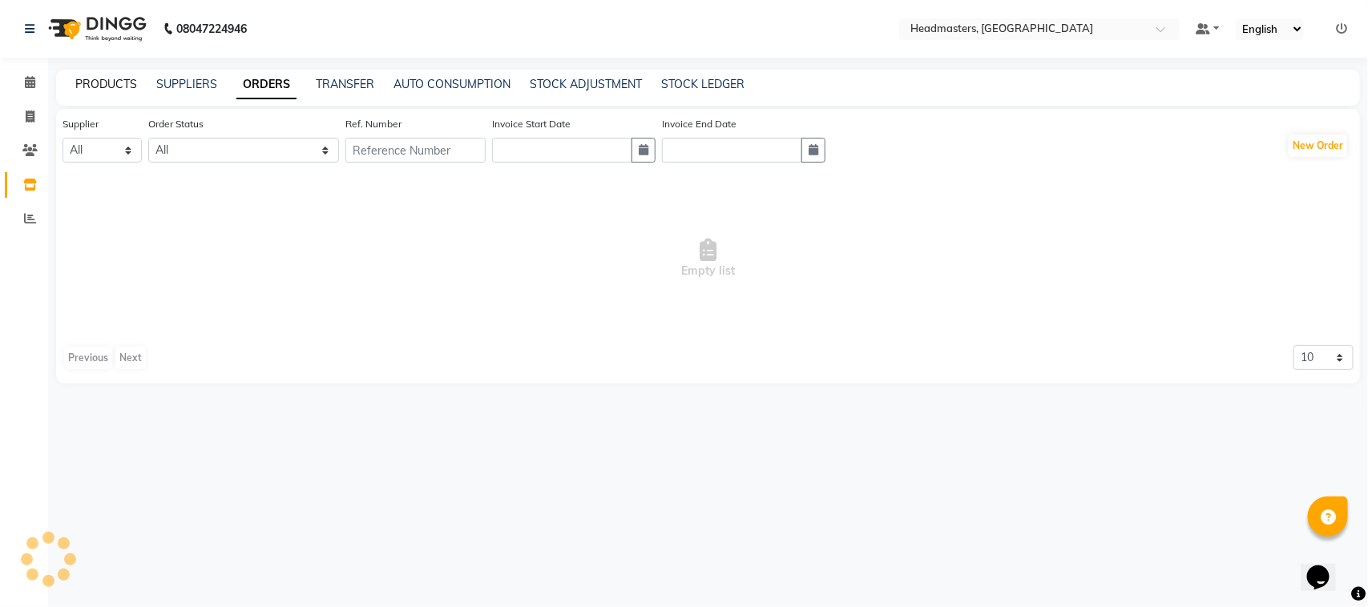
click at [132, 80] on link "PRODUCTS" at bounding box center [106, 84] width 62 height 14
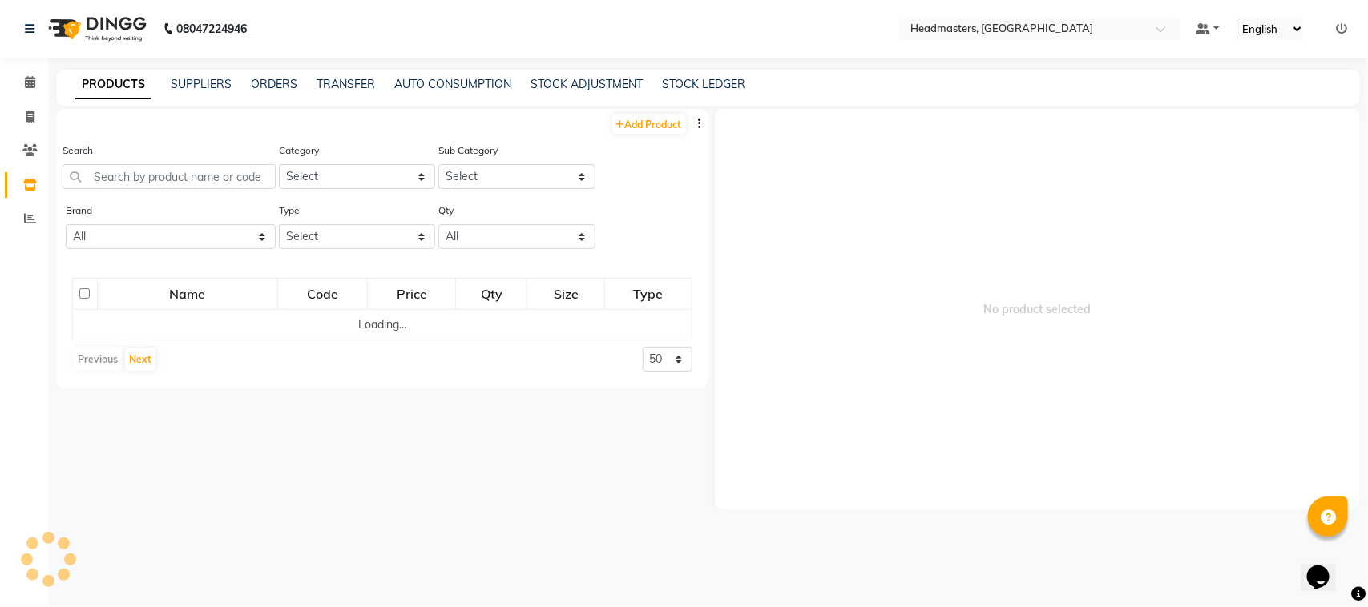
click at [127, 189] on div "Search" at bounding box center [168, 172] width 213 height 60
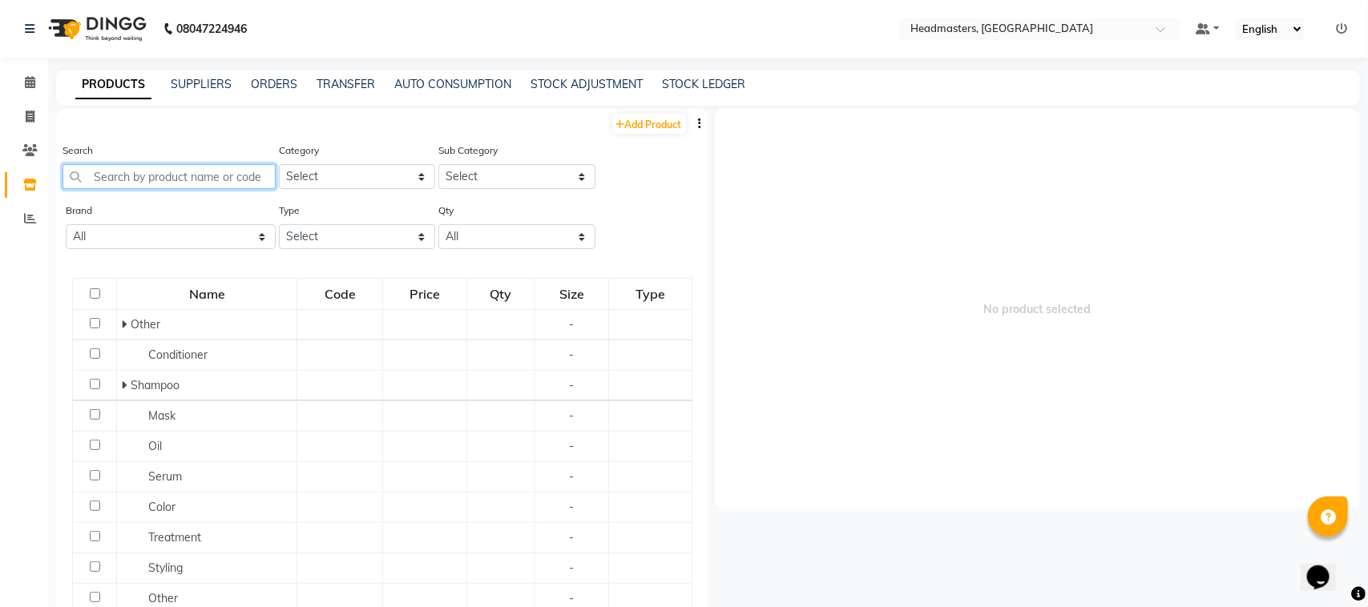
click at [123, 176] on input "text" at bounding box center [168, 176] width 213 height 25
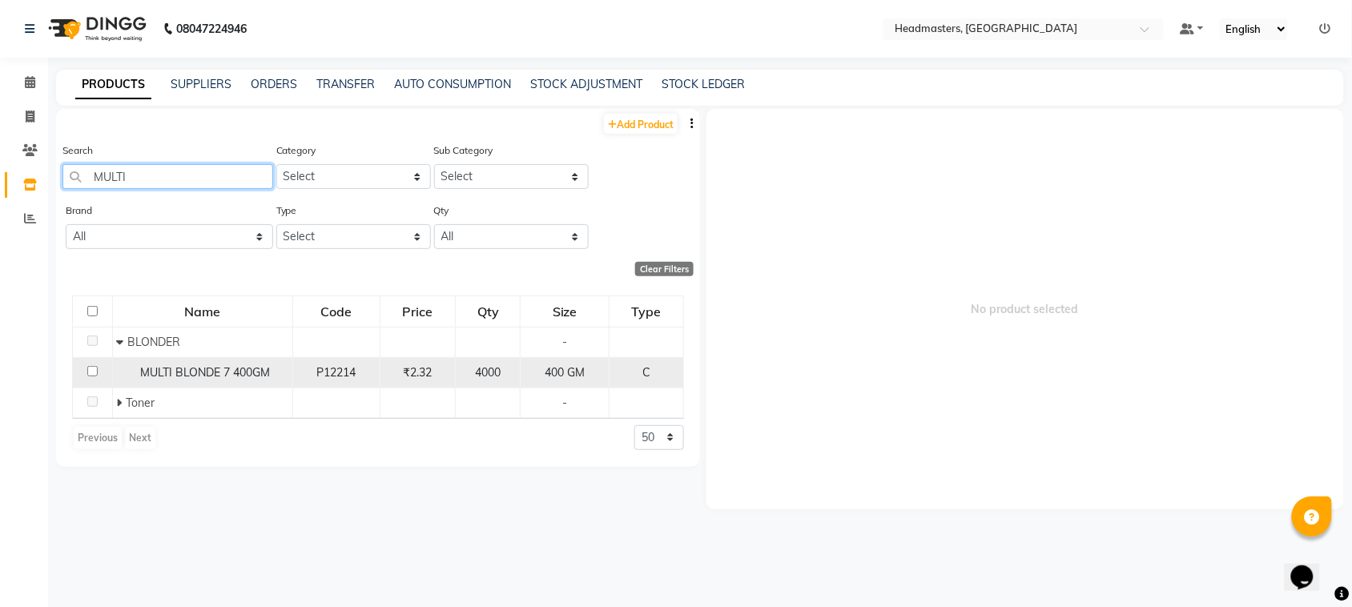
type input "MULTI"
click at [89, 369] on input "checkbox" at bounding box center [92, 371] width 10 height 10
checkbox input "true"
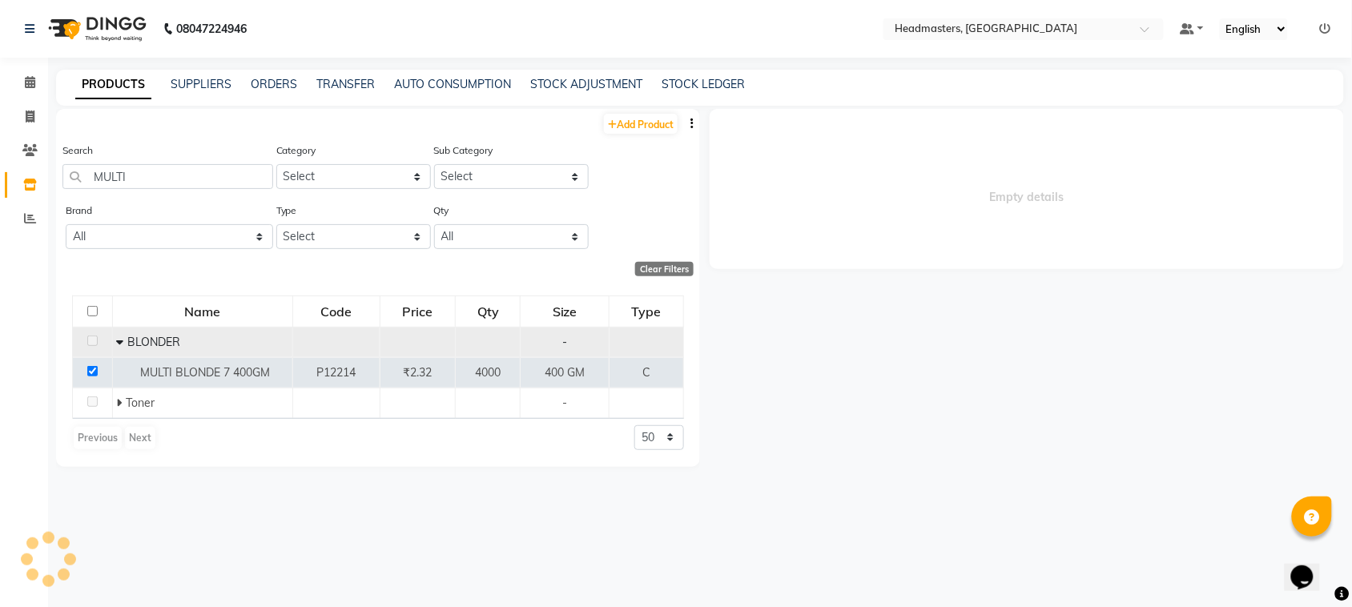
select select
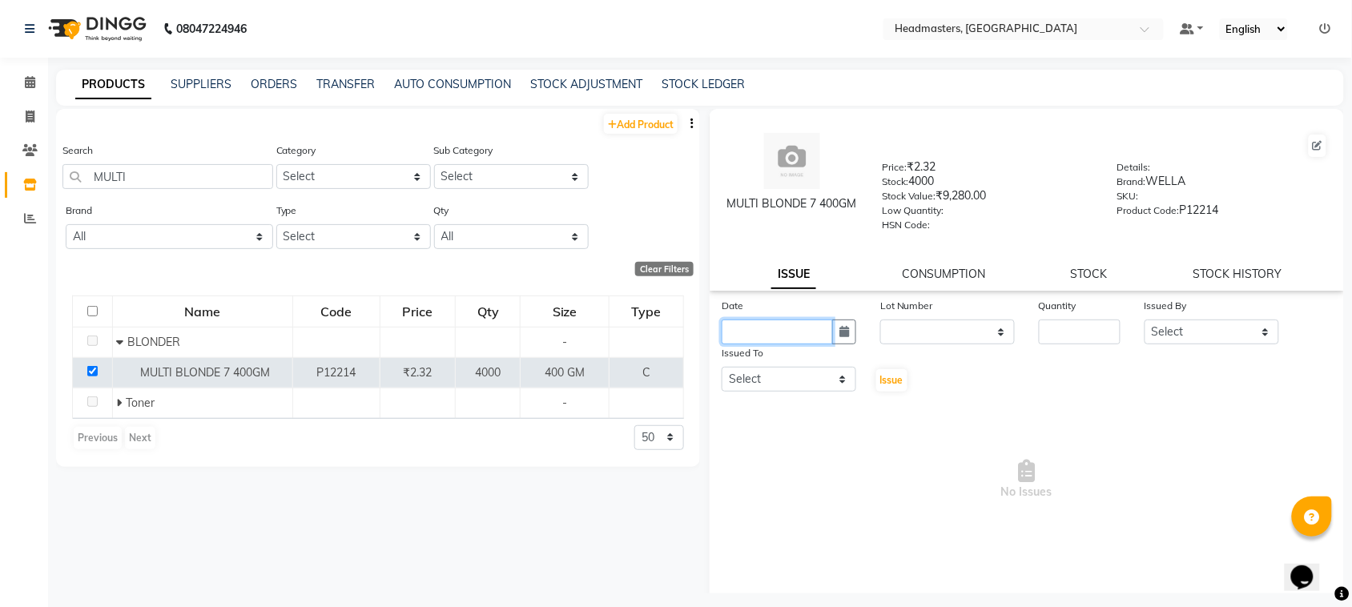
click at [770, 336] on input "text" at bounding box center [777, 332] width 111 height 25
select select "9"
select select "2025"
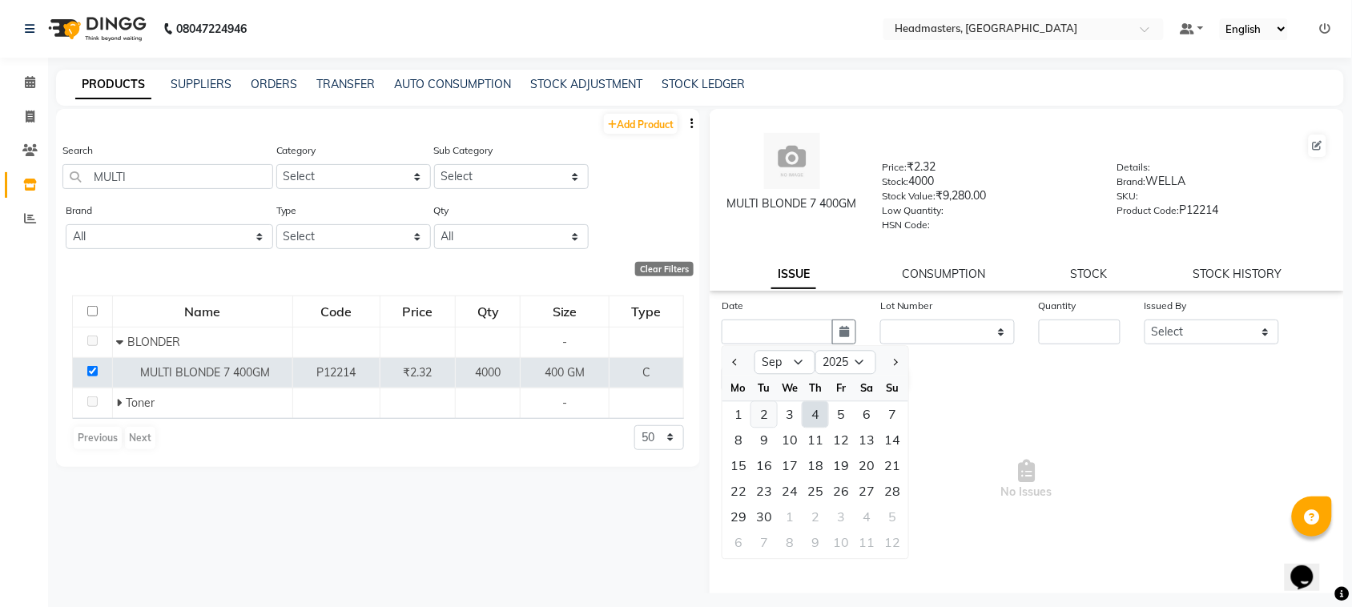
click at [758, 403] on div "2" at bounding box center [765, 415] width 26 height 26
type input "[DATE]"
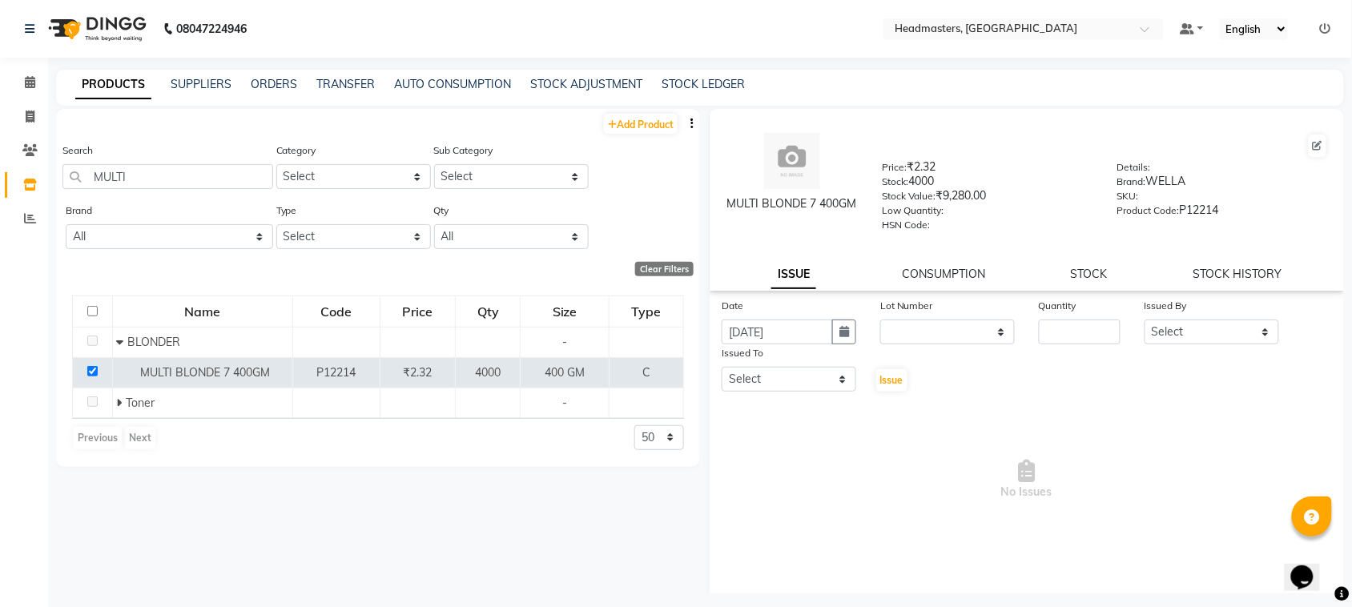
click at [1042, 345] on div "Date [DATE] Lot Number None Quantity Issued By Select ABID Amrit ANU ARSH [PERS…" at bounding box center [1027, 345] width 635 height 96
click at [1042, 336] on input "number" at bounding box center [1080, 332] width 82 height 25
type input "50"
click at [1151, 337] on select "Select ABID Amrit ANU ARSH [PERSON_NAME] HEAD MASTERS HONEY [PERSON_NAME] HONEY…" at bounding box center [1212, 332] width 135 height 25
select select "60636"
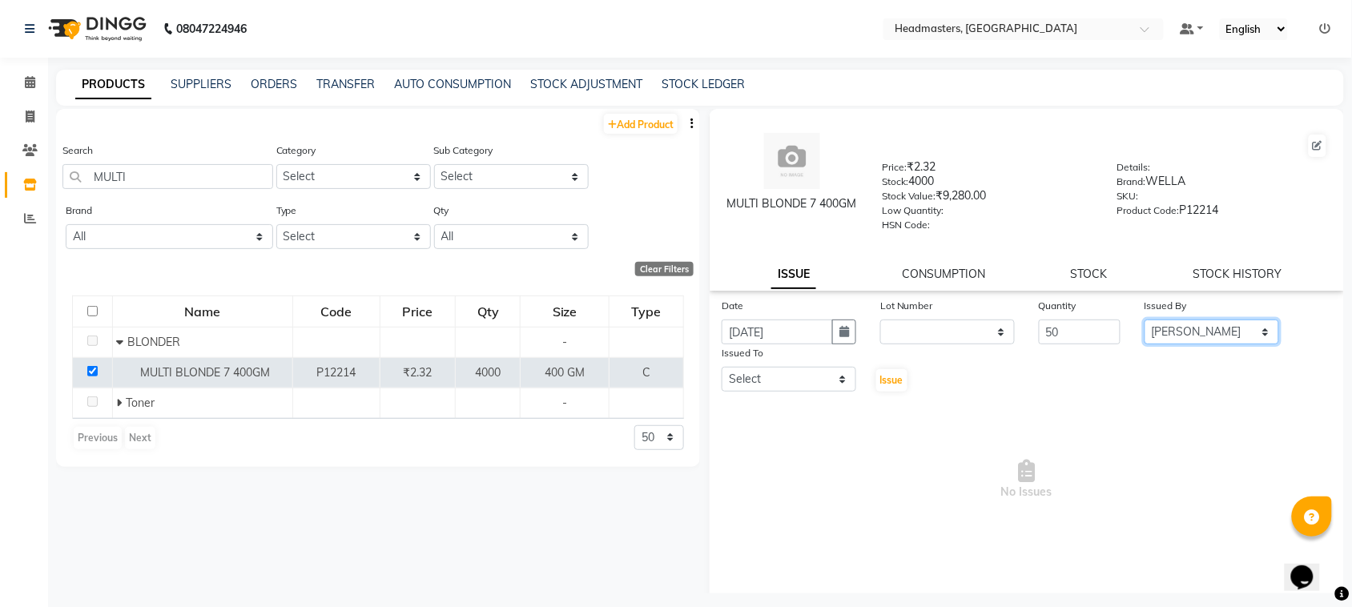
click at [1145, 320] on select "Select ABID Amrit ANU ARSH [PERSON_NAME] HEAD MASTERS HONEY [PERSON_NAME] HONEY…" at bounding box center [1212, 332] width 135 height 25
click at [786, 374] on select "Select ABID Amrit ANU ARSH [PERSON_NAME] HEAD MASTERS HONEY [PERSON_NAME] HONEY…" at bounding box center [789, 379] width 135 height 25
select select "60638"
click at [722, 367] on select "Select ABID Amrit ANU ARSH [PERSON_NAME] HEAD MASTERS HONEY [PERSON_NAME] HONEY…" at bounding box center [789, 379] width 135 height 25
click at [888, 383] on span "Issue" at bounding box center [891, 380] width 23 height 12
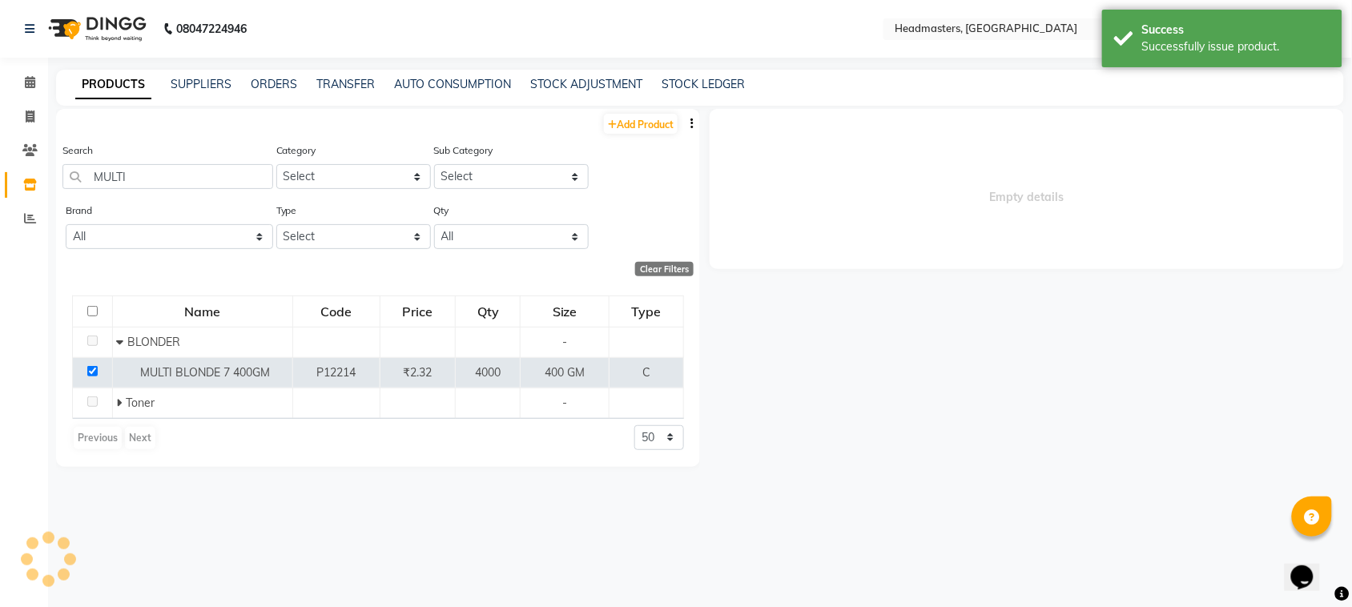
select select
